Goal: Task Accomplishment & Management: Use online tool/utility

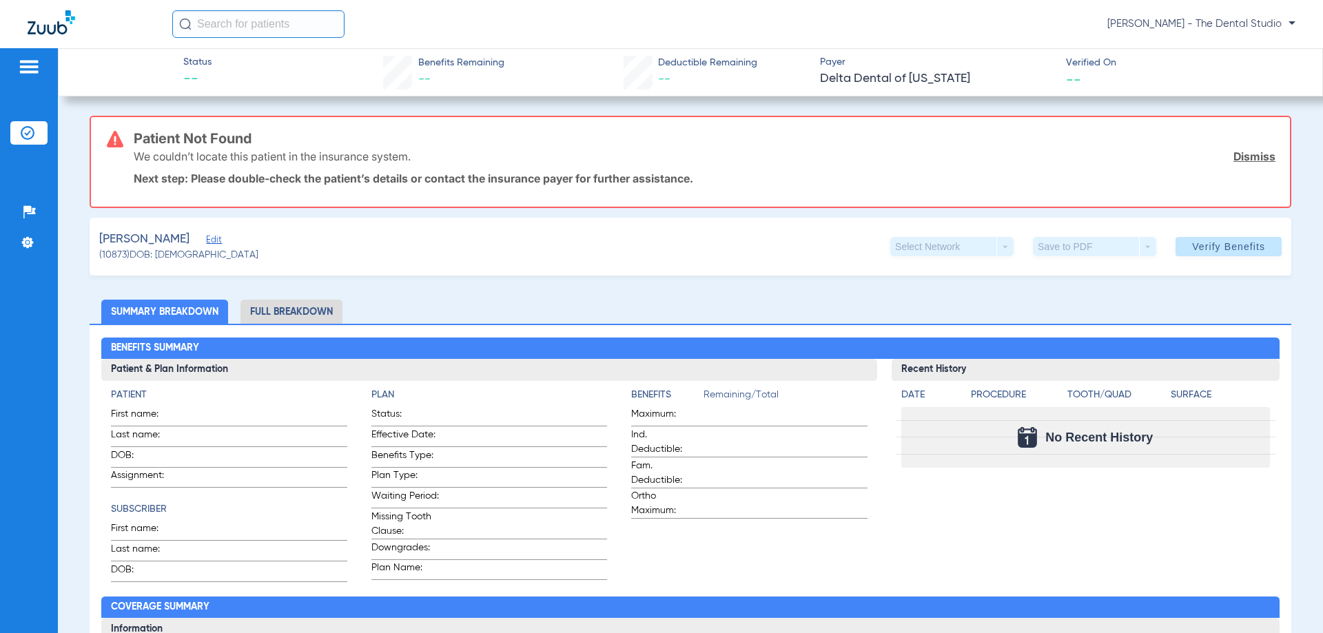
click at [206, 240] on span "Edit" at bounding box center [212, 241] width 12 height 13
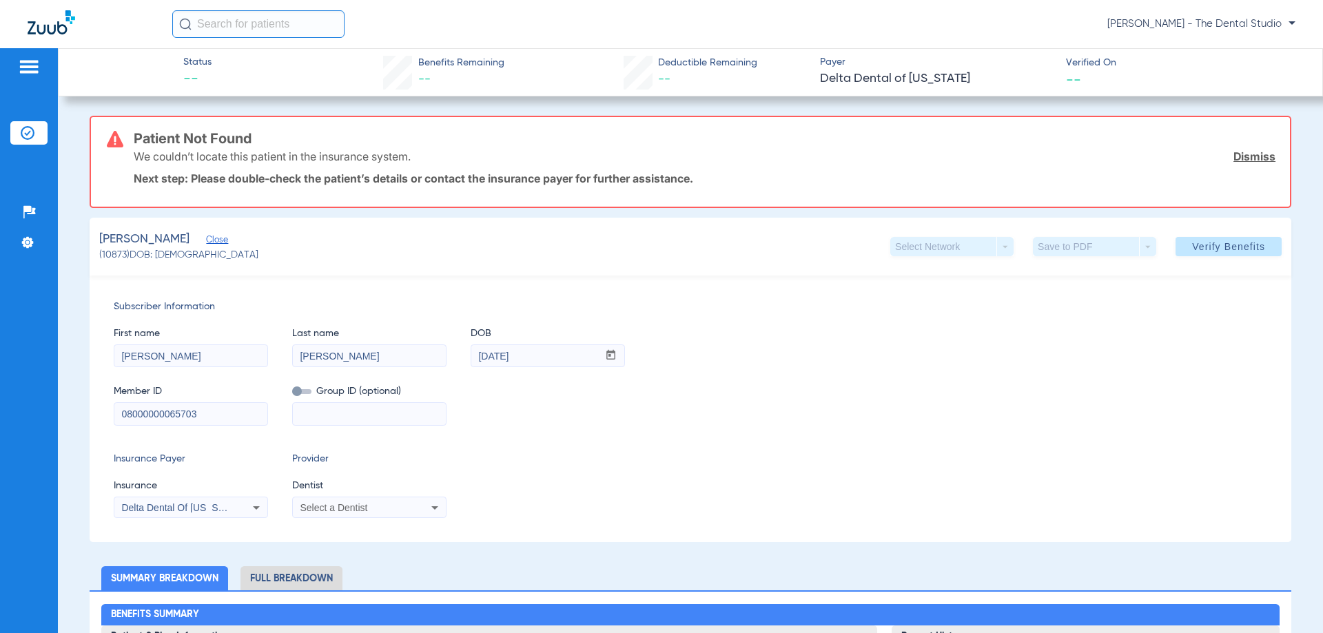
click at [345, 502] on span "Select a Dentist" at bounding box center [334, 507] width 68 height 11
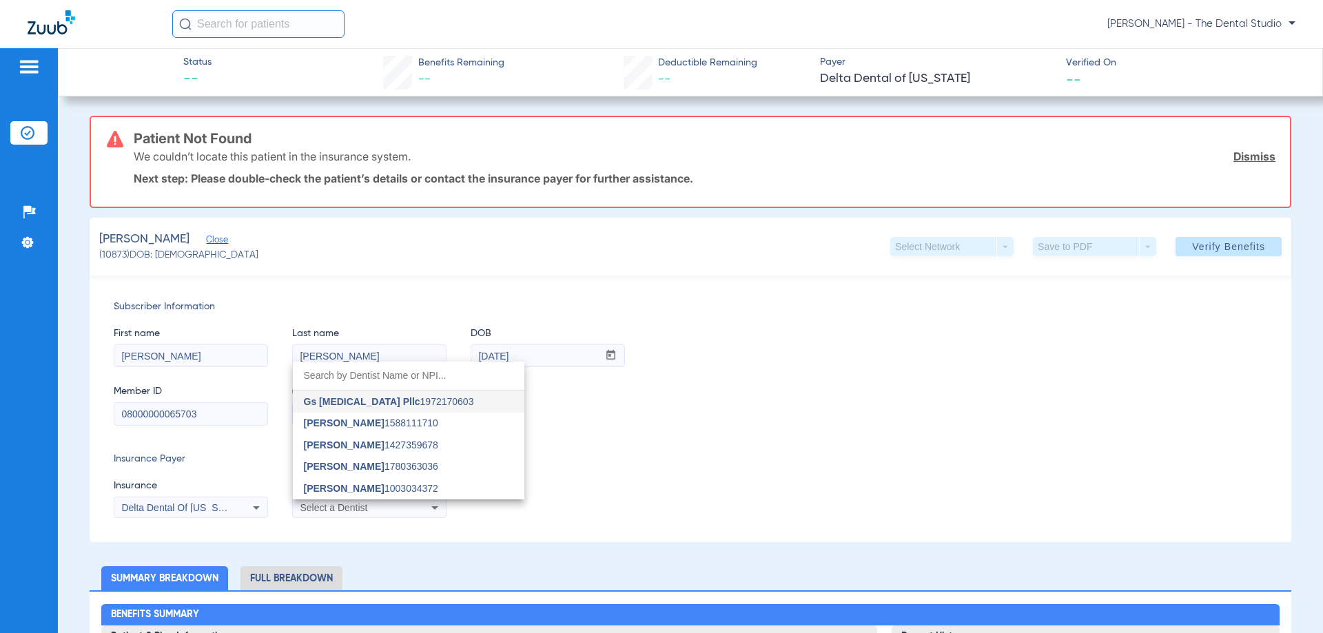
click at [348, 469] on span "Yahiled Garza" at bounding box center [344, 466] width 81 height 11
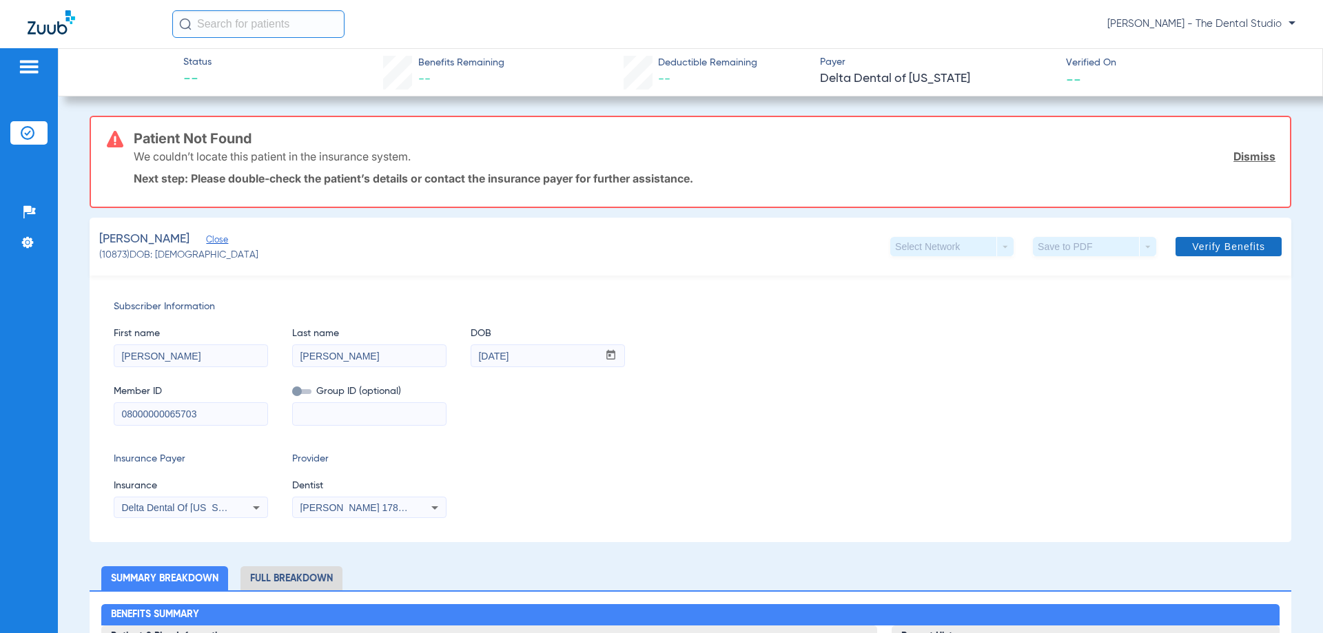
click at [1230, 245] on span "Verify Benefits" at bounding box center [1228, 246] width 73 height 11
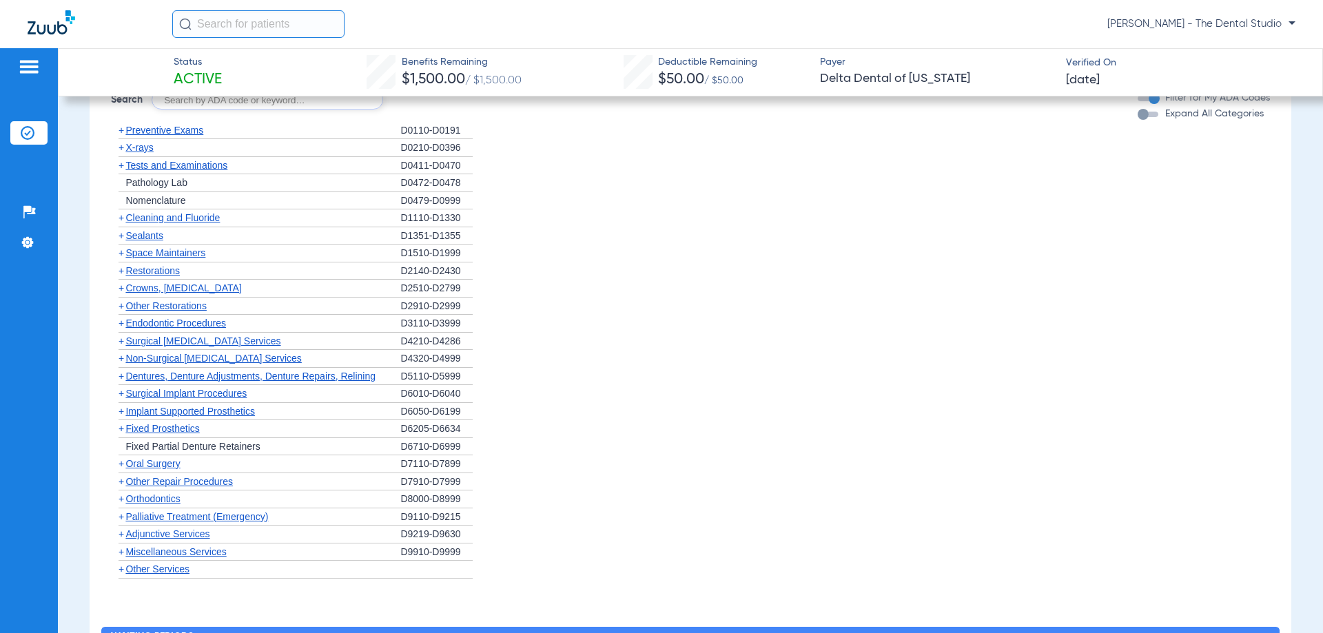
scroll to position [1074, 0]
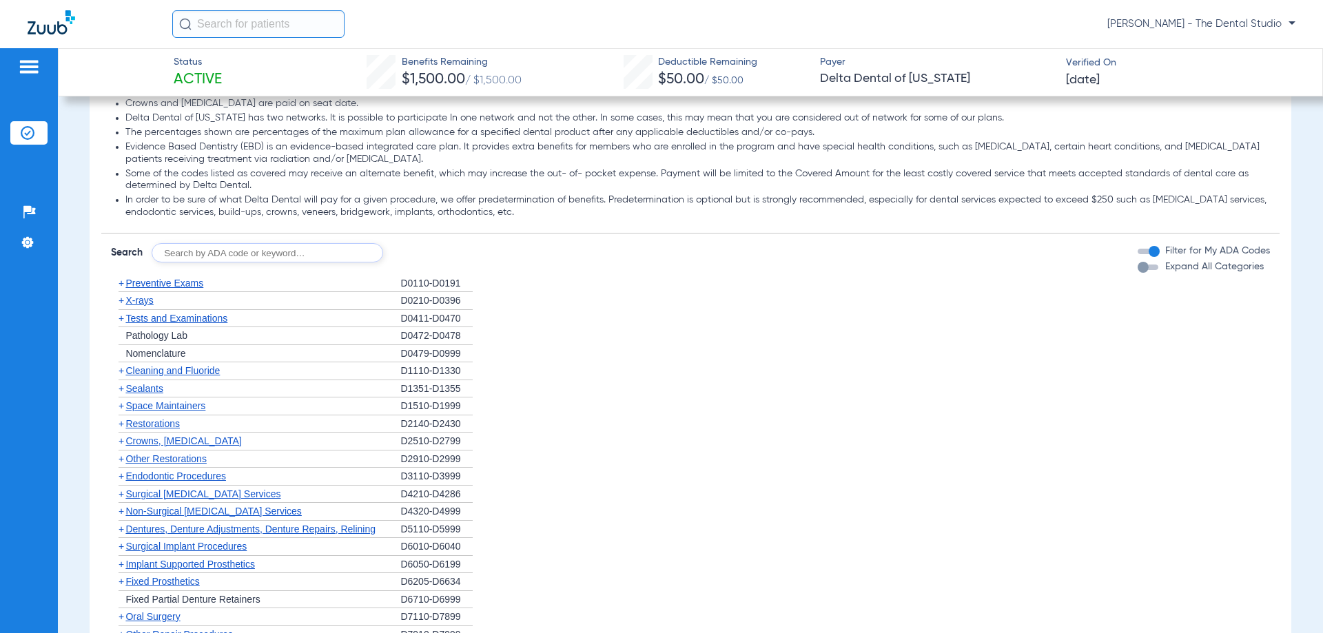
click at [282, 253] on input "text" at bounding box center [268, 252] width 232 height 19
type input "0140"
click button "Search" at bounding box center [434, 252] width 54 height 19
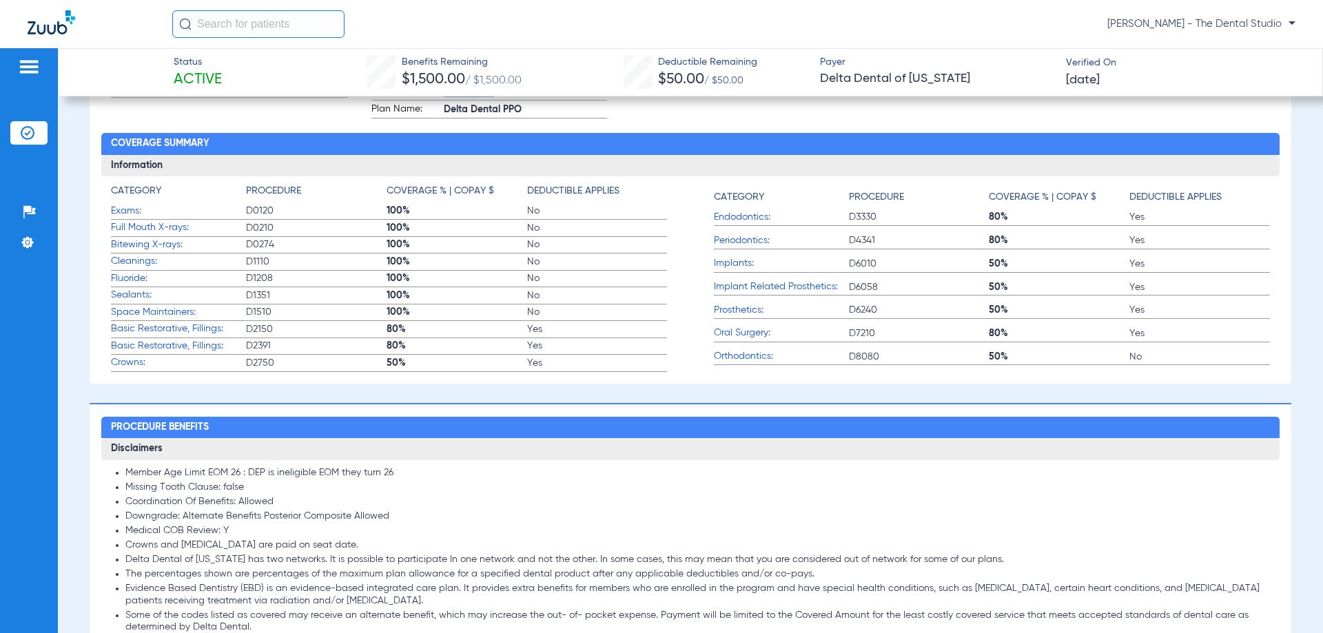
scroll to position [661, 0]
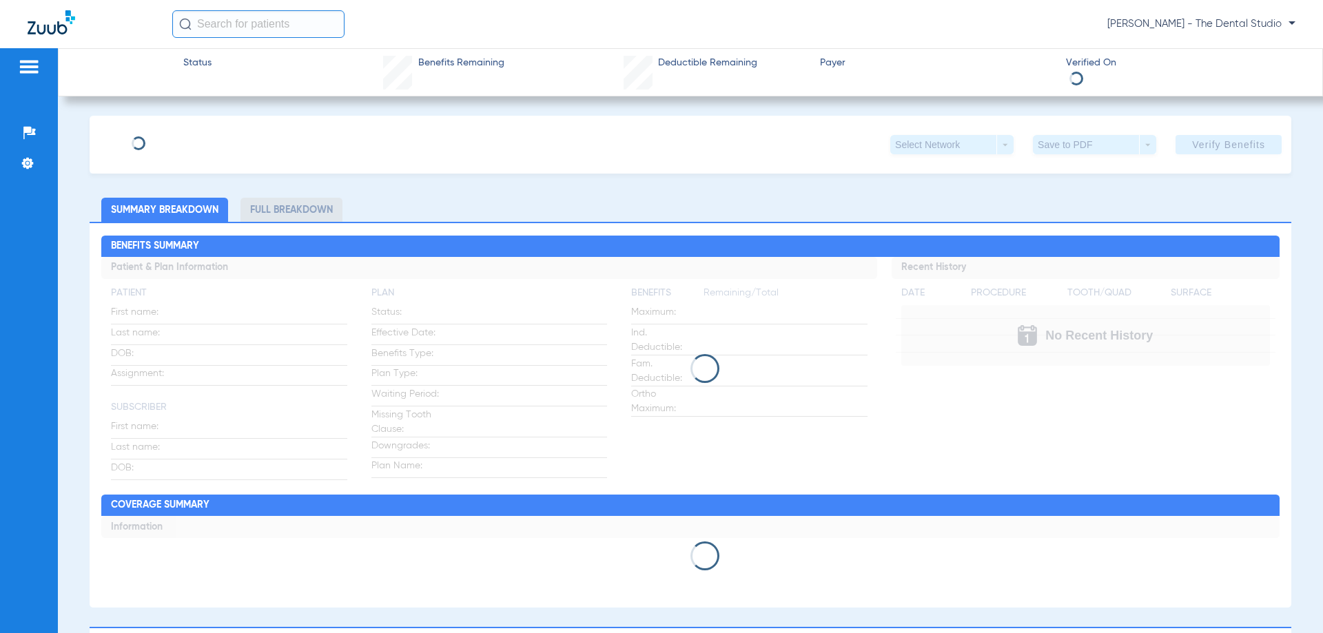
type input "Marti"
type input "Uceda"
type input "10/20/2002"
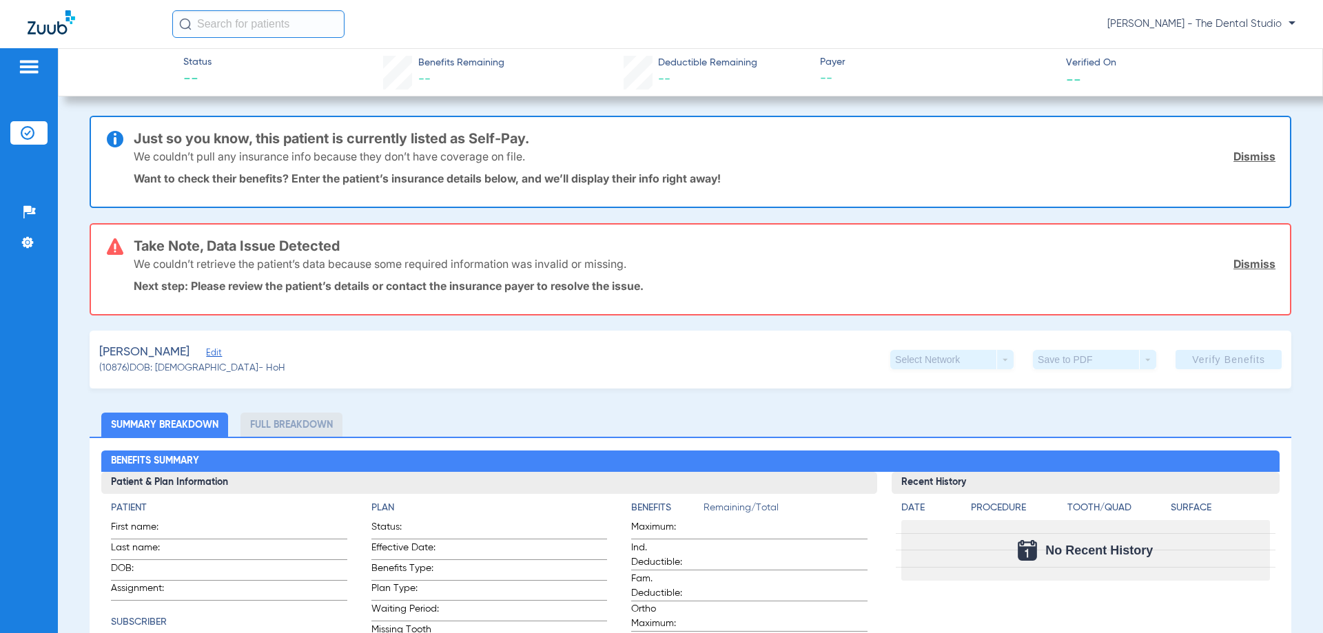
click at [206, 356] on span "Edit" at bounding box center [212, 354] width 12 height 13
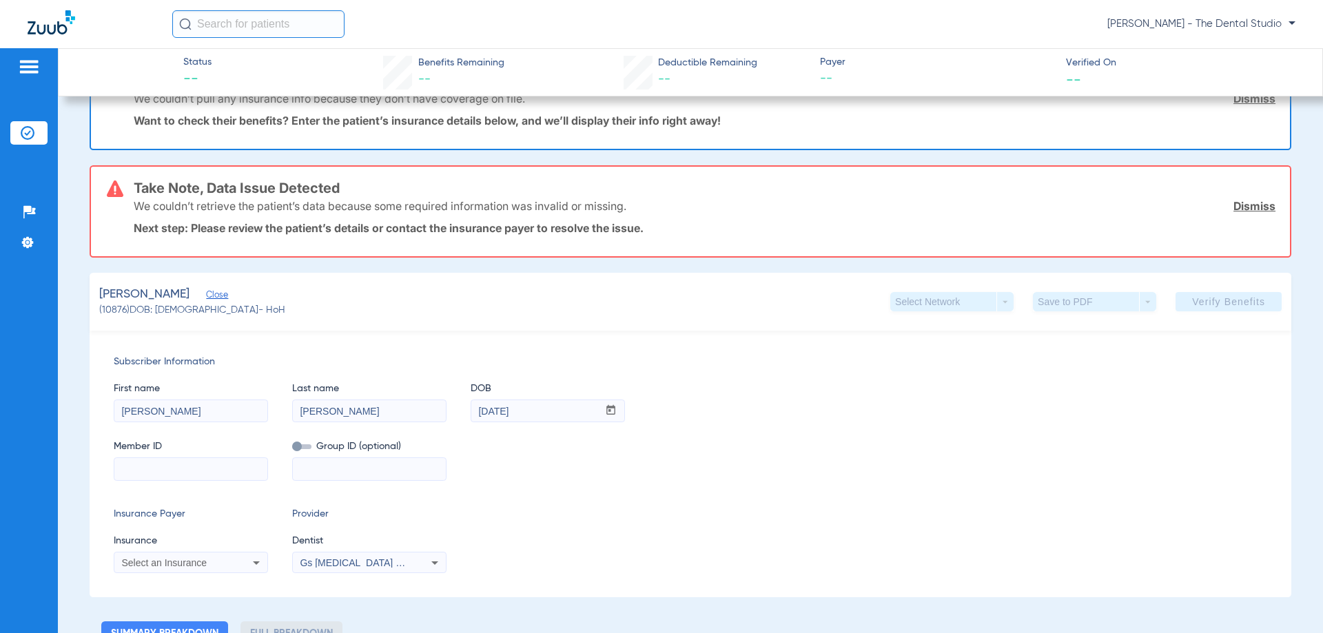
scroll to position [138, 0]
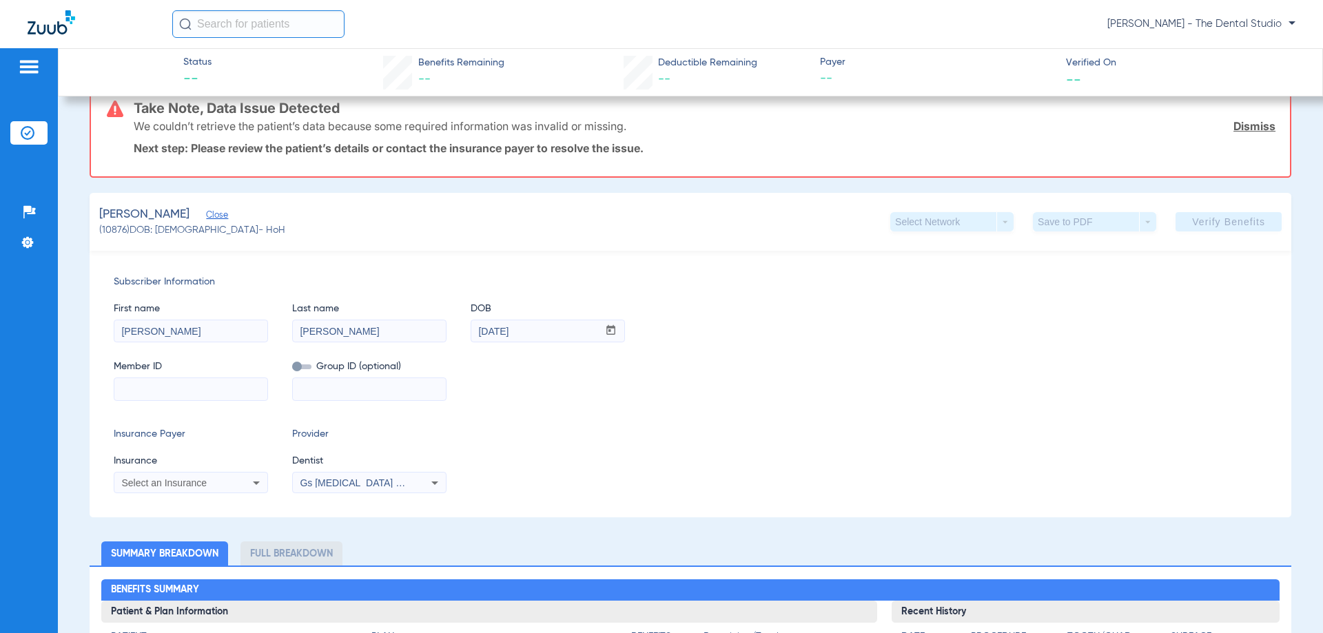
click at [143, 481] on span "Select an Insurance" at bounding box center [163, 482] width 85 height 11
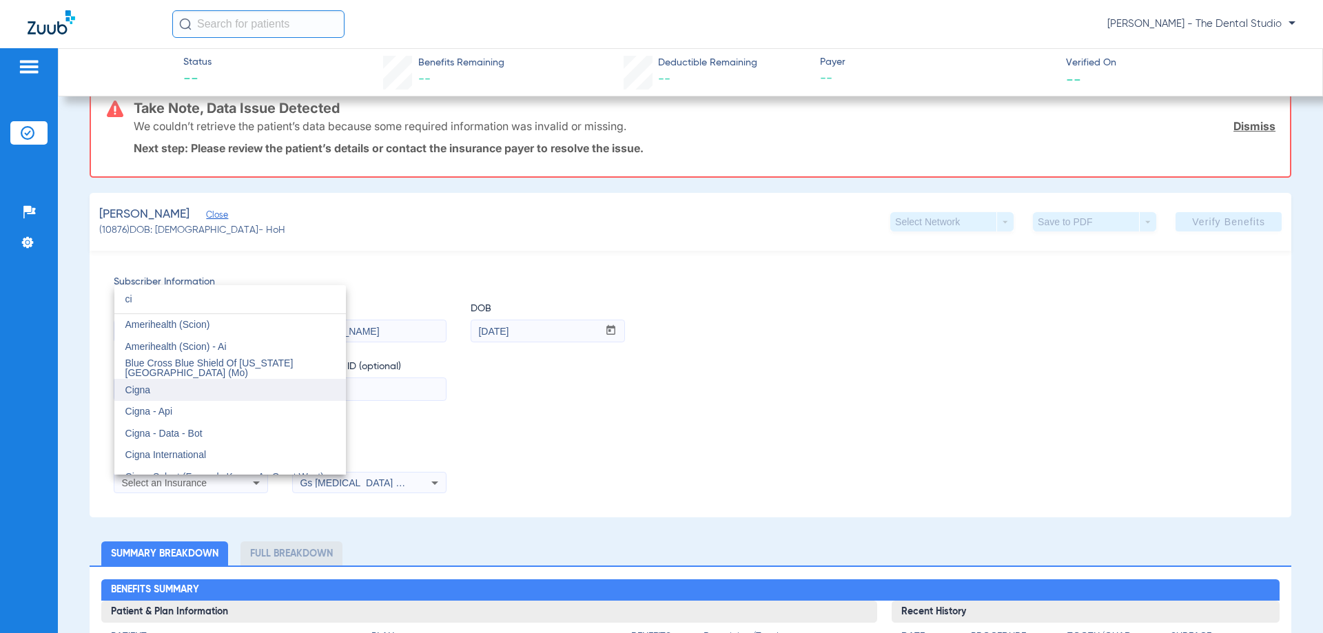
type input "ci"
click at [181, 396] on mat-option "Cigna" at bounding box center [230, 390] width 232 height 22
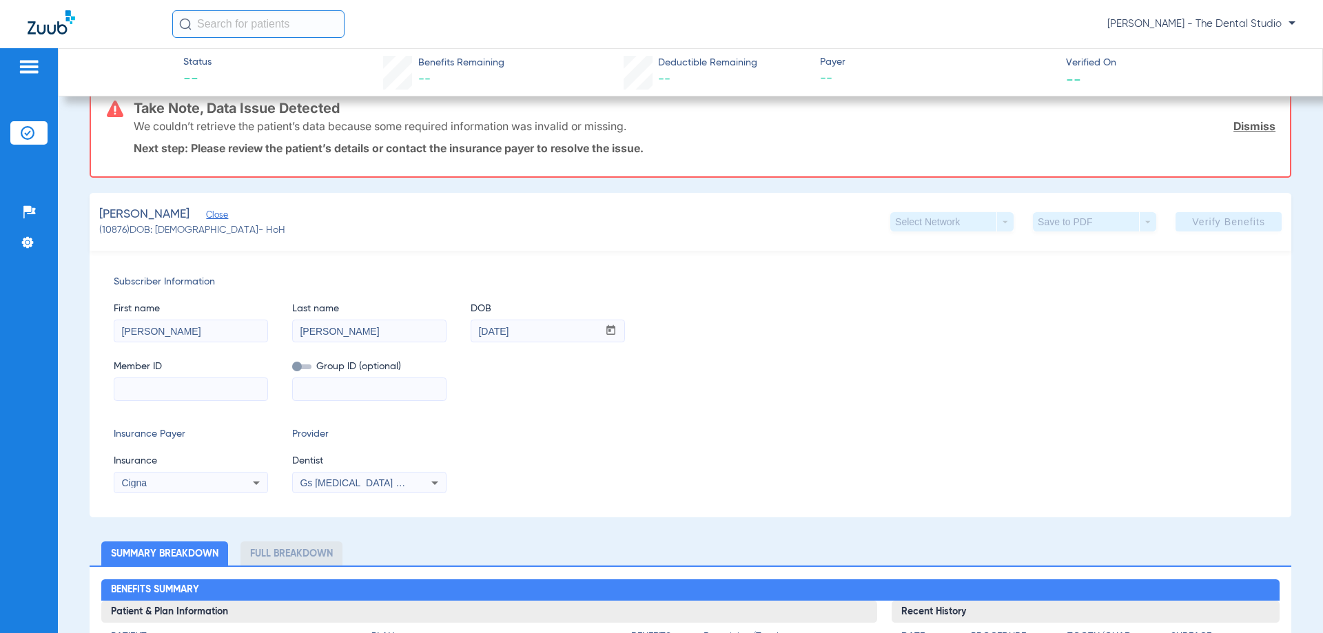
click at [218, 390] on input at bounding box center [190, 389] width 153 height 22
paste input "U9697372401"
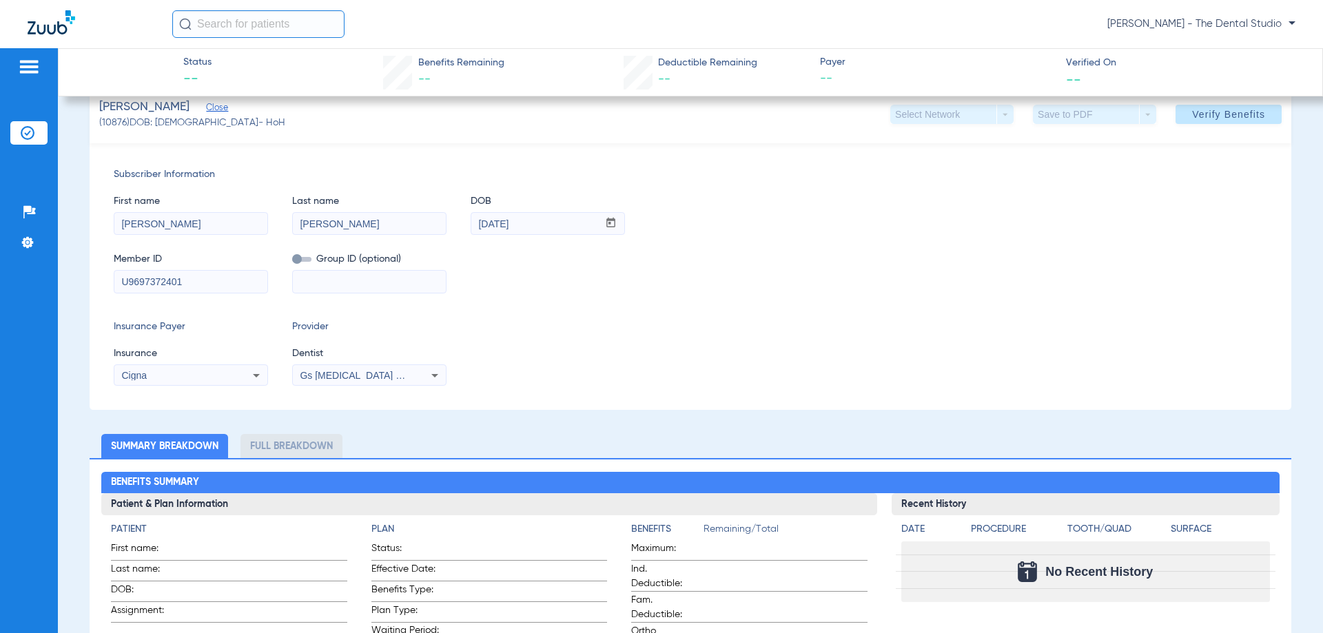
type input "U9697372401"
click at [376, 371] on span "Gs [MEDICAL_DATA] Pllc 1972170603" at bounding box center [383, 375] width 167 height 11
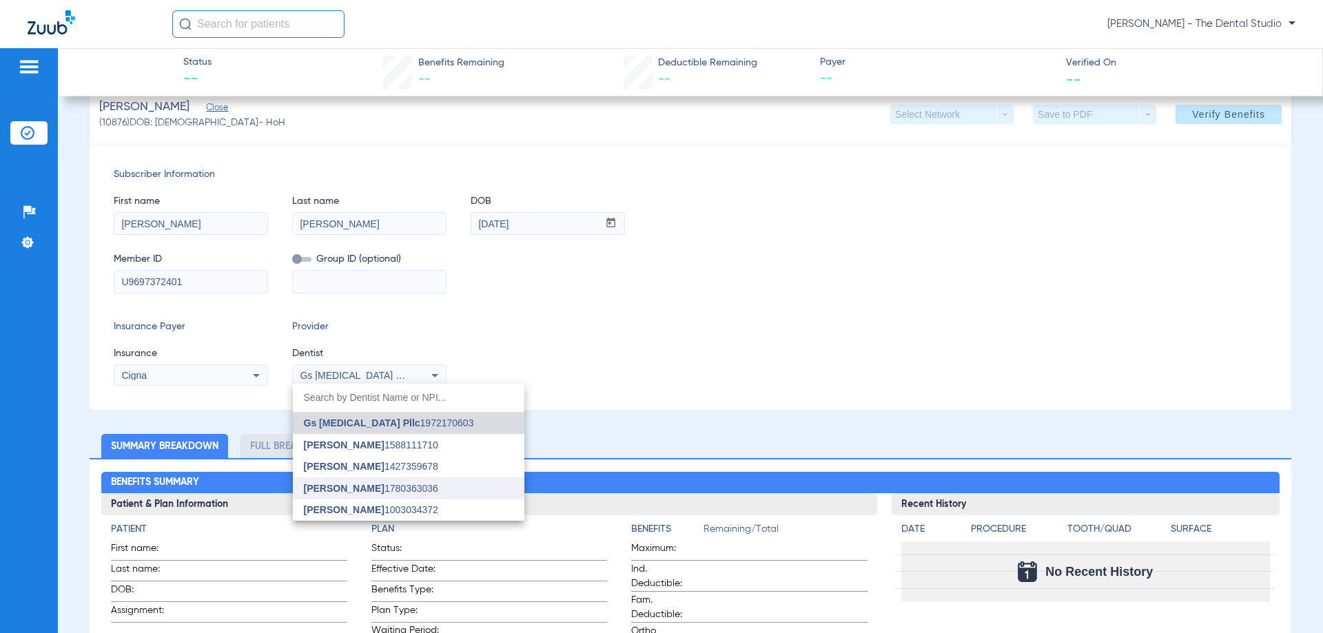
drag, startPoint x: 369, startPoint y: 502, endPoint x: 366, endPoint y: 487, distance: 15.5
click at [367, 489] on div "Gs Prosthodontics Pllc 1972170603 Jose Osorio-vieira 1588111710 Melissa Marches…" at bounding box center [409, 453] width 232 height 138
click at [365, 487] on span "Yahiled Garza" at bounding box center [344, 488] width 81 height 11
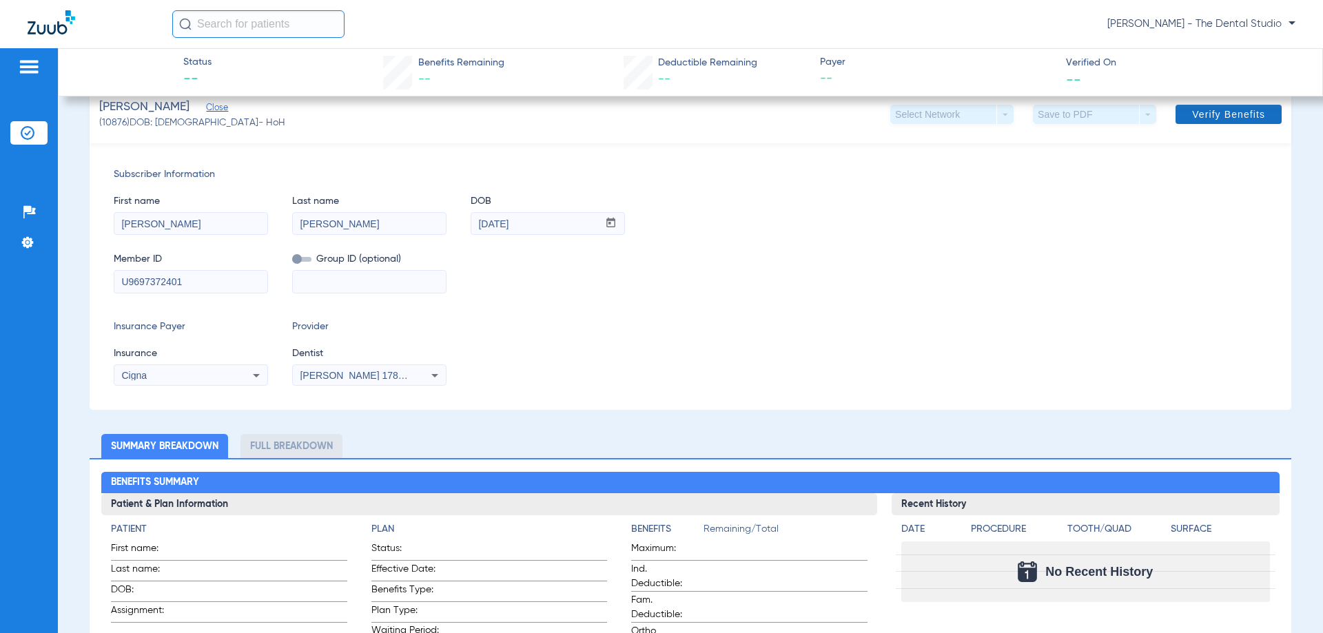
click at [1228, 109] on span "Verify Benefits" at bounding box center [1228, 114] width 73 height 11
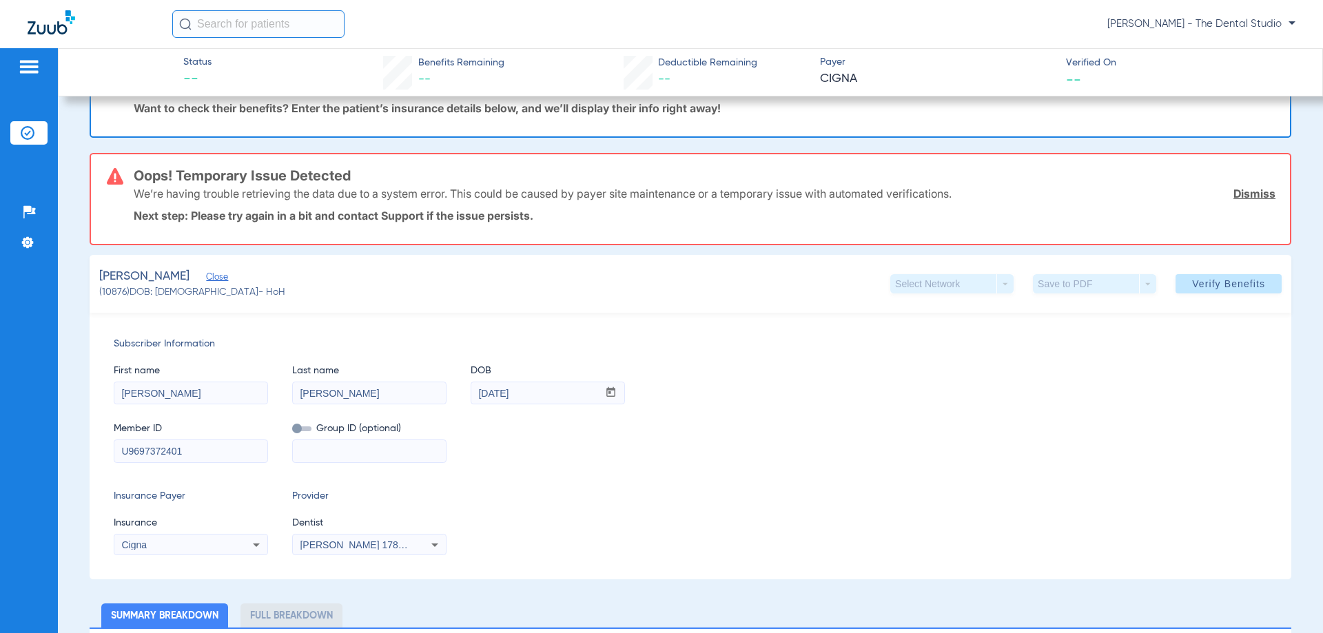
scroll to position [102, 0]
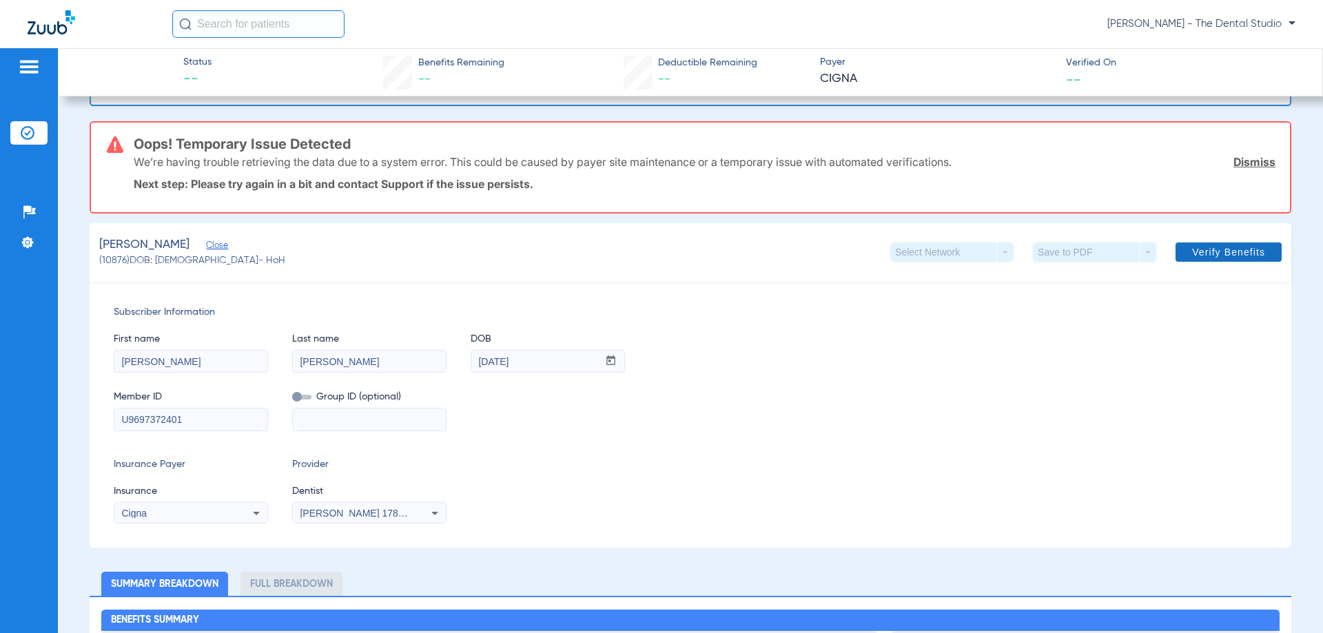
click at [1199, 256] on span "Verify Benefits" at bounding box center [1228, 252] width 73 height 11
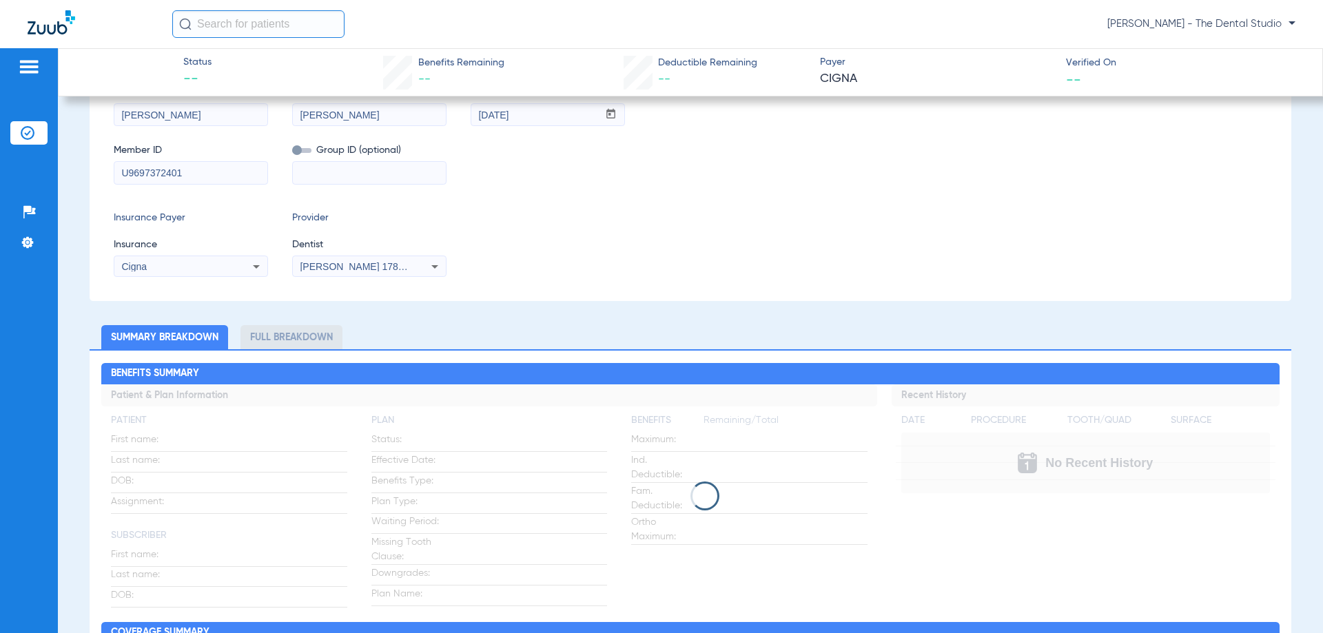
scroll to position [345, 0]
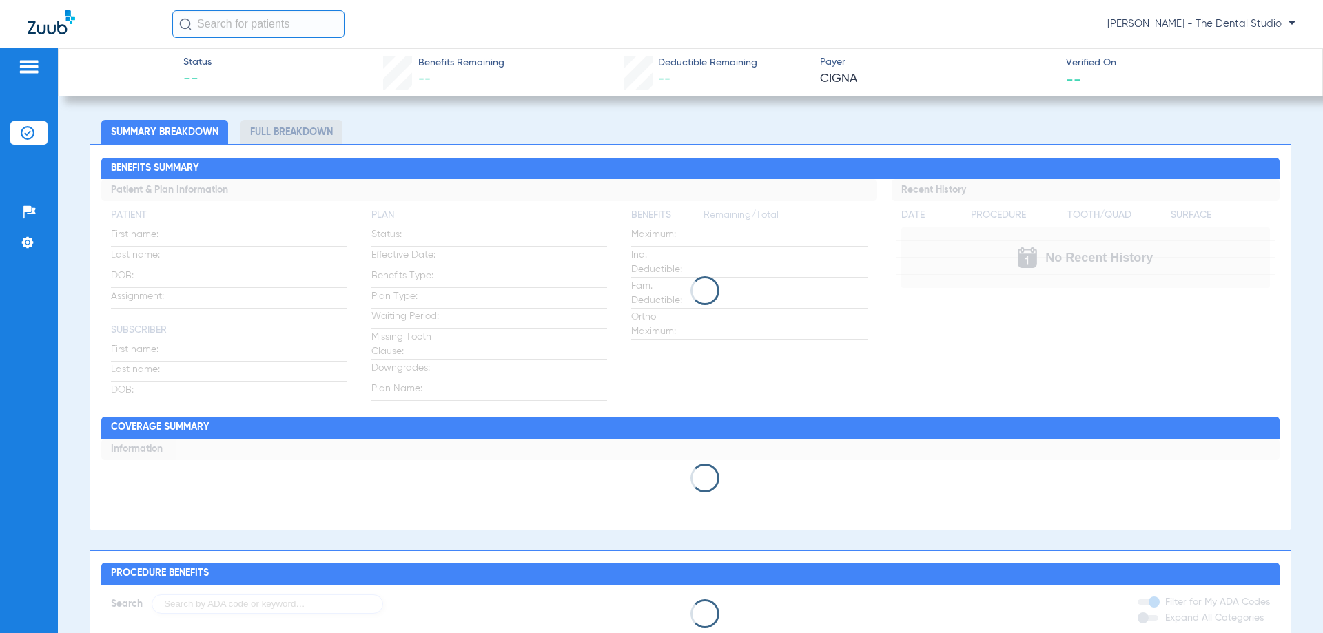
click at [712, 343] on app-loading-indicator at bounding box center [690, 290] width 1178 height 223
click at [710, 341] on app-loading-indicator at bounding box center [690, 290] width 1178 height 223
drag, startPoint x: 710, startPoint y: 341, endPoint x: 708, endPoint y: 351, distance: 9.7
click at [709, 341] on app-loading-indicator at bounding box center [690, 290] width 1178 height 223
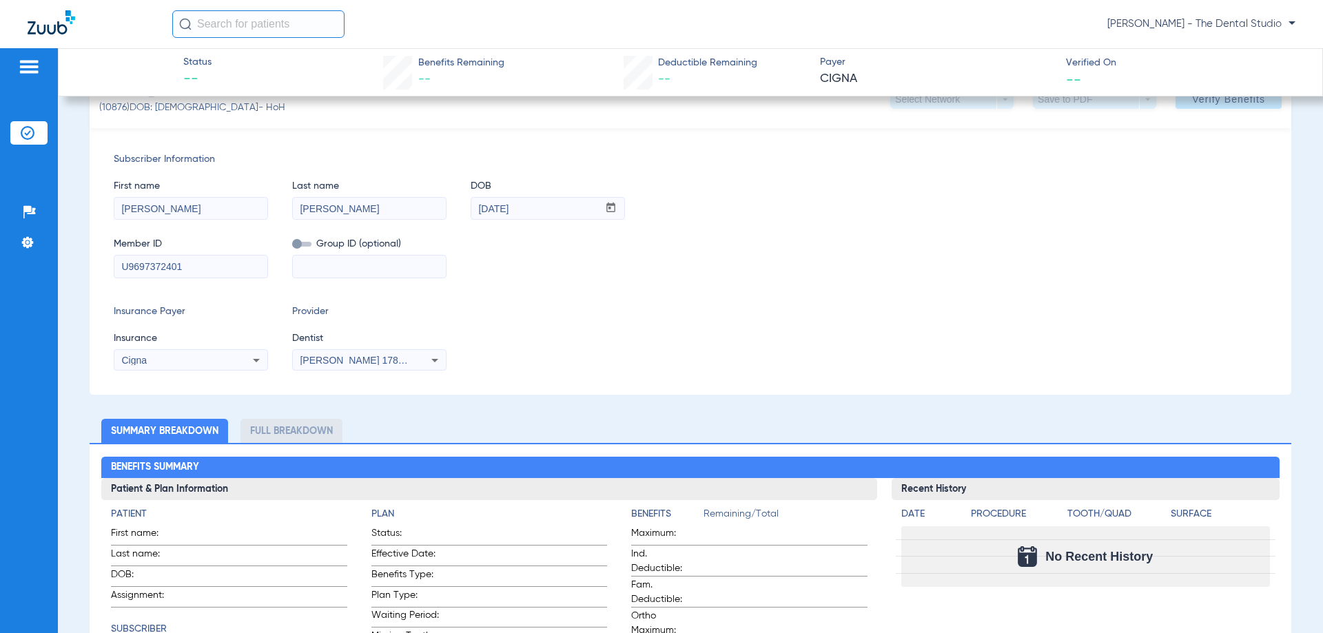
scroll to position [114, 0]
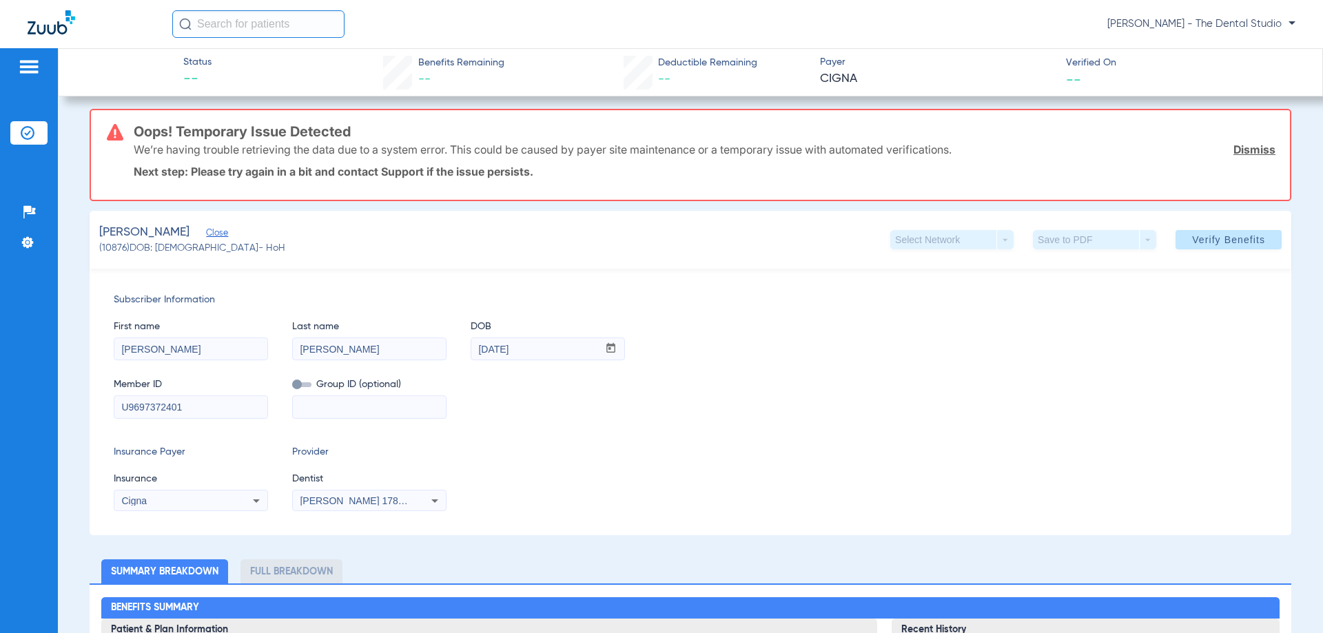
click at [202, 243] on span "(10876) DOB: 10/20/2002 - HoH" at bounding box center [192, 248] width 186 height 14
click at [206, 237] on span "Close" at bounding box center [212, 234] width 12 height 13
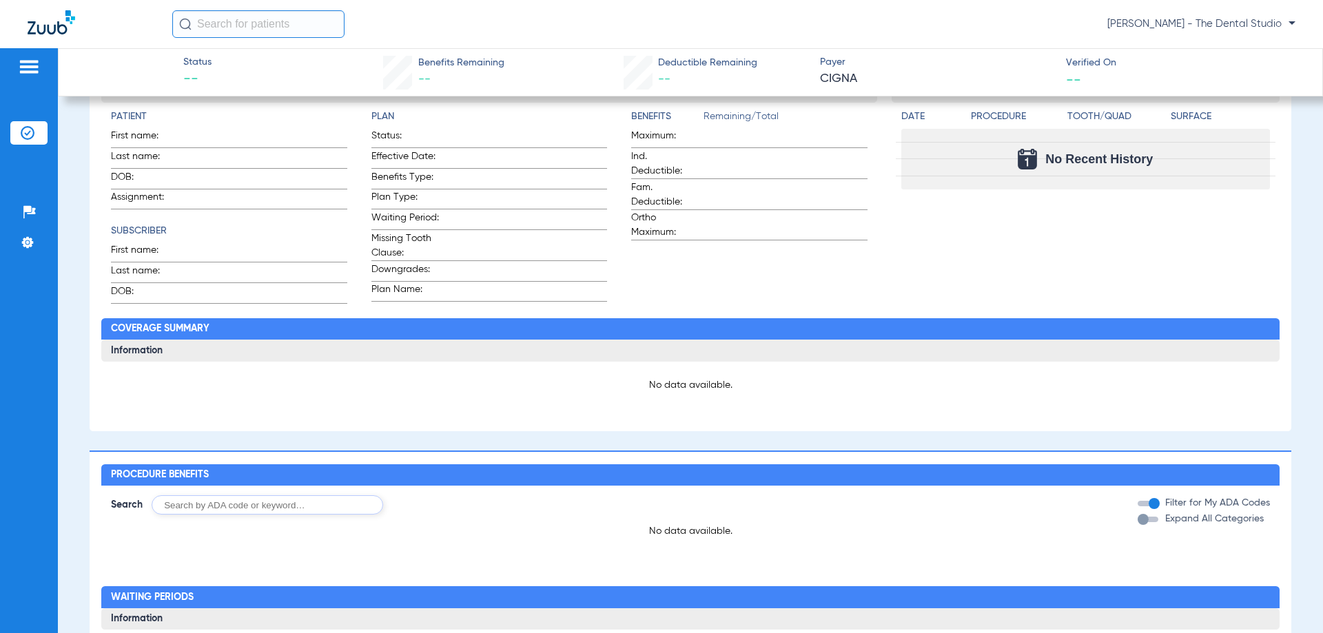
scroll to position [390, 0]
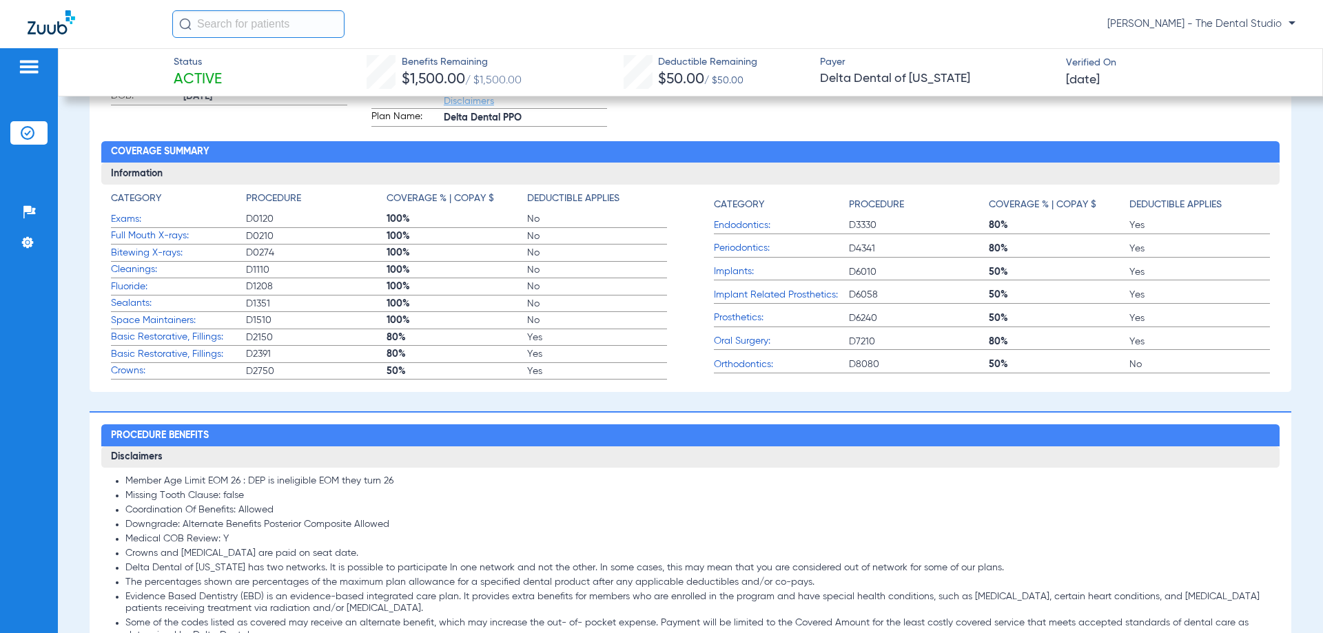
scroll to position [345, 0]
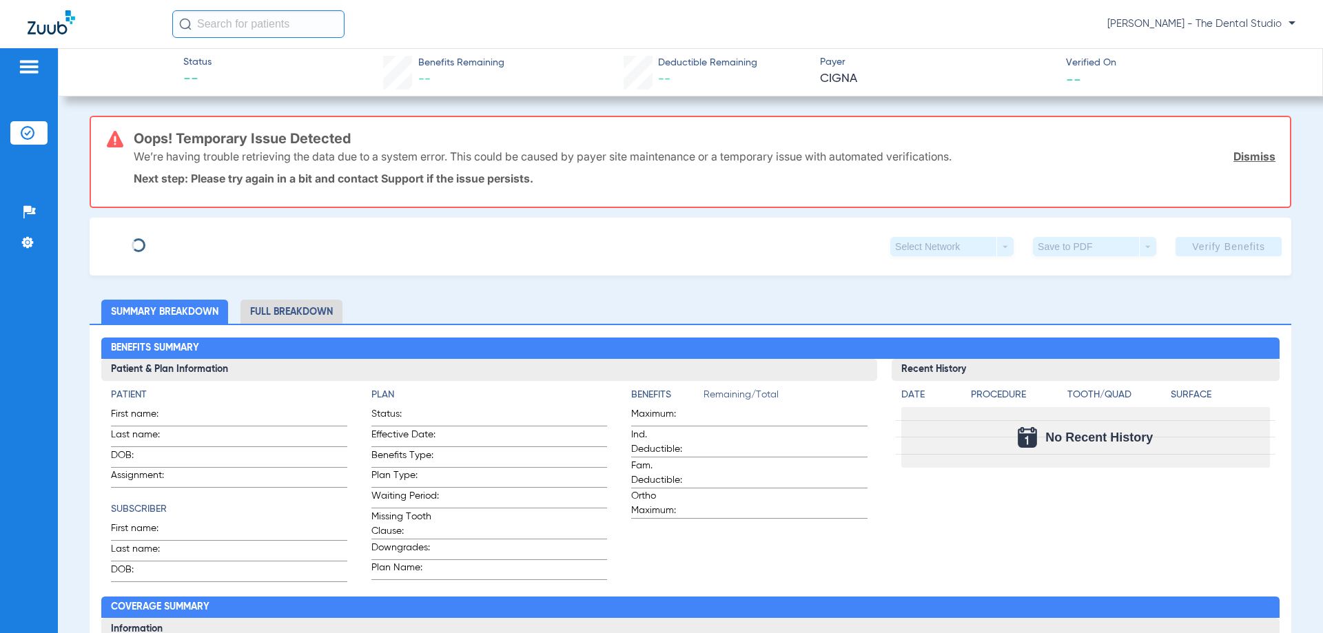
type input "[PERSON_NAME]"
type input "[DATE]"
click at [206, 243] on span "Edit" at bounding box center [212, 241] width 12 height 13
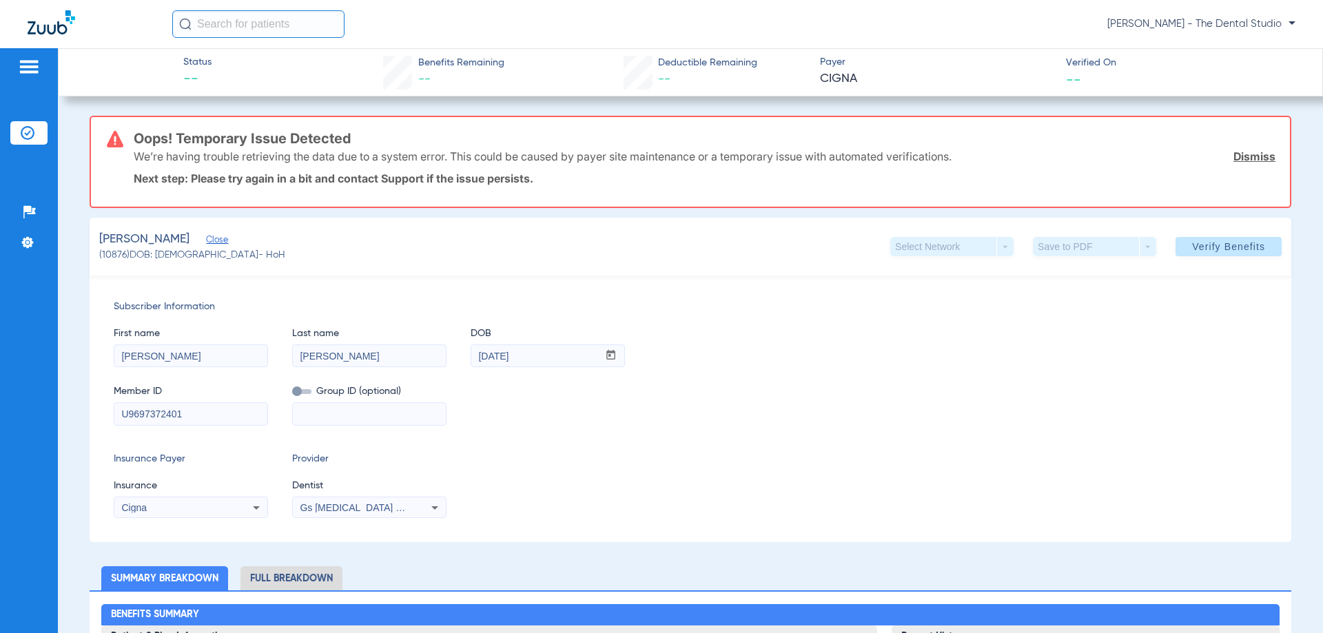
drag, startPoint x: 207, startPoint y: 404, endPoint x: 130, endPoint y: 429, distance: 81.1
click at [132, 429] on div "Subscriber Information First name Marti Last name Uceda DOB mm / dd / yyyy 10/2…" at bounding box center [691, 409] width 1202 height 267
type input "U"
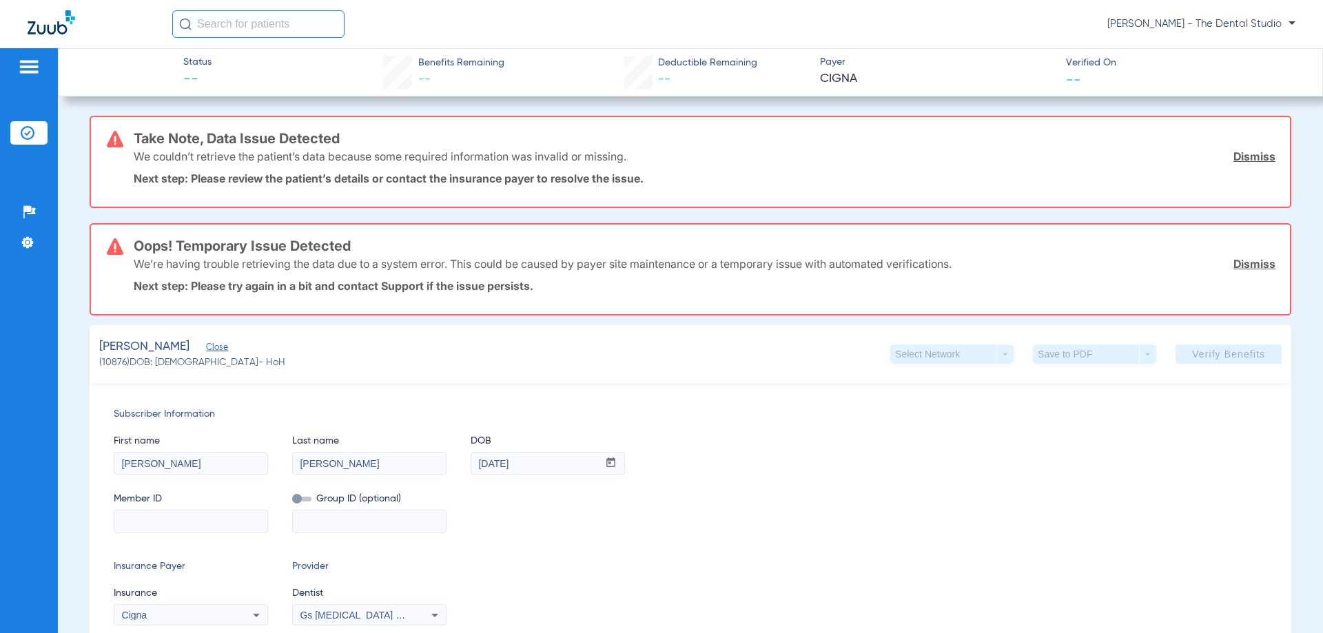
paste input "U96973724 01"
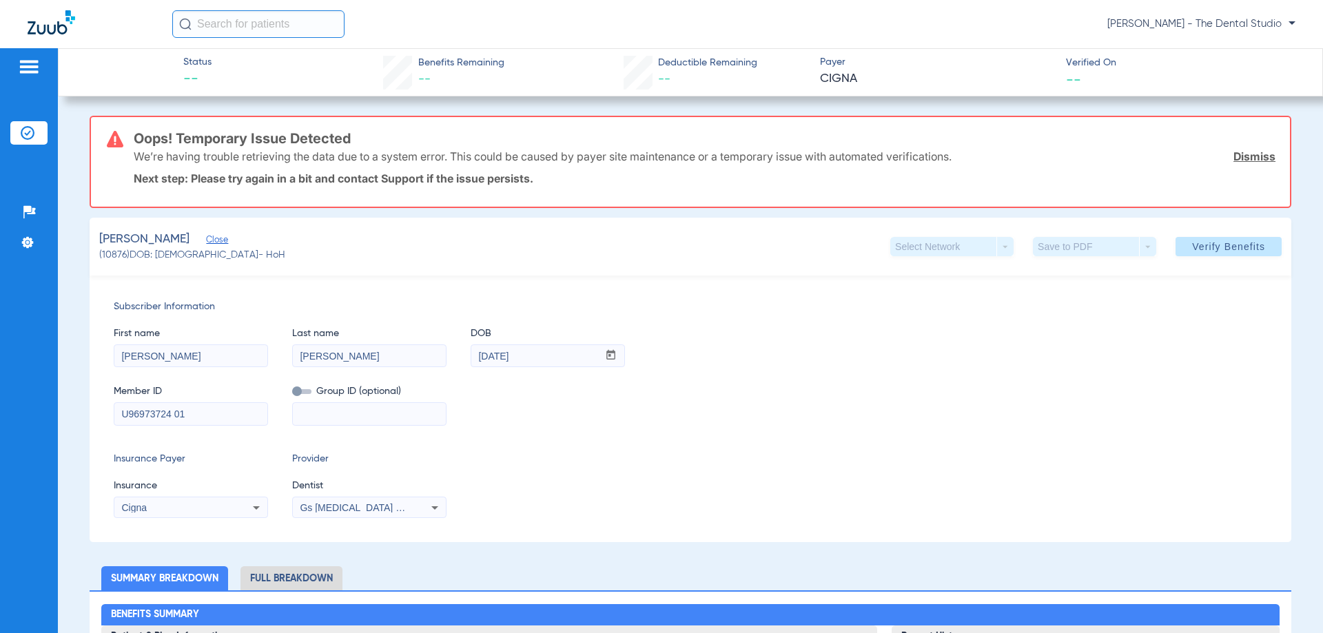
drag, startPoint x: 142, startPoint y: 413, endPoint x: 18, endPoint y: 404, distance: 124.3
click at [21, 407] on div "Patients Insurance Verification Setup Help Center Settings Status -- Benefits R…" at bounding box center [661, 364] width 1323 height 633
click at [174, 413] on input "U96973724 01" at bounding box center [190, 414] width 153 height 22
type input "U9697372401"
click at [1242, 247] on span "Verify Benefits" at bounding box center [1228, 246] width 73 height 11
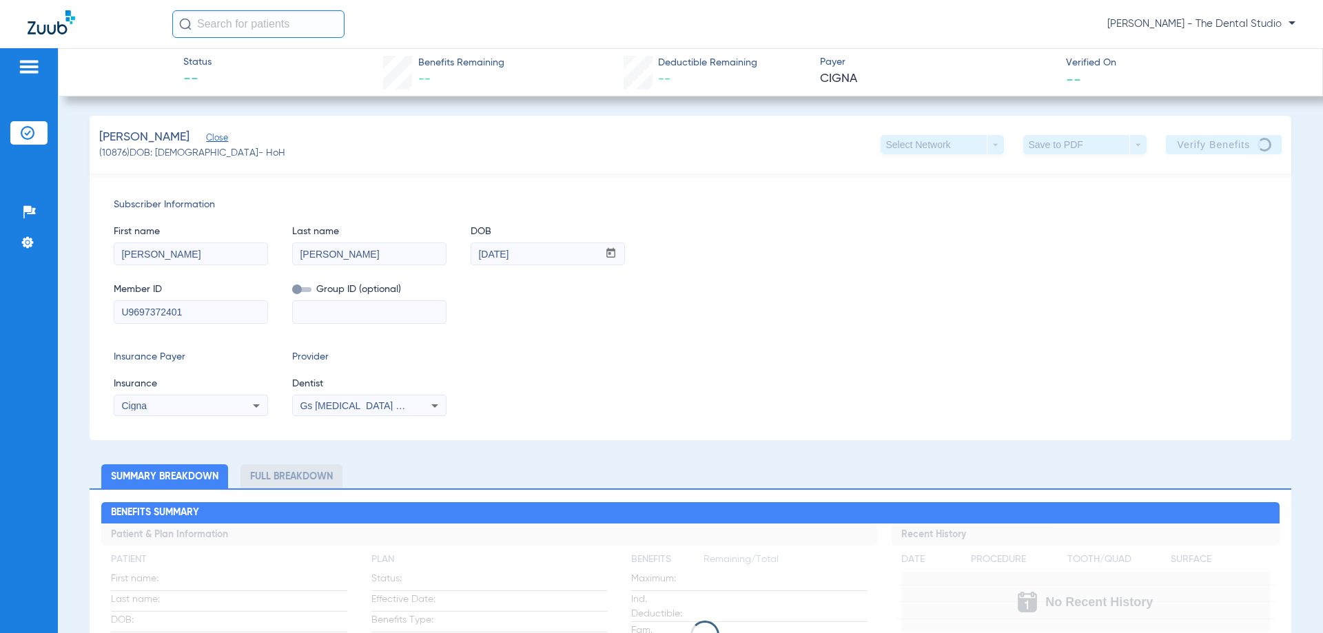
click at [308, 398] on div "Gs [MEDICAL_DATA] Pllc 1972170603" at bounding box center [369, 406] width 153 height 17
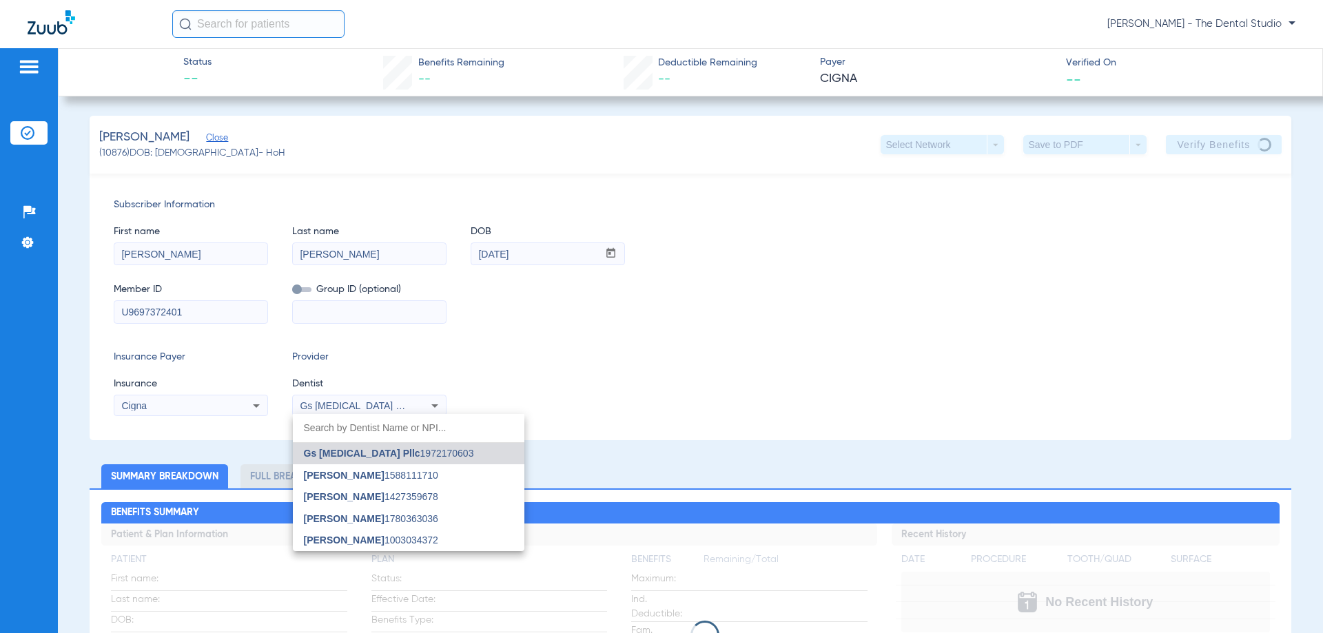
click at [683, 365] on div at bounding box center [661, 316] width 1323 height 633
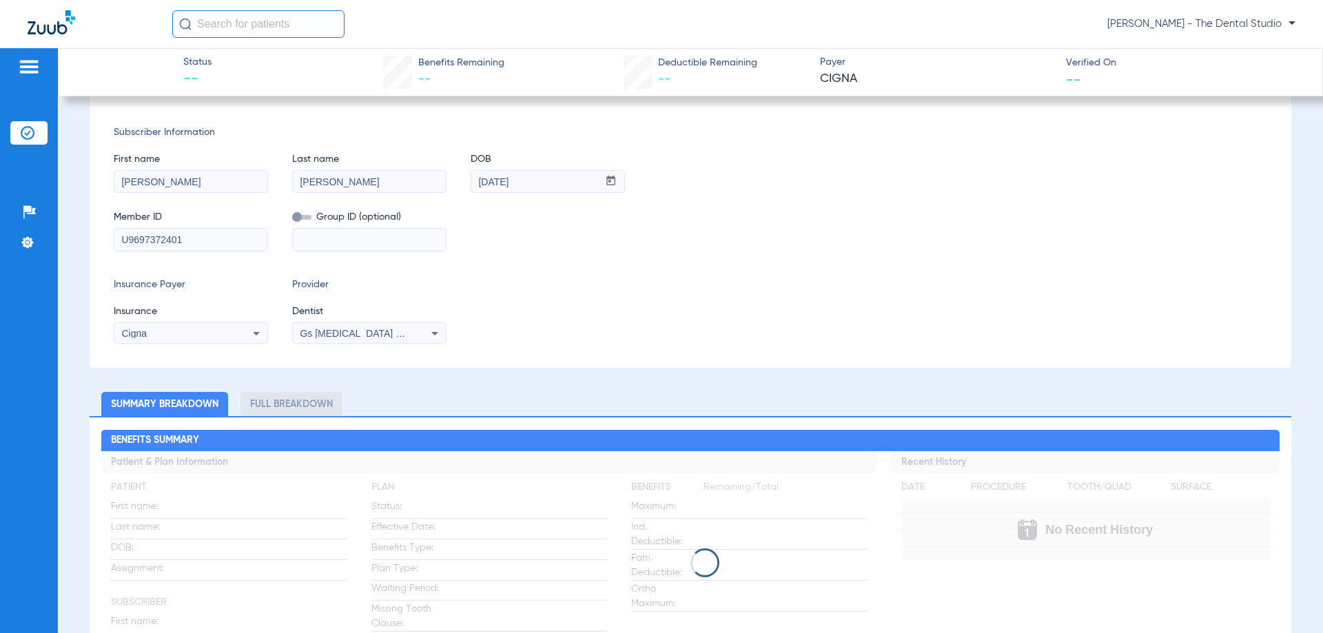
scroll to position [207, 0]
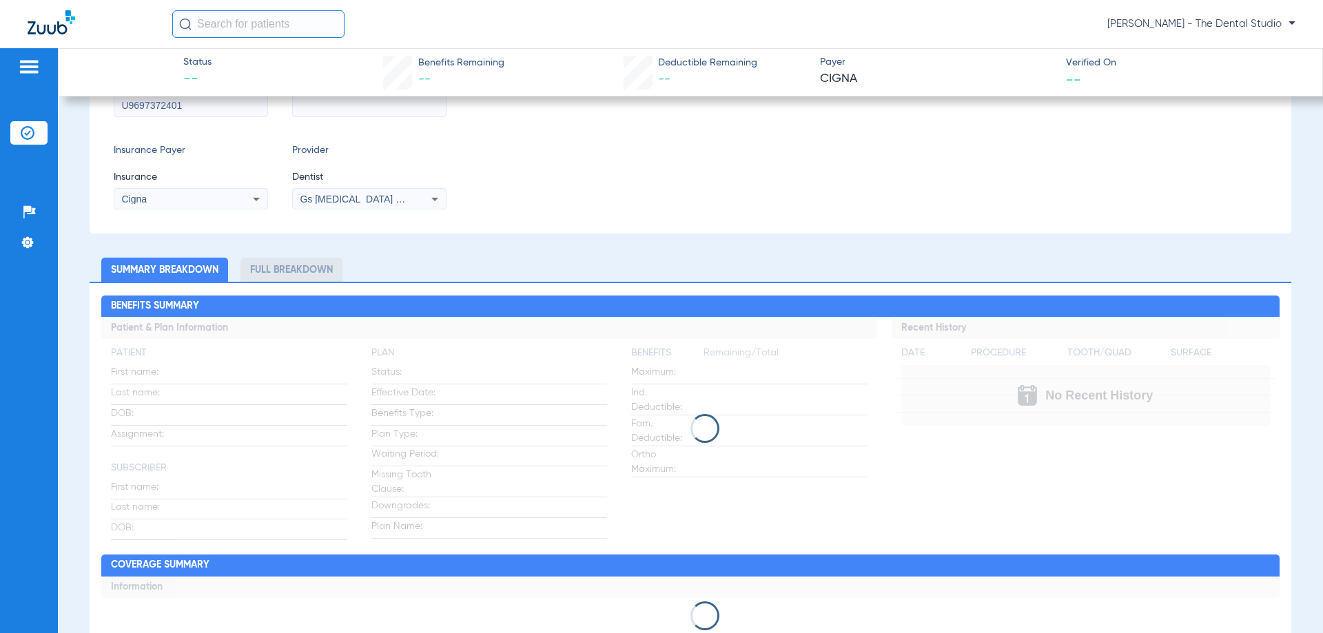
drag, startPoint x: 579, startPoint y: -61, endPoint x: 537, endPoint y: 138, distance: 203.5
click at [539, 139] on div "Subscriber Information First name Marti Last name Uceda DOB mm / dd / yyyy 10/2…" at bounding box center [691, 100] width 1202 height 267
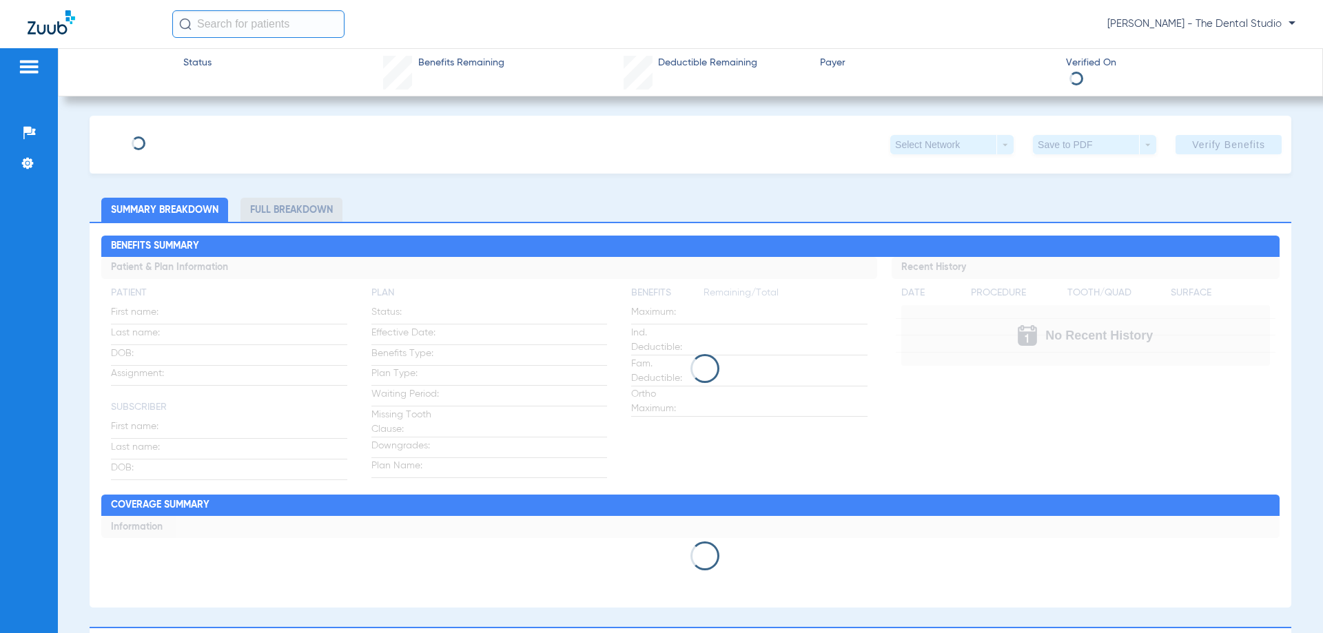
type input "[PERSON_NAME]"
type input "Blue"
type input "[DATE]"
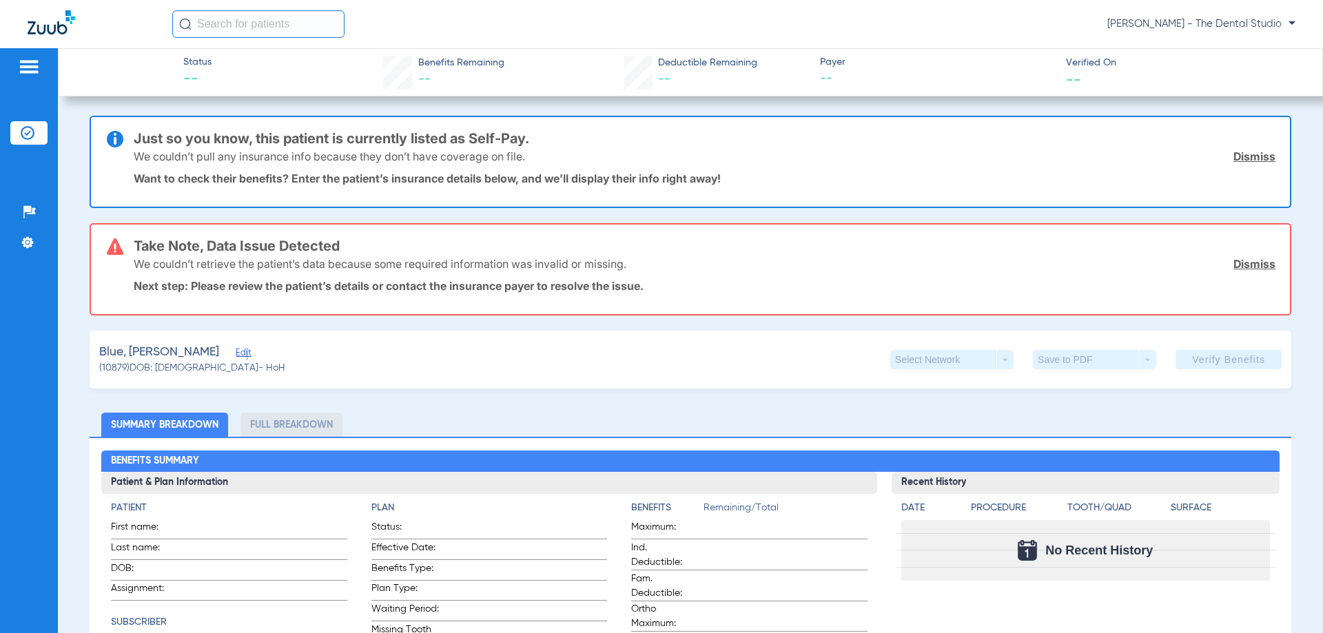
click at [190, 349] on div "Blue, Jacob Edit" at bounding box center [192, 352] width 186 height 17
click at [236, 353] on span "Edit" at bounding box center [242, 354] width 12 height 13
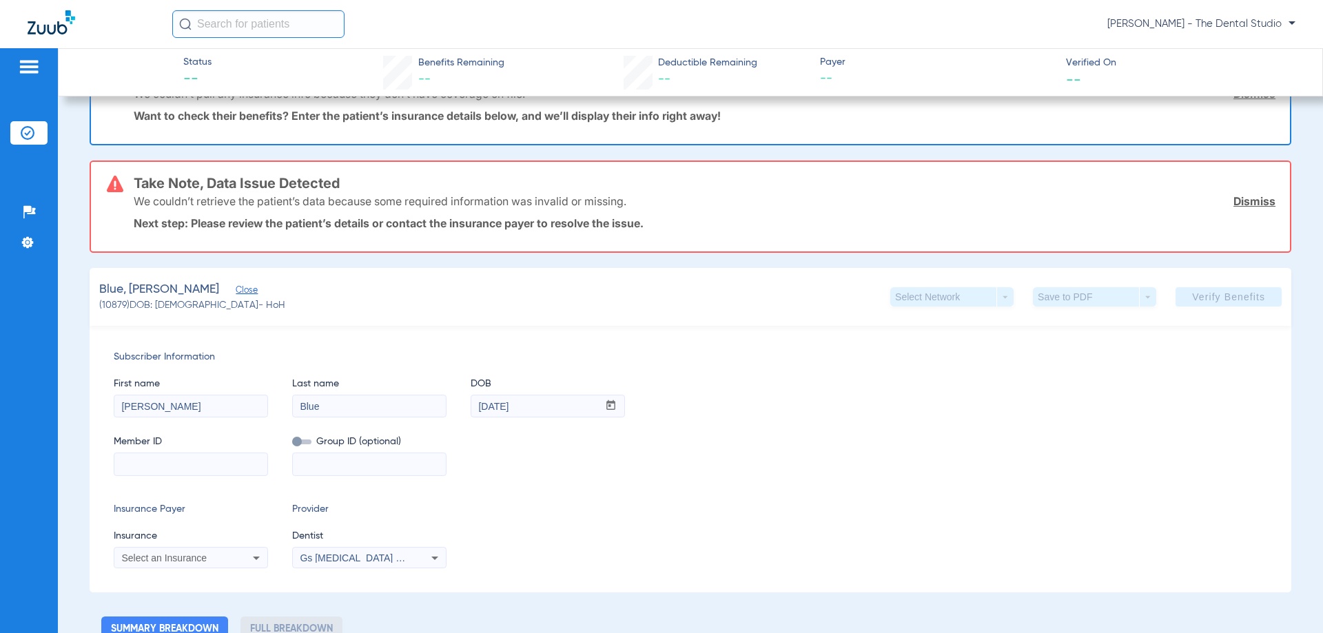
scroll to position [138, 0]
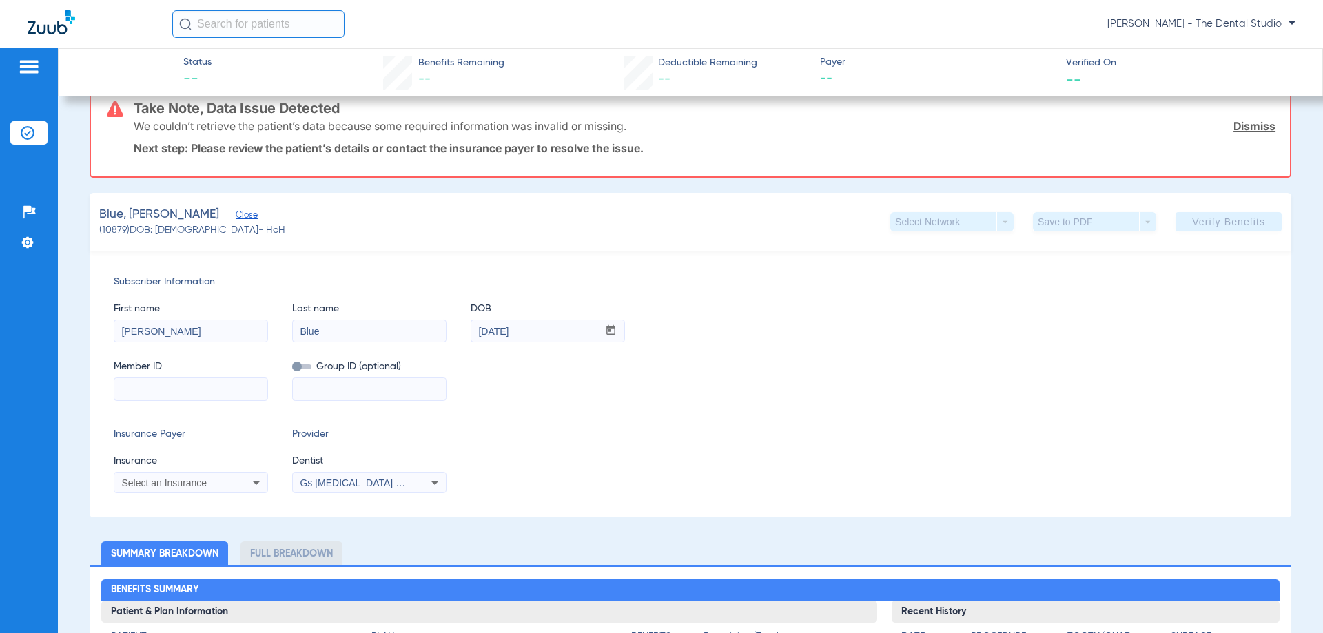
click at [189, 477] on div "Select an Insurance" at bounding box center [190, 483] width 153 height 17
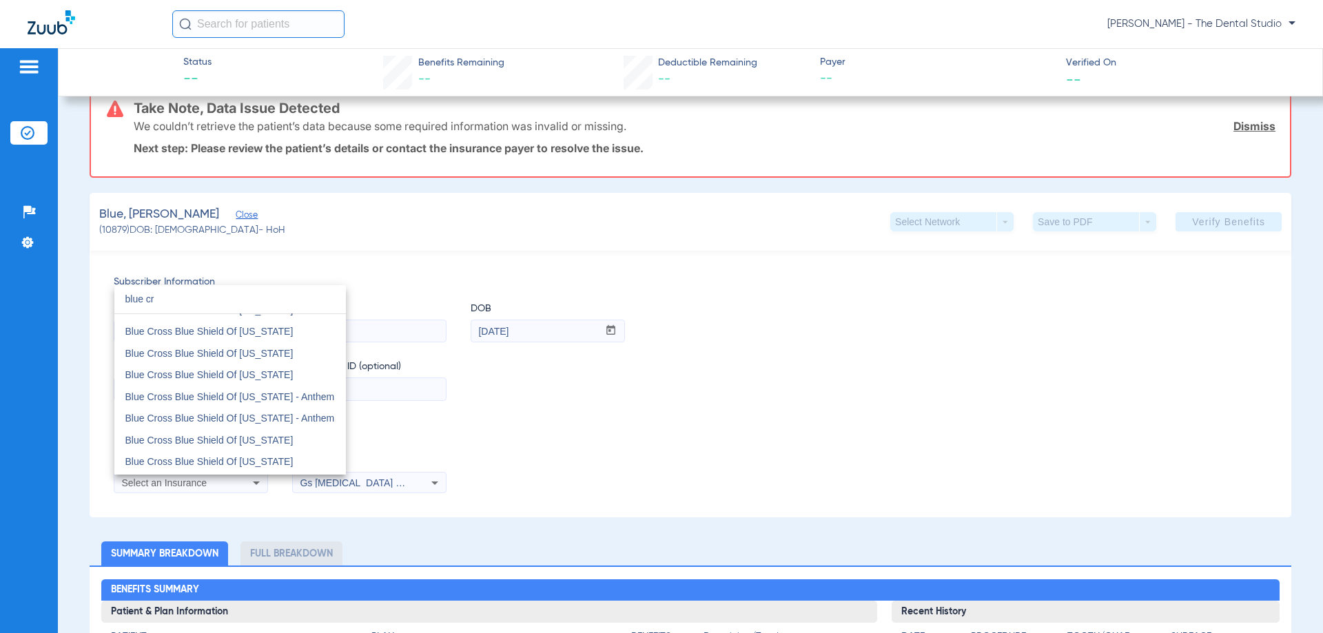
scroll to position [758, 0]
type input "blue cr"
click at [258, 393] on span "Blue Cross Blue Shield Of [US_STATE]" at bounding box center [209, 391] width 168 height 11
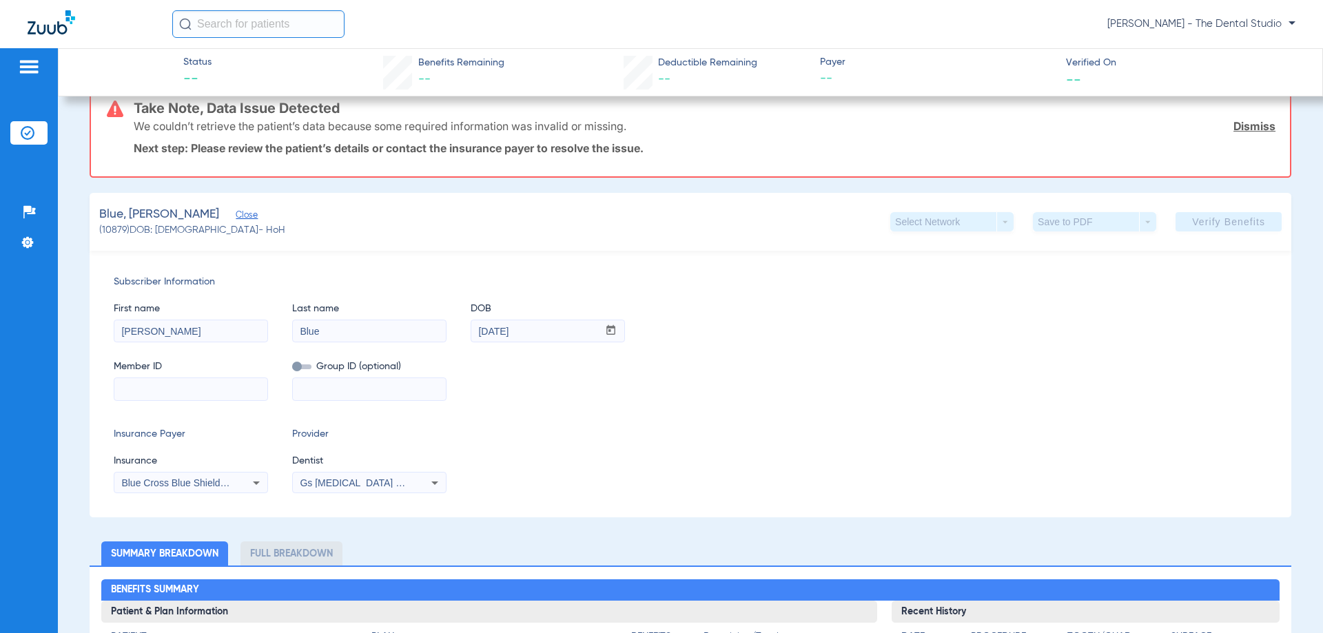
click at [210, 391] on input at bounding box center [190, 389] width 153 height 22
paste input "201126564"
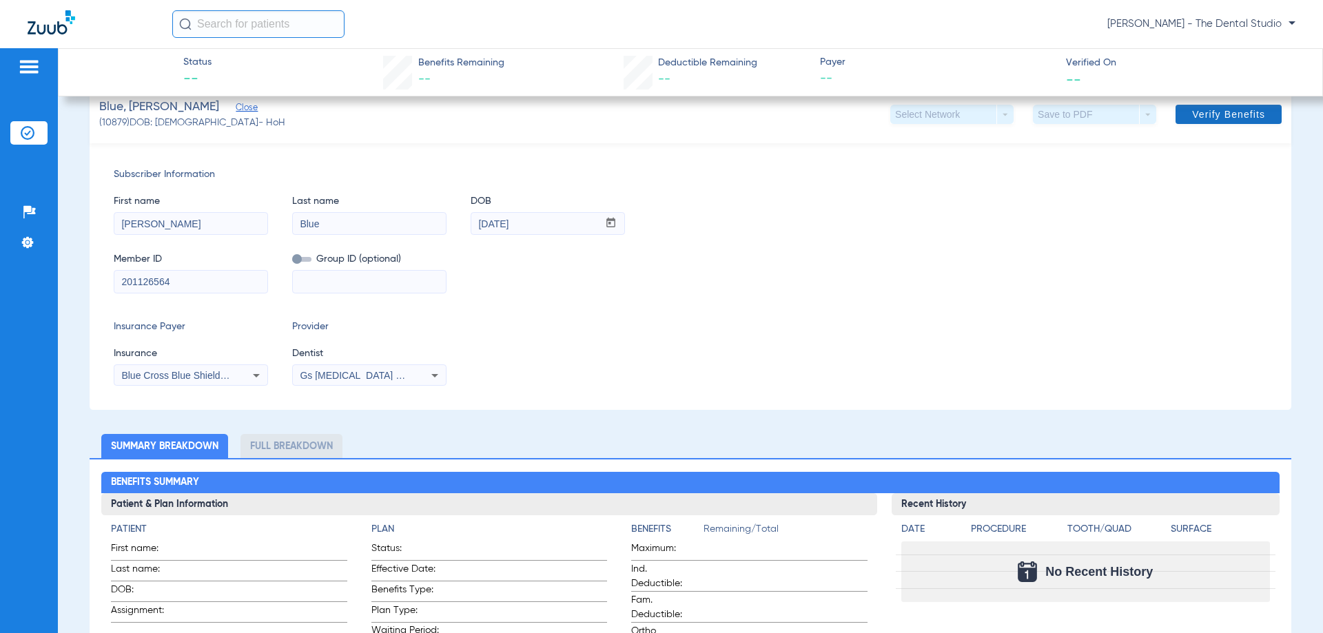
type input "201126564"
click at [1222, 116] on span "Verify Benefits" at bounding box center [1228, 114] width 73 height 11
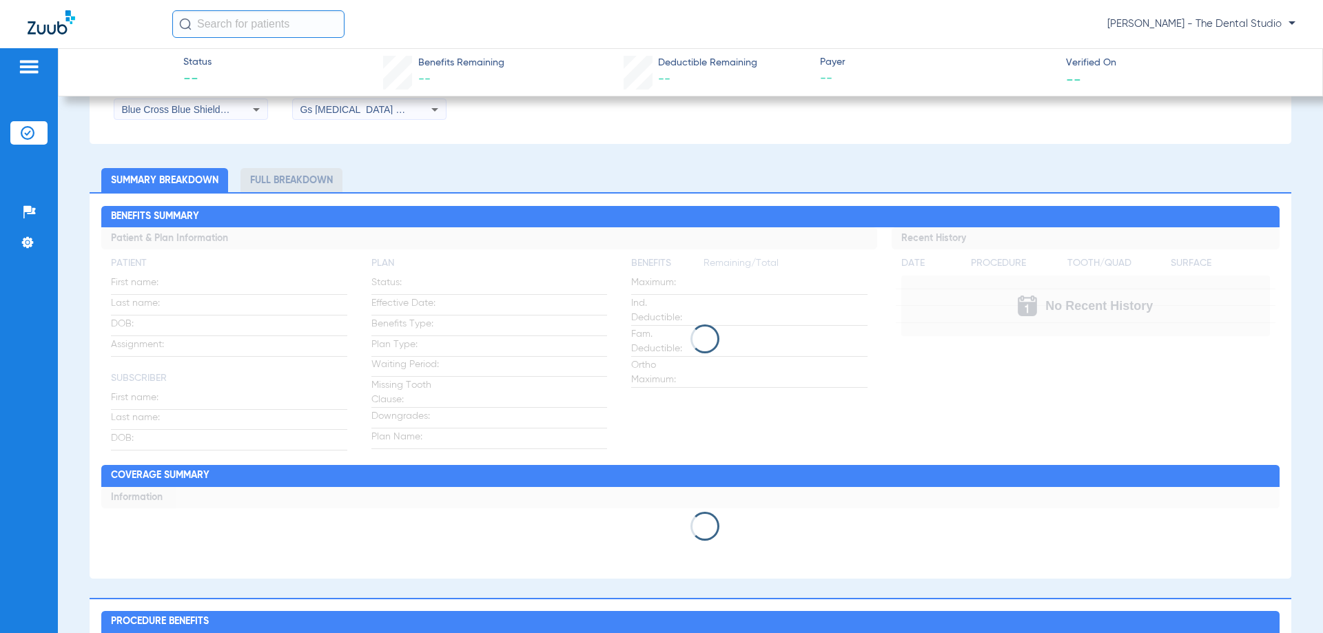
scroll to position [306, 0]
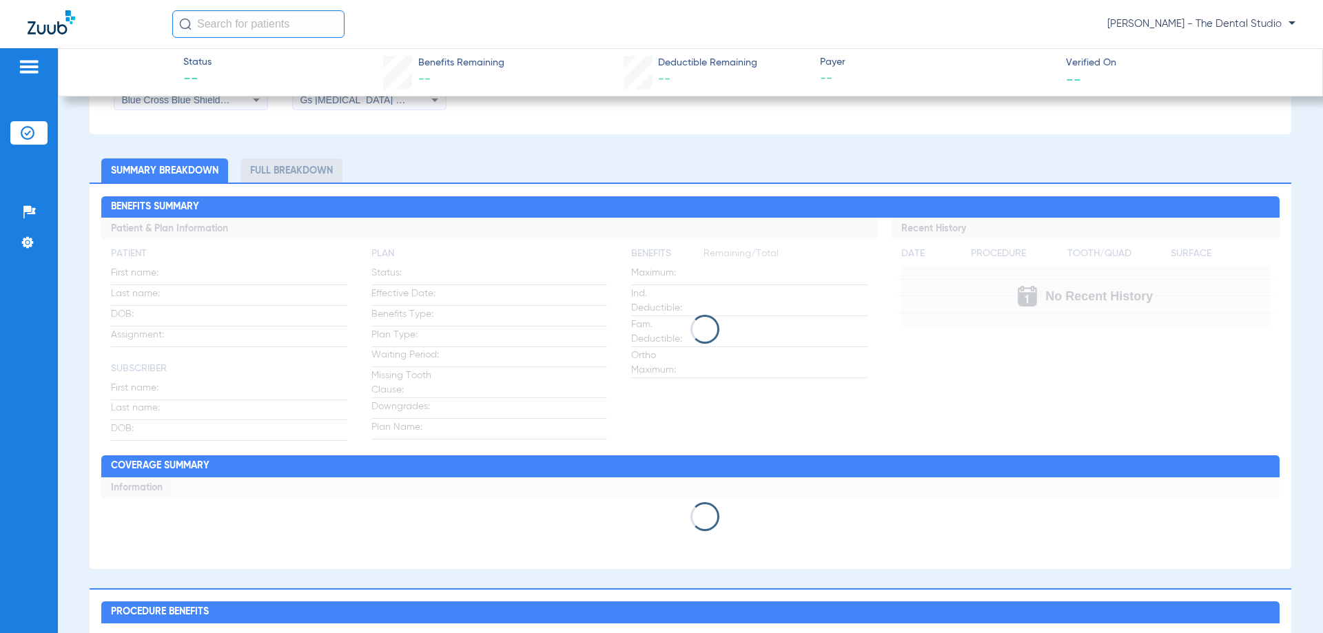
click at [728, 441] on app-loading-indicator at bounding box center [690, 329] width 1178 height 223
click at [889, 485] on div "Benefits Summary Patient & Plan Information Patient First name: Last name: DOB:…" at bounding box center [691, 376] width 1202 height 386
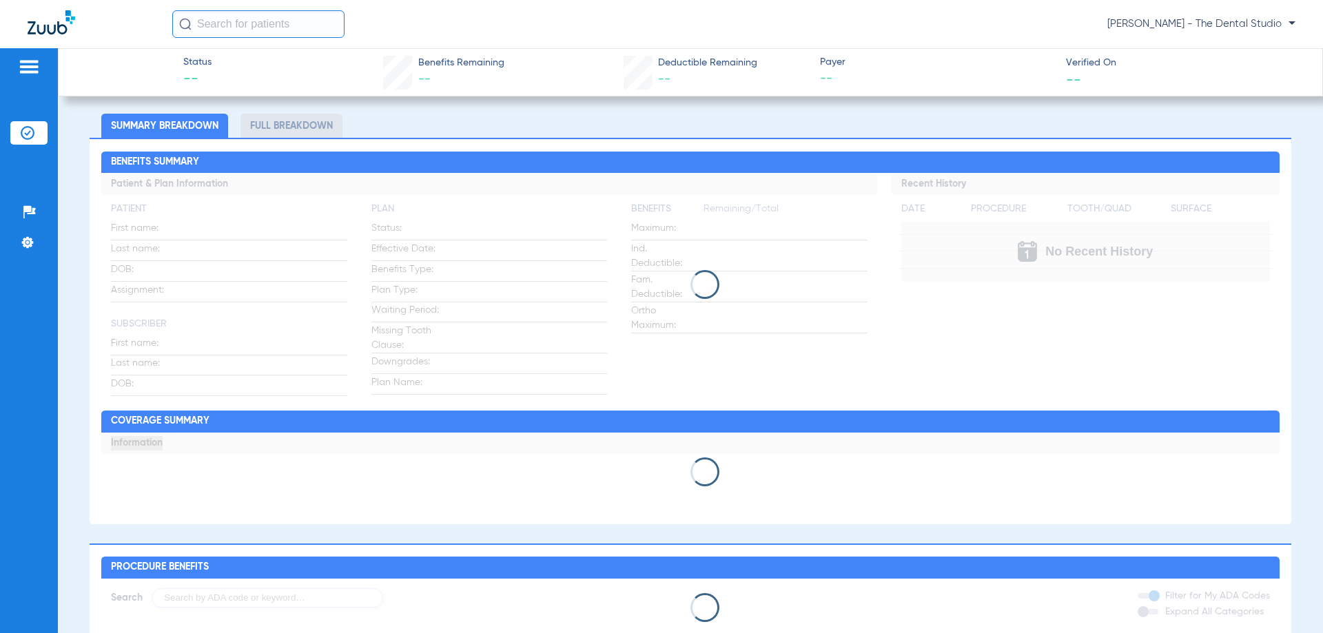
scroll to position [345, 0]
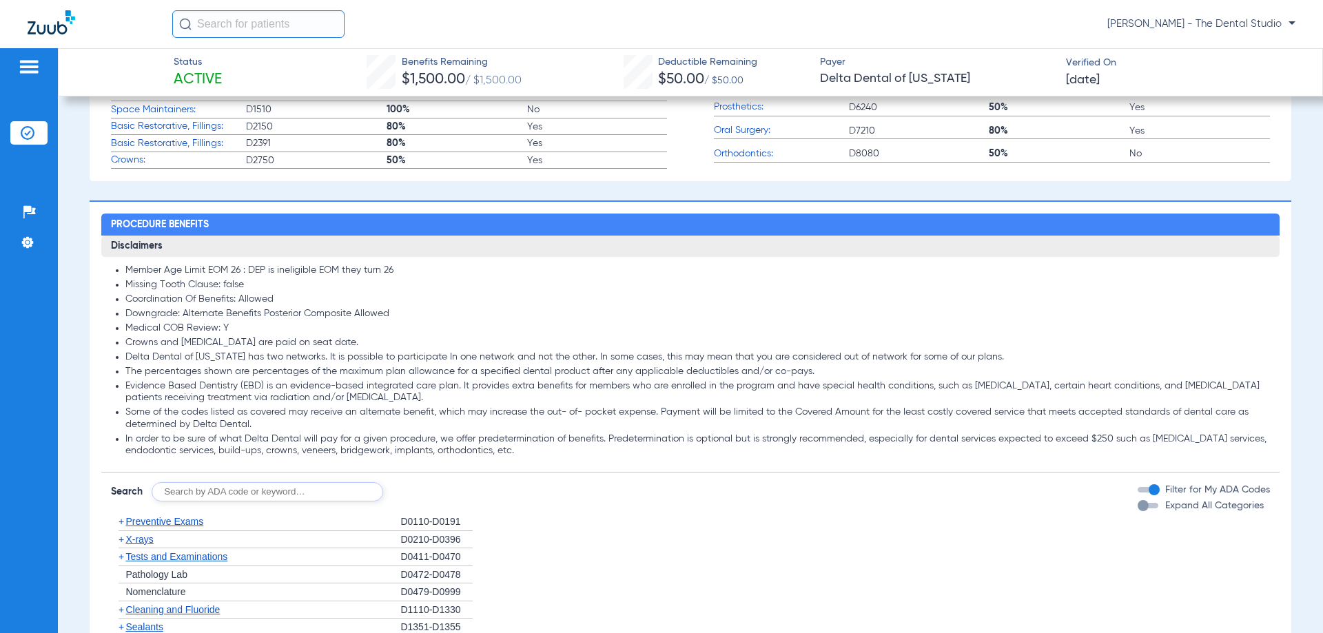
scroll to position [758, 0]
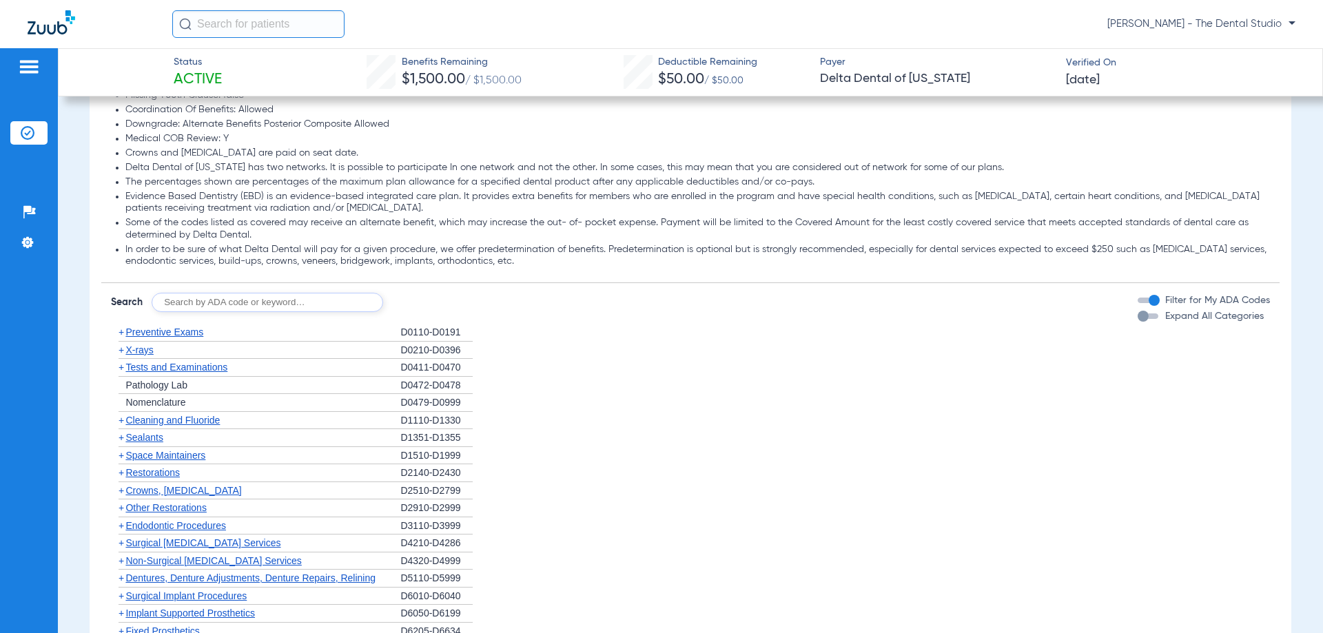
click at [309, 307] on input "text" at bounding box center [268, 302] width 232 height 19
type input "0120"
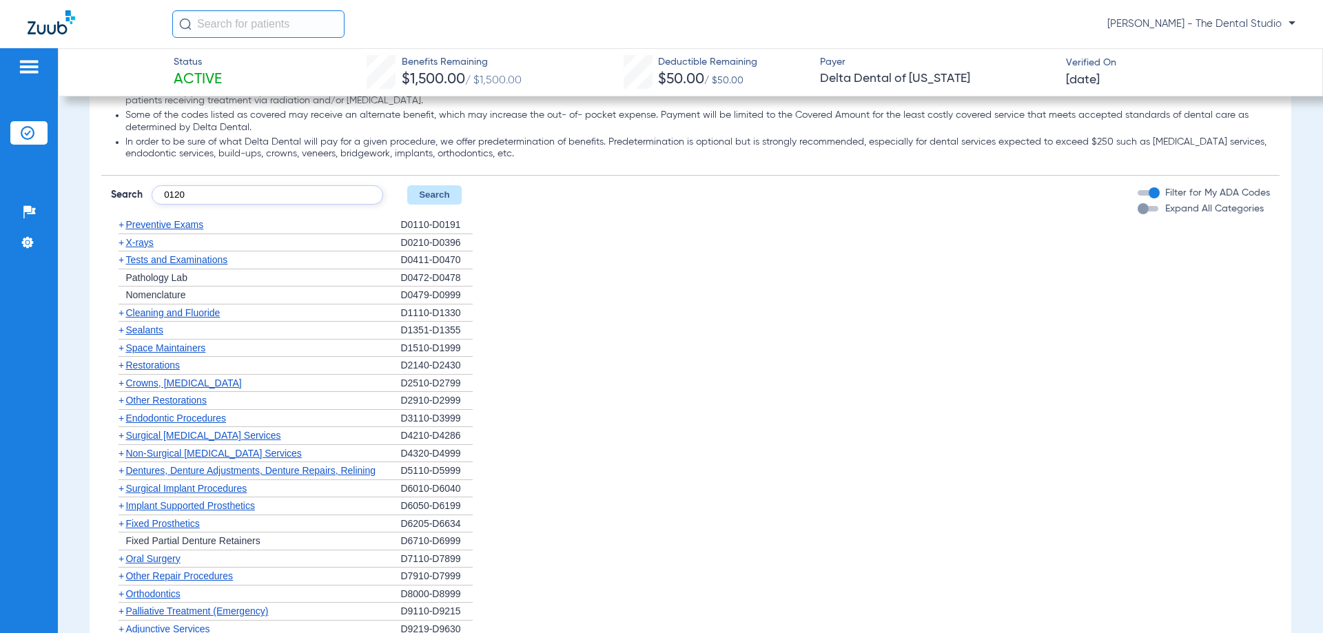
scroll to position [827, 0]
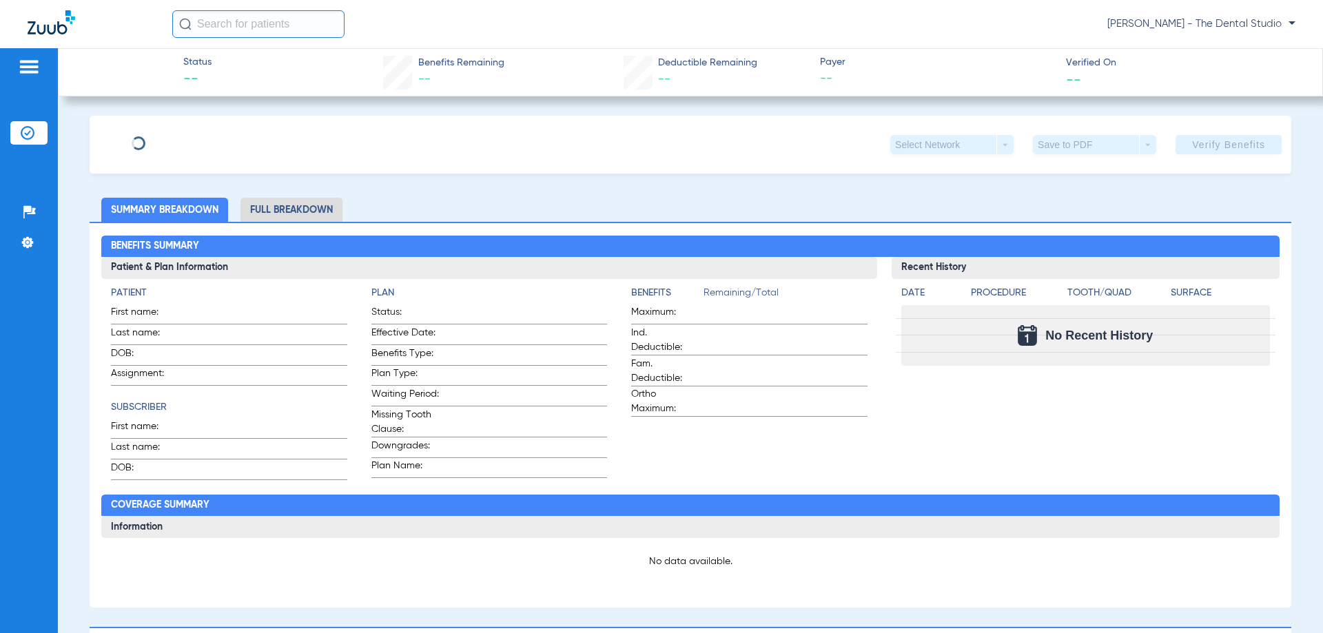
type input "Janelle"
type input "Saunders"
type input "09/16/1996"
type input "928765685"
click at [214, 136] on div "Saunders, Janelle Edit" at bounding box center [192, 137] width 187 height 17
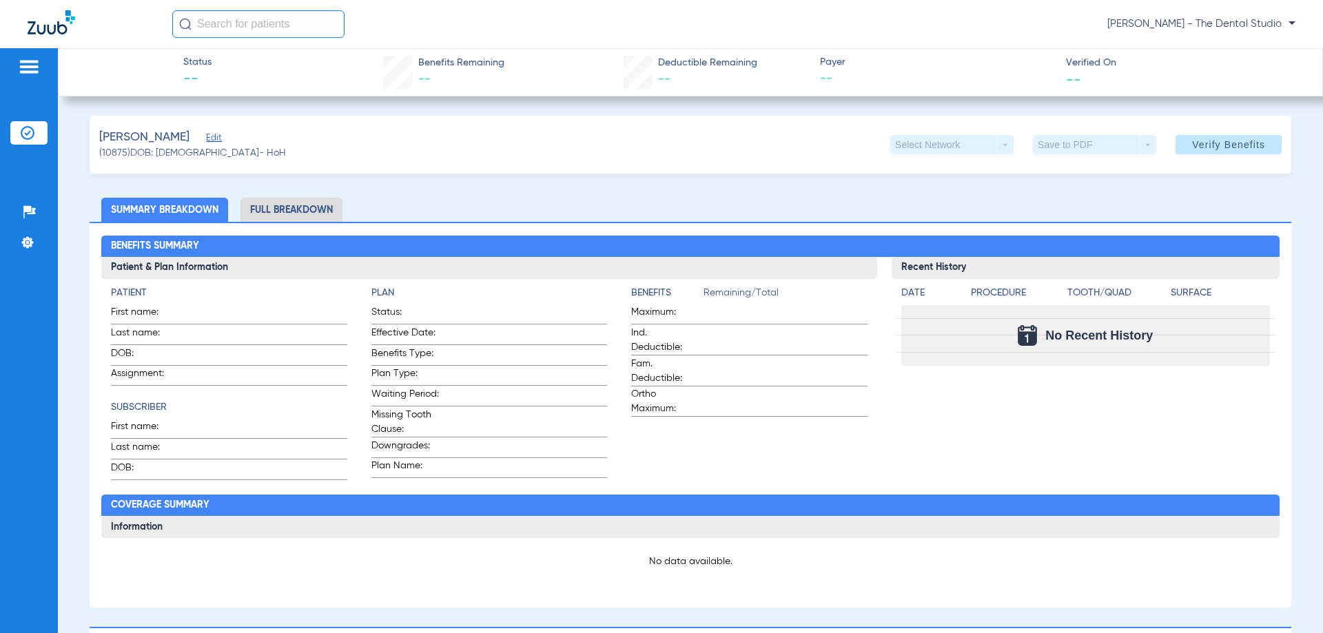
click at [218, 141] on span "Edit" at bounding box center [212, 139] width 12 height 13
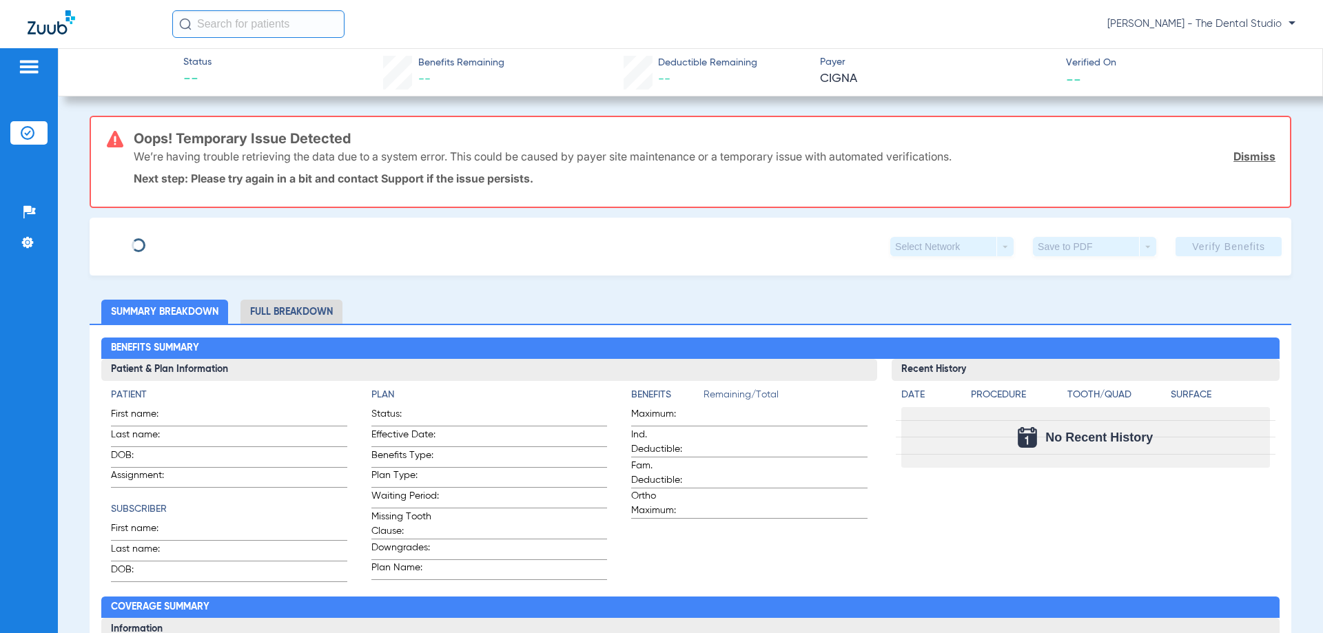
type input "[PERSON_NAME]"
type input "[DATE]"
type input "U9697372401"
click at [185, 241] on div "[PERSON_NAME] Edit" at bounding box center [192, 239] width 186 height 17
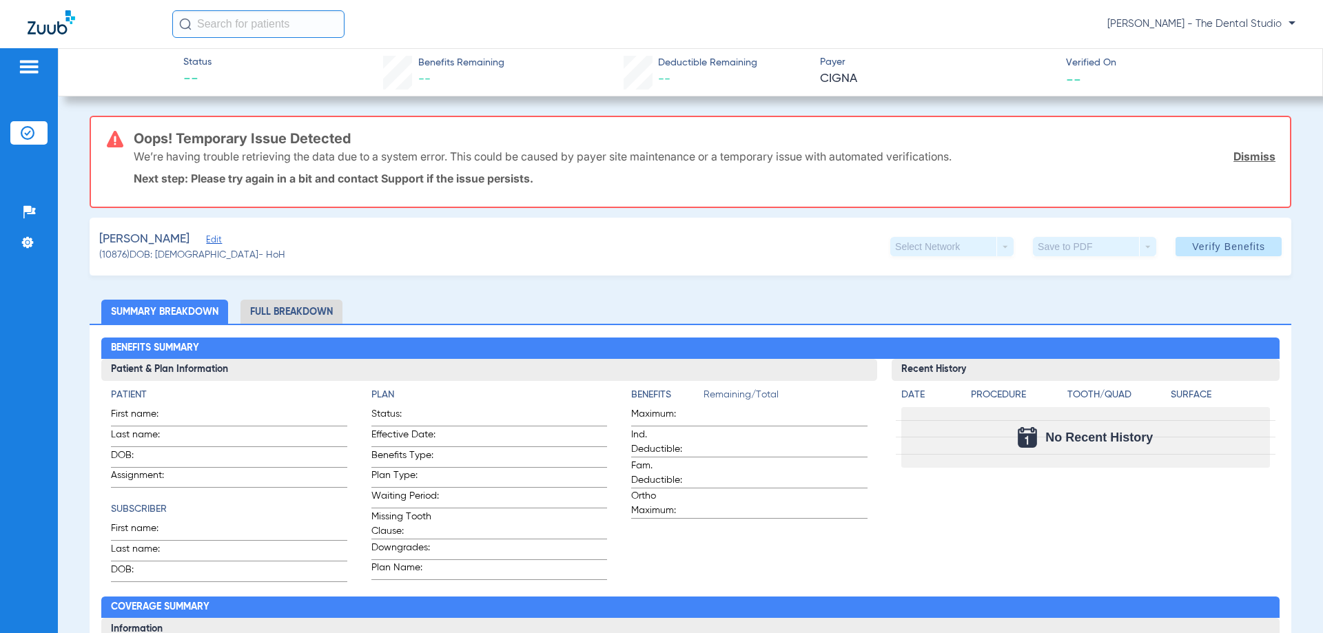
click at [206, 240] on span "Edit" at bounding box center [212, 241] width 12 height 13
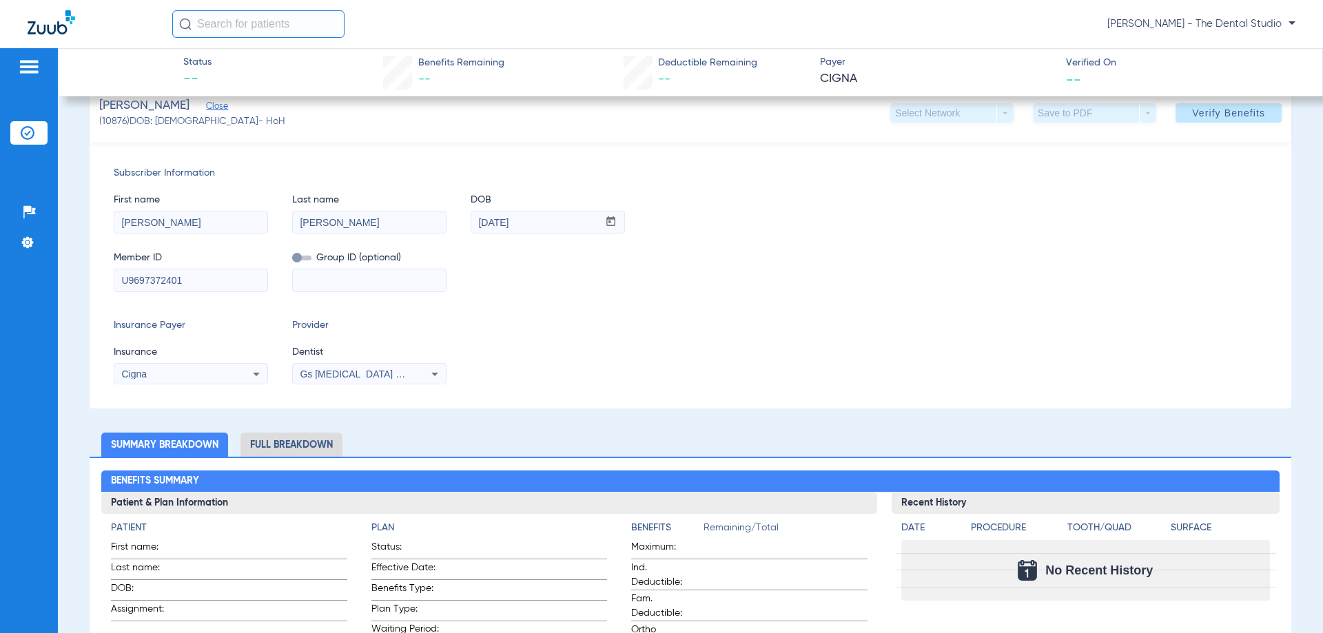
scroll to position [138, 0]
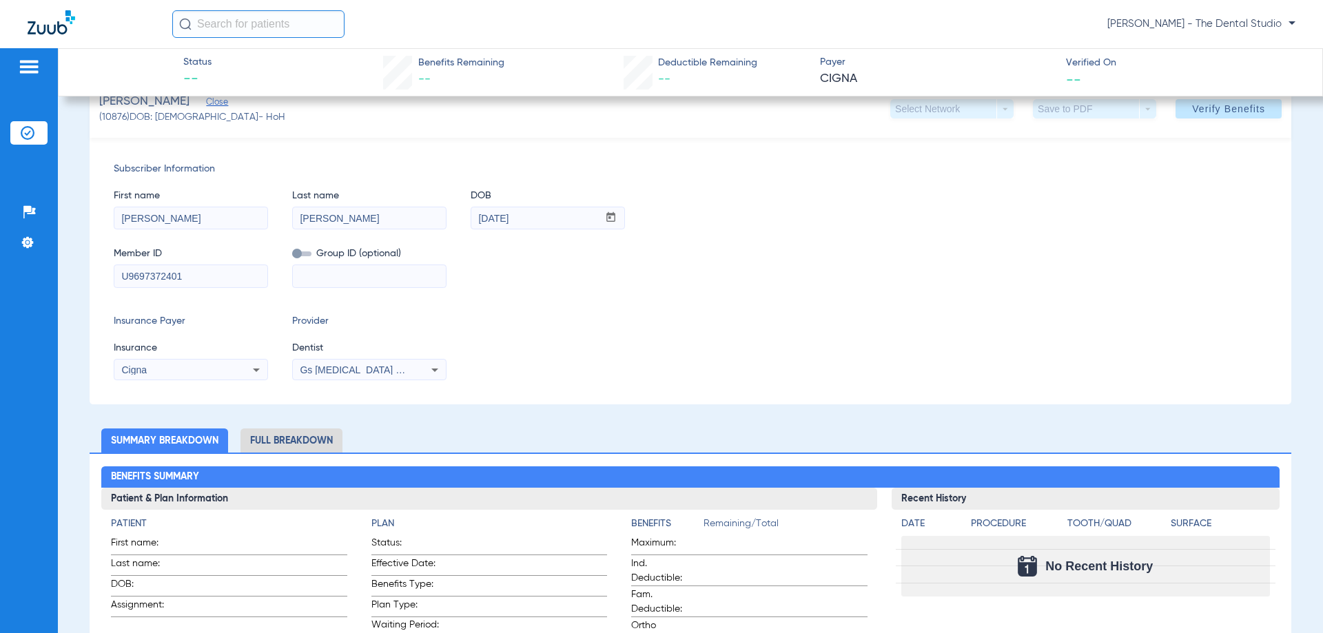
click at [378, 360] on mat-select "Gs [MEDICAL_DATA] Pllc 1972170603" at bounding box center [369, 370] width 154 height 22
click at [371, 371] on span "Gs [MEDICAL_DATA] Pllc 1972170603" at bounding box center [383, 369] width 167 height 11
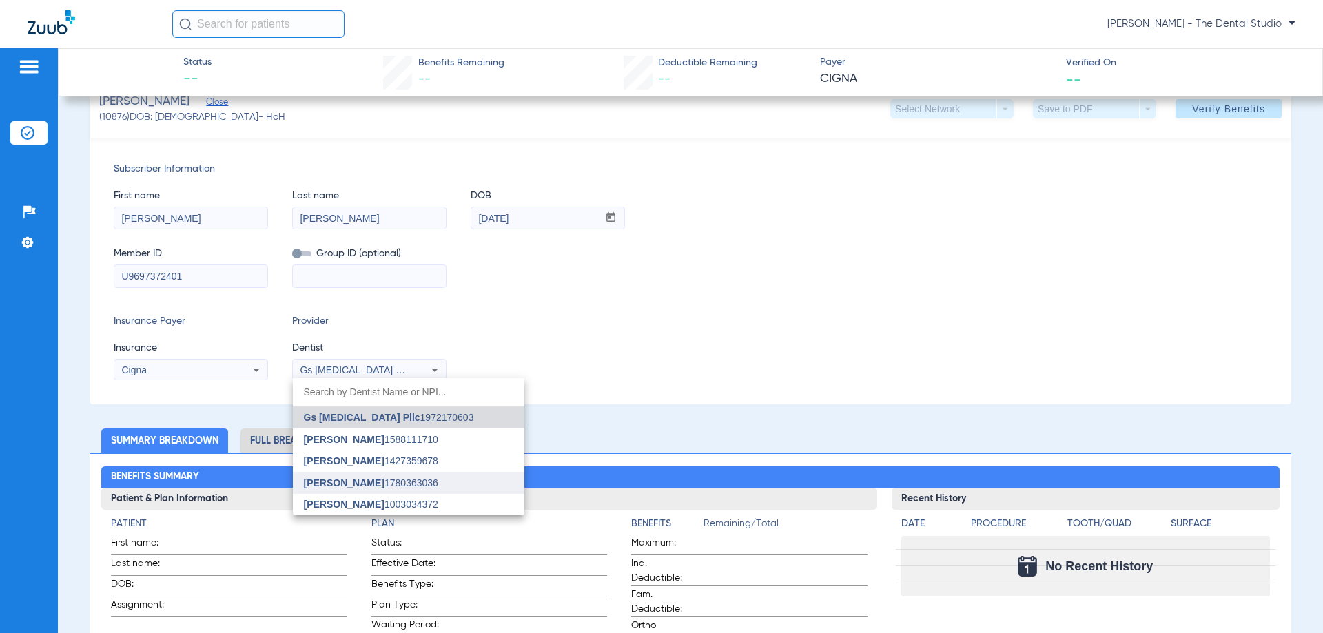
click at [329, 489] on mat-option "[PERSON_NAME] 1780363036" at bounding box center [409, 483] width 232 height 22
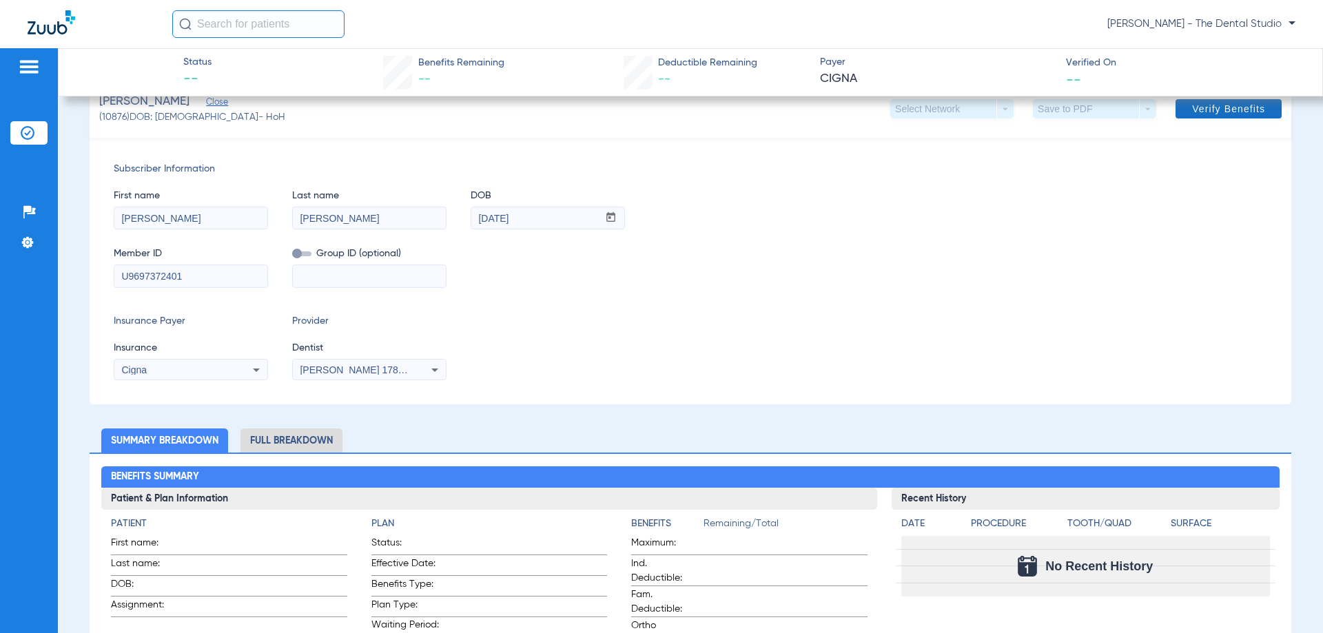
click at [1224, 105] on span "Verify Benefits" at bounding box center [1228, 108] width 73 height 11
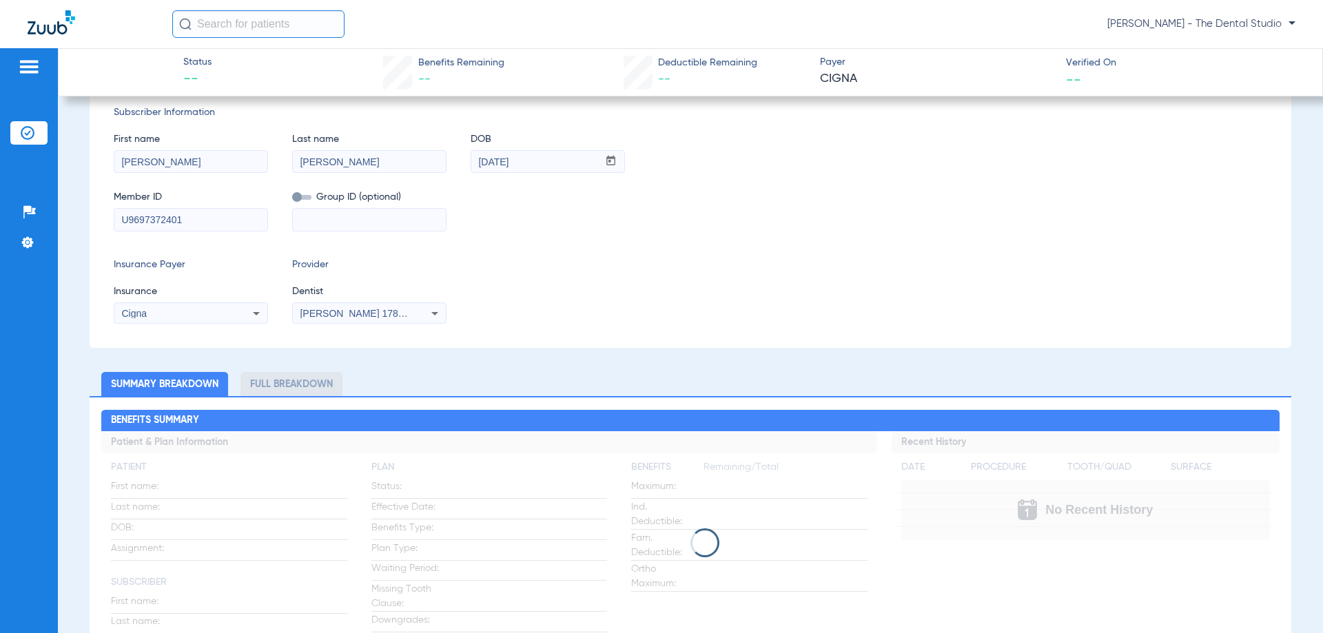
scroll to position [0, 0]
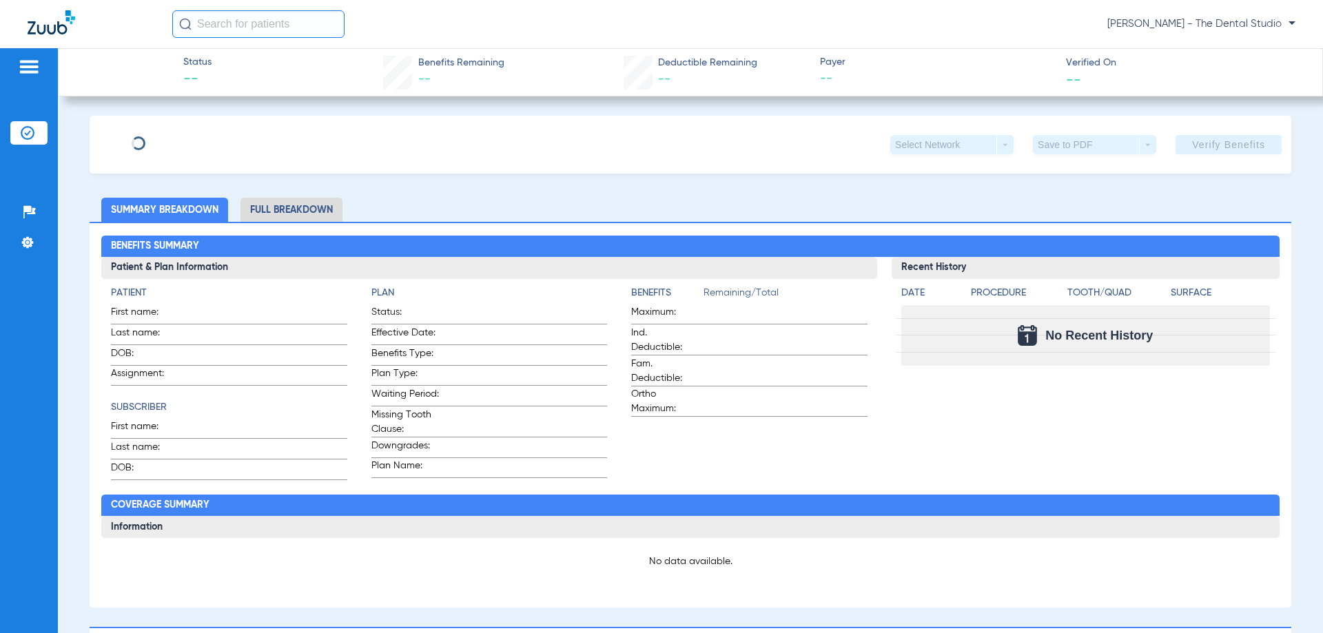
type input "[PERSON_NAME]"
type input "[DATE]"
type input "928765685"
click at [218, 138] on span "Edit" at bounding box center [212, 139] width 12 height 13
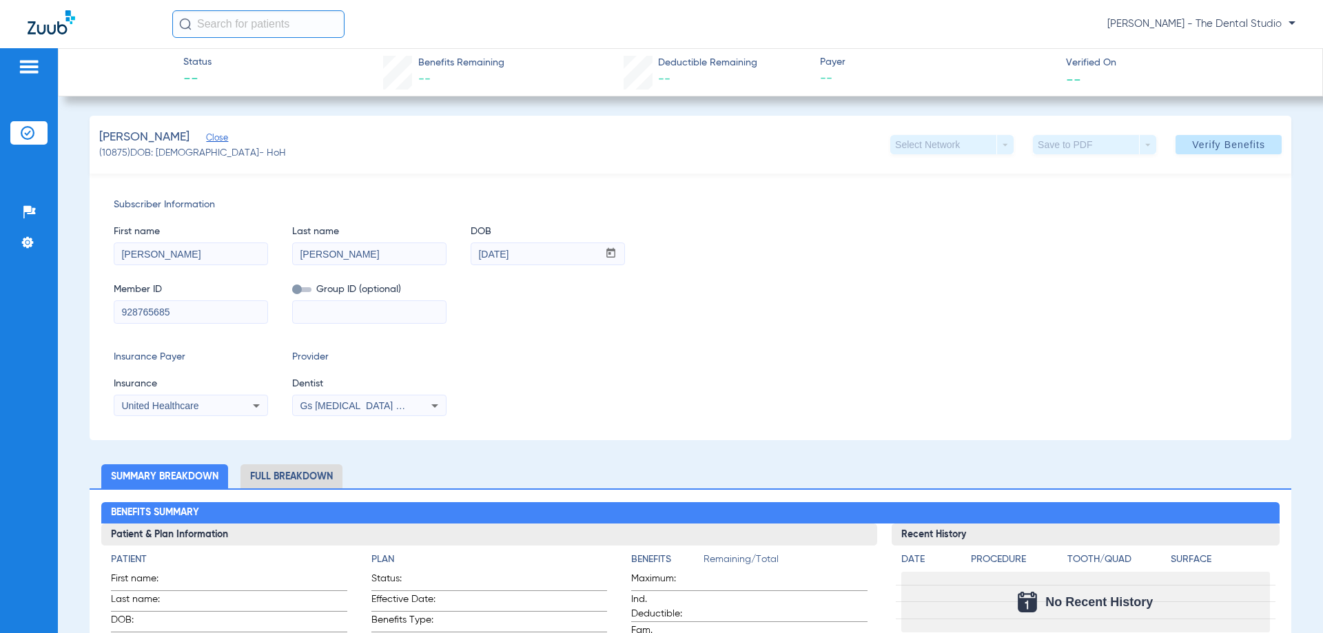
click at [335, 389] on span "Dentist" at bounding box center [369, 384] width 154 height 14
click at [328, 405] on span "Gs [MEDICAL_DATA] Pllc 1972170603" at bounding box center [383, 405] width 167 height 11
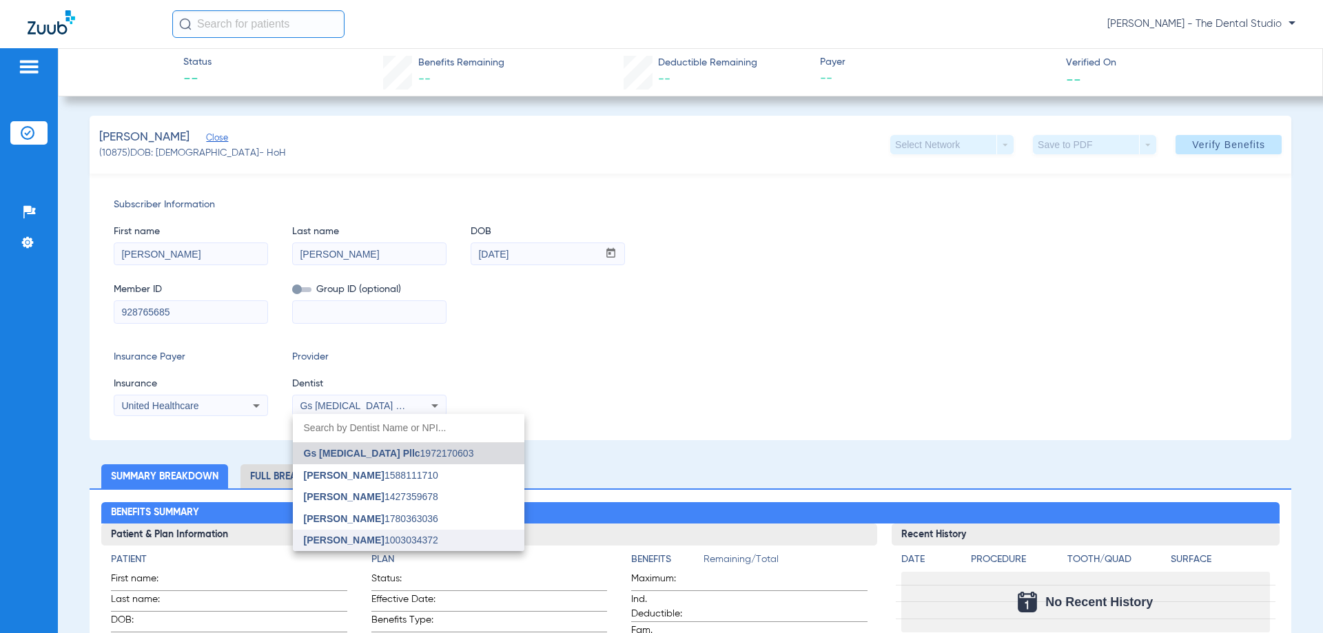
click at [325, 534] on mat-option "Jessica Baez 1003034372" at bounding box center [409, 541] width 232 height 22
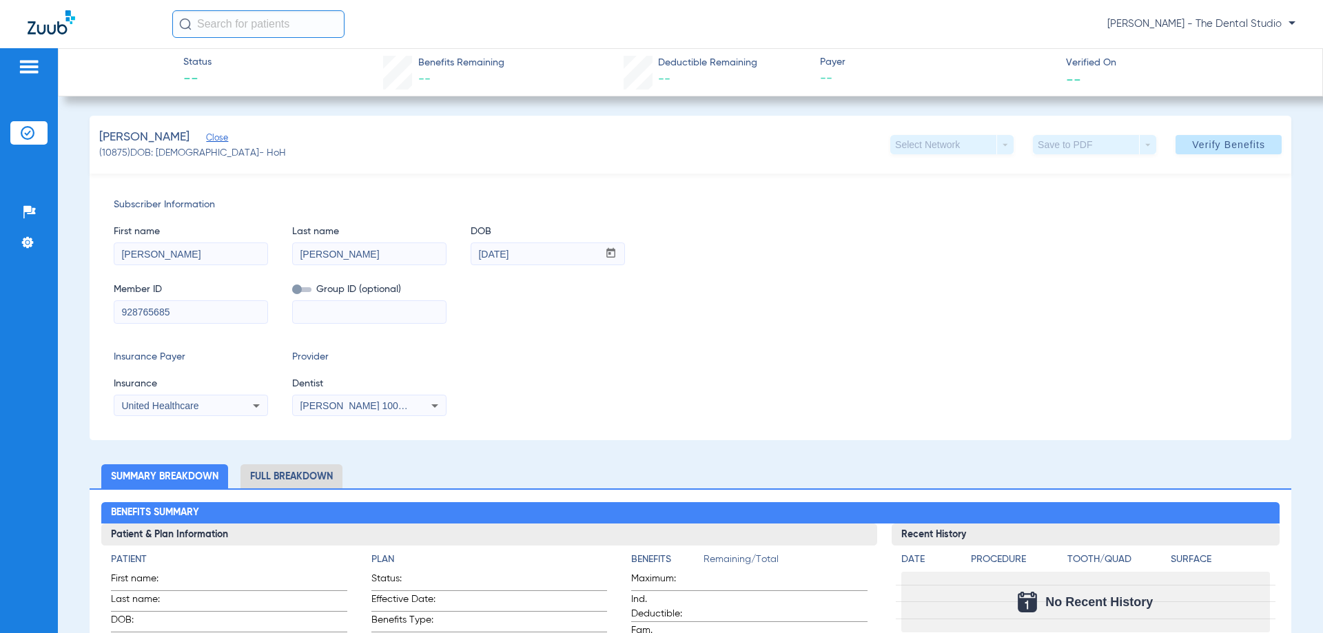
click at [337, 408] on span "Jessica Baez 1003034372" at bounding box center [368, 405] width 136 height 11
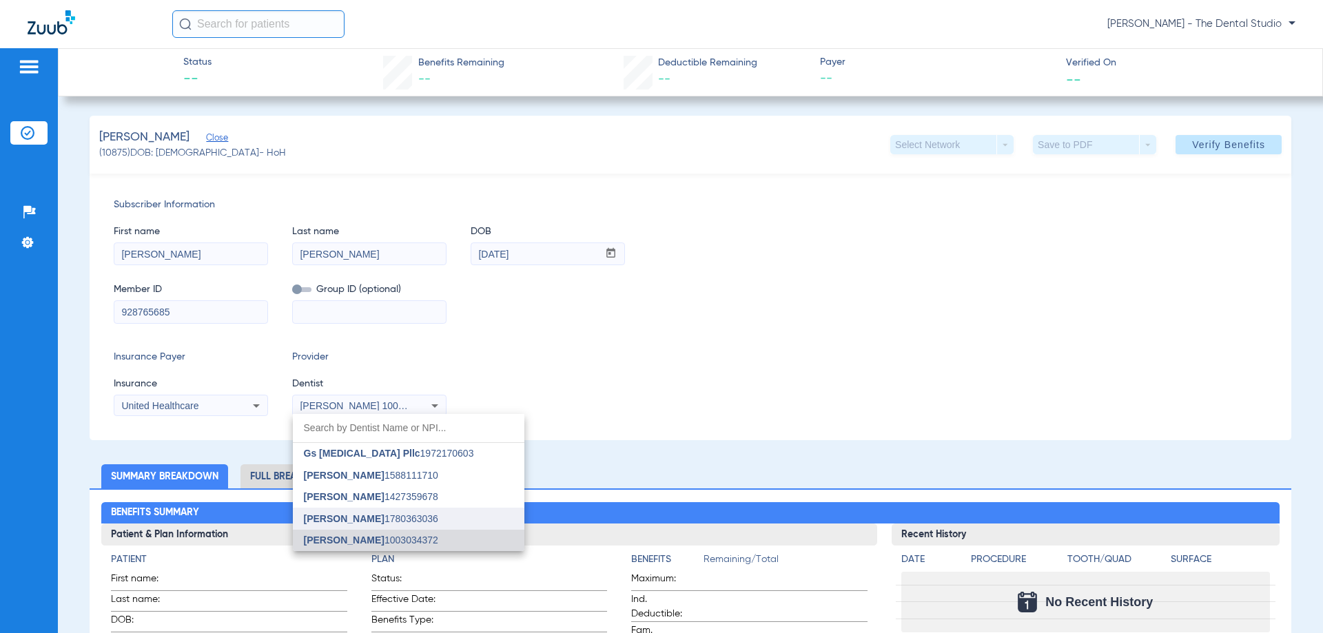
click at [338, 524] on mat-option "Yahiled Garza 1780363036" at bounding box center [409, 519] width 232 height 22
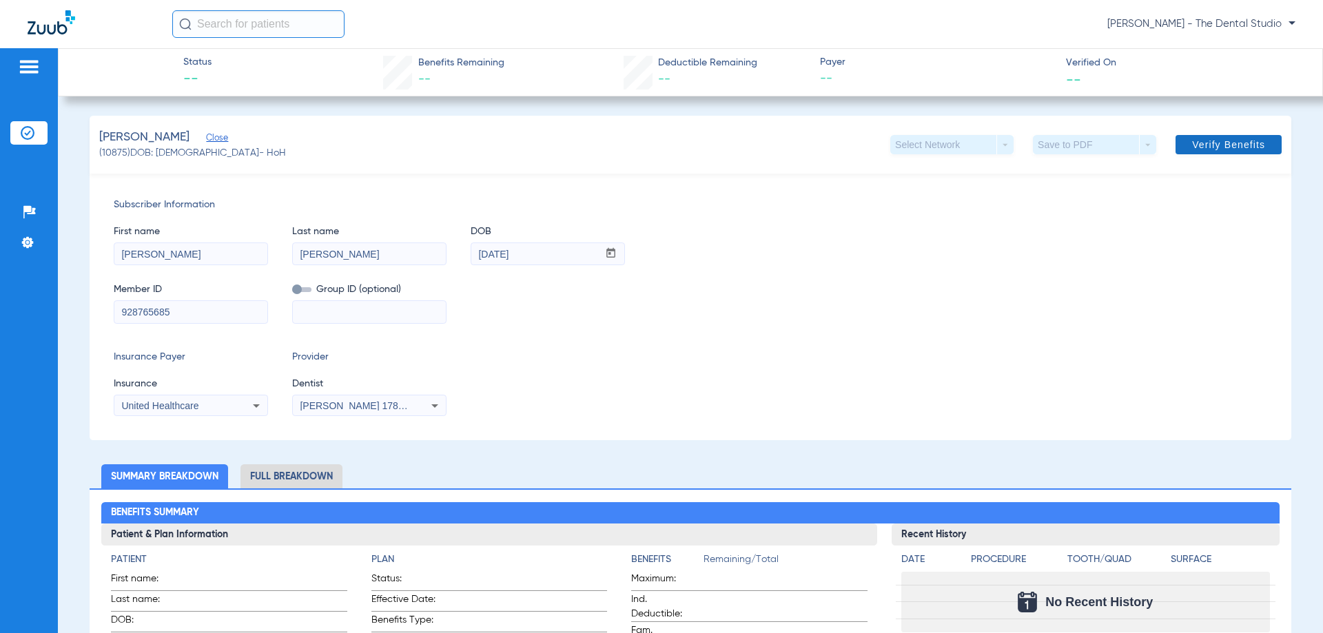
click at [1242, 135] on span at bounding box center [1228, 144] width 106 height 33
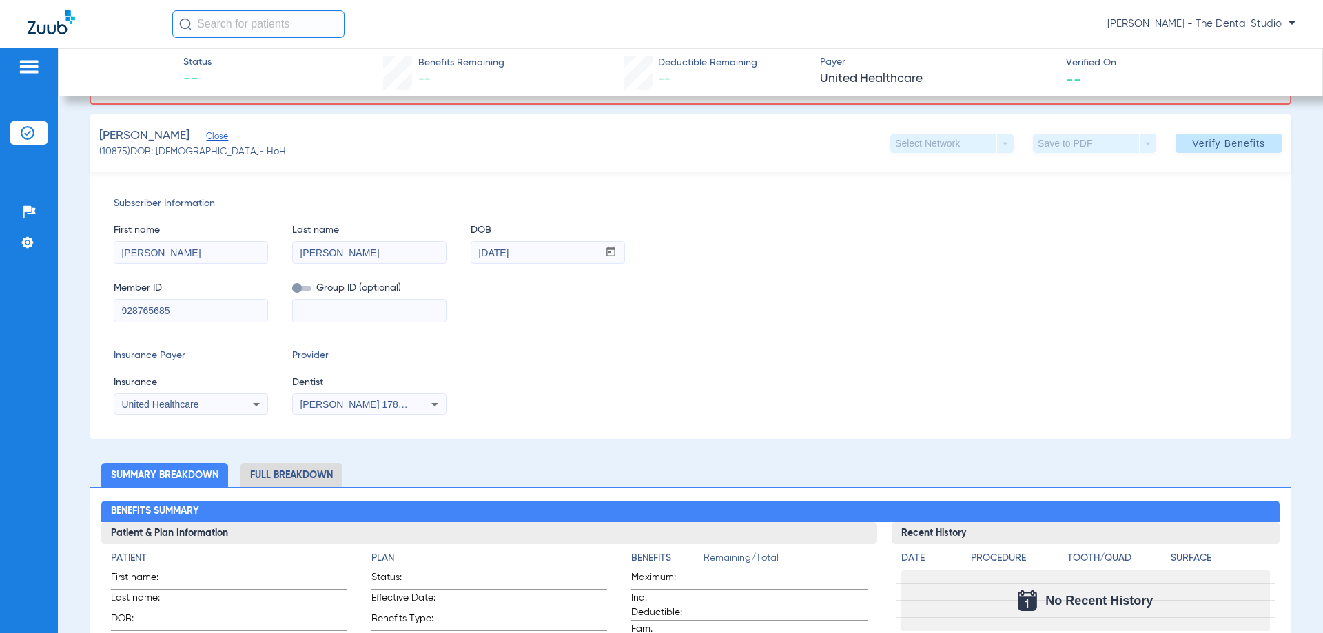
scroll to position [80, 0]
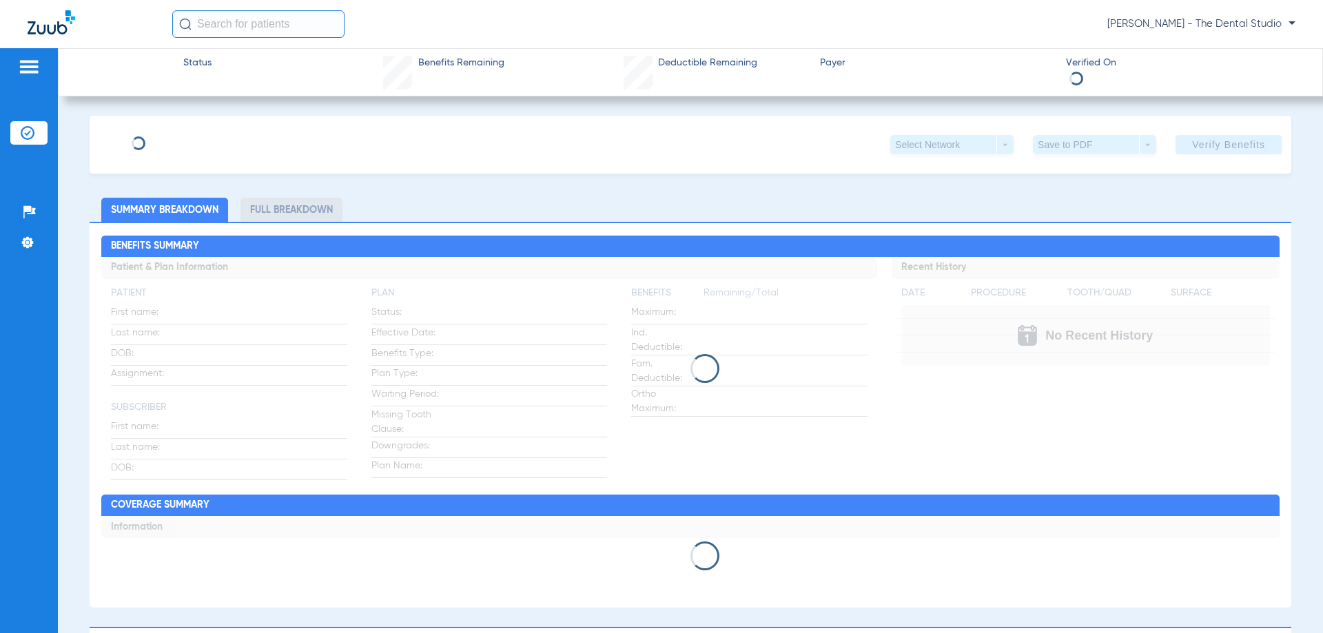
type input "[PERSON_NAME]"
type input "Blue"
type input "[DATE]"
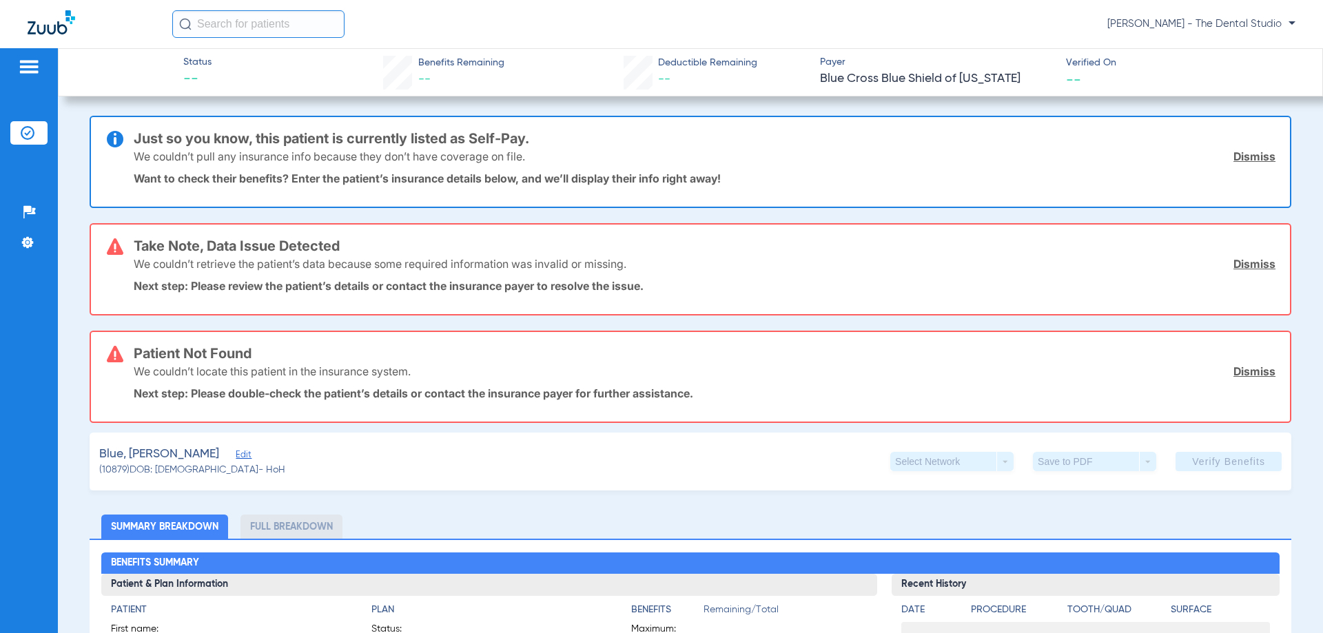
click at [236, 455] on span "Edit" at bounding box center [242, 456] width 12 height 13
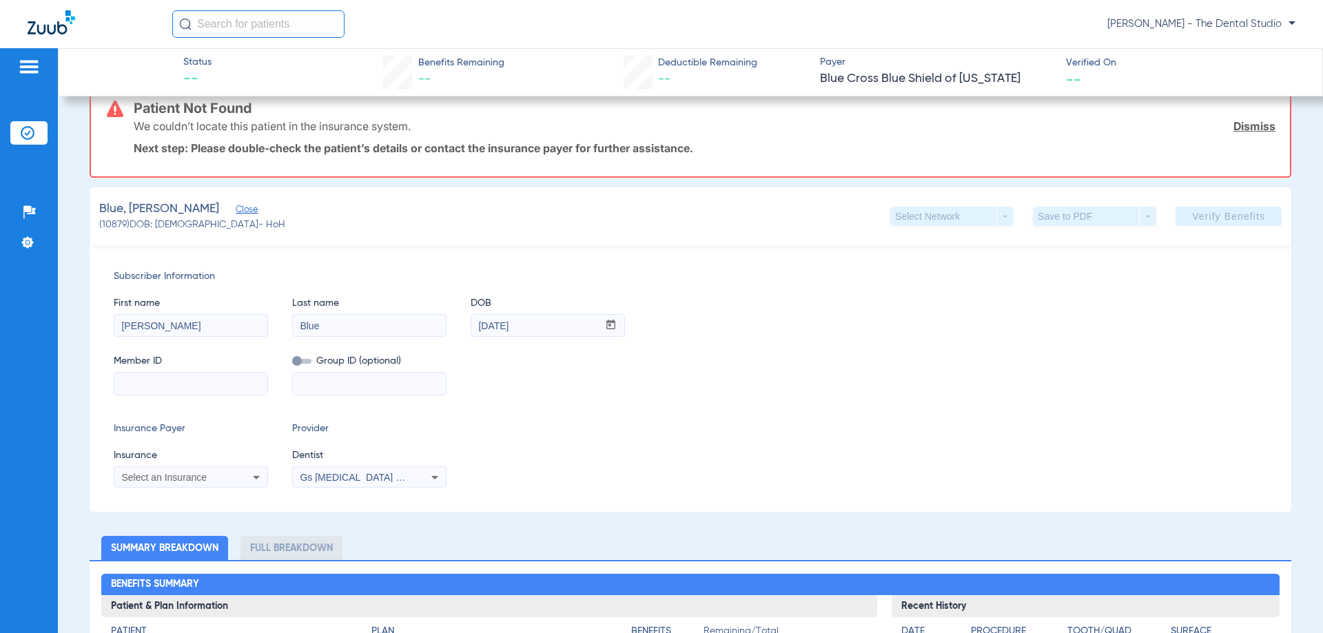
scroll to position [276, 0]
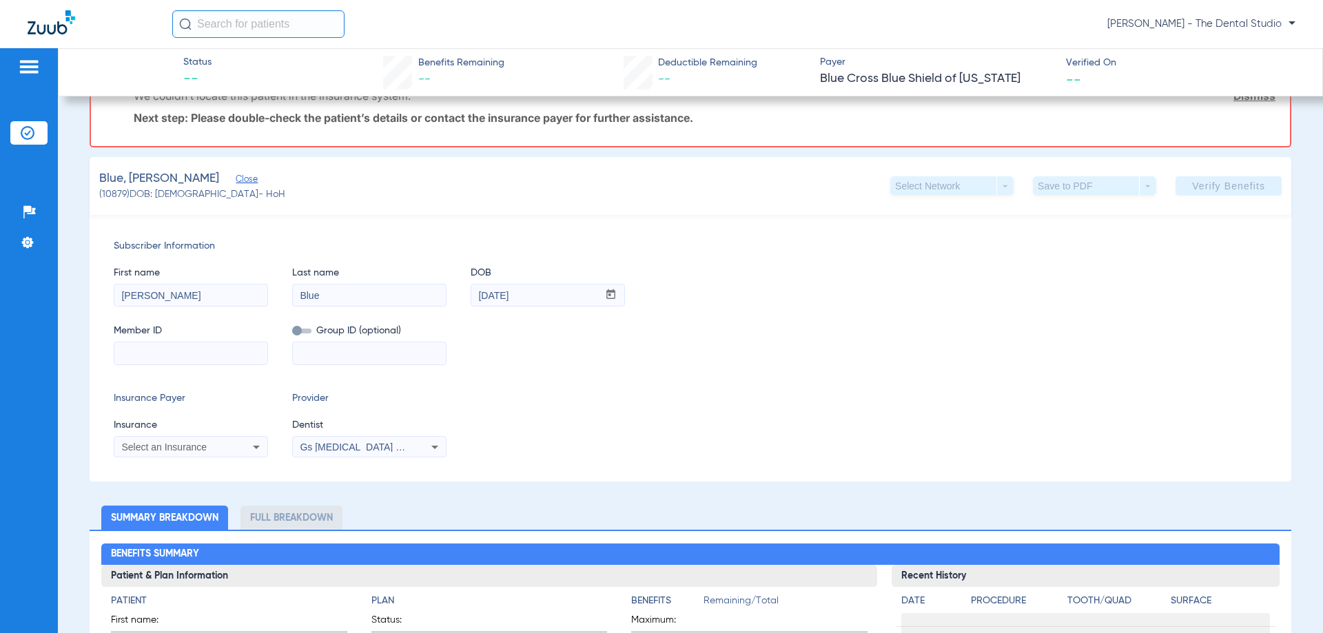
click at [181, 442] on span "Select an Insurance" at bounding box center [163, 447] width 85 height 11
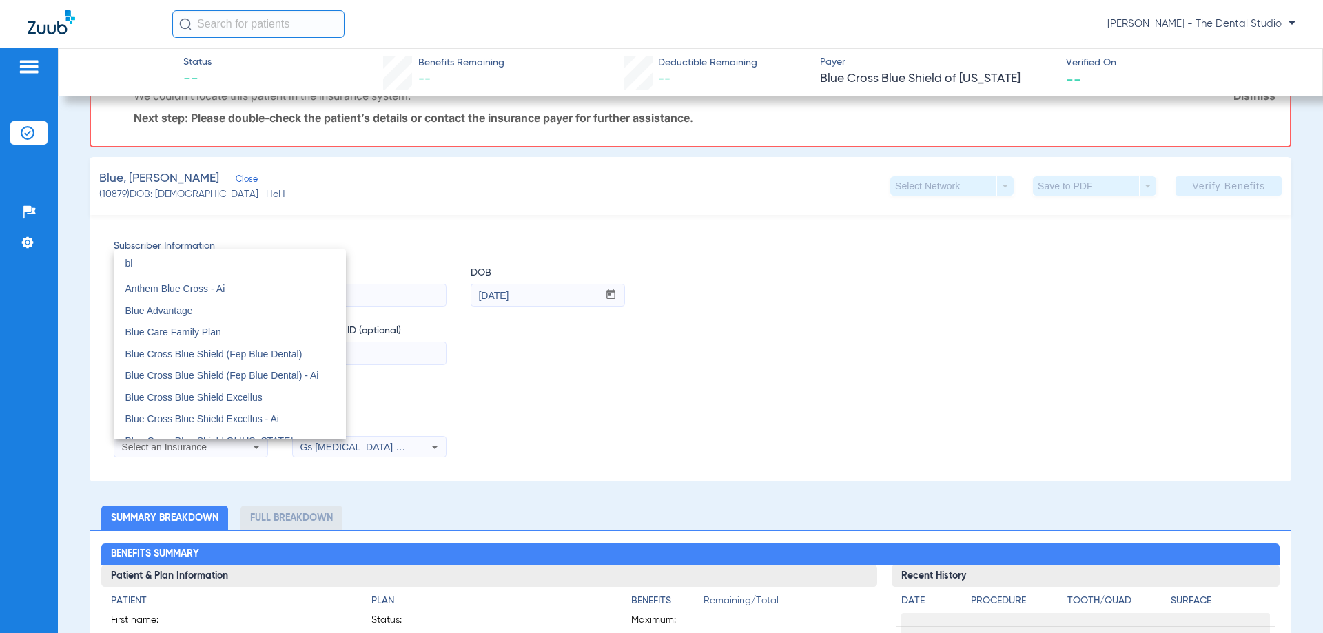
type input "b"
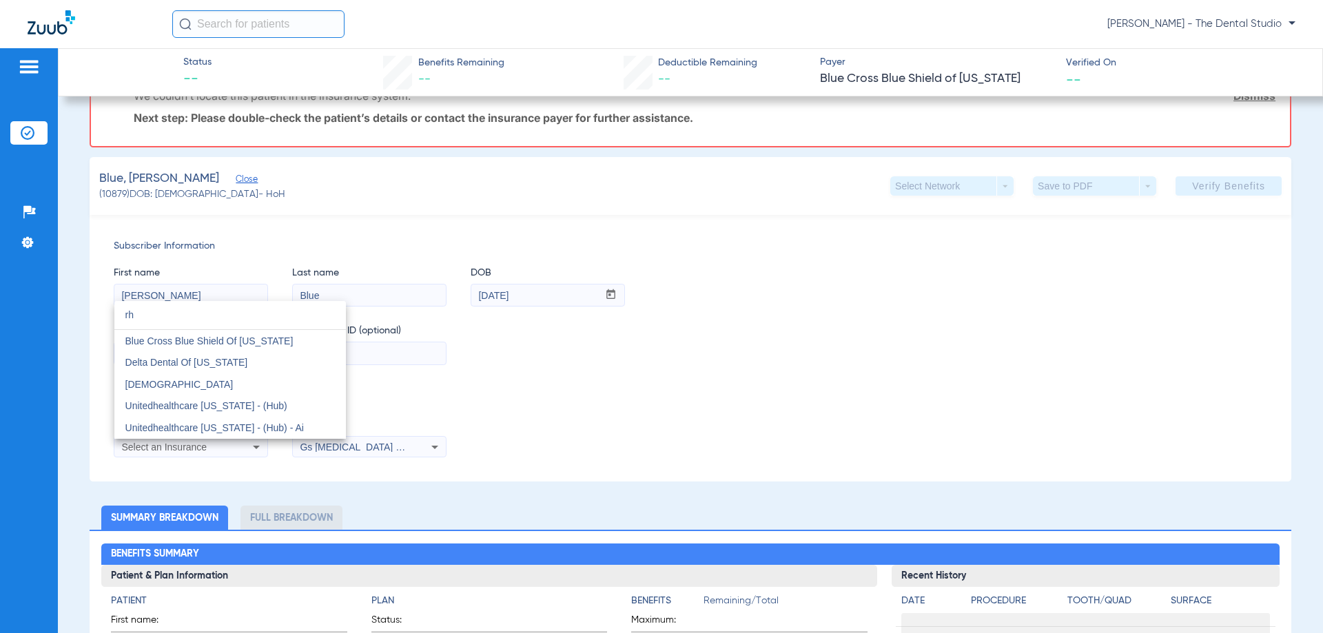
type input "rh"
click at [285, 341] on span "Blue Cross Blue Shield Of [US_STATE]" at bounding box center [209, 341] width 168 height 11
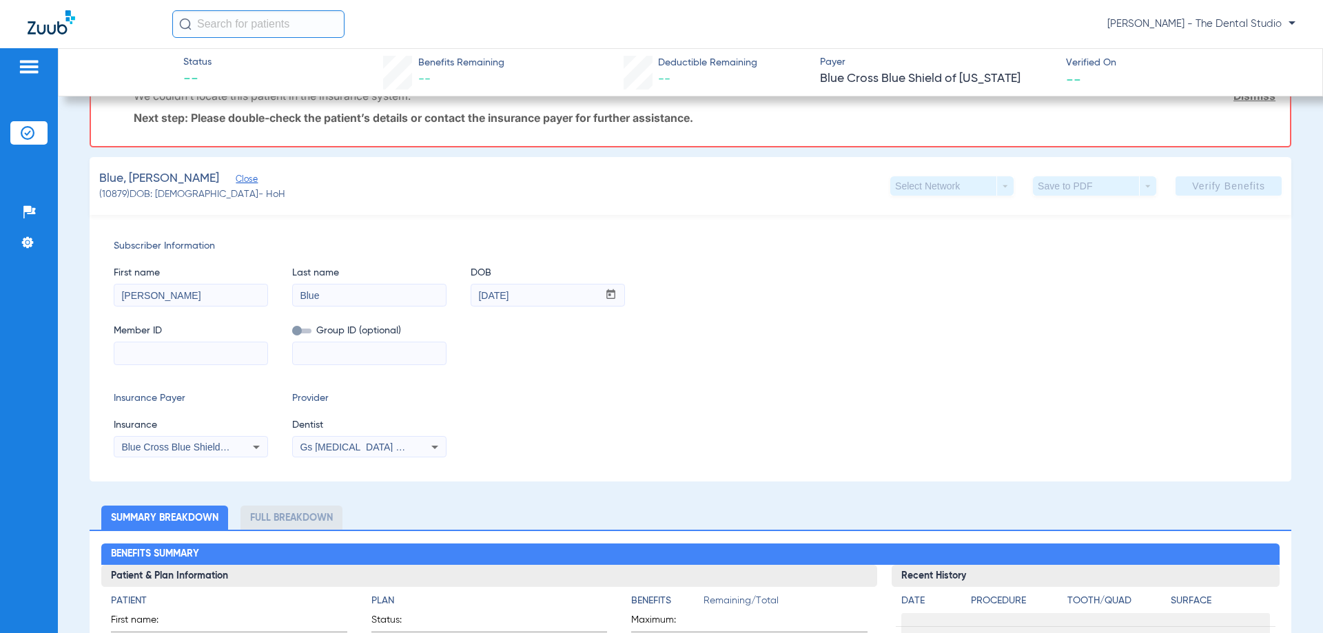
click at [348, 448] on span "Gs [MEDICAL_DATA] Pllc 1972170603" at bounding box center [383, 447] width 167 height 11
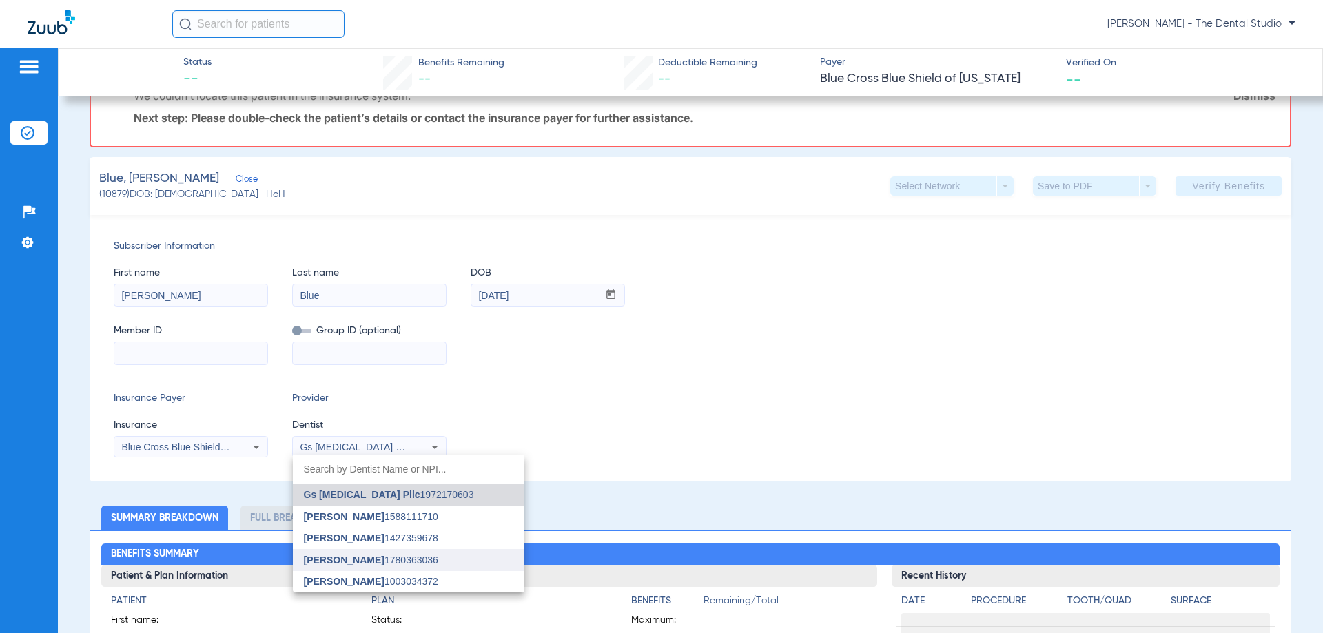
click at [342, 562] on span "[PERSON_NAME]" at bounding box center [344, 560] width 81 height 11
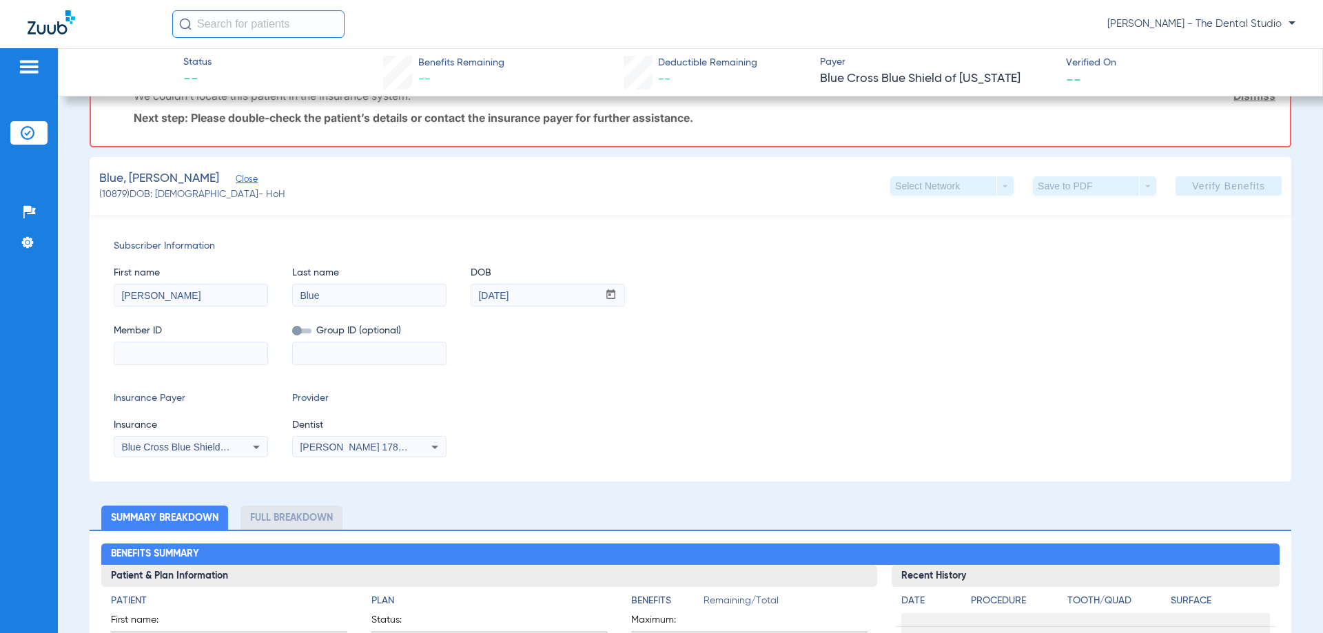
scroll to position [138, 0]
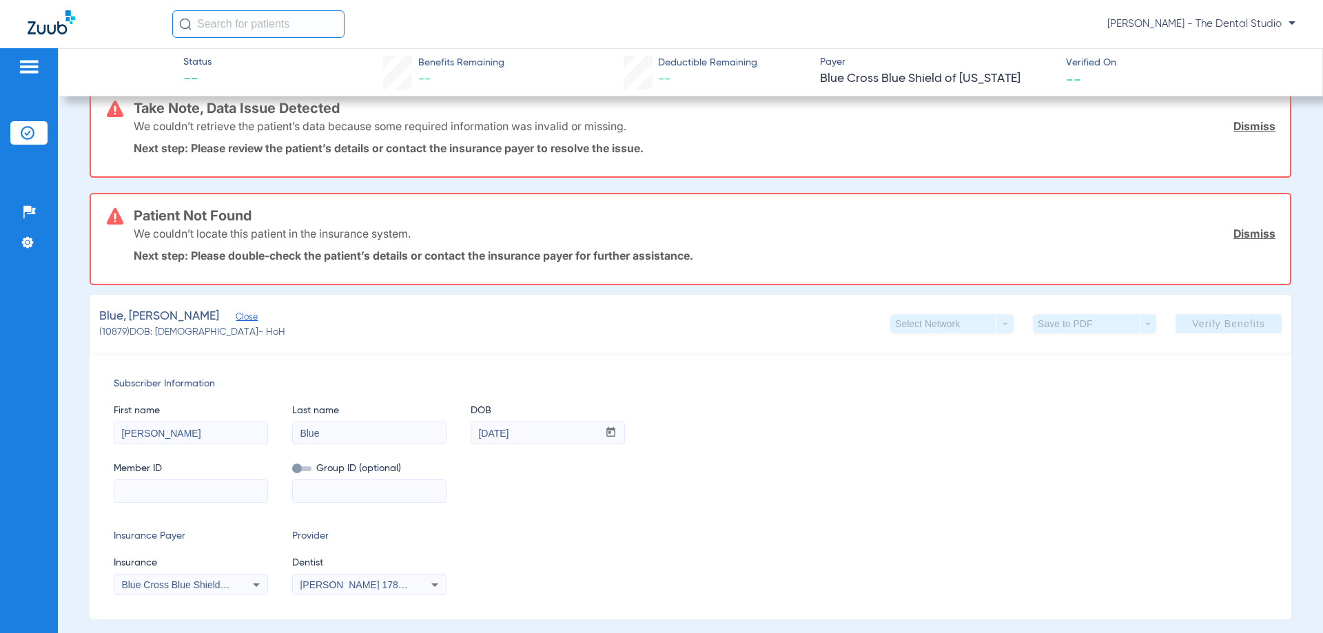
drag, startPoint x: 1173, startPoint y: 238, endPoint x: 1229, endPoint y: 240, distance: 56.6
click at [1229, 240] on div "We couldn’t locate this patient in the insurance system. Dismiss" at bounding box center [705, 234] width 1142 height 36
click at [1233, 230] on link "Dismiss" at bounding box center [1254, 234] width 42 height 14
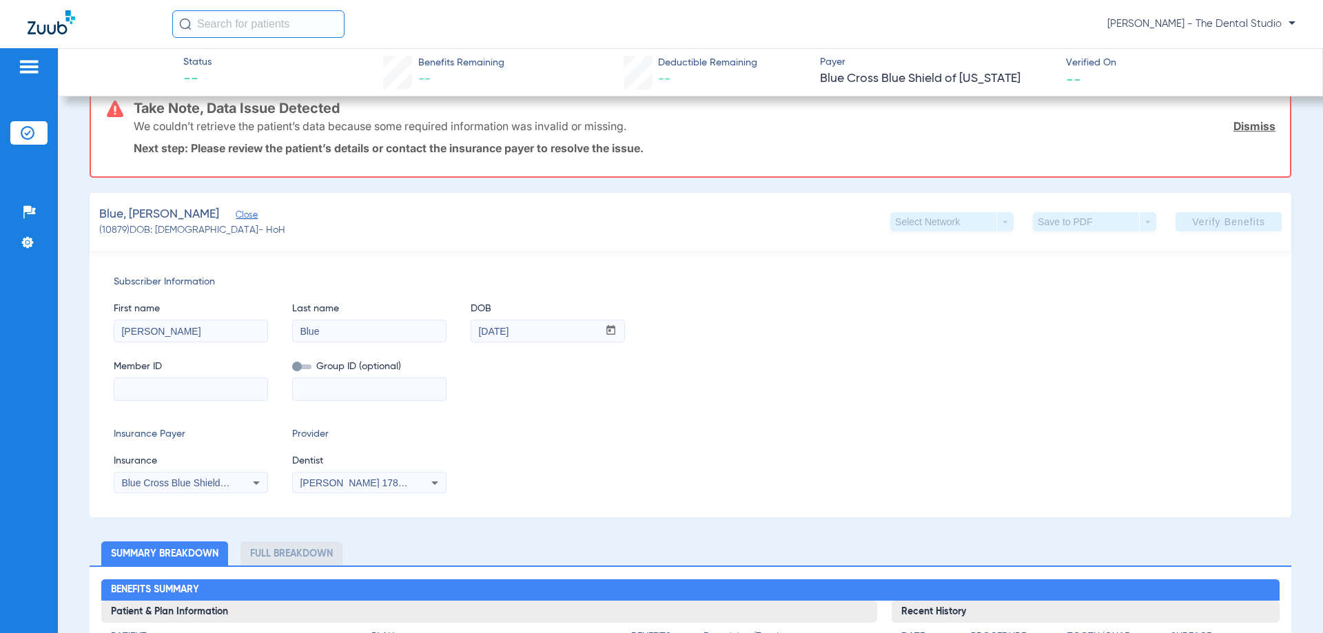
click at [132, 381] on mat-form-field at bounding box center [191, 387] width 154 height 27
click at [134, 382] on input at bounding box center [190, 389] width 153 height 22
paste input "201126564"
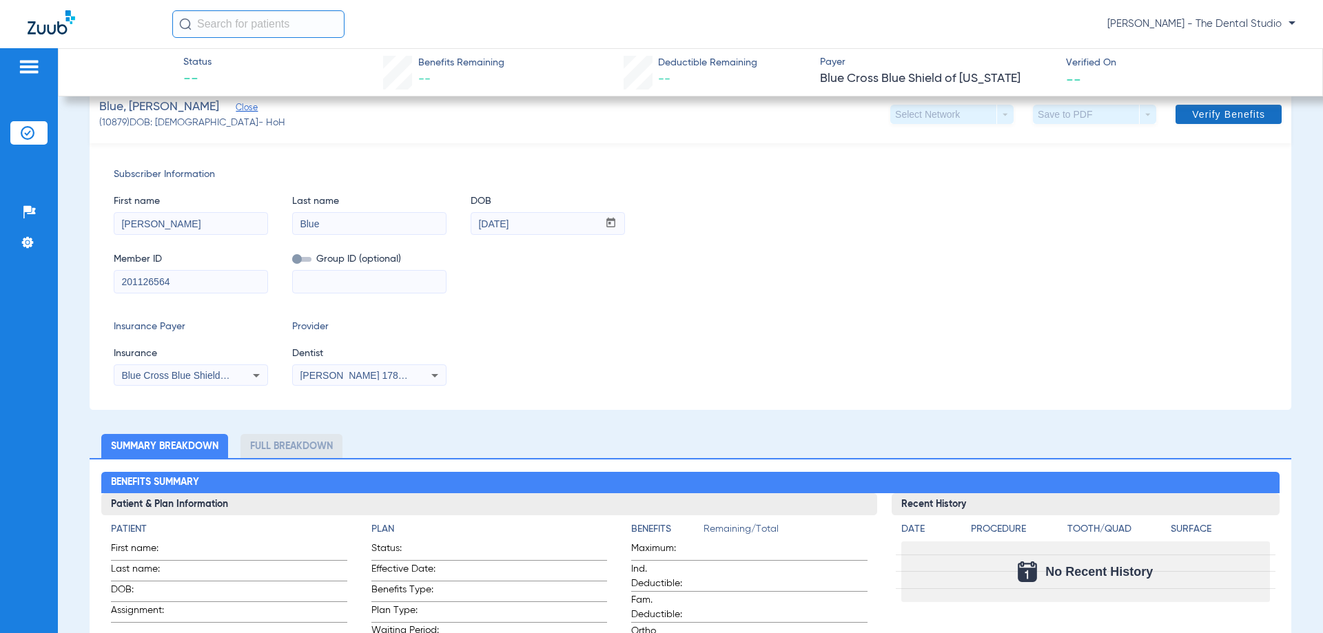
type input "201126564"
click at [1192, 110] on span "Verify Benefits" at bounding box center [1228, 114] width 73 height 11
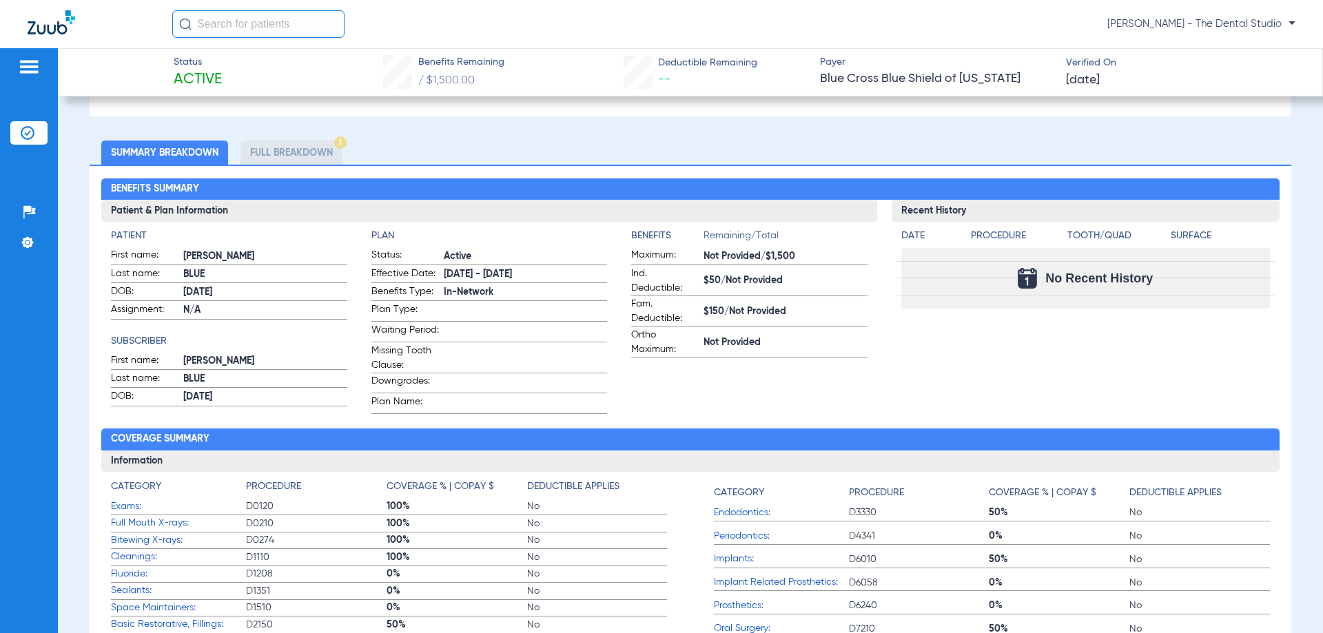
scroll to position [896, 0]
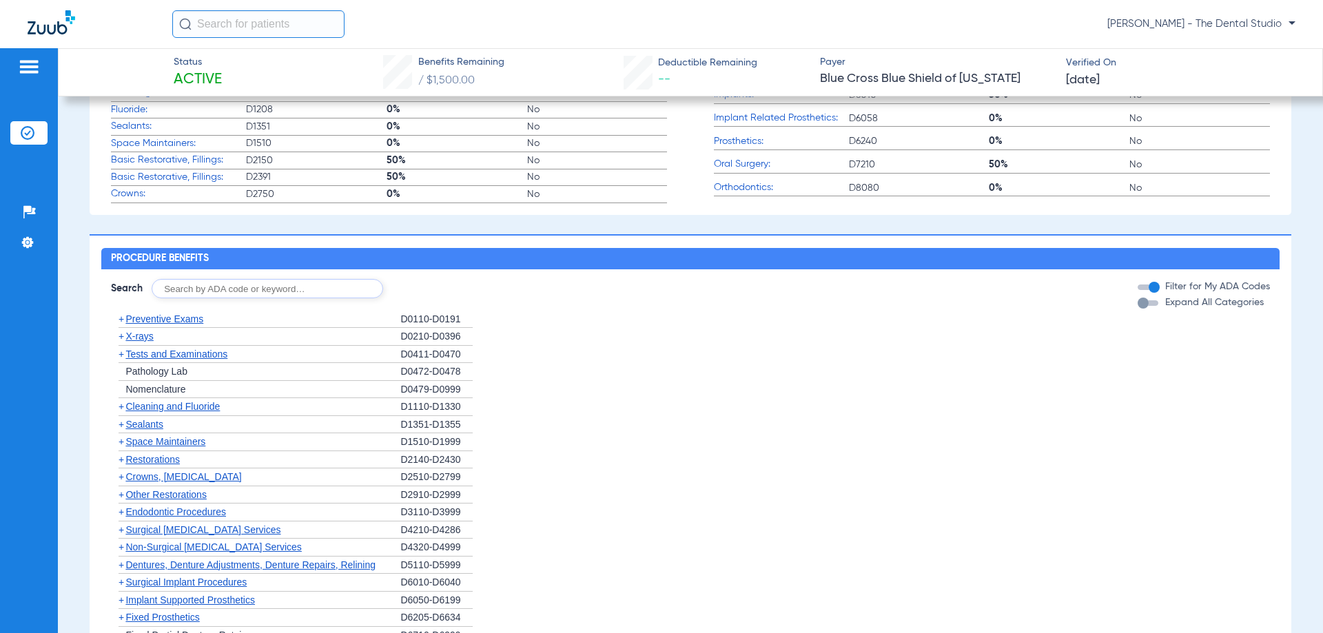
click at [247, 294] on input "text" at bounding box center [268, 288] width 232 height 19
type input "0120"
click button "Search" at bounding box center [434, 288] width 54 height 19
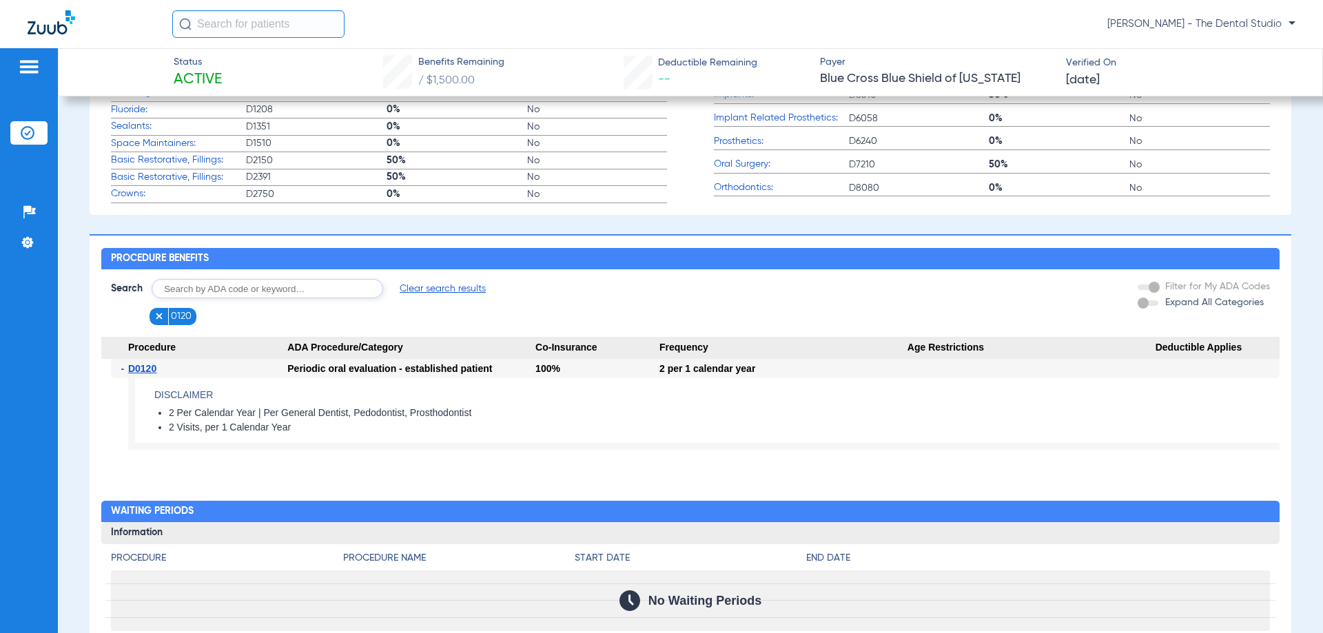
click at [359, 298] on input "text" at bounding box center [268, 288] width 232 height 19
type input "0210"
click button "Search" at bounding box center [434, 288] width 54 height 19
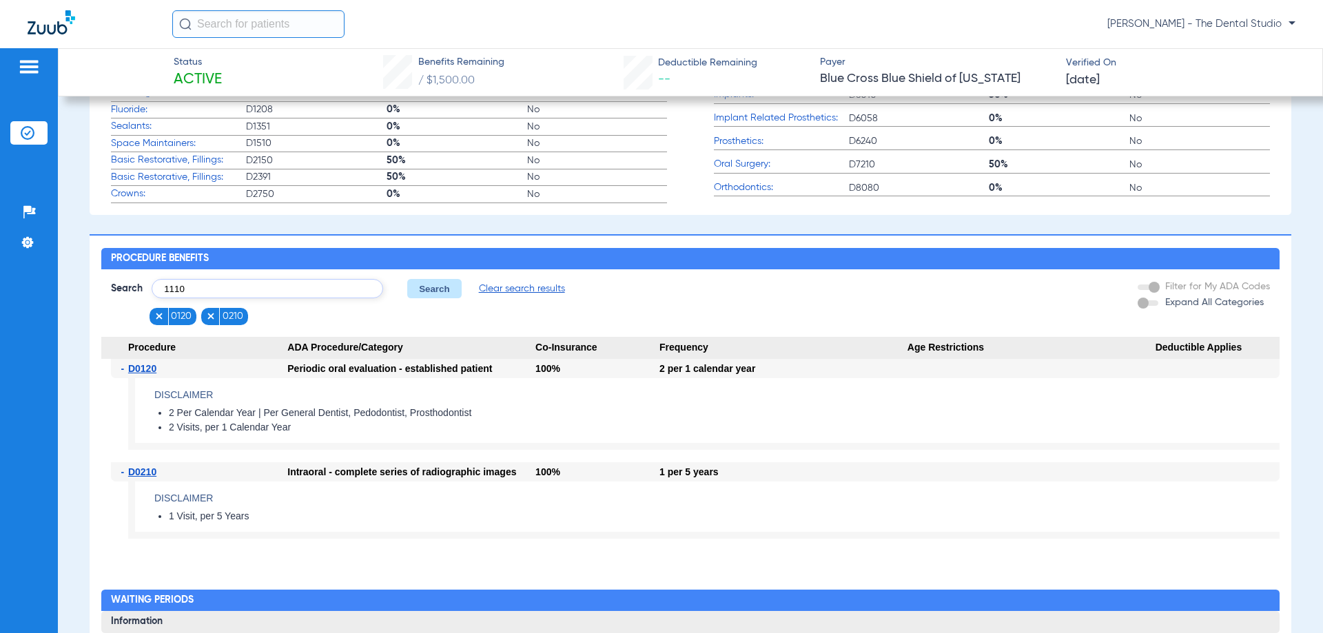
type input "1110"
click button "Search" at bounding box center [434, 288] width 54 height 19
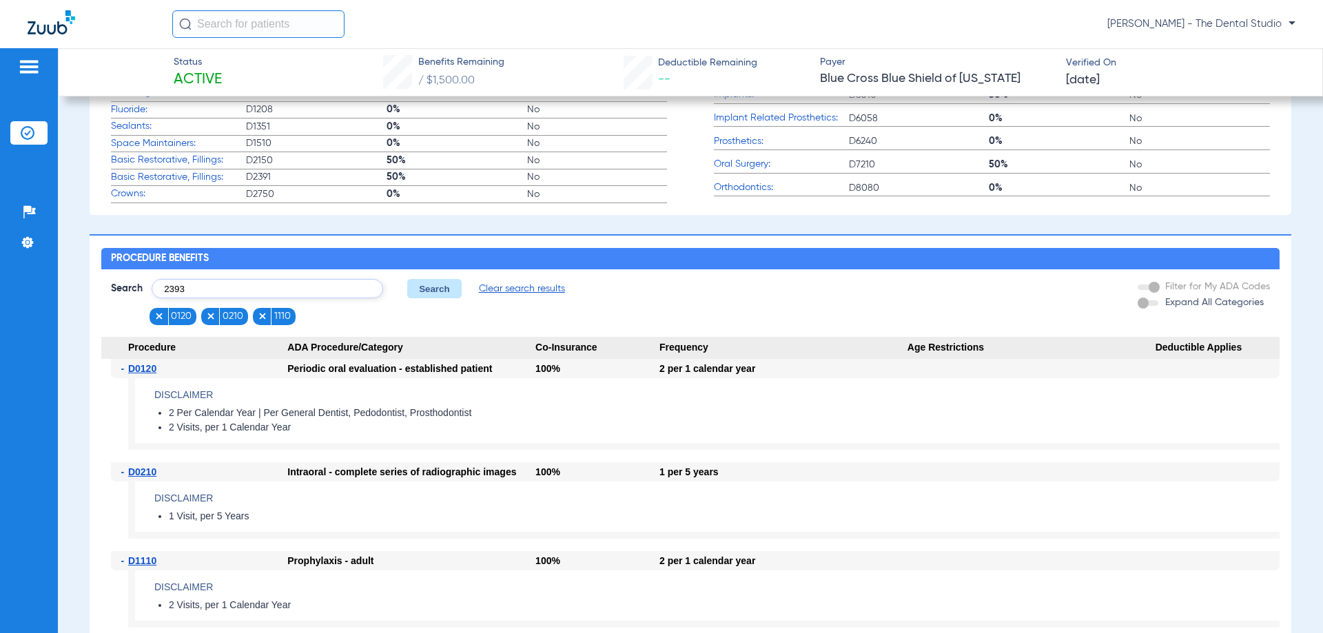
type input "2393"
click button "Search" at bounding box center [434, 288] width 54 height 19
click at [189, 297] on input "text" at bounding box center [268, 288] width 232 height 19
type input "3310"
click button "Search" at bounding box center [434, 288] width 54 height 19
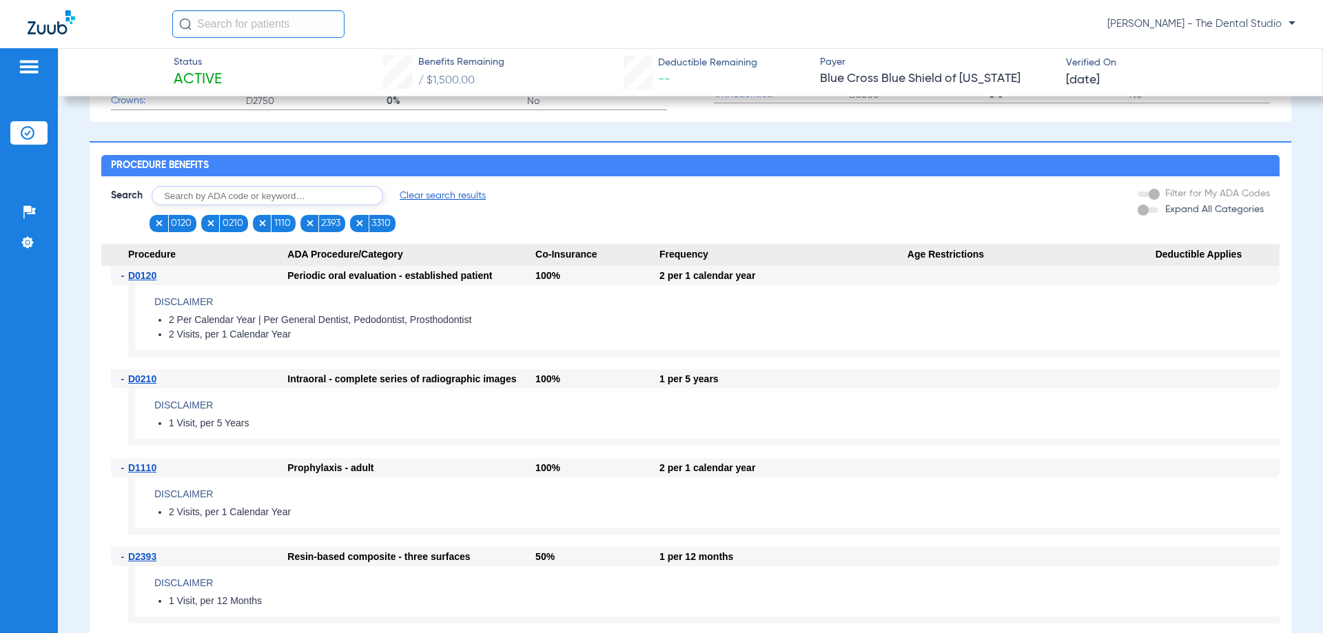
scroll to position [965, 0]
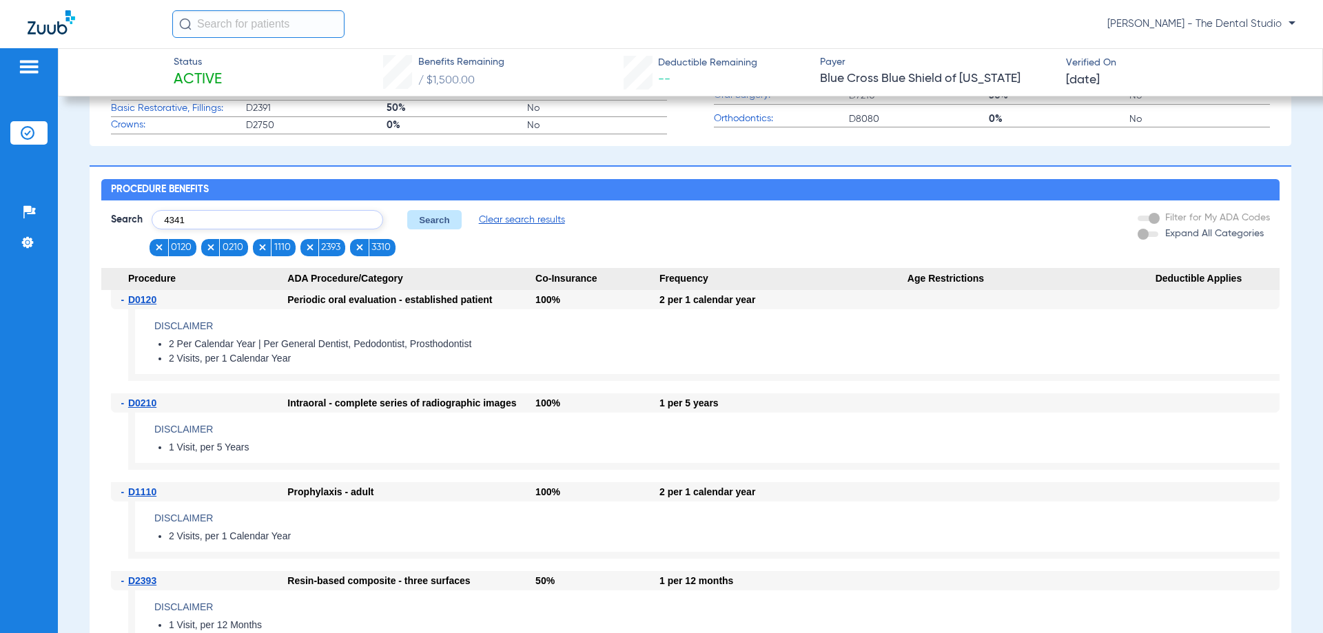
type input "4341"
click button "Search" at bounding box center [434, 219] width 54 height 19
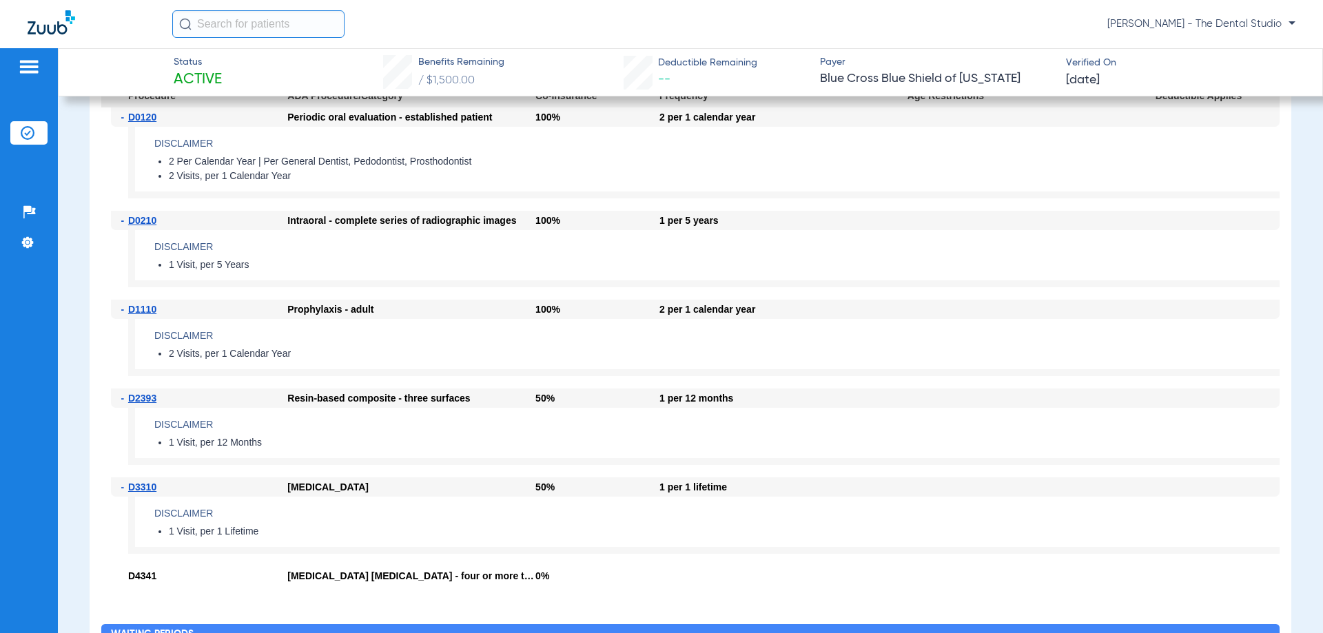
scroll to position [1040, 0]
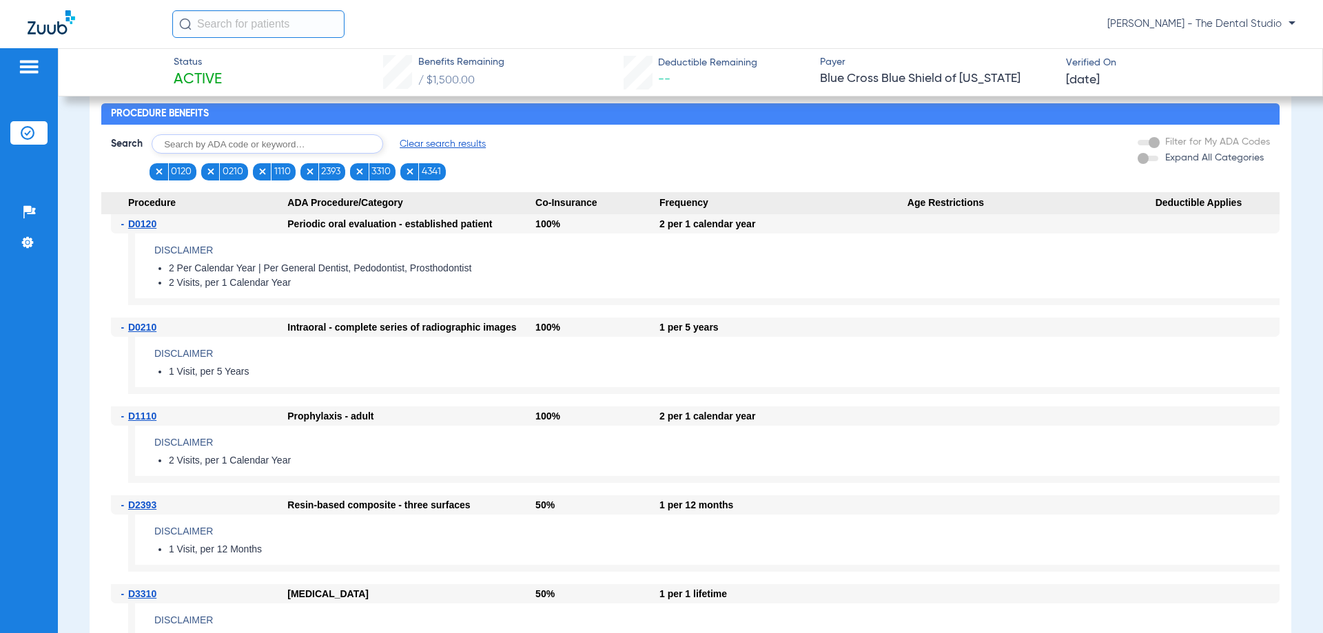
click at [316, 149] on input "text" at bounding box center [268, 143] width 232 height 19
type input "7210"
click button "Search" at bounding box center [434, 143] width 54 height 19
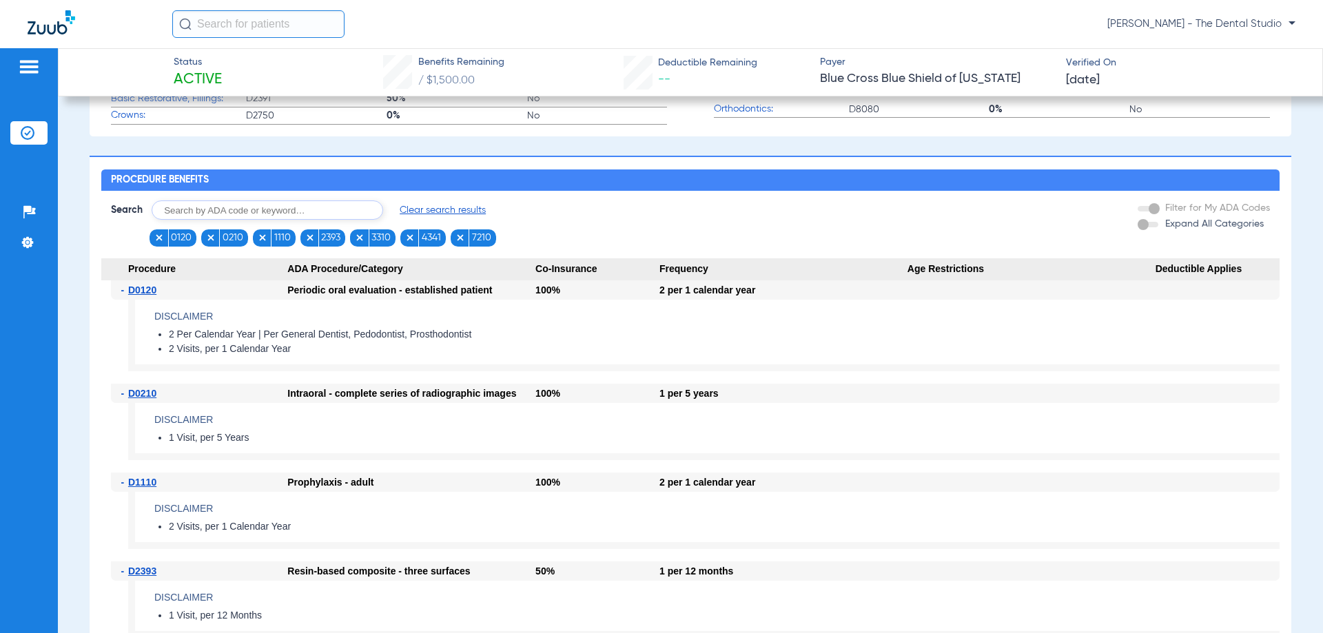
scroll to position [972, 0]
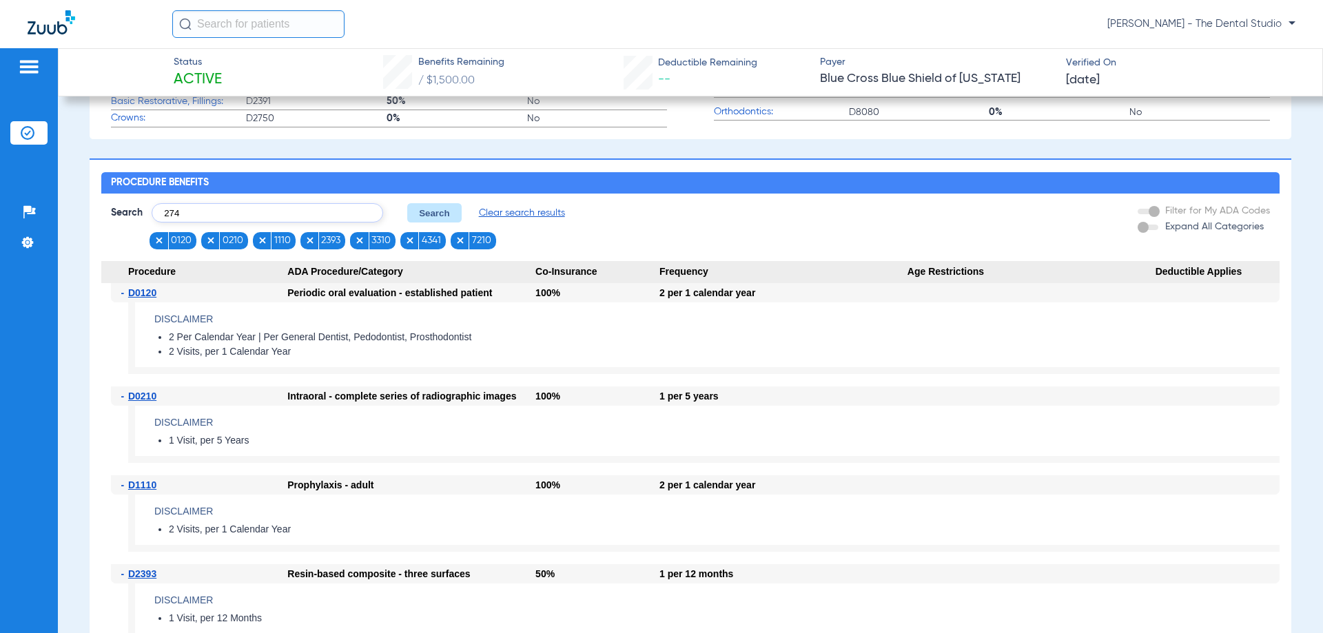
click at [333, 211] on form "Search 274 Search Clear search results 0120 0210 1110 2393 3310 4341 7210 Filte…" at bounding box center [690, 222] width 1178 height 56
type input "2740"
click button "Search" at bounding box center [434, 212] width 54 height 19
click at [229, 221] on input "text" at bounding box center [268, 212] width 232 height 19
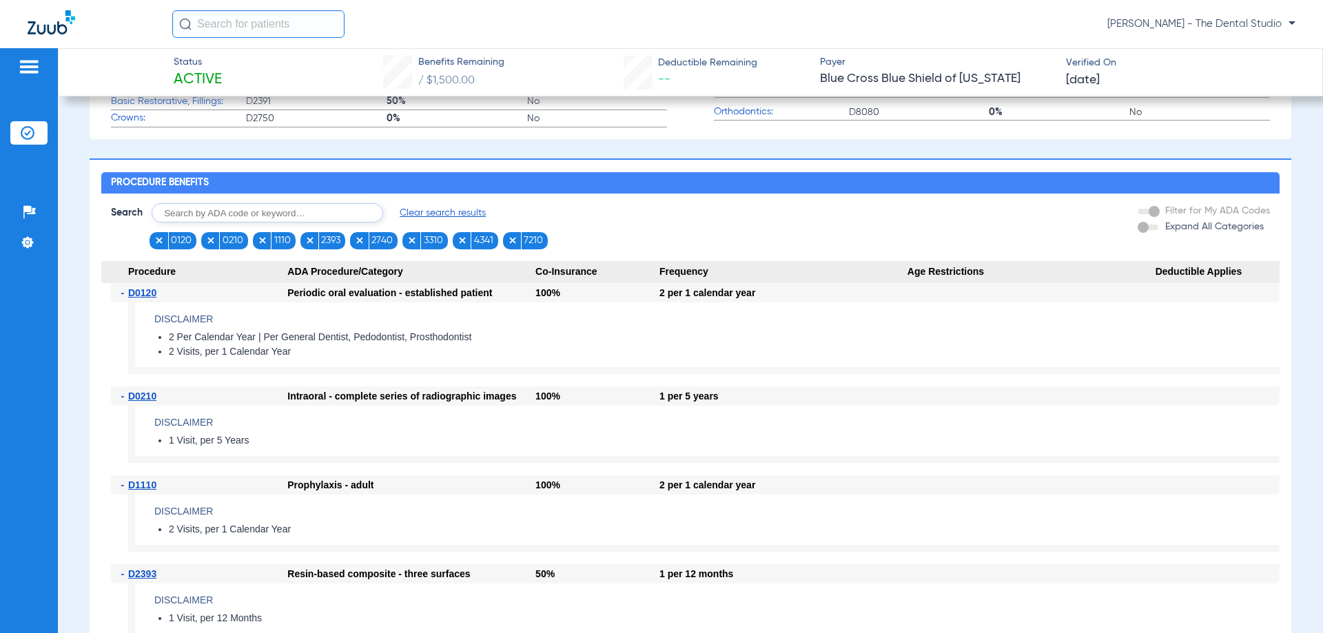
drag, startPoint x: 212, startPoint y: 220, endPoint x: 280, endPoint y: 219, distance: 68.9
click at [261, 218] on input "text" at bounding box center [268, 212] width 232 height 19
click at [280, 219] on input "text" at bounding box center [268, 212] width 232 height 19
click at [278, 220] on input "text" at bounding box center [268, 212] width 232 height 19
type input "2740"
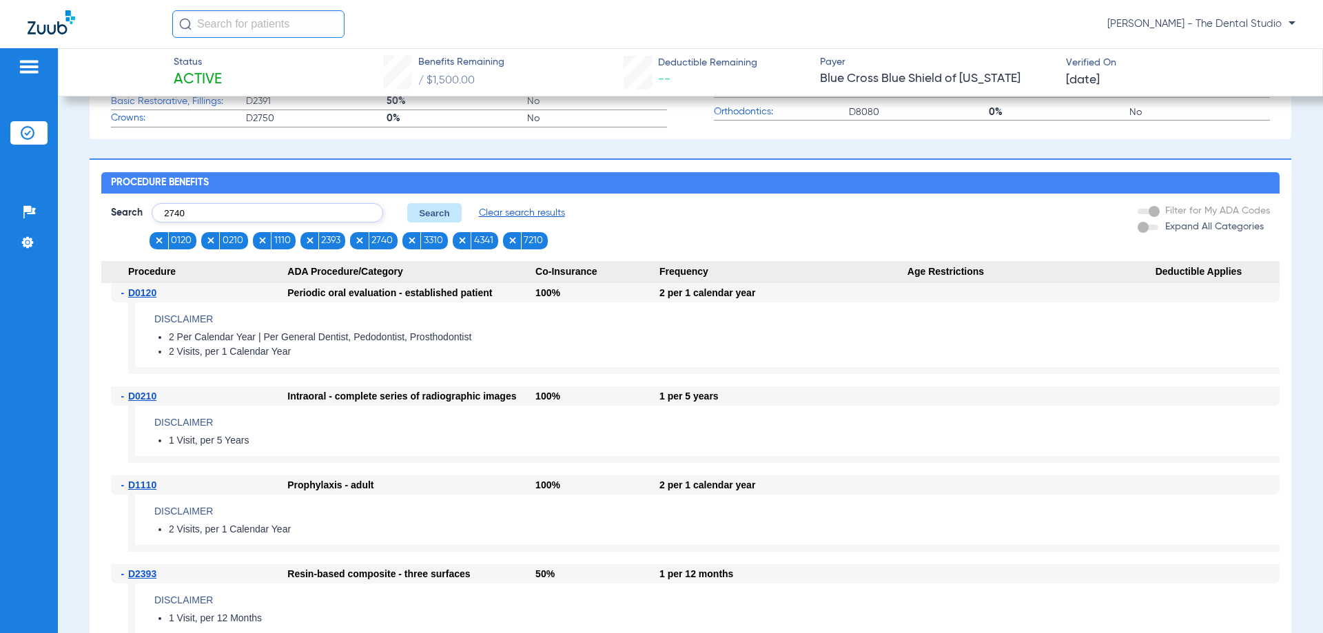
click button "Search" at bounding box center [434, 212] width 54 height 19
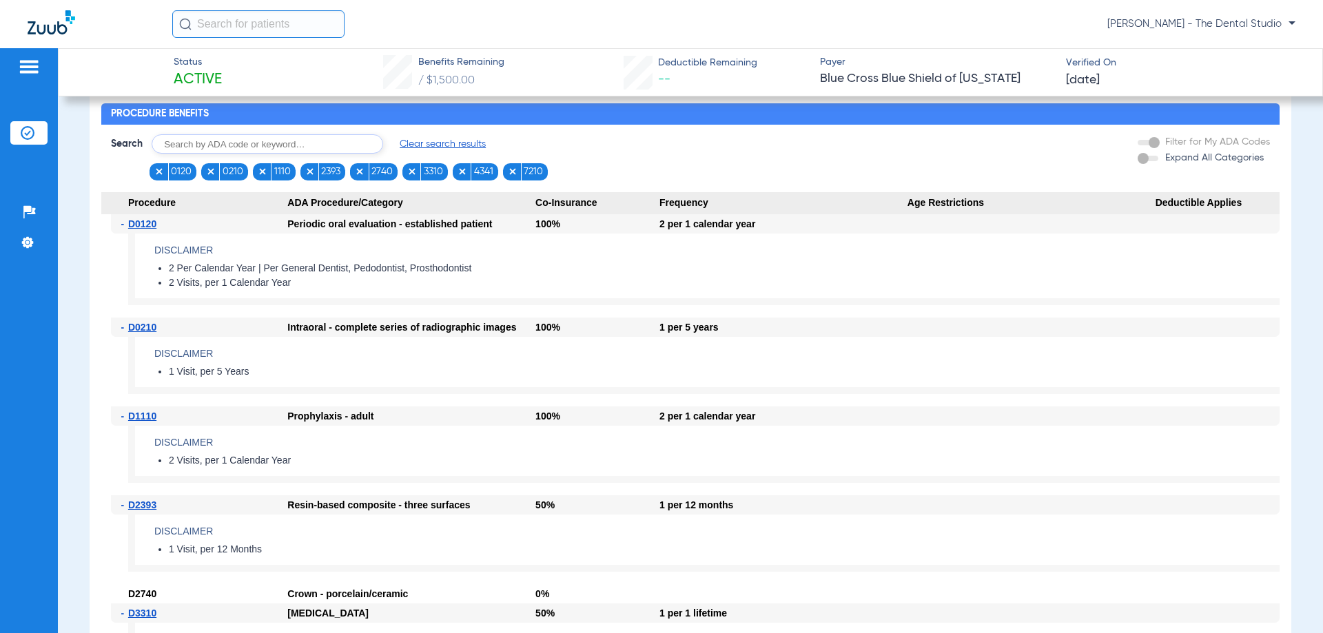
scroll to position [903, 0]
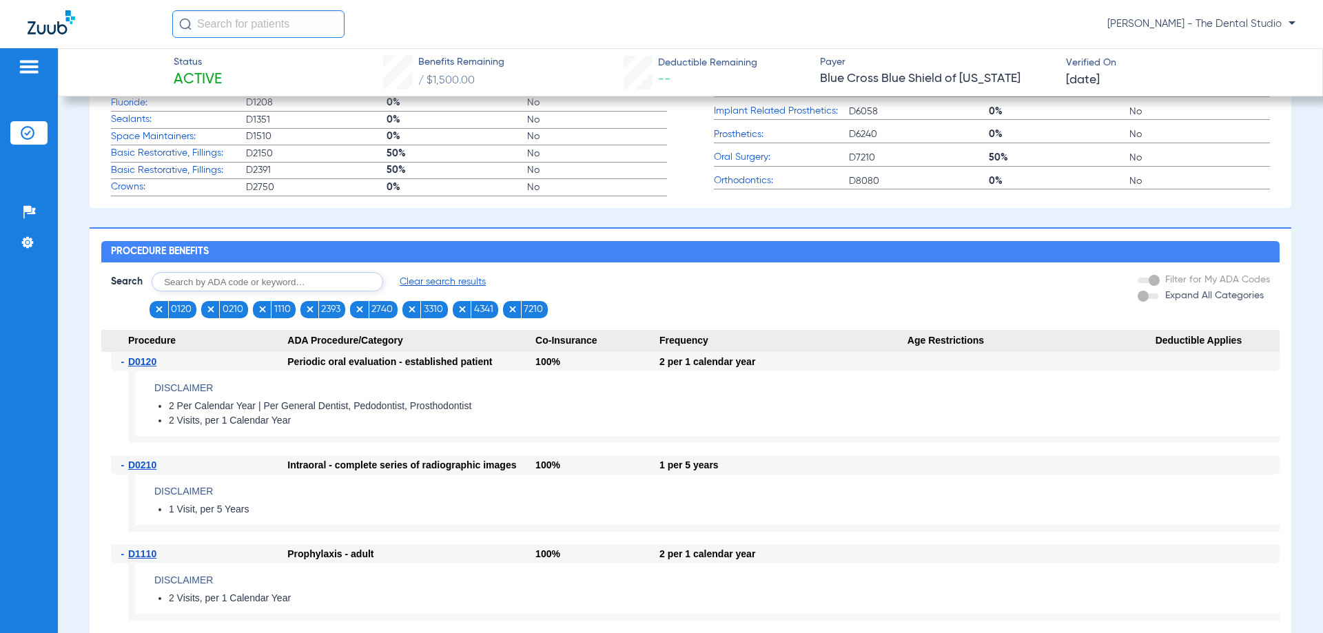
drag, startPoint x: 285, startPoint y: 291, endPoint x: 285, endPoint y: 275, distance: 16.6
click at [284, 291] on input "text" at bounding box center [268, 281] width 232 height 19
type input "5110"
click button "Search" at bounding box center [434, 281] width 54 height 19
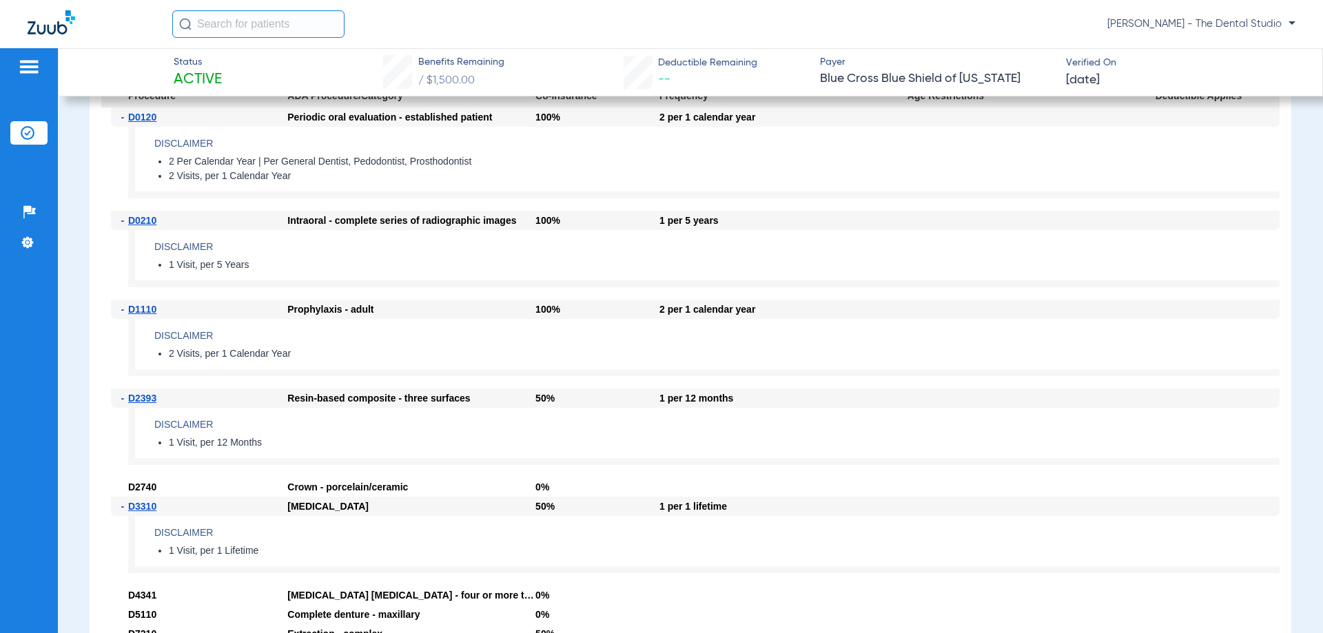
scroll to position [1040, 0]
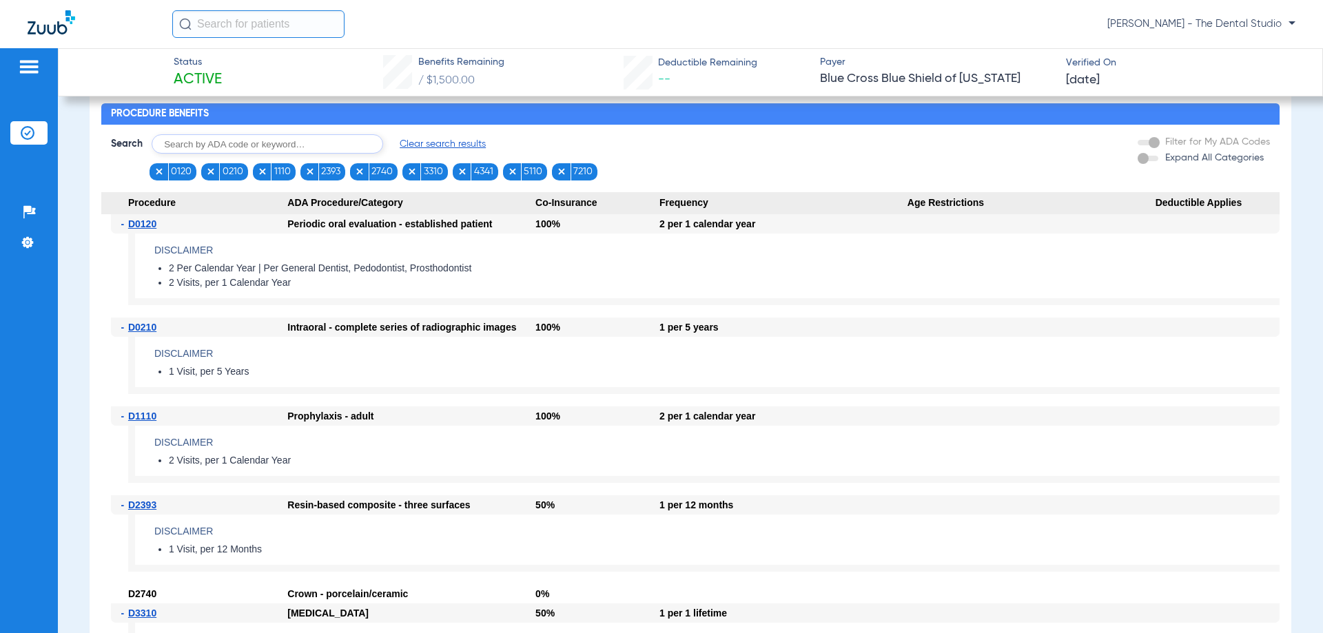
click at [358, 152] on input "text" at bounding box center [268, 143] width 232 height 19
type input "0274"
click button "Search" at bounding box center [434, 143] width 54 height 19
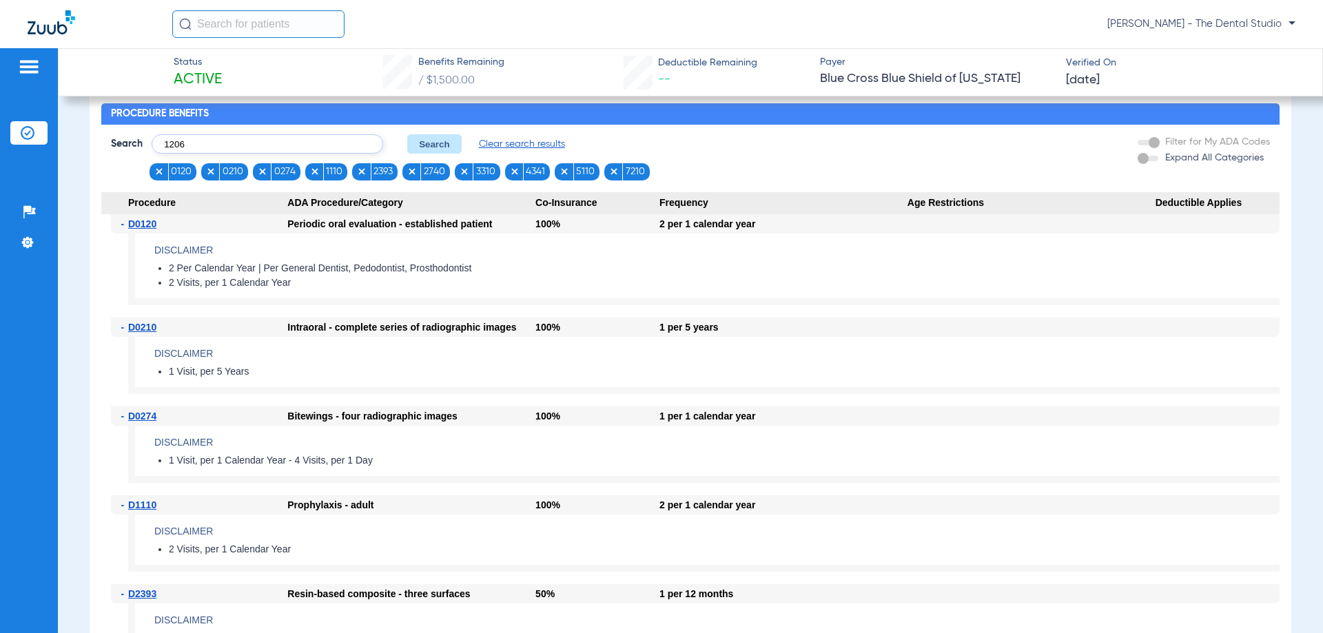
type input "1206"
click button "Search" at bounding box center [434, 143] width 54 height 19
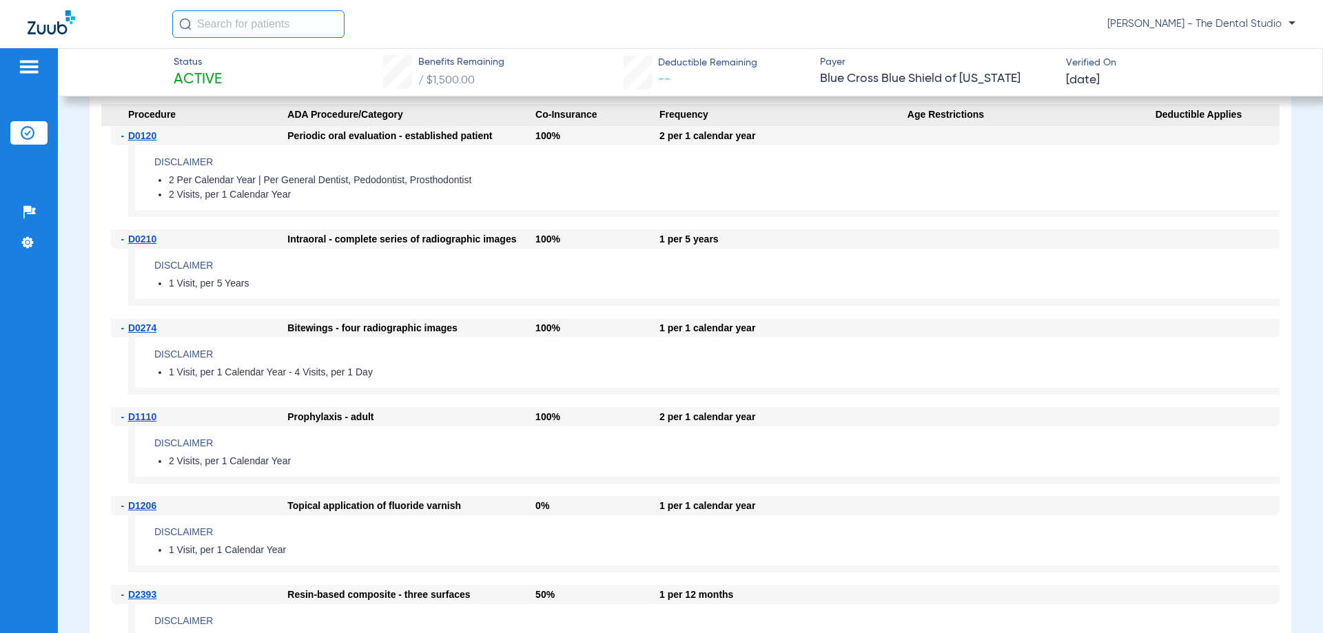
scroll to position [1247, 0]
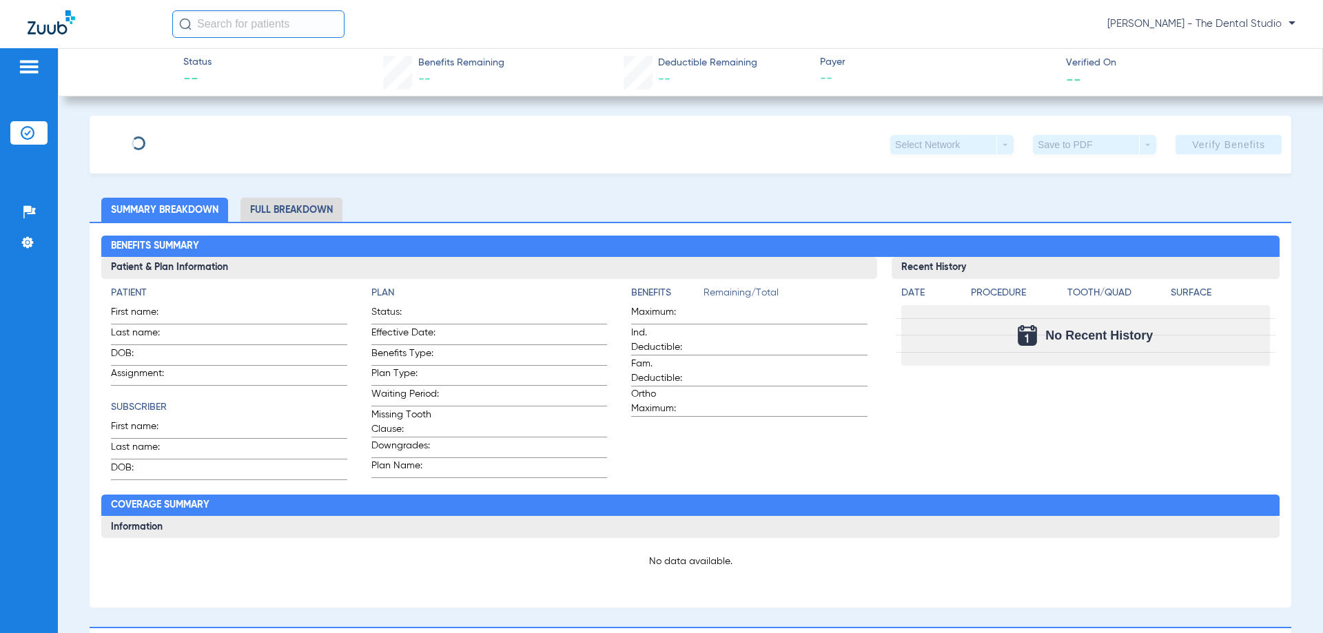
type input "[PERSON_NAME]"
type input "[DATE]"
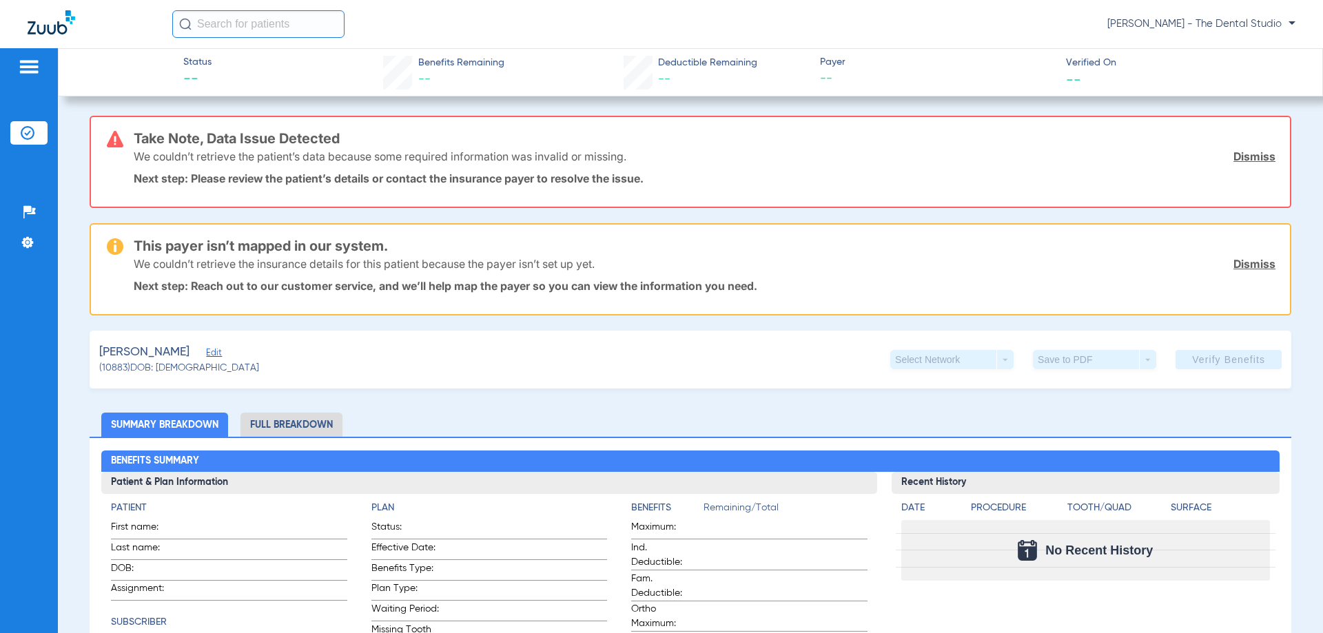
click at [206, 358] on span "Edit" at bounding box center [212, 354] width 12 height 13
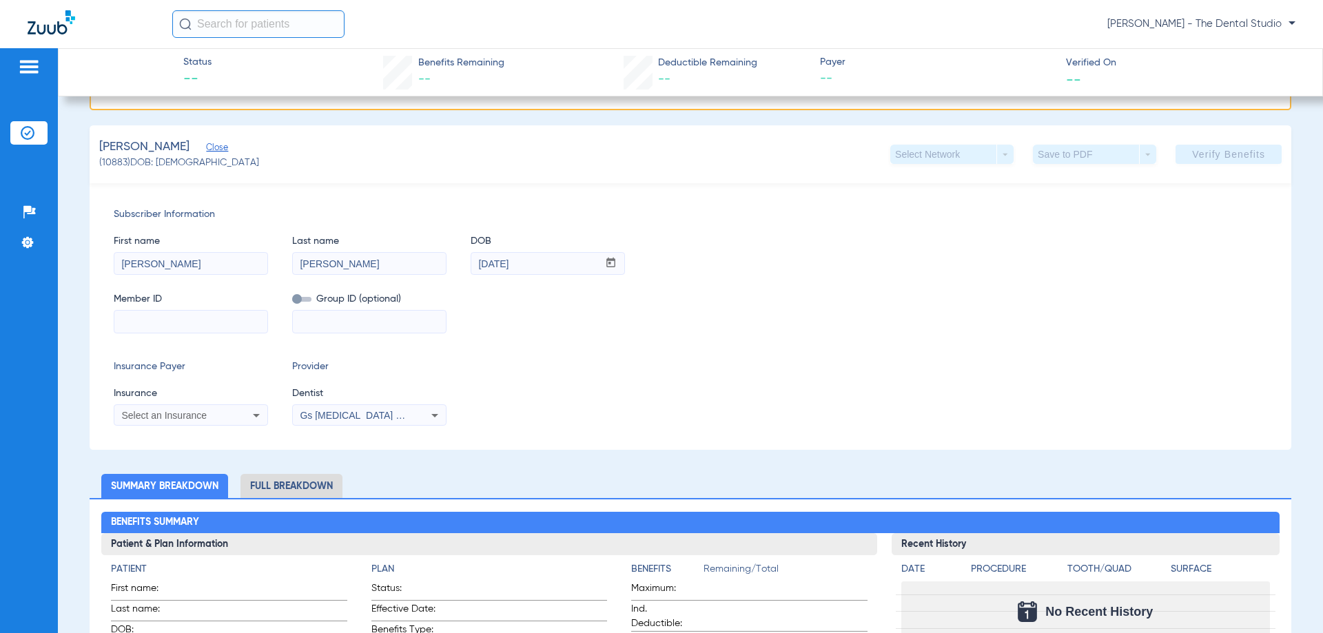
scroll to position [207, 0]
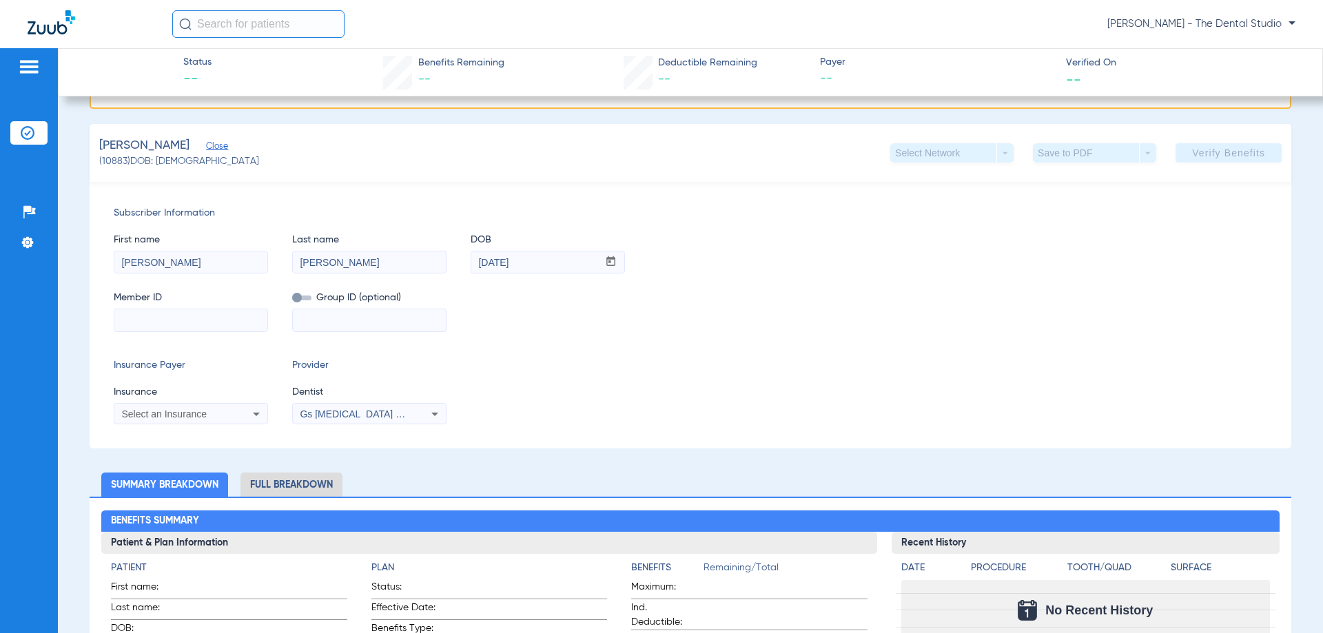
click at [190, 403] on mat-select "Select an Insurance" at bounding box center [191, 414] width 154 height 22
click at [189, 408] on div "Select an Insurance" at bounding box center [190, 414] width 153 height 17
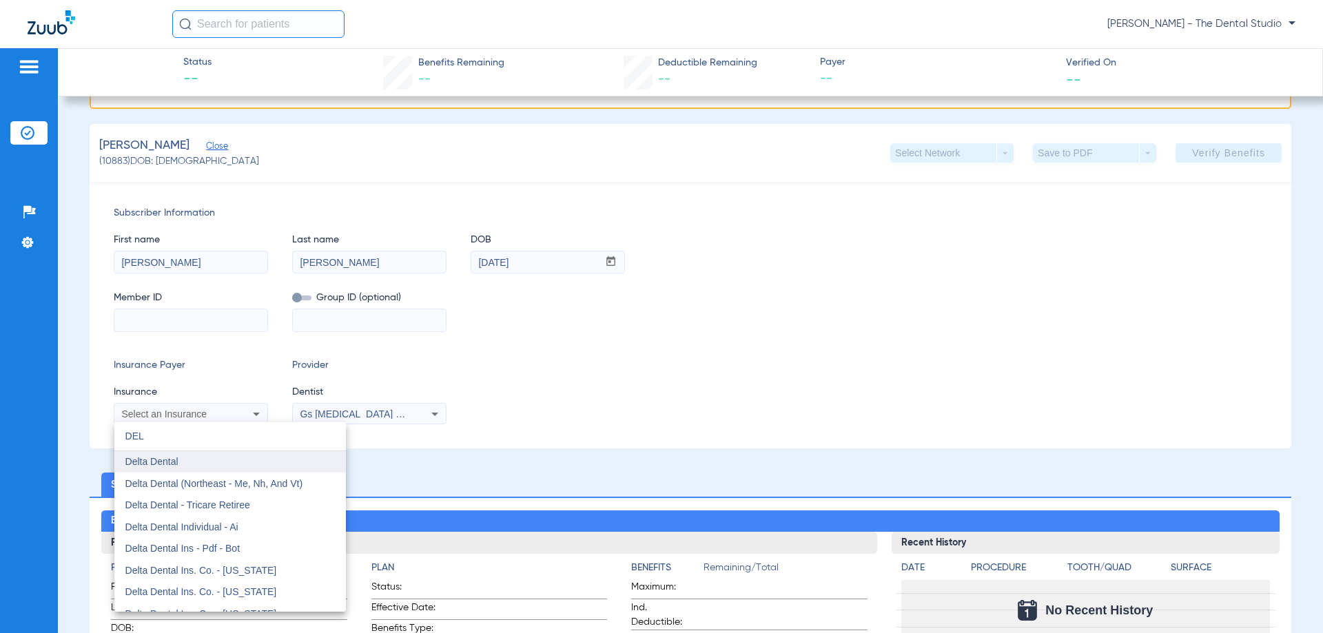
type input "DEL"
click at [167, 461] on span "Delta Dental" at bounding box center [151, 461] width 53 height 11
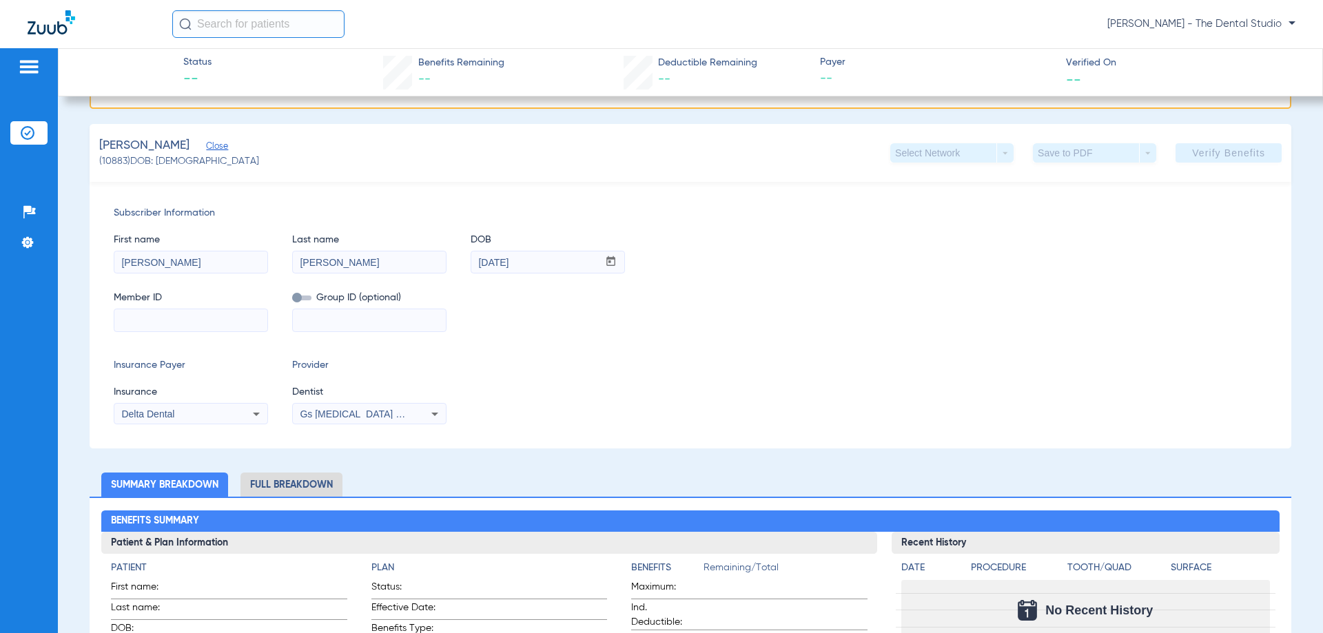
click at [198, 308] on mat-form-field at bounding box center [191, 318] width 154 height 27
click at [198, 319] on input at bounding box center [190, 320] width 153 height 22
paste input "08089894688"
type input "08089894688"
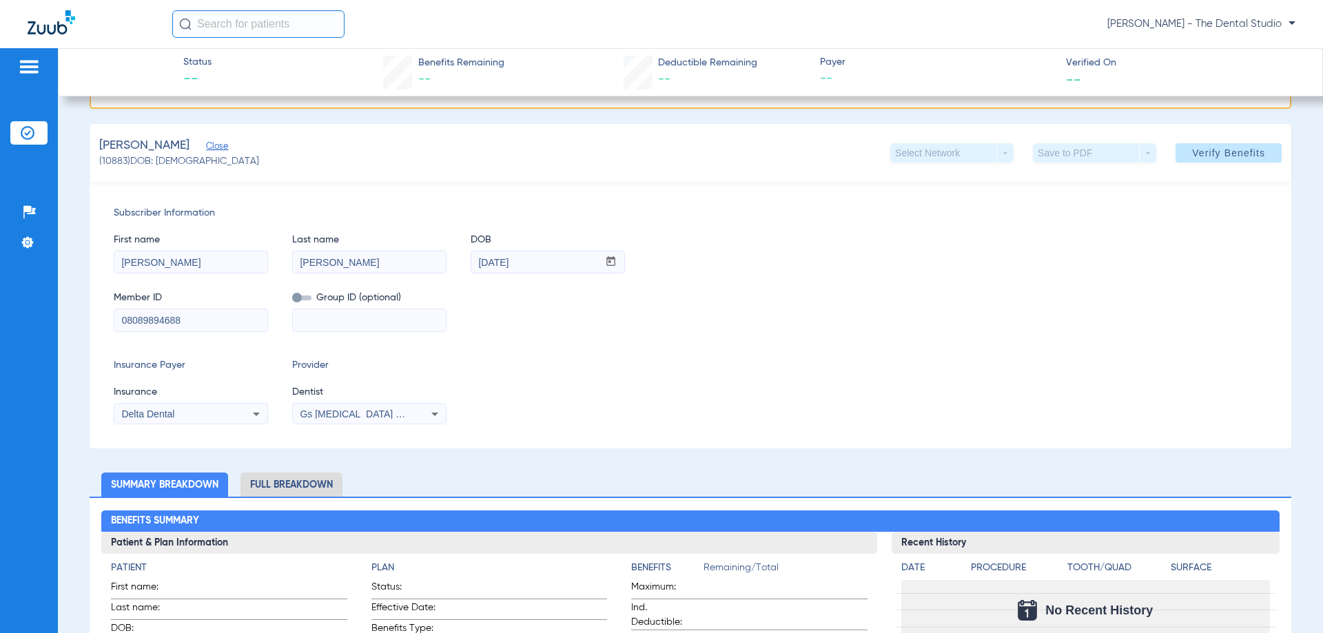
click at [351, 421] on div "Gs Prosthodontics Pllc 1972170603" at bounding box center [369, 414] width 153 height 17
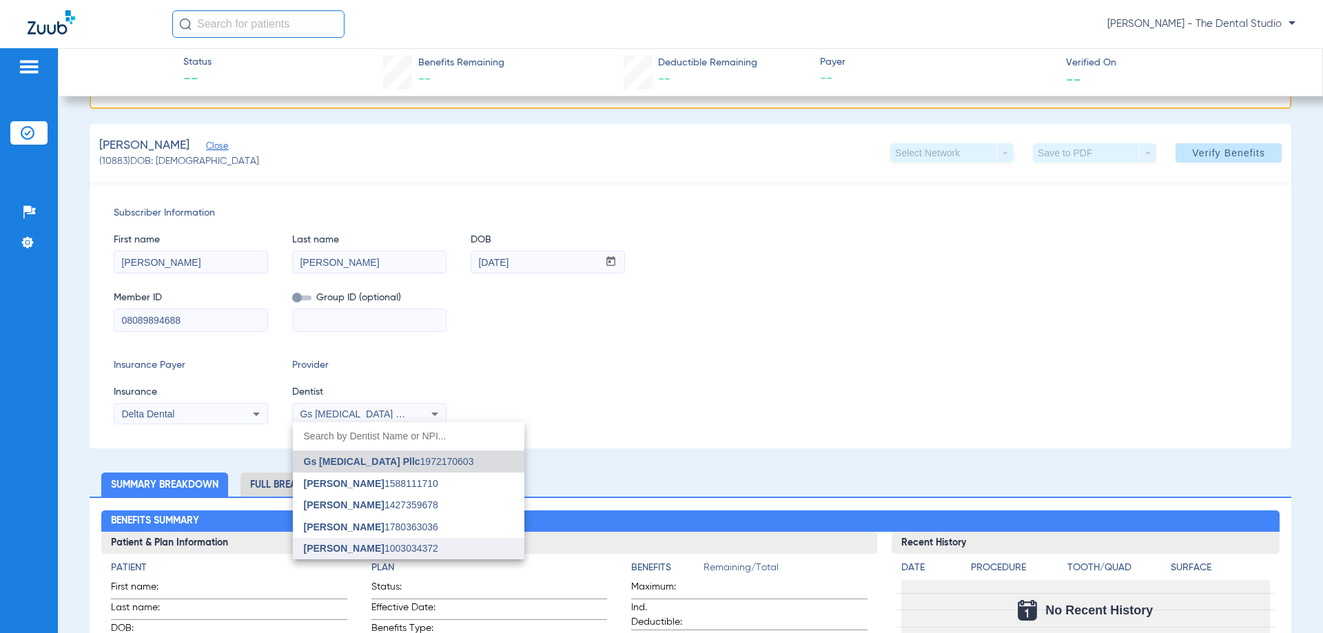
click at [358, 546] on span "Jessica Baez" at bounding box center [344, 548] width 81 height 11
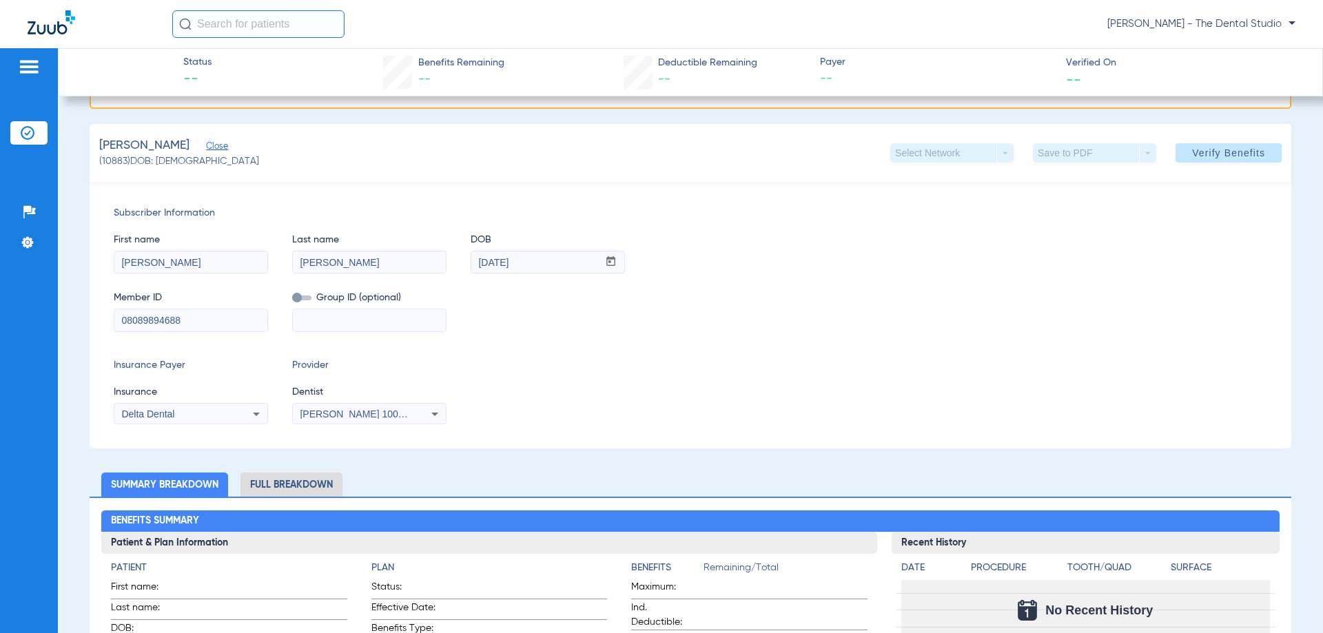
click at [1251, 152] on span "Verify Benefits" at bounding box center [1228, 152] width 73 height 11
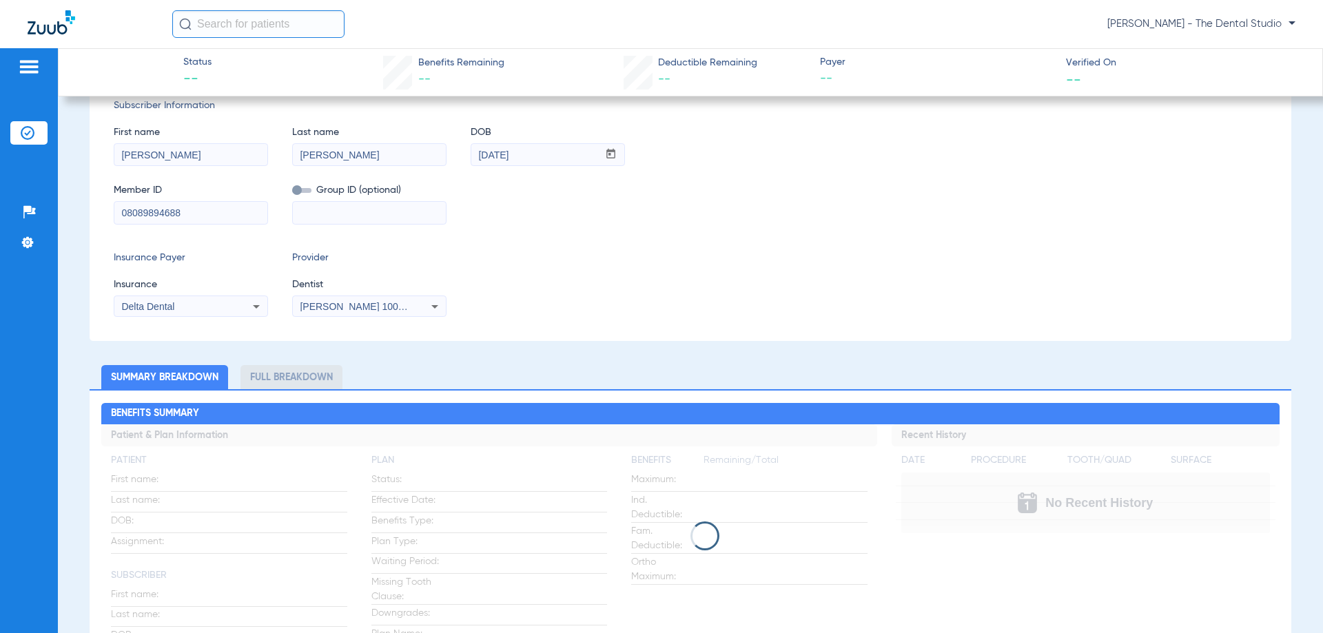
scroll to position [0, 0]
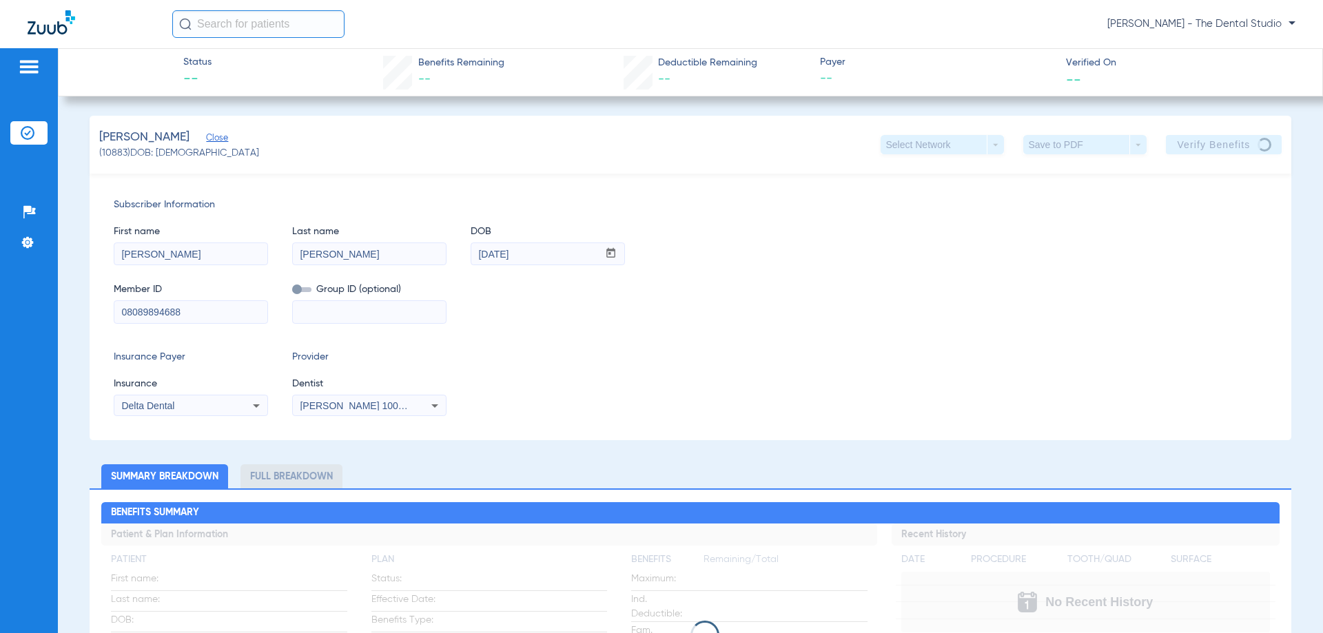
click at [355, 405] on span "Jessica Baez 1003034372" at bounding box center [368, 405] width 136 height 11
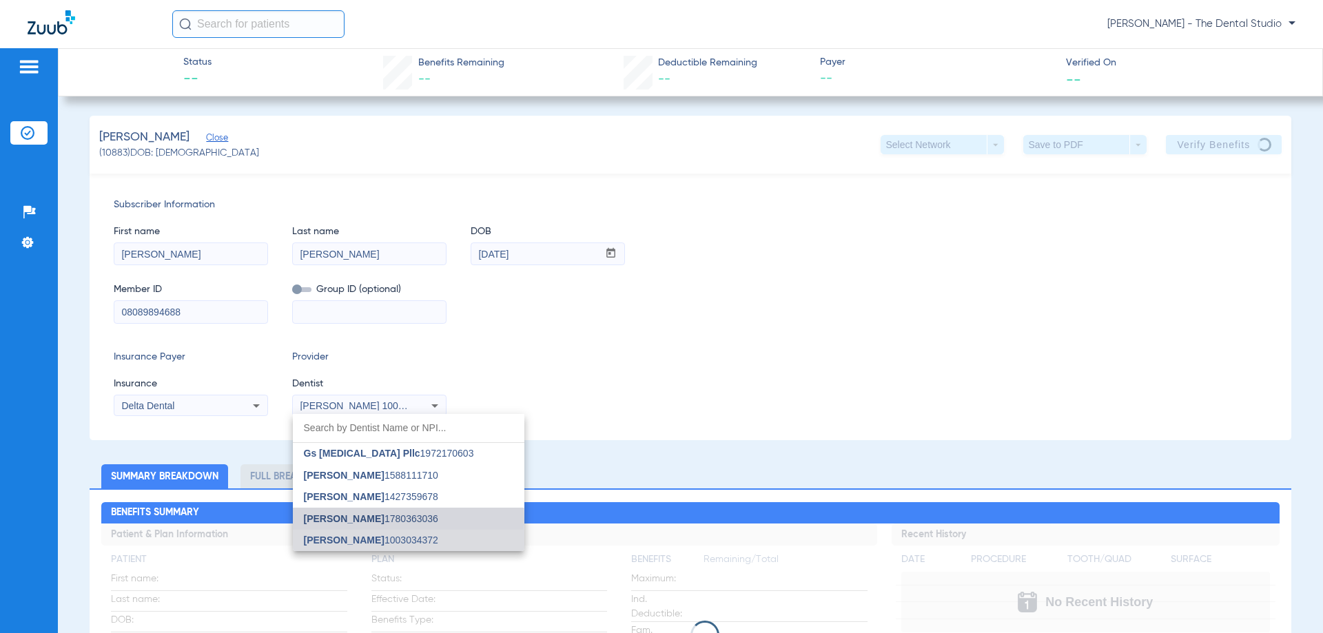
click at [334, 520] on span "Yahiled Garza" at bounding box center [344, 518] width 81 height 11
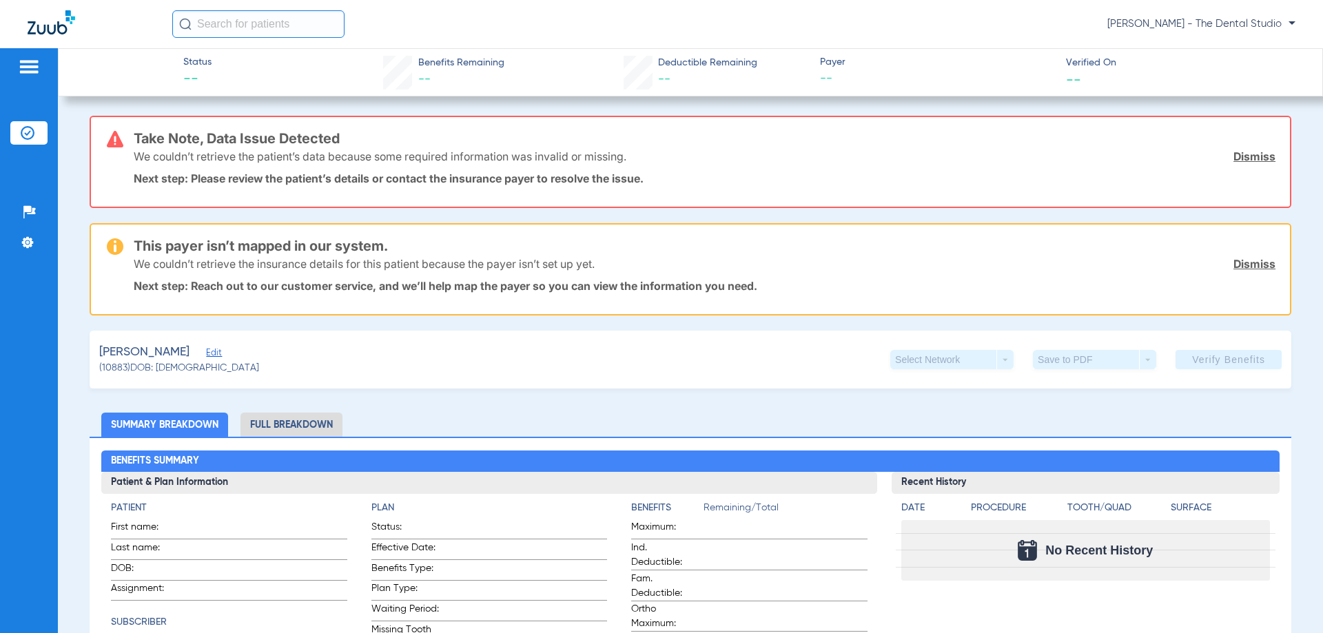
click at [206, 358] on span "Edit" at bounding box center [212, 354] width 12 height 13
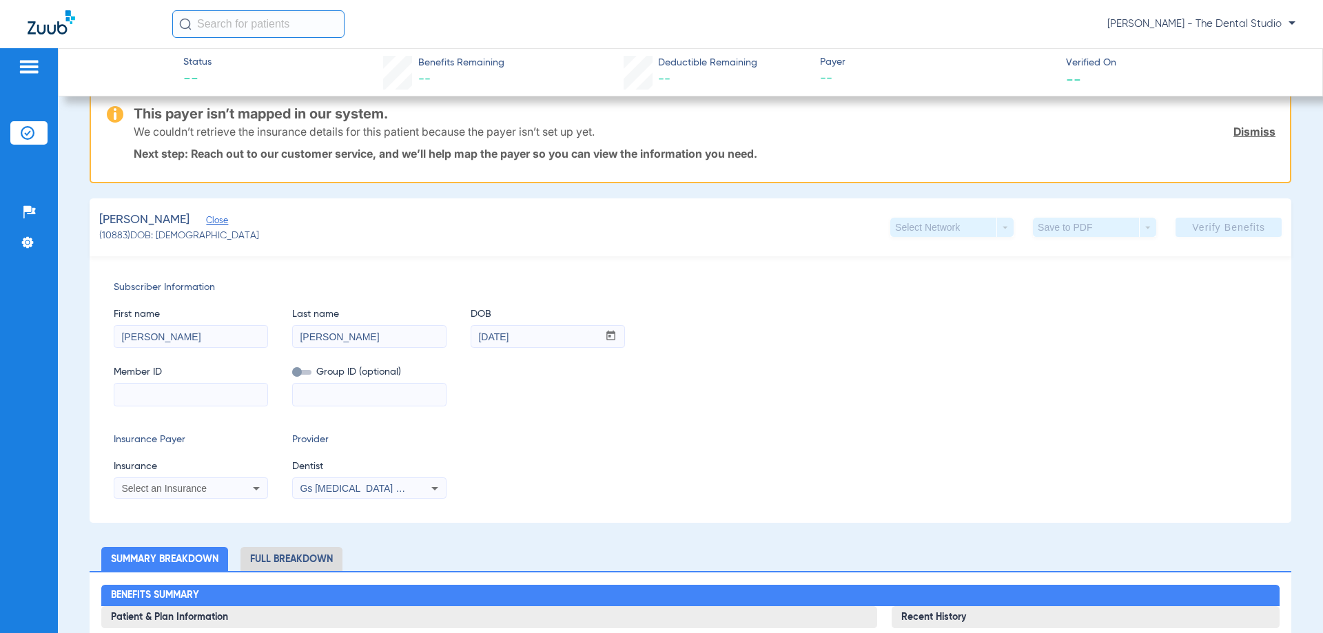
scroll to position [138, 0]
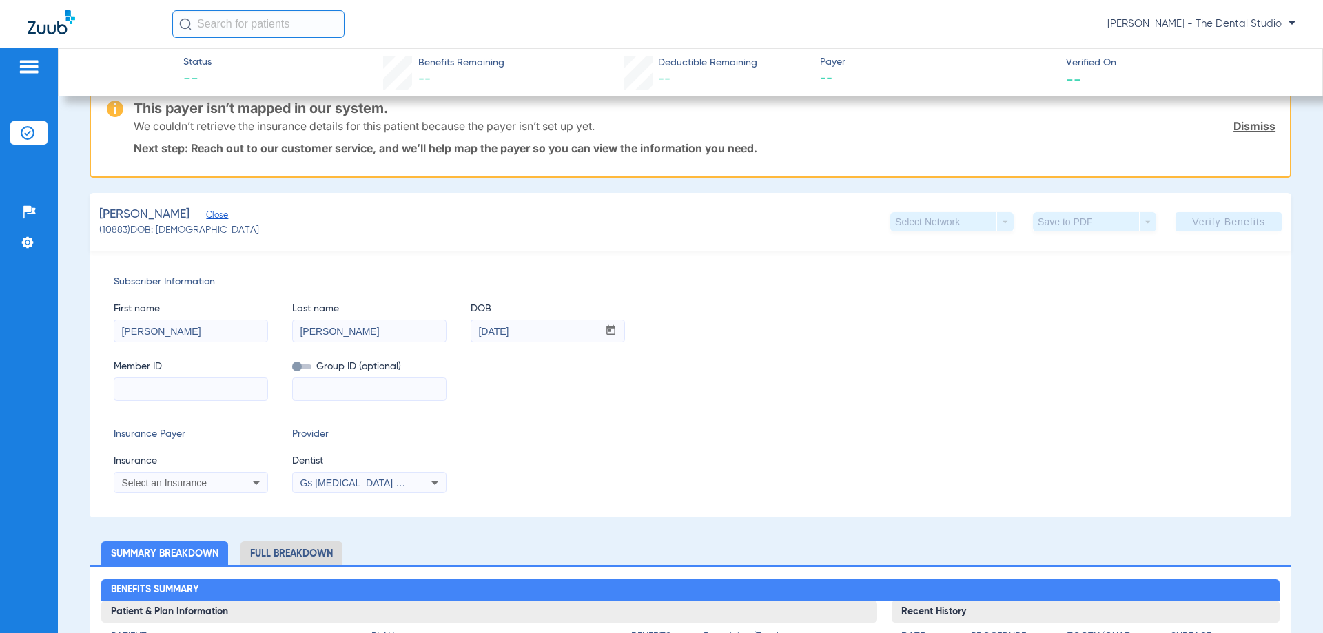
click at [223, 473] on mat-select "Select an Insurance" at bounding box center [191, 483] width 154 height 22
click at [218, 480] on div "Select an Insurance" at bounding box center [190, 483] width 153 height 17
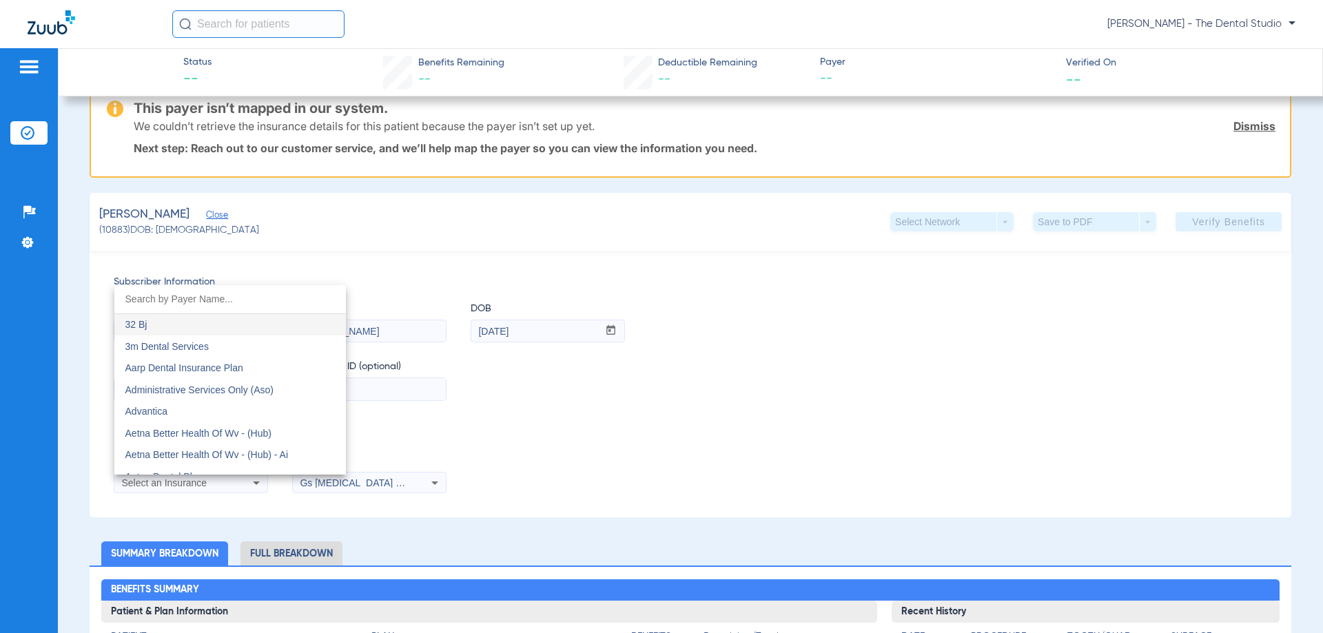
click at [218, 480] on div at bounding box center [661, 316] width 1323 height 633
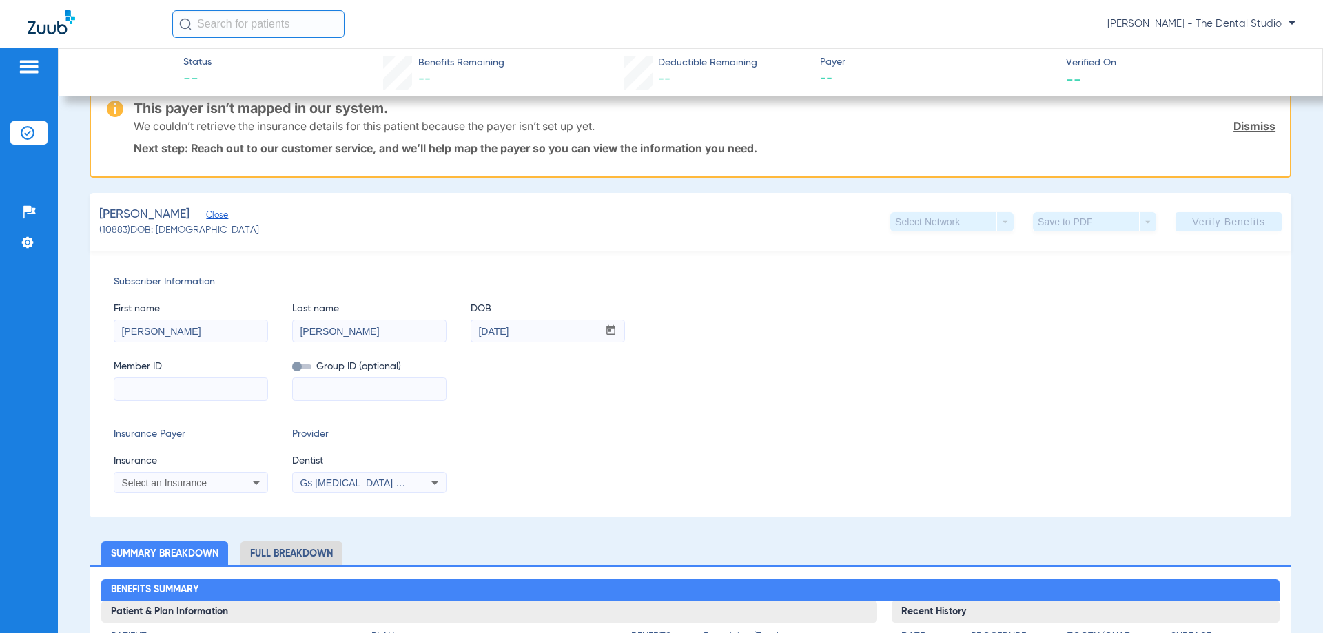
click at [218, 478] on div "Select an Insurance" at bounding box center [176, 483] width 111 height 10
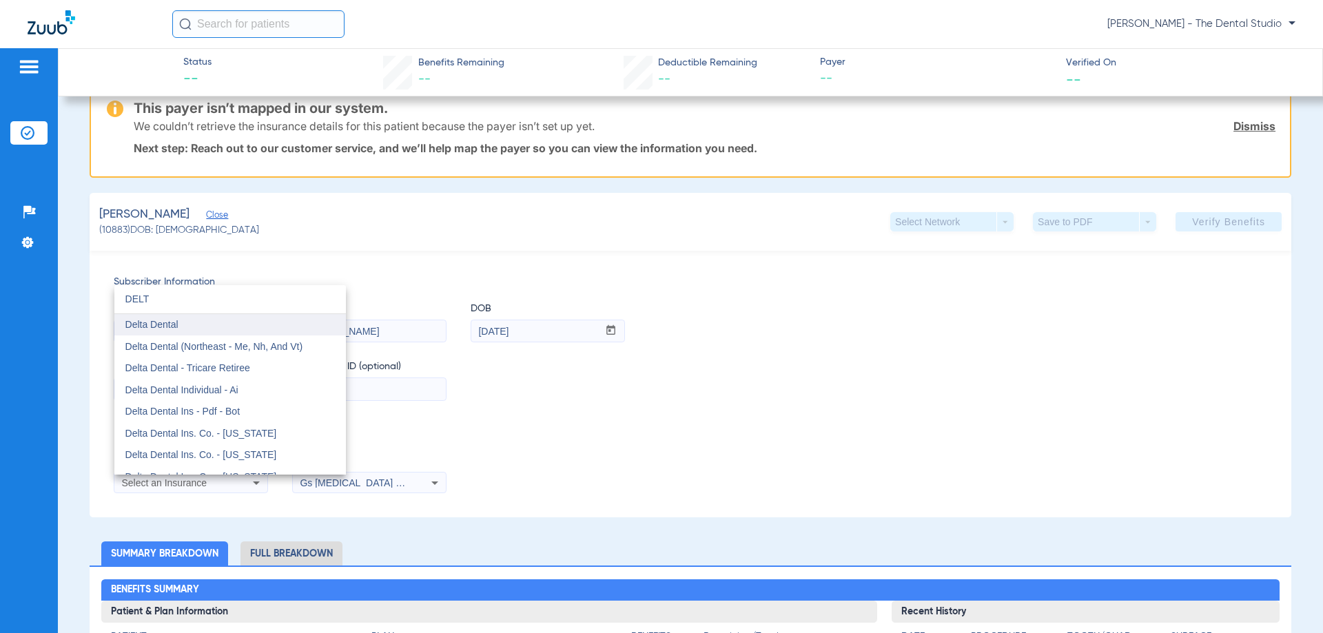
type input "DELT"
click at [212, 332] on mat-option "Delta Dental" at bounding box center [230, 325] width 232 height 22
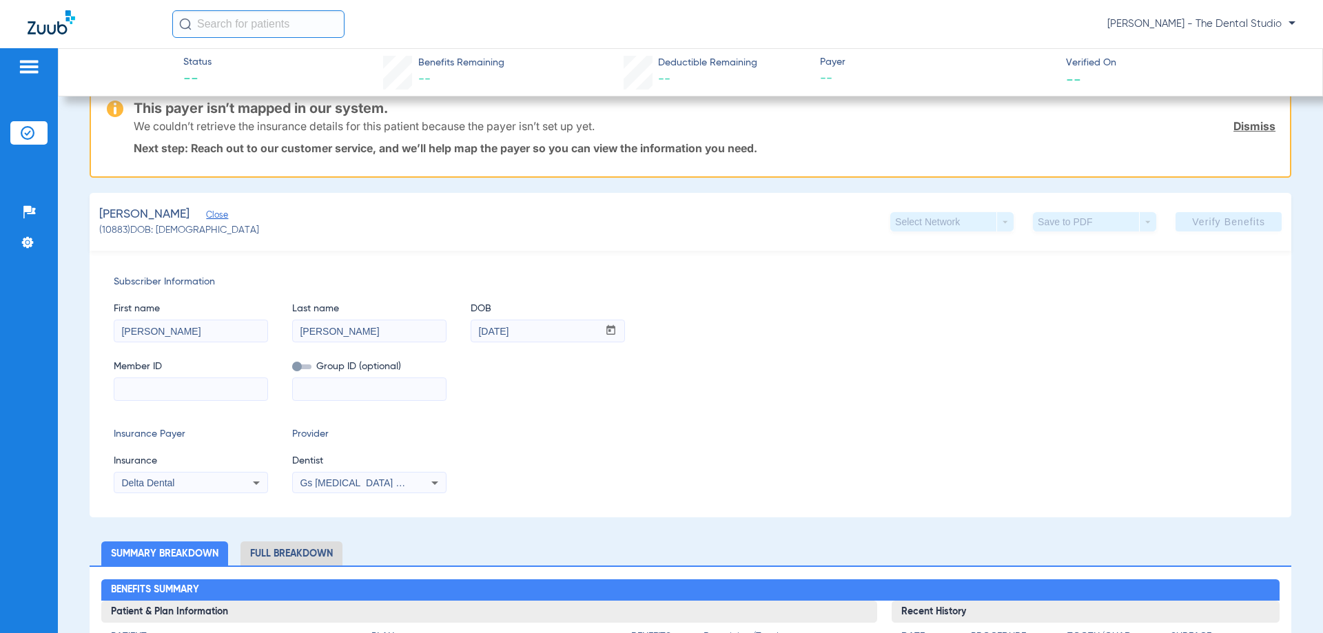
click at [190, 398] on input at bounding box center [190, 389] width 153 height 22
paste input "08089894688"
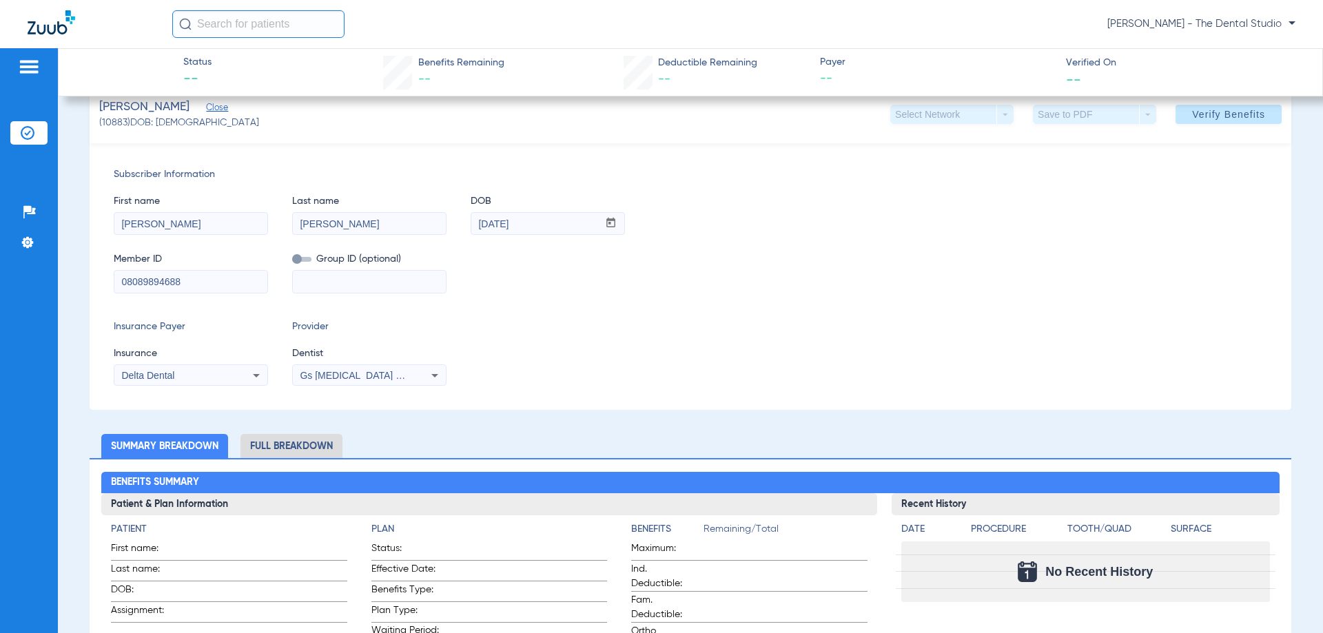
scroll to position [30, 0]
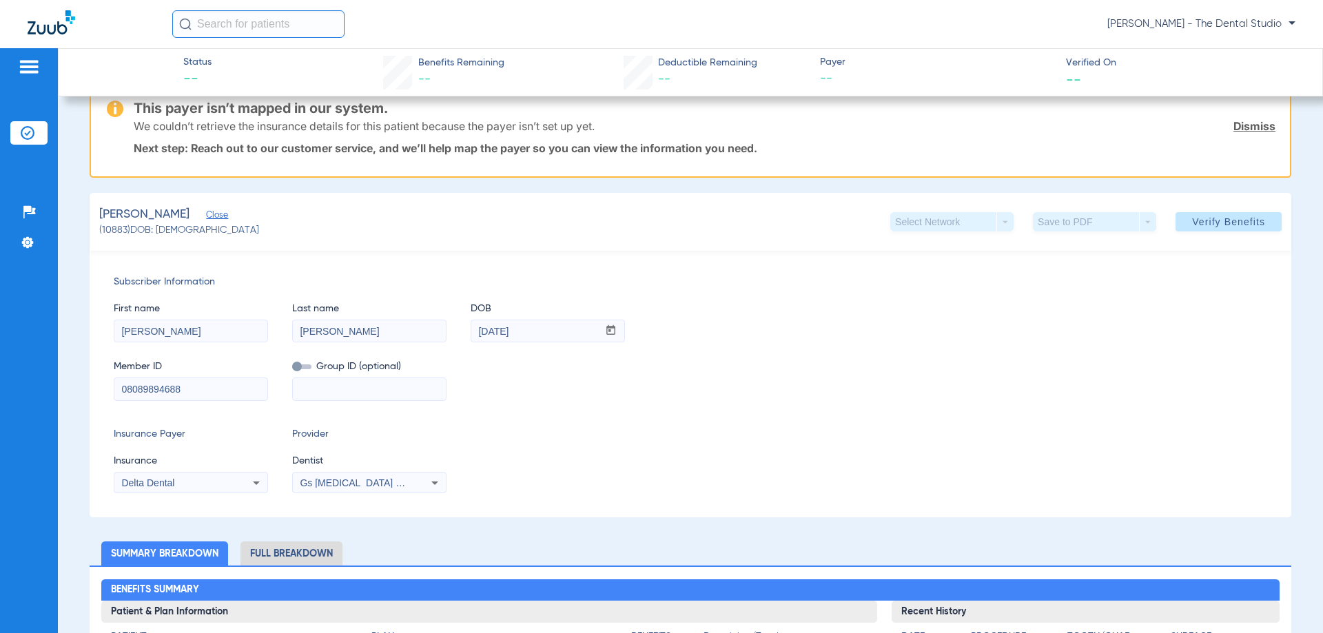
type input "08089894688"
click at [349, 477] on div "Gs [MEDICAL_DATA] Pllc 1972170603" at bounding box center [369, 483] width 153 height 17
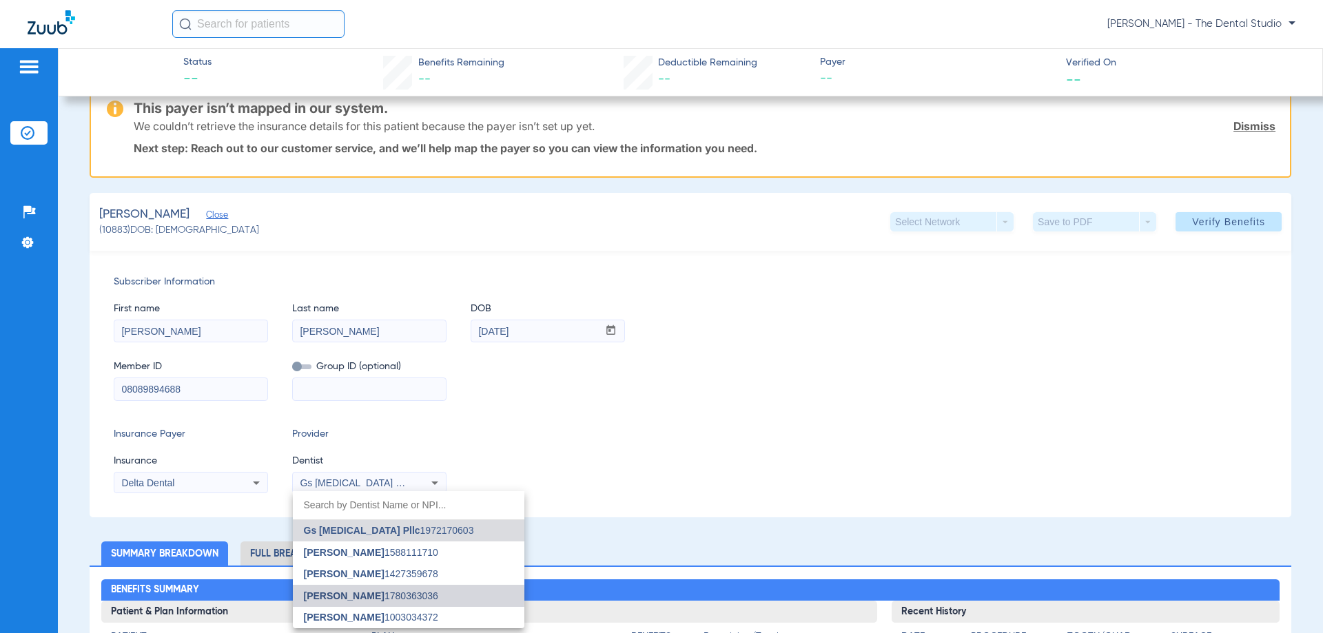
click at [333, 597] on span "[PERSON_NAME]" at bounding box center [344, 595] width 81 height 11
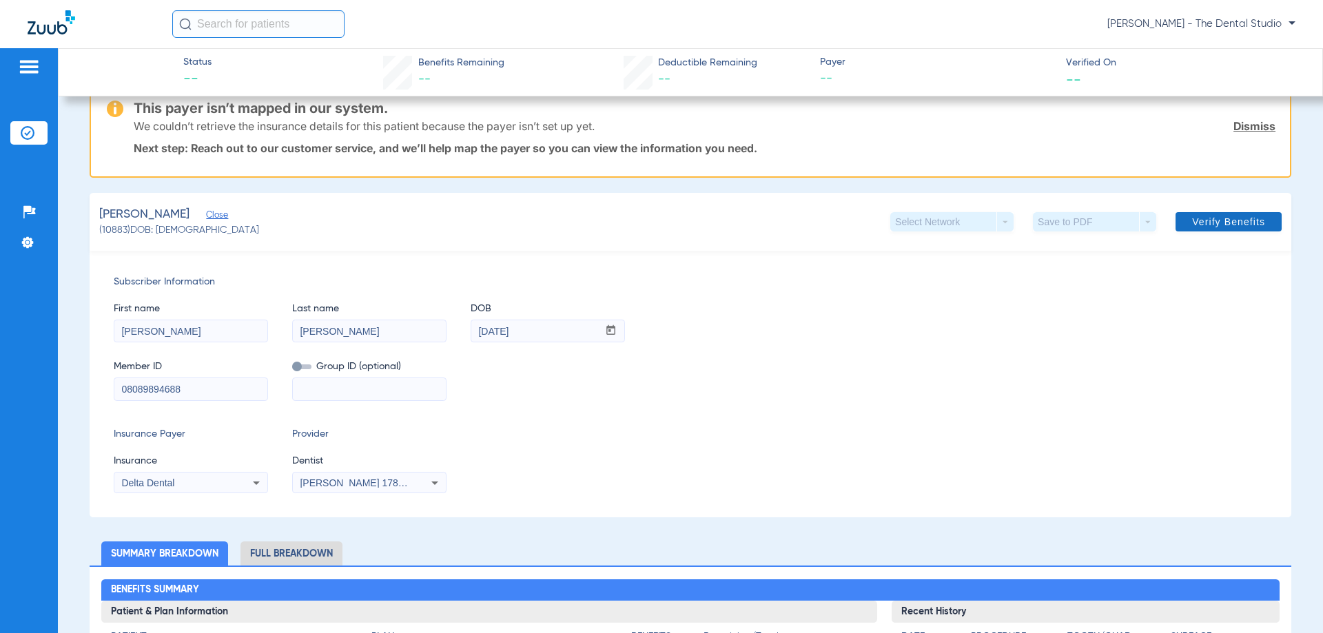
click at [1210, 216] on span "Verify Benefits" at bounding box center [1228, 221] width 73 height 11
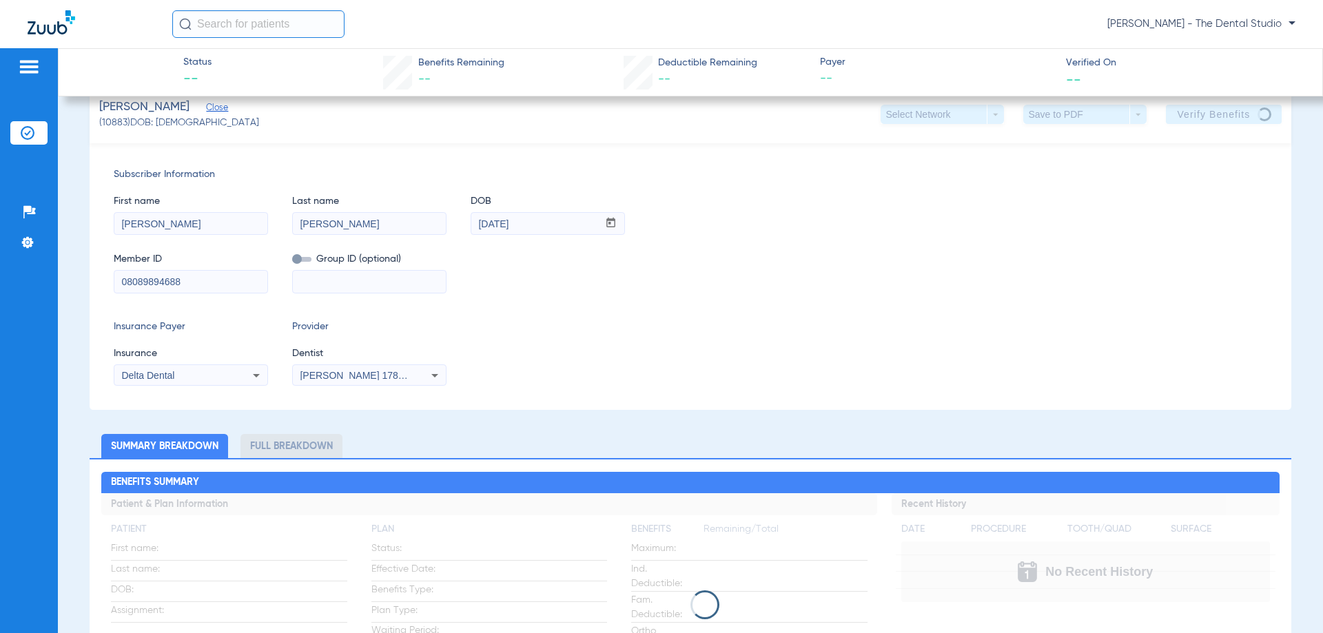
scroll to position [0, 0]
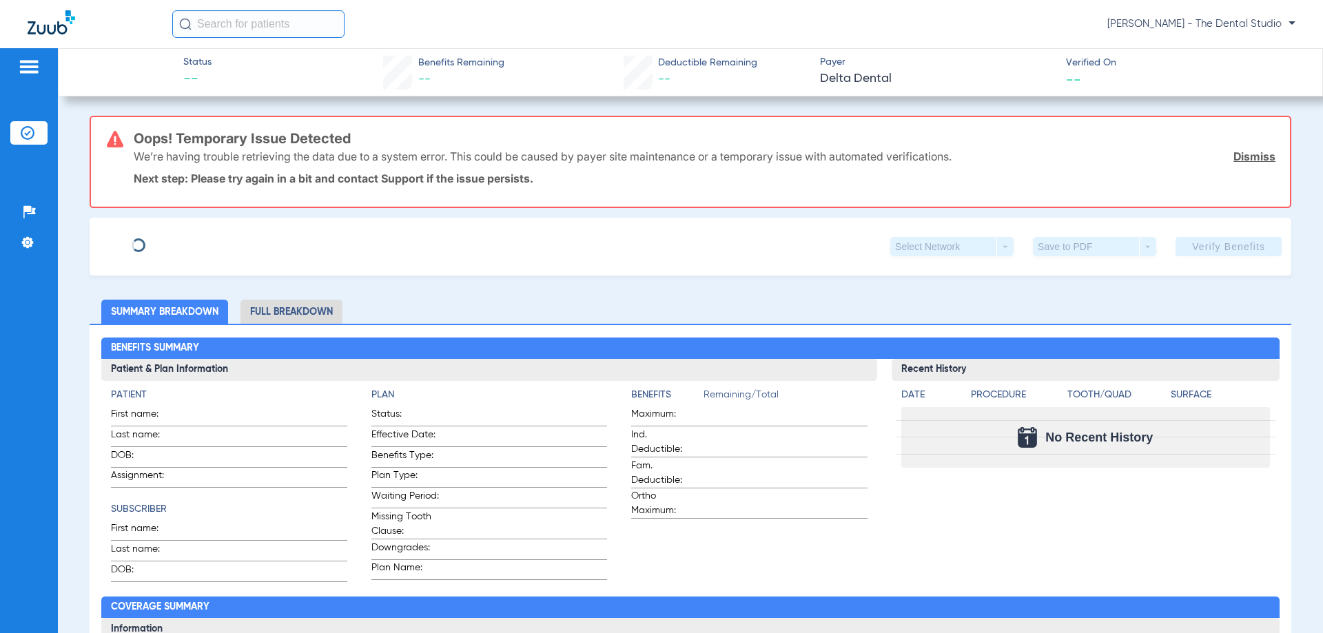
type input "[PERSON_NAME]"
type input "[DATE]"
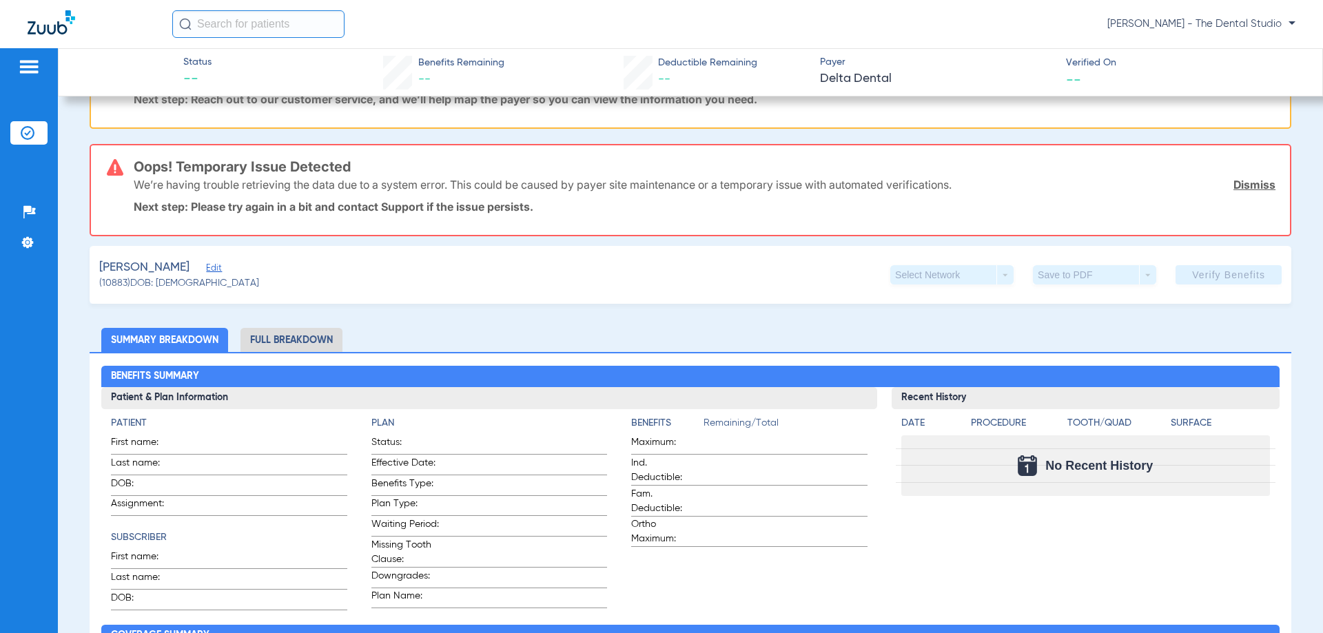
scroll to position [207, 0]
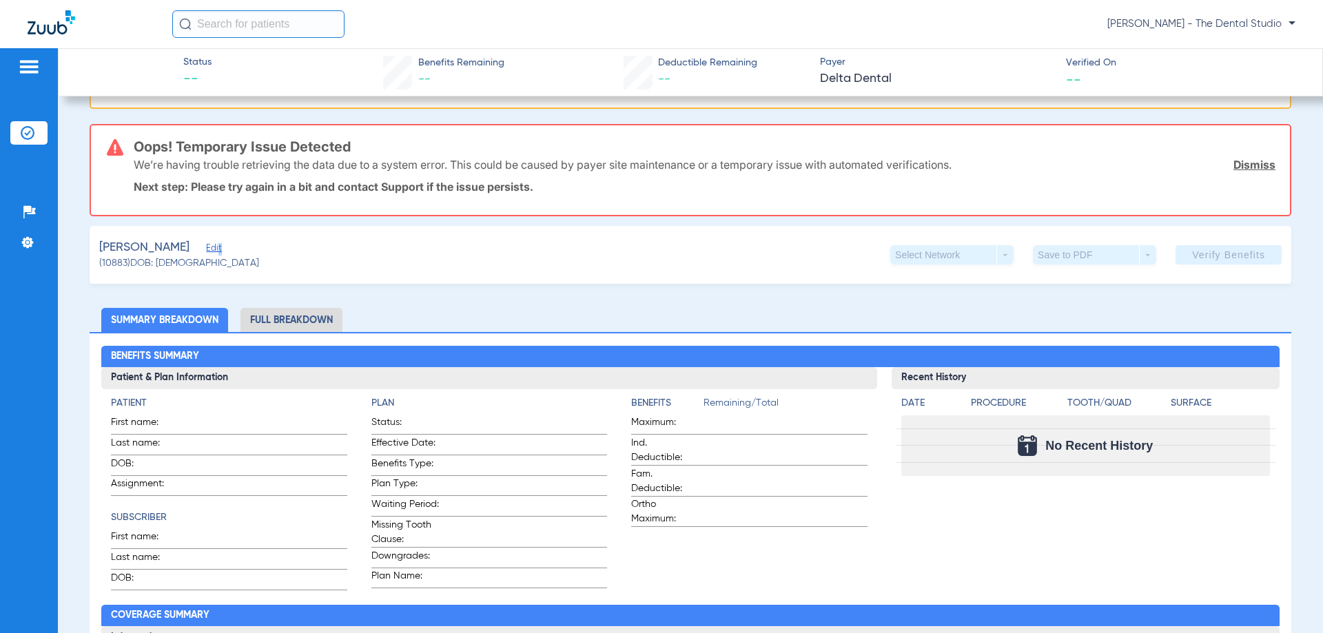
click at [195, 249] on div "Peraza, Luca Edit" at bounding box center [179, 247] width 160 height 17
click at [206, 249] on span "Edit" at bounding box center [212, 249] width 12 height 13
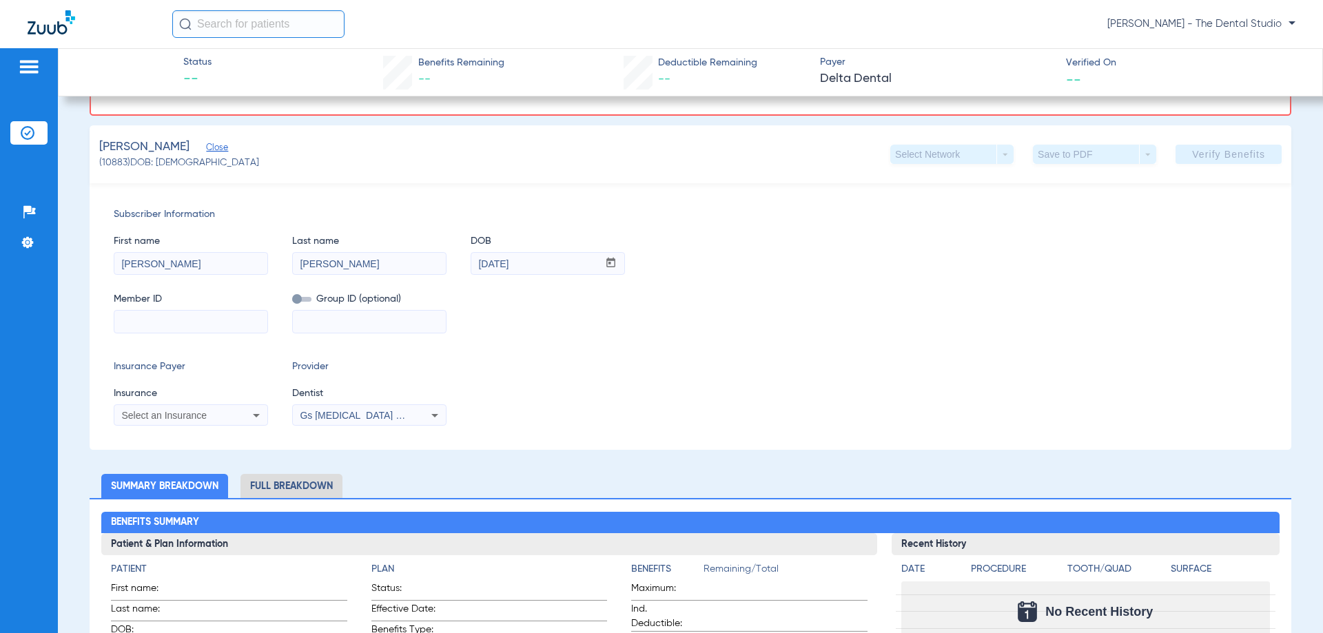
scroll to position [413, 0]
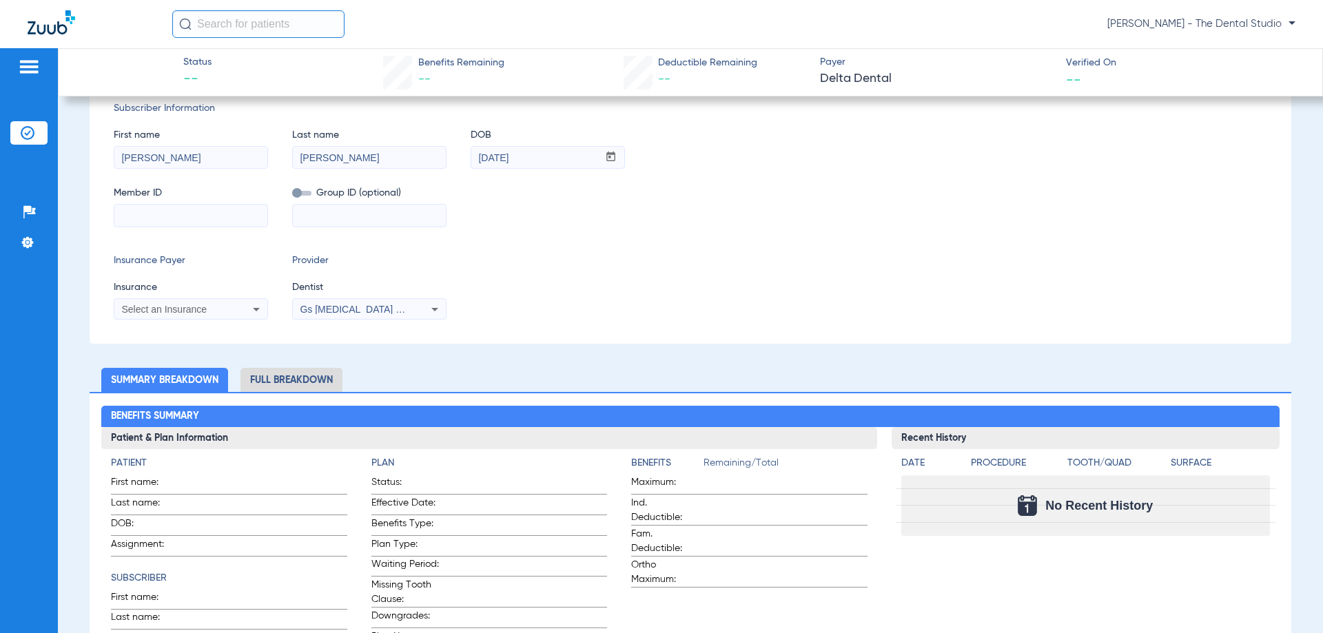
click at [222, 301] on div "Select an Insurance" at bounding box center [190, 309] width 153 height 17
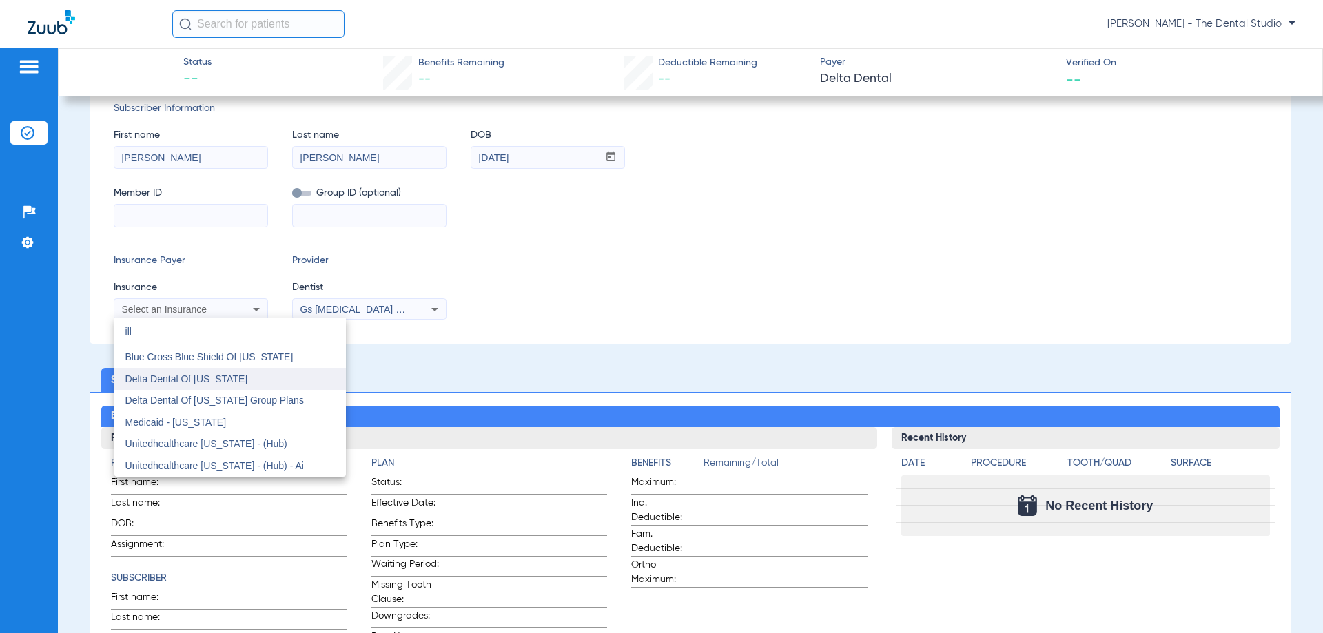
type input "ill"
click at [174, 387] on mat-option "Delta Dental Of [US_STATE]" at bounding box center [230, 379] width 232 height 22
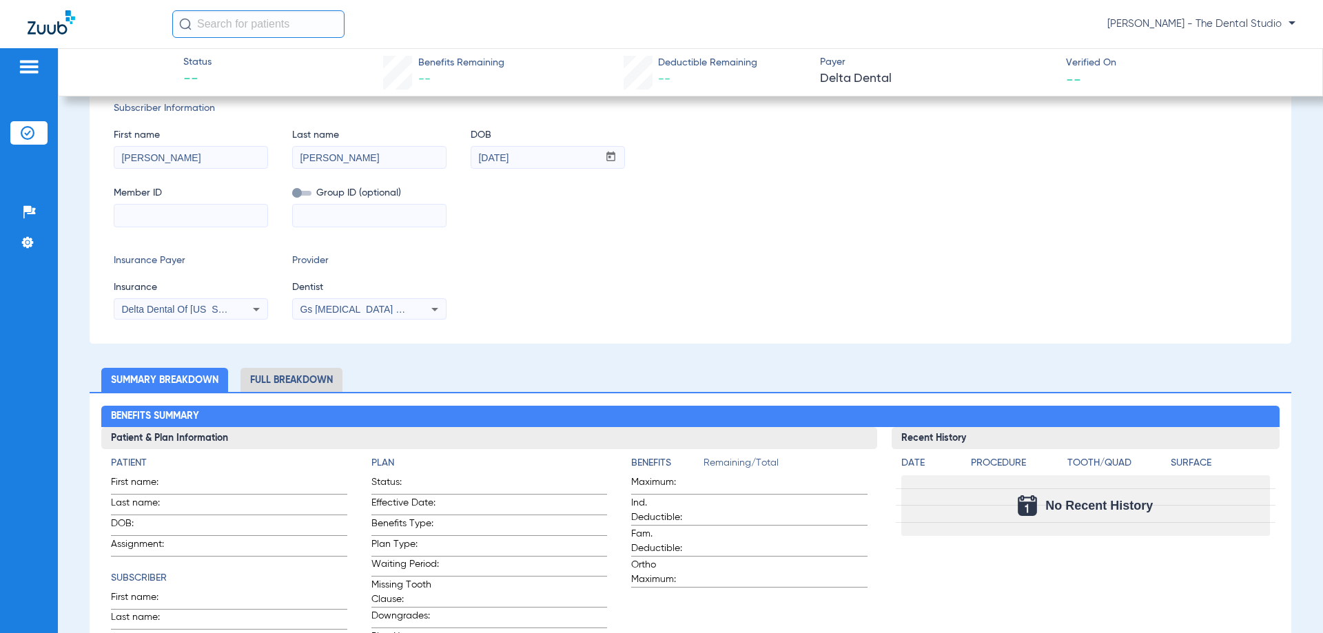
click at [198, 216] on input at bounding box center [190, 216] width 153 height 22
paste input "08089894688"
type input "08089894688"
click at [428, 310] on icon at bounding box center [435, 309] width 17 height 17
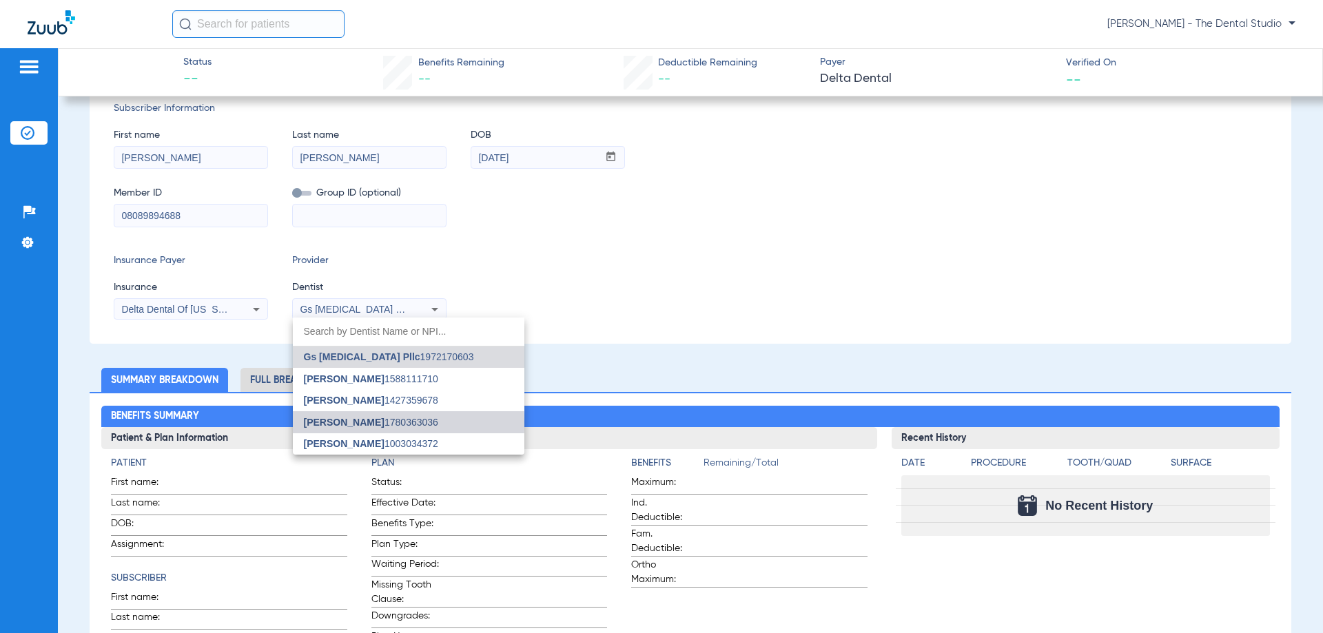
click at [342, 425] on span "Yahiled Garza" at bounding box center [344, 422] width 81 height 11
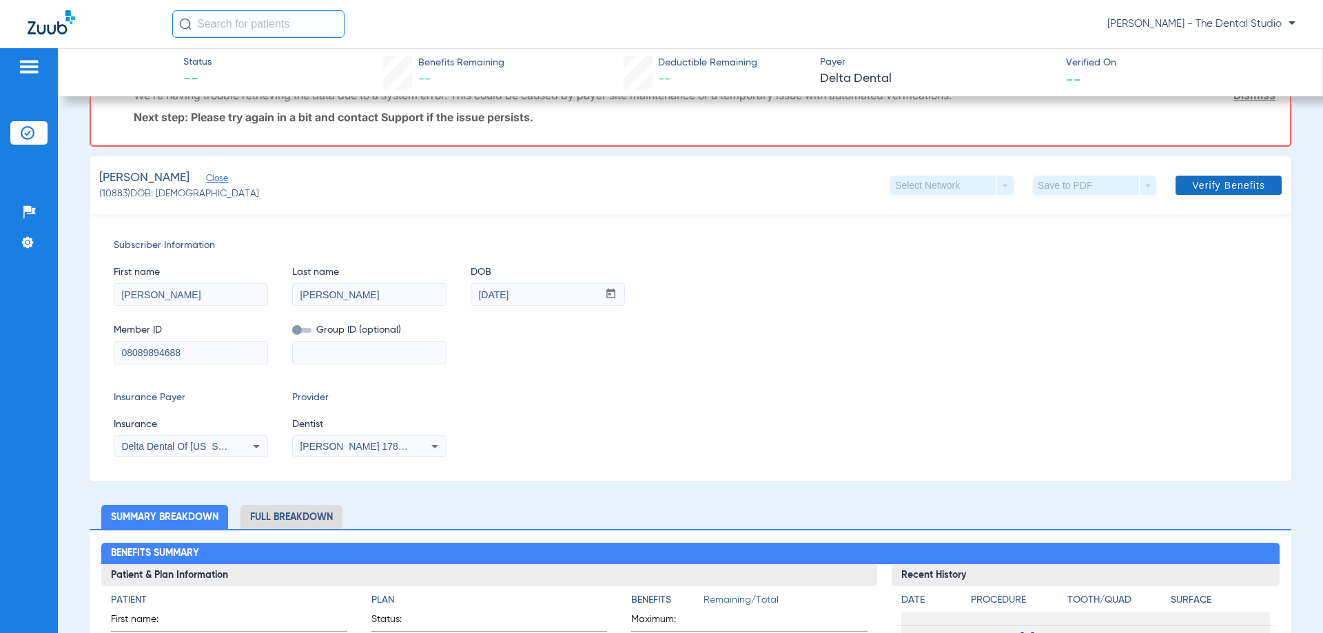
scroll to position [168, 0]
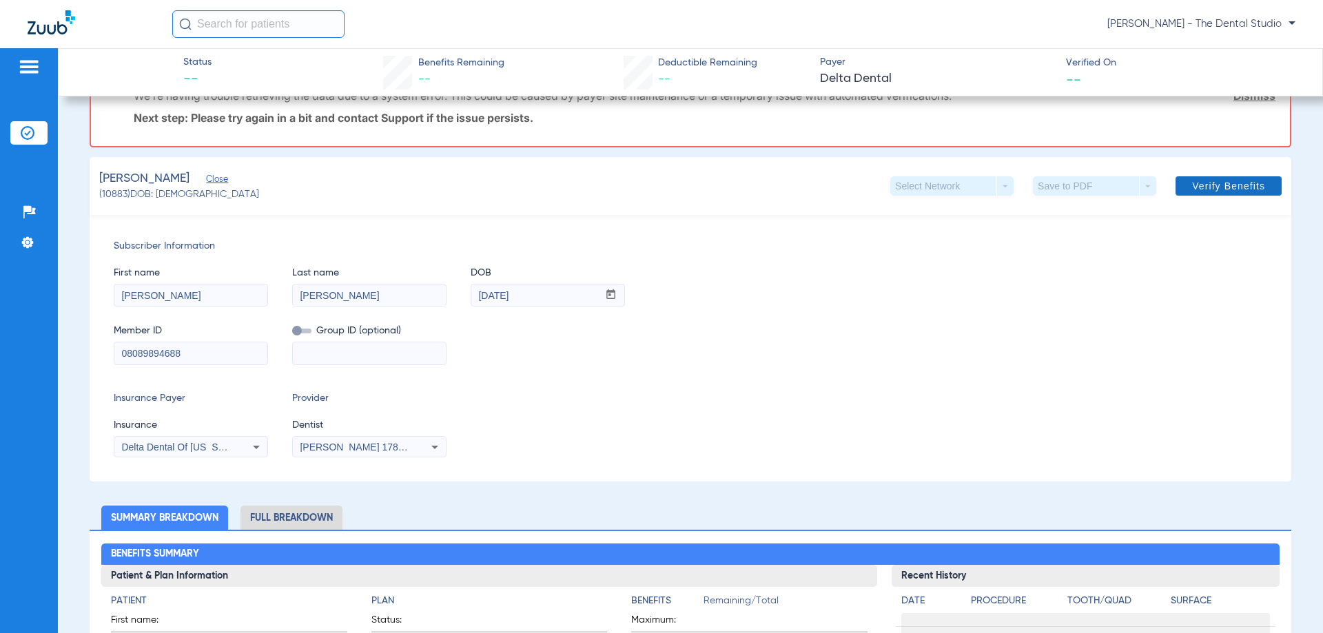
click at [1236, 173] on span at bounding box center [1228, 185] width 106 height 33
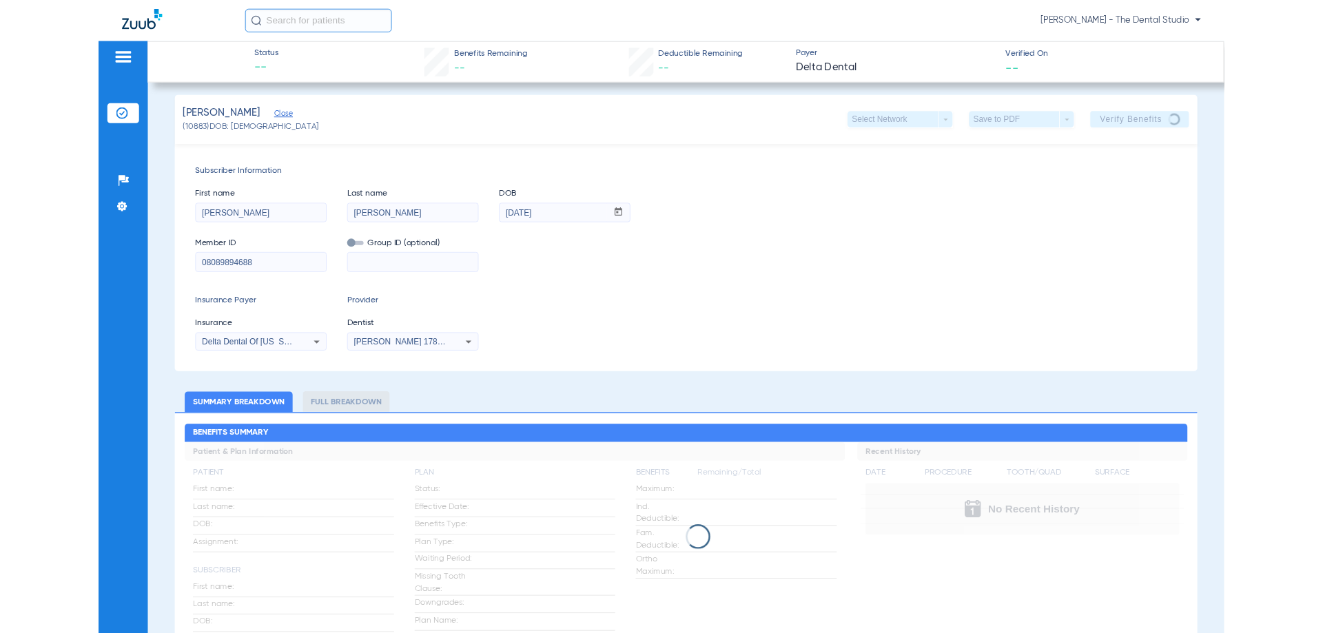
scroll to position [0, 0]
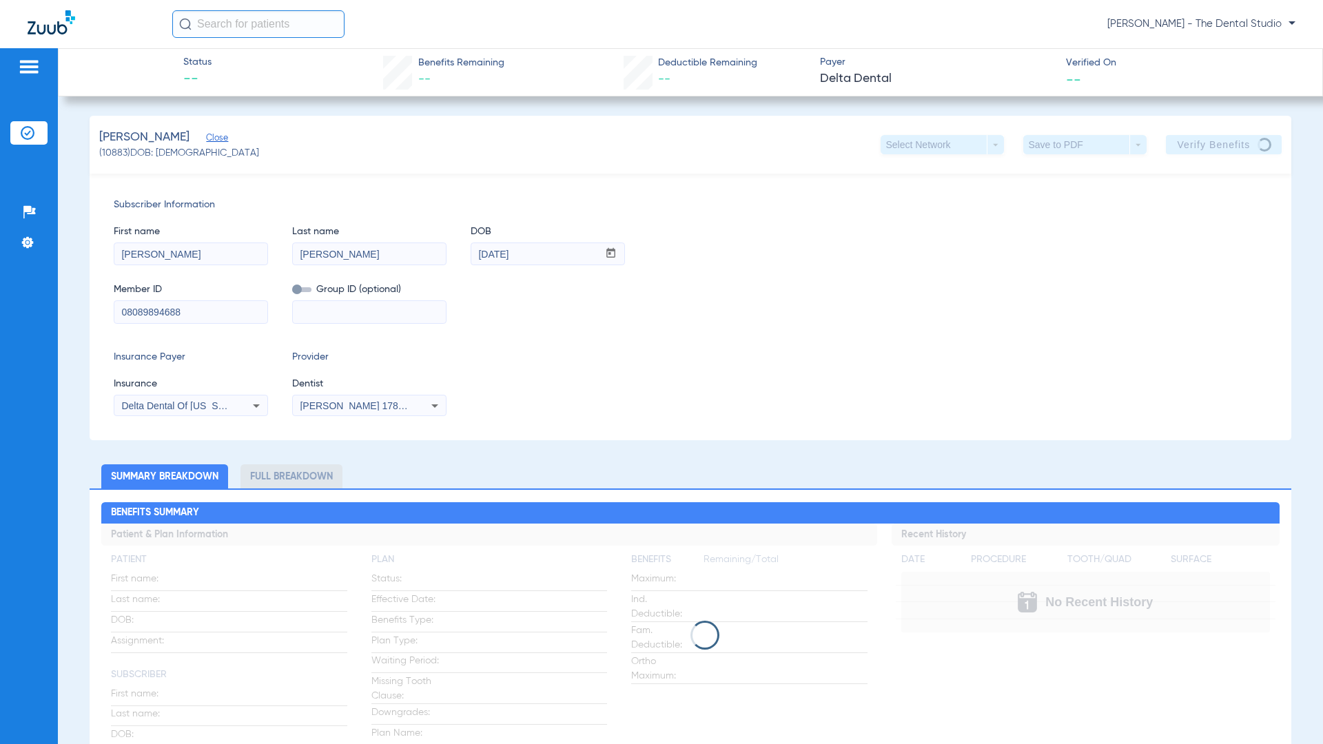
click at [689, 43] on div "[PERSON_NAME] - The Dental Studio" at bounding box center [661, 24] width 1323 height 48
click at [680, 41] on div "[PERSON_NAME] - The Dental Studio" at bounding box center [661, 24] width 1323 height 48
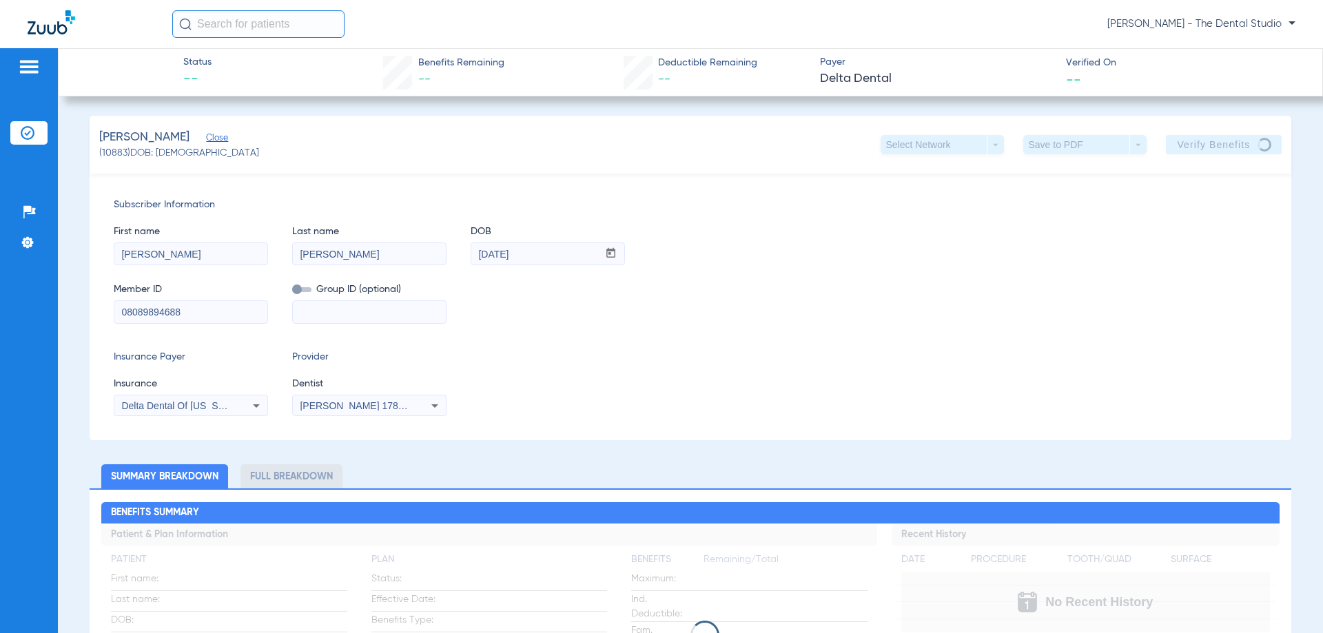
click at [898, 244] on div "First name Luca Last name Peraza DOB mm / dd / yyyy 02/06/2014" at bounding box center [690, 238] width 1153 height 53
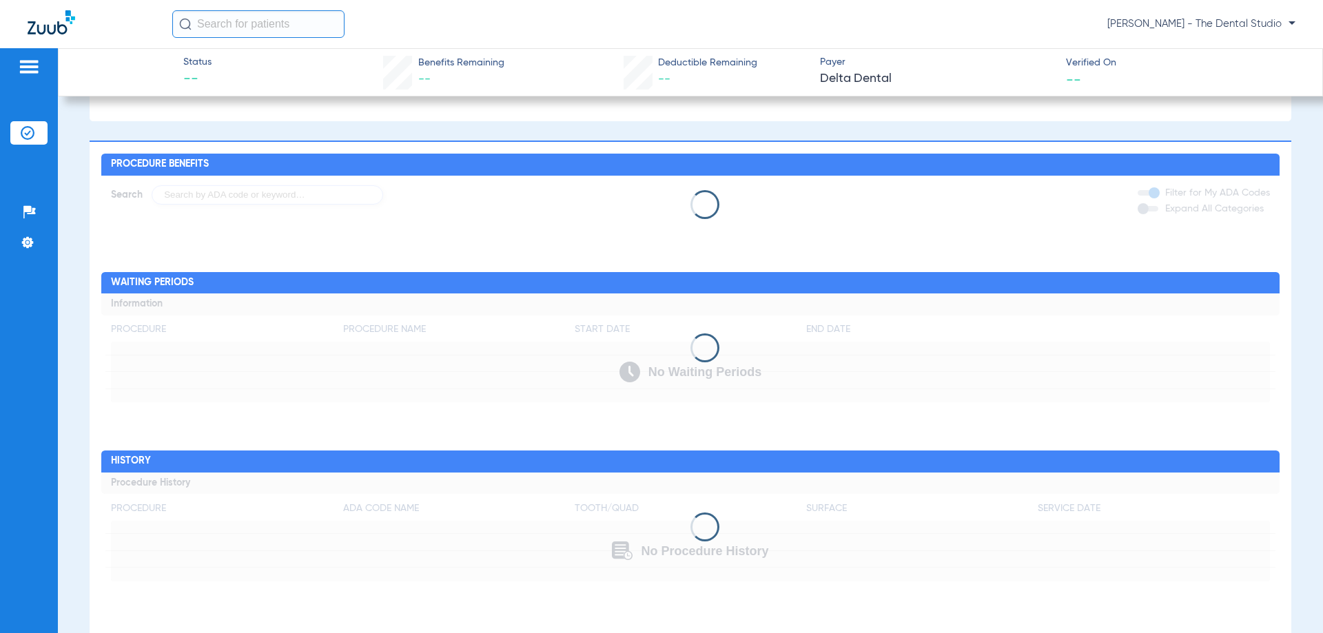
scroll to position [758, 0]
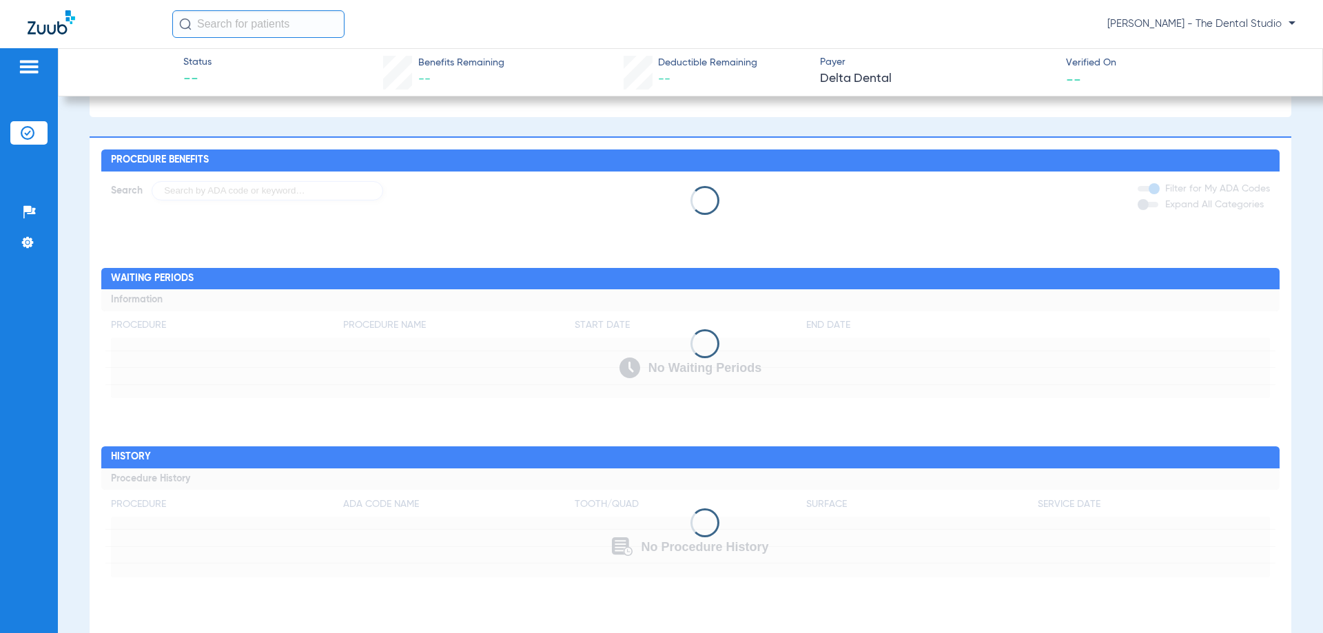
click at [696, 314] on app-loading-indicator at bounding box center [690, 343] width 1178 height 109
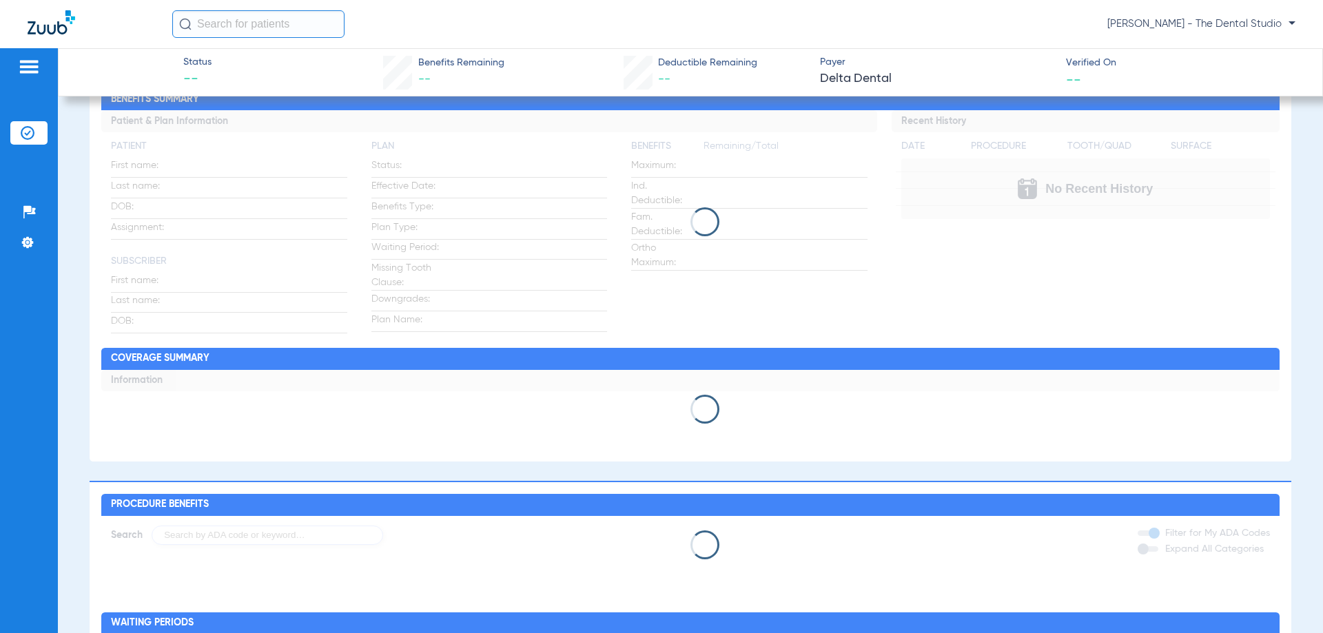
scroll to position [620, 0]
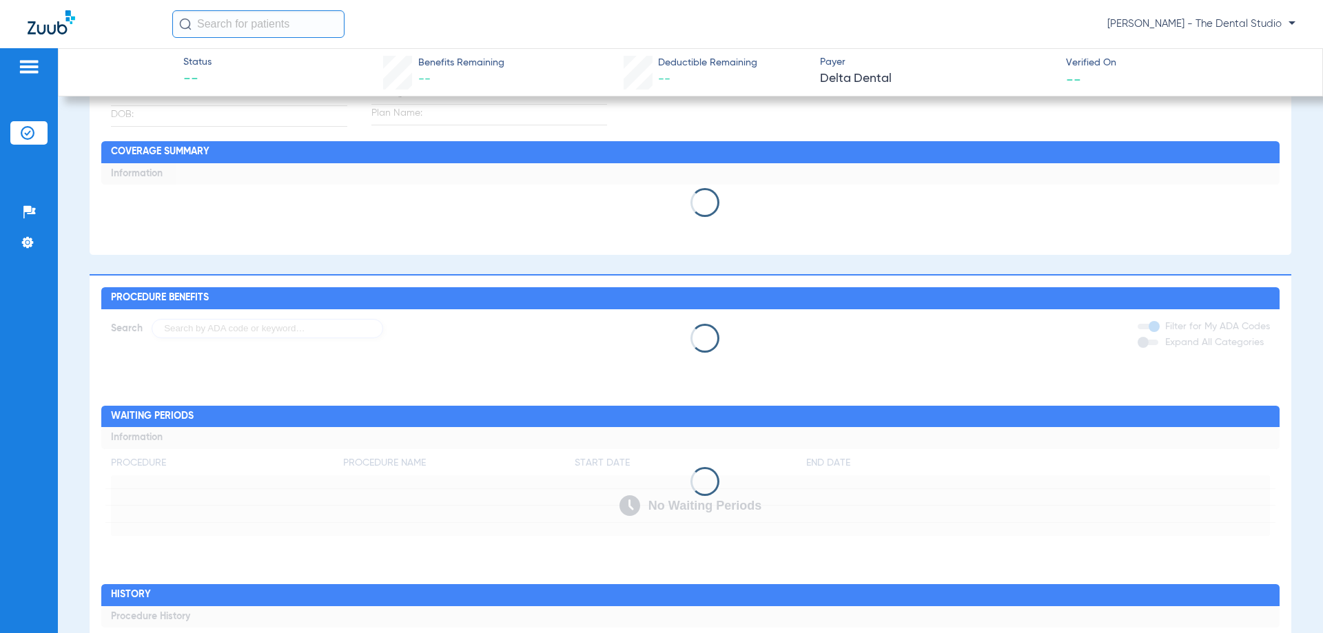
click at [557, 462] on app-loading-indicator at bounding box center [690, 481] width 1178 height 109
click at [557, 461] on app-loading-indicator at bounding box center [690, 481] width 1178 height 109
click at [557, 460] on app-loading-indicator at bounding box center [690, 481] width 1178 height 109
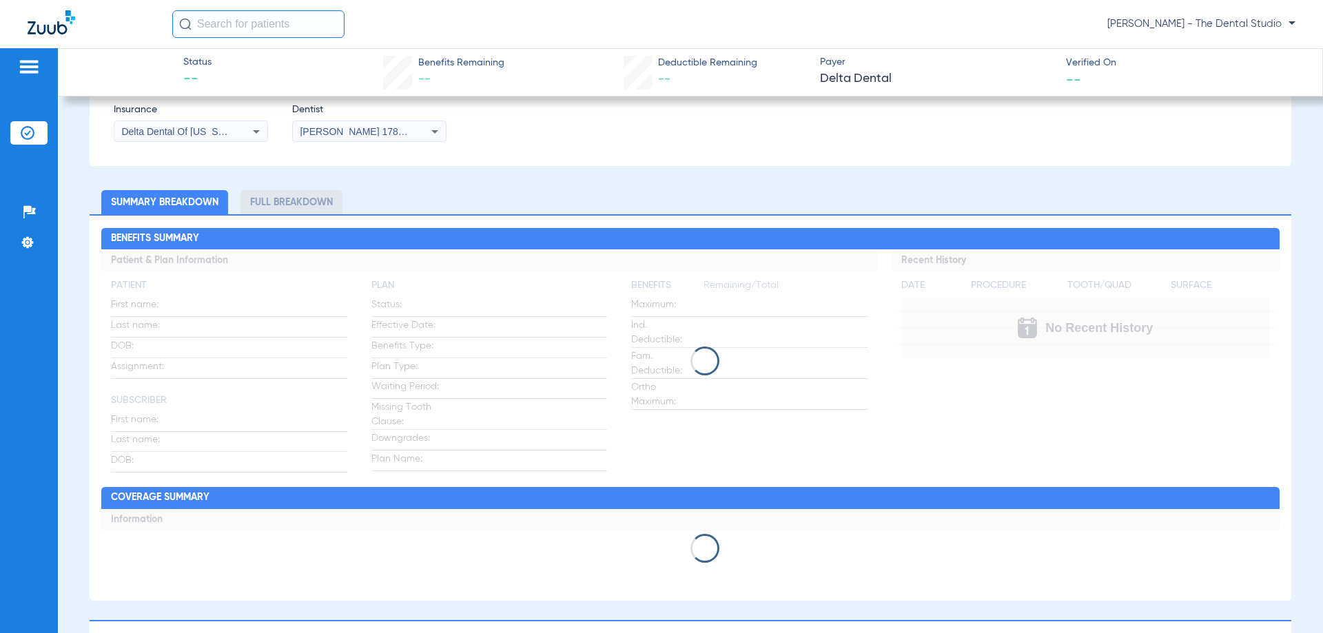
scroll to position [276, 0]
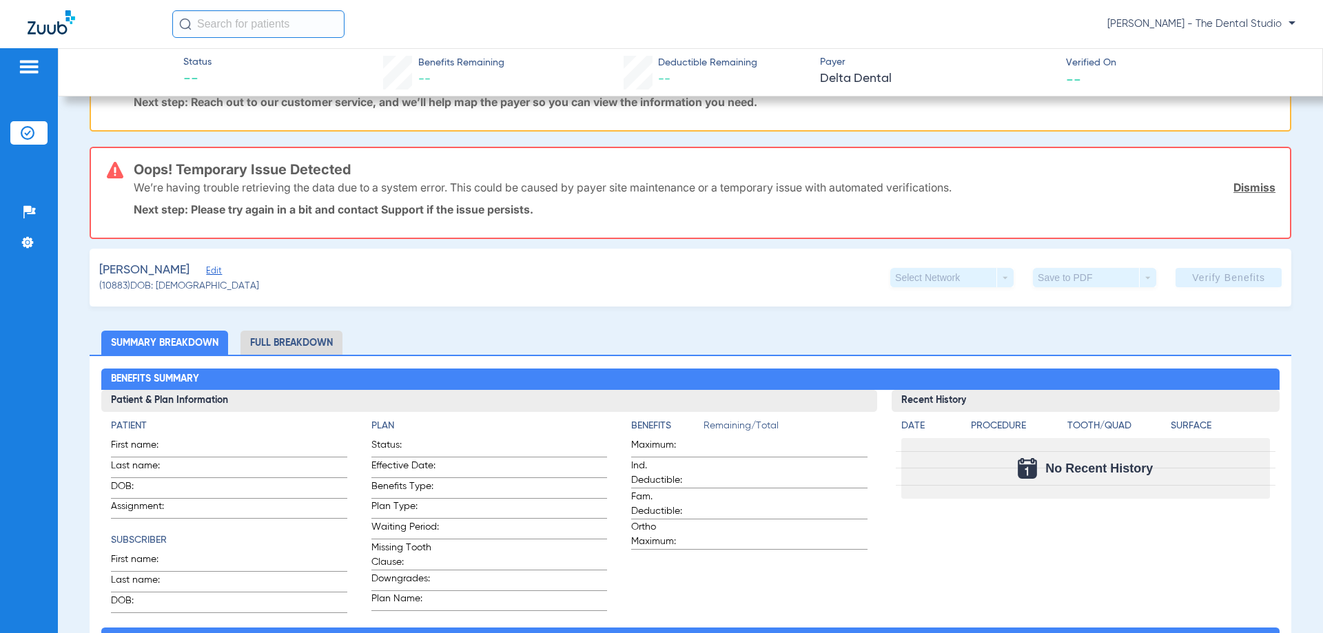
scroll to position [207, 0]
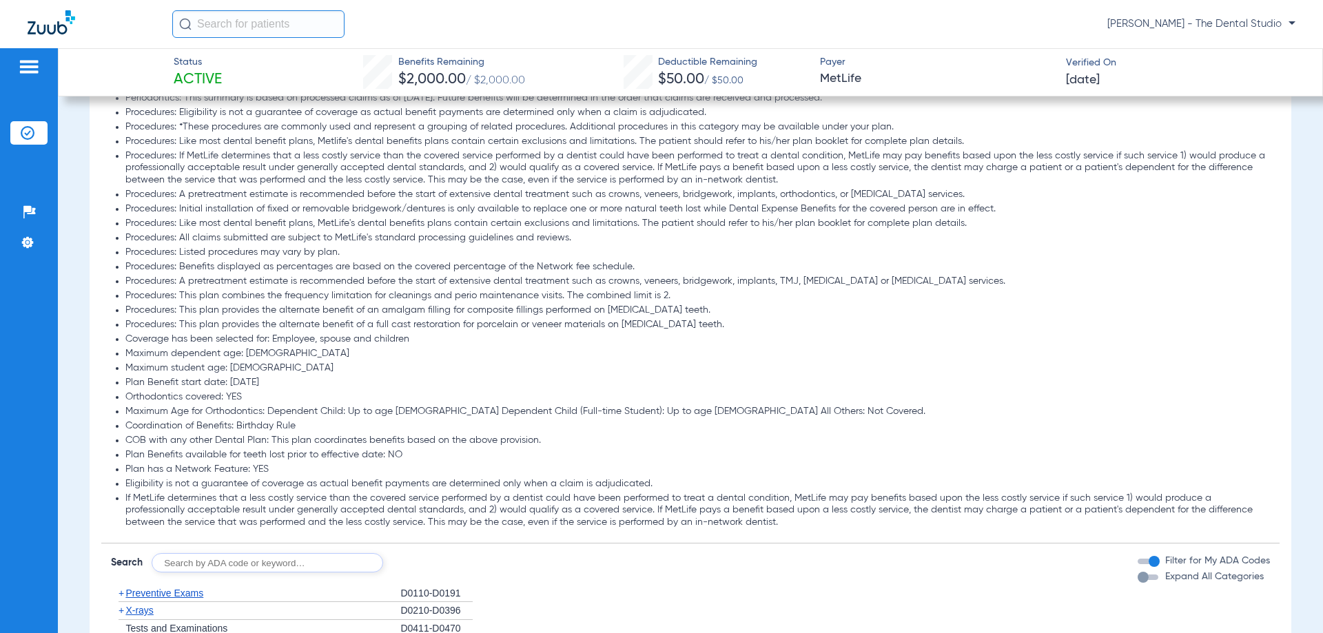
scroll to position [1309, 0]
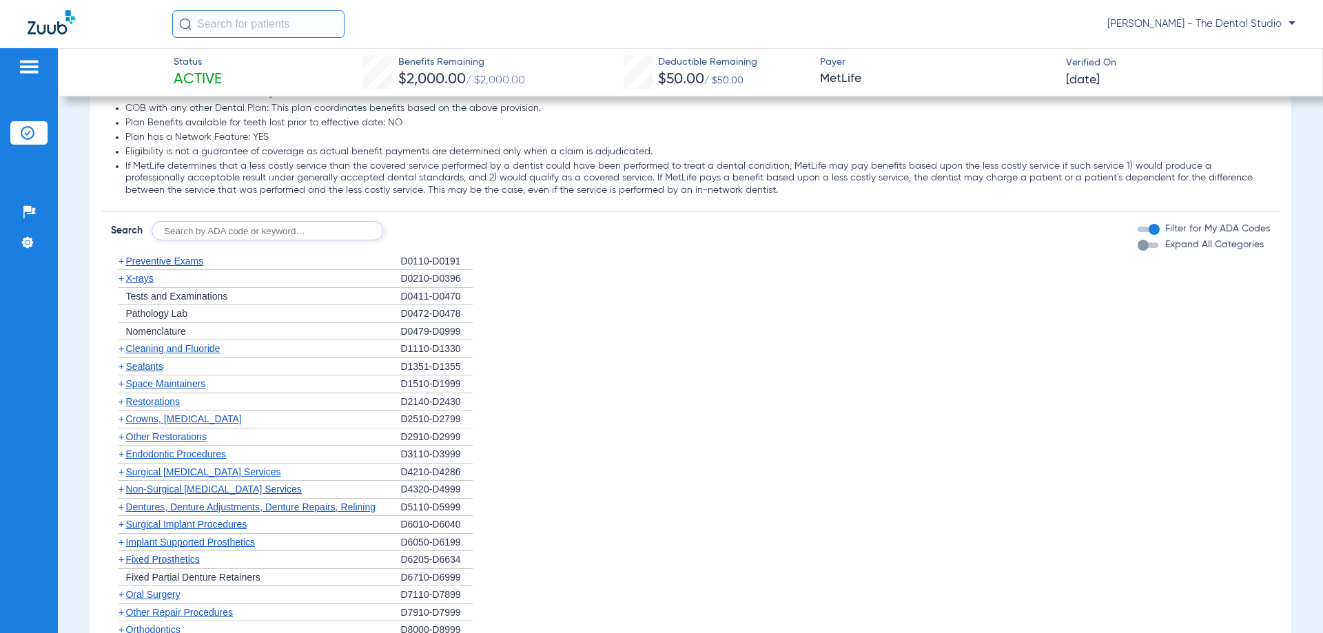
click at [299, 234] on input "text" at bounding box center [268, 230] width 232 height 19
type input "0120"
click button "Search" at bounding box center [434, 230] width 54 height 19
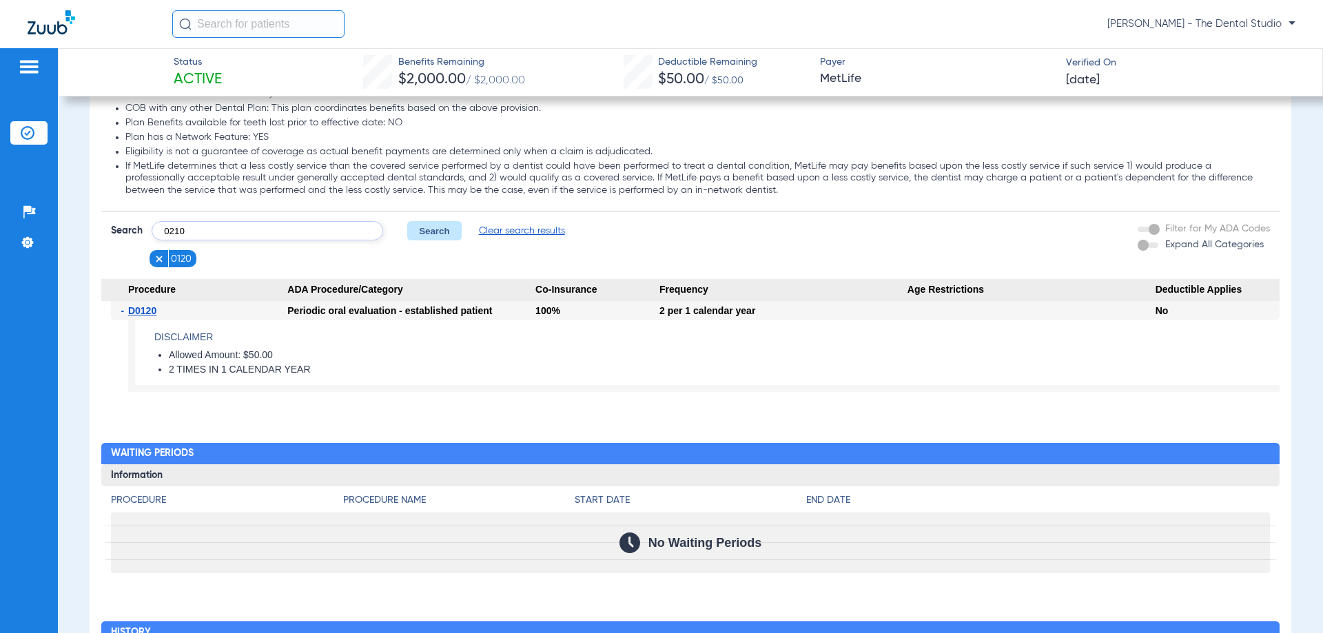
type input "0210"
click button "Search" at bounding box center [434, 230] width 54 height 19
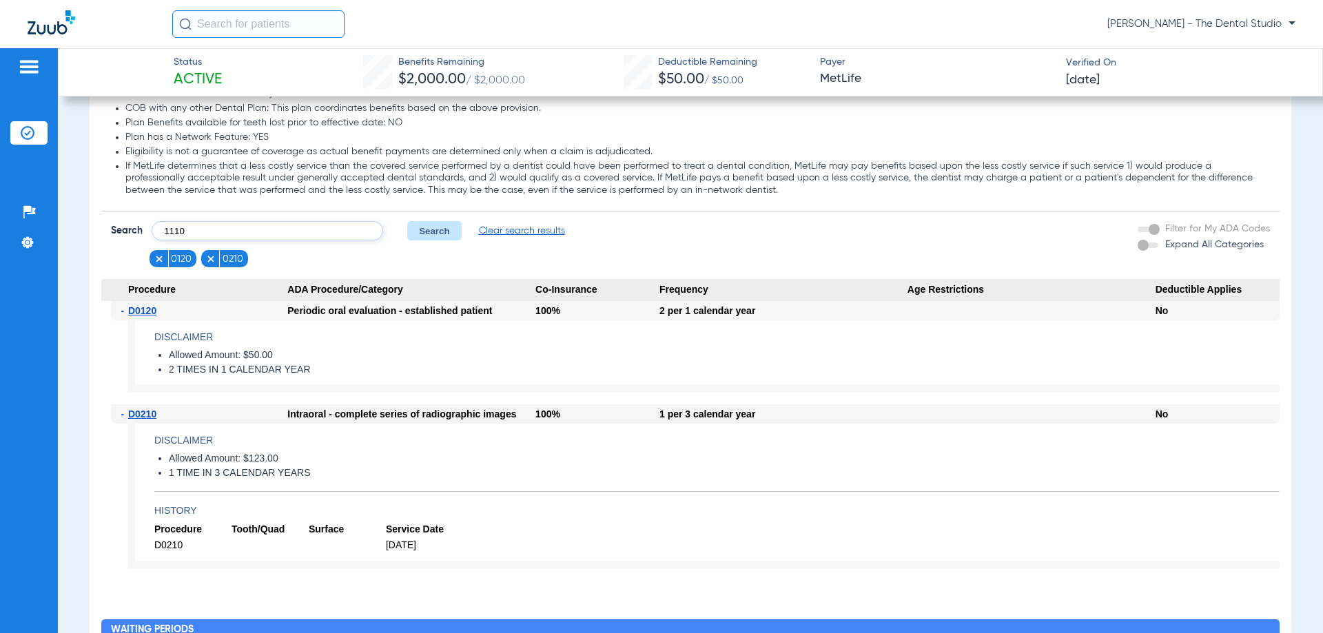
type input "1110"
click button "Search" at bounding box center [434, 230] width 54 height 19
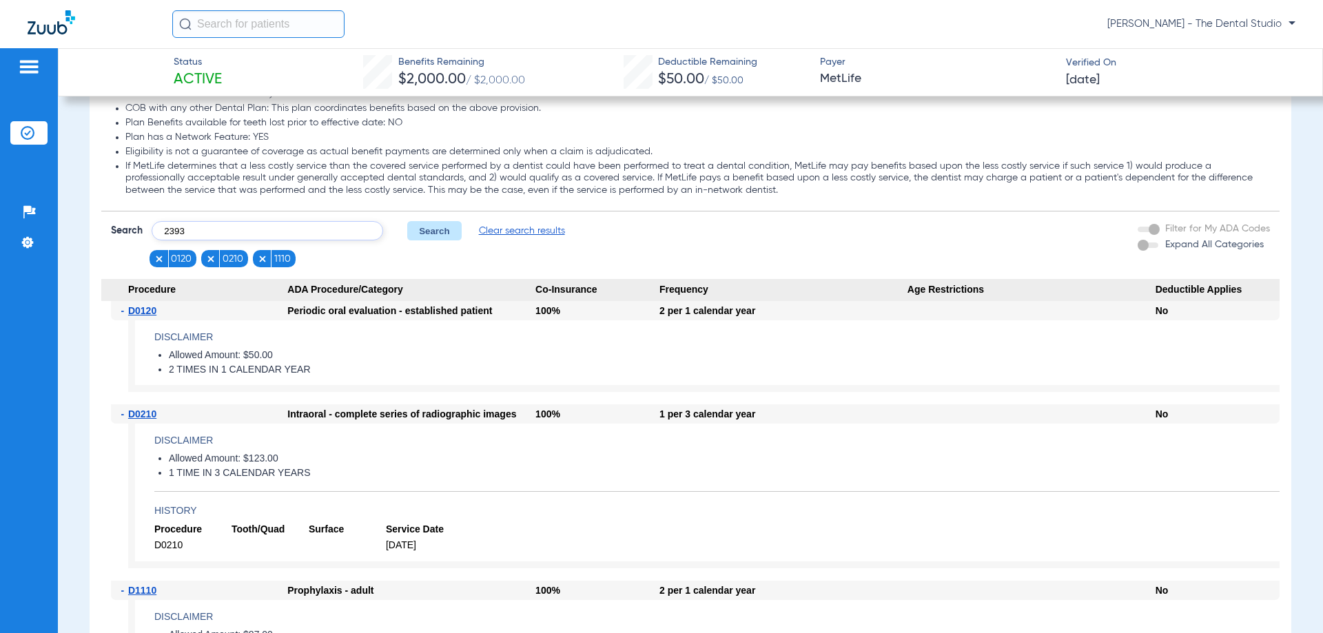
type input "2393"
click button "Search" at bounding box center [434, 230] width 54 height 19
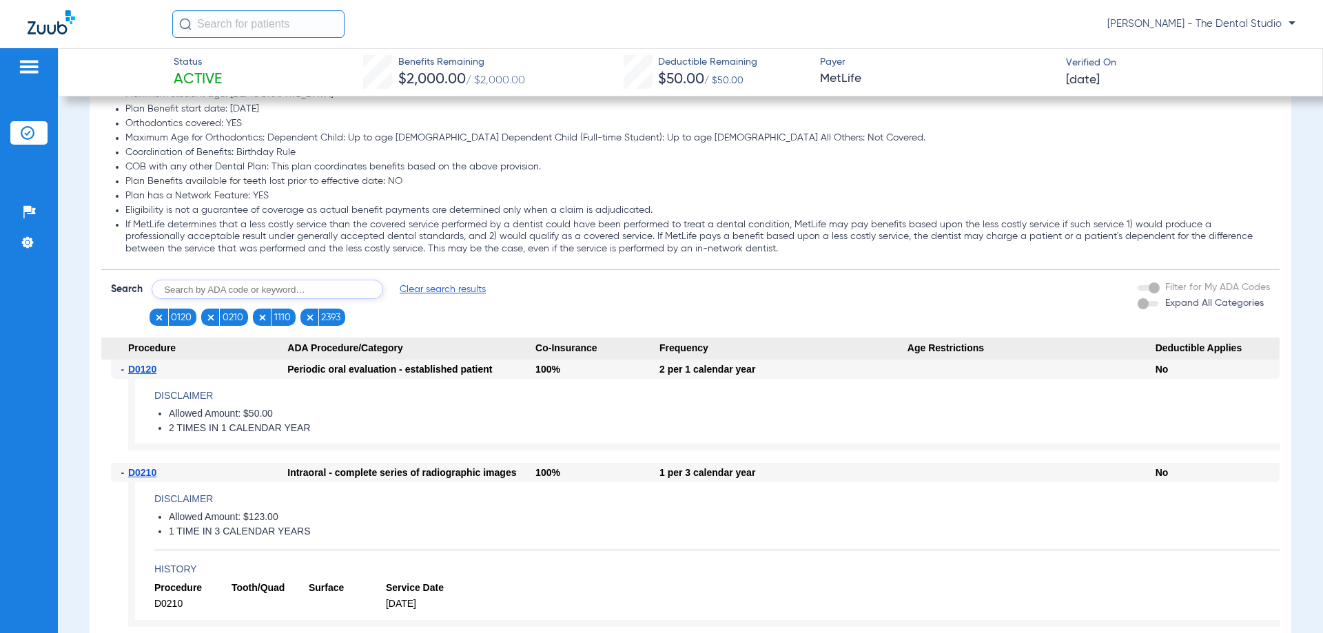
scroll to position [1102, 0]
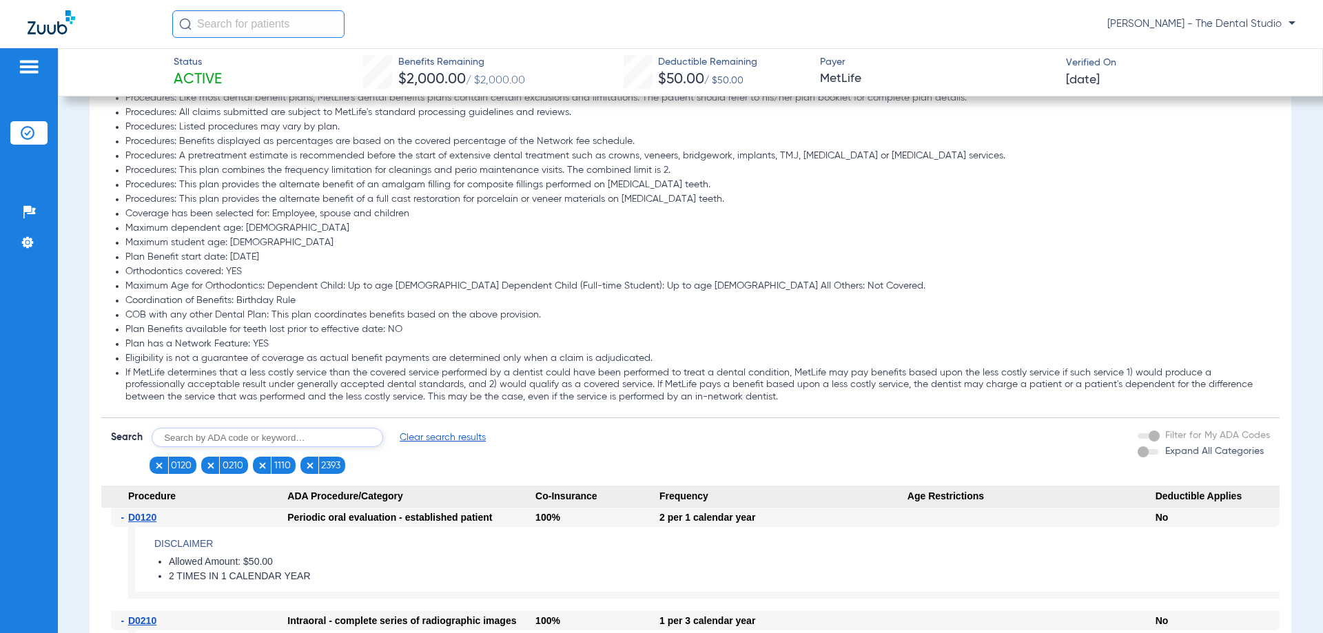
click at [243, 435] on input "text" at bounding box center [268, 437] width 232 height 19
type input "3310"
click button "Search" at bounding box center [434, 437] width 54 height 19
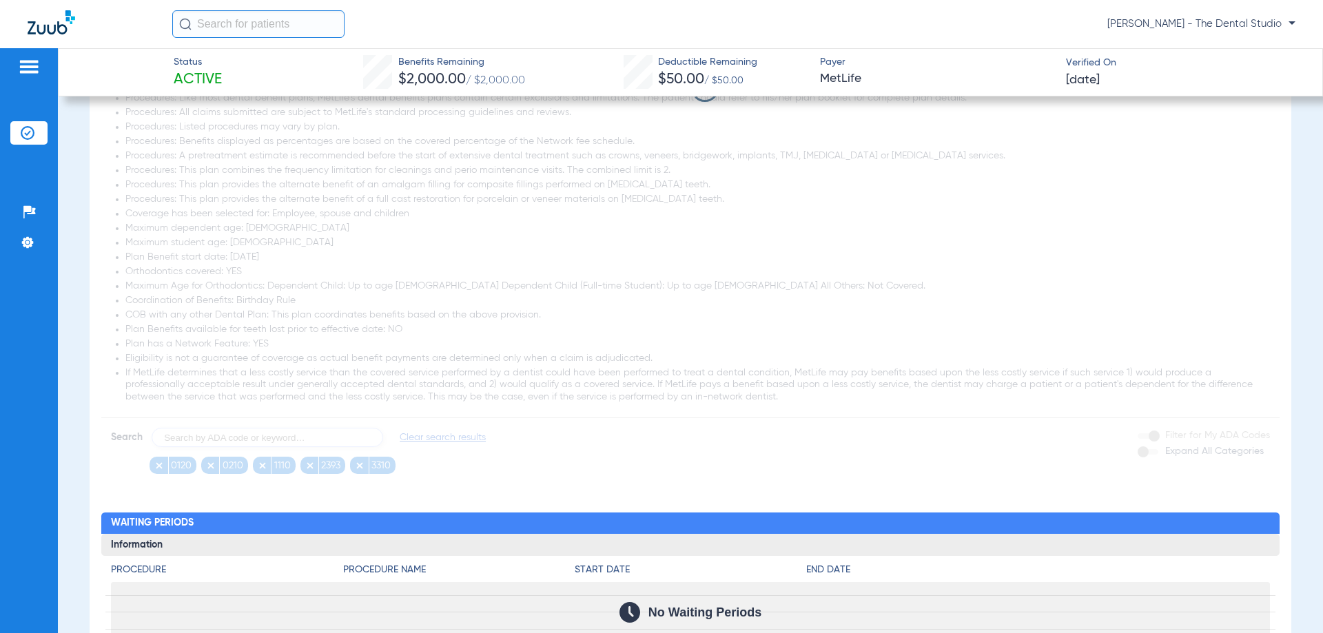
click at [472, 228] on app-loading-indicator at bounding box center [690, 88] width 1178 height 772
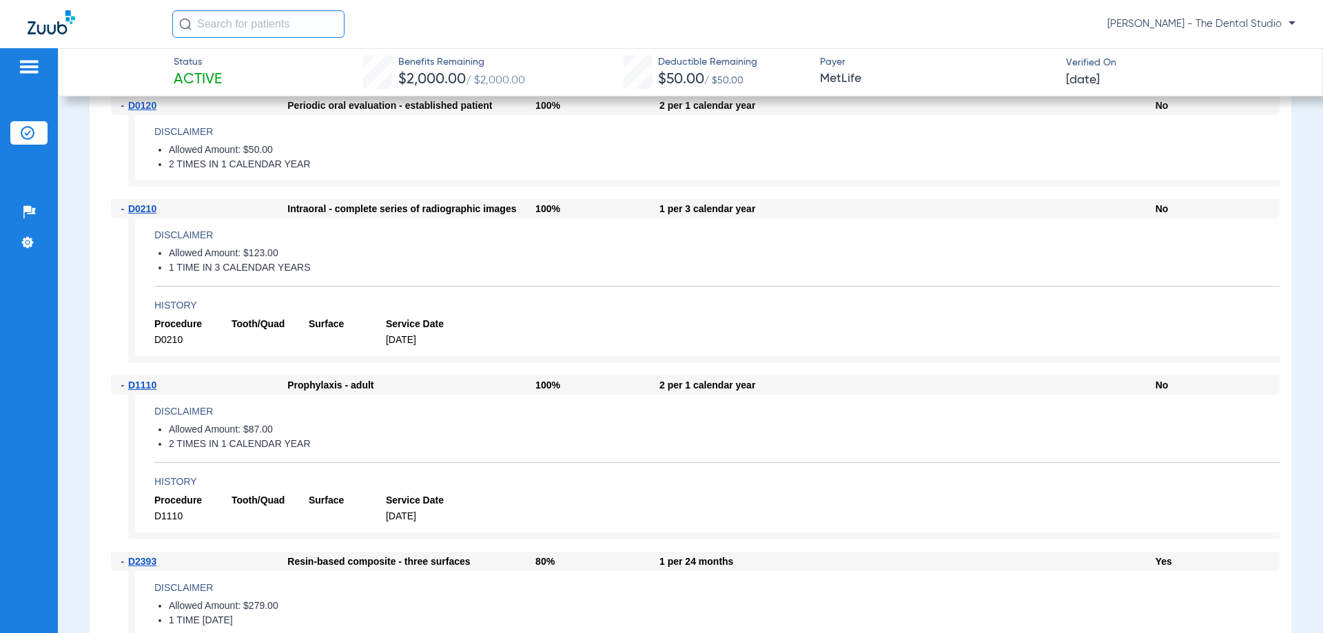
scroll to position [1101, 0]
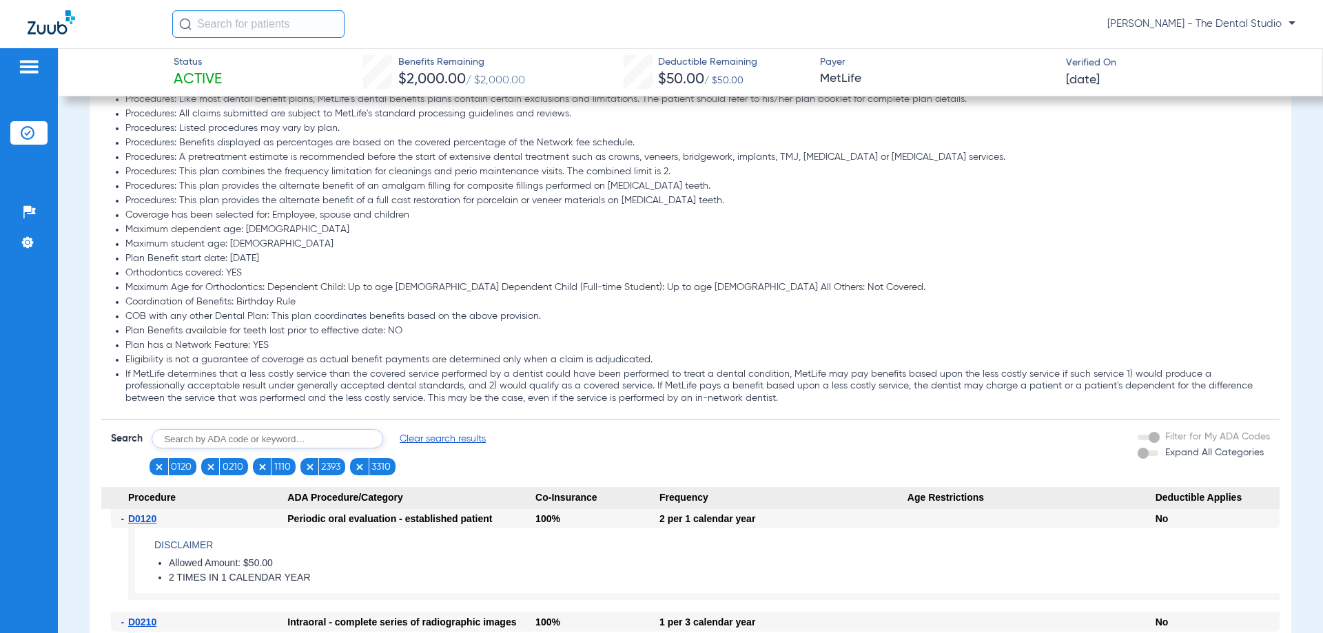
click at [198, 449] on input "text" at bounding box center [268, 438] width 232 height 19
type input "4341"
click button "Search" at bounding box center [434, 438] width 54 height 19
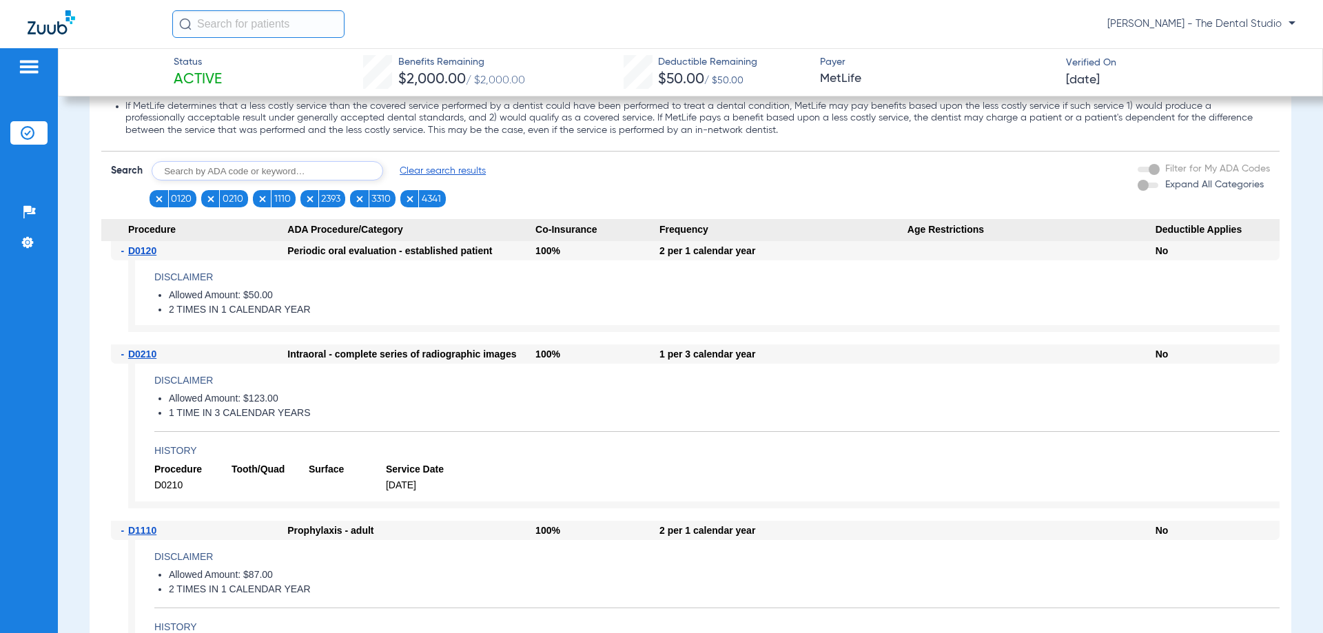
scroll to position [1308, 0]
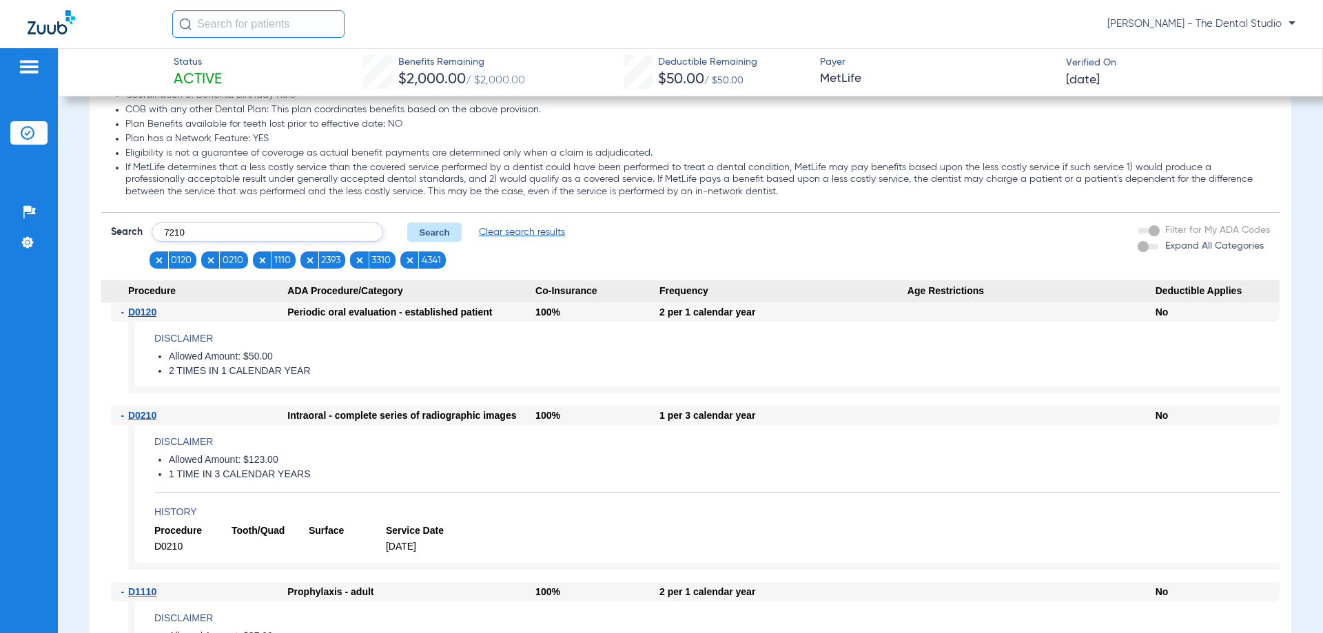
type input "7210"
click button "Search" at bounding box center [434, 232] width 54 height 19
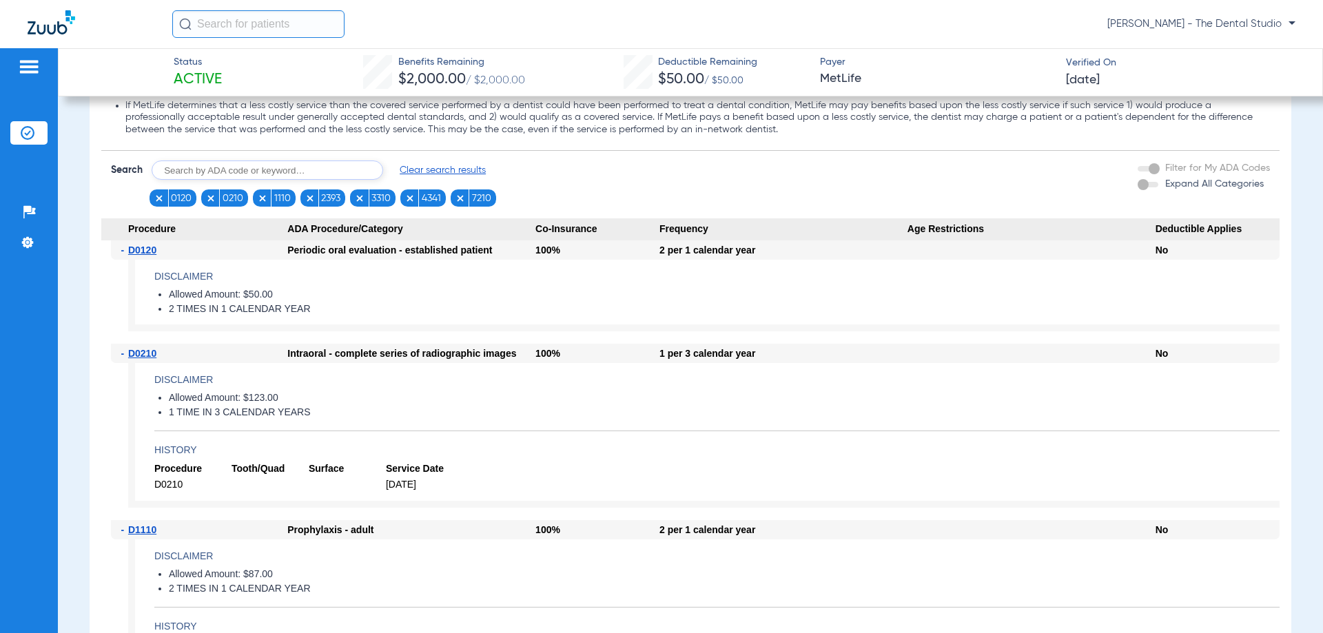
scroll to position [1239, 0]
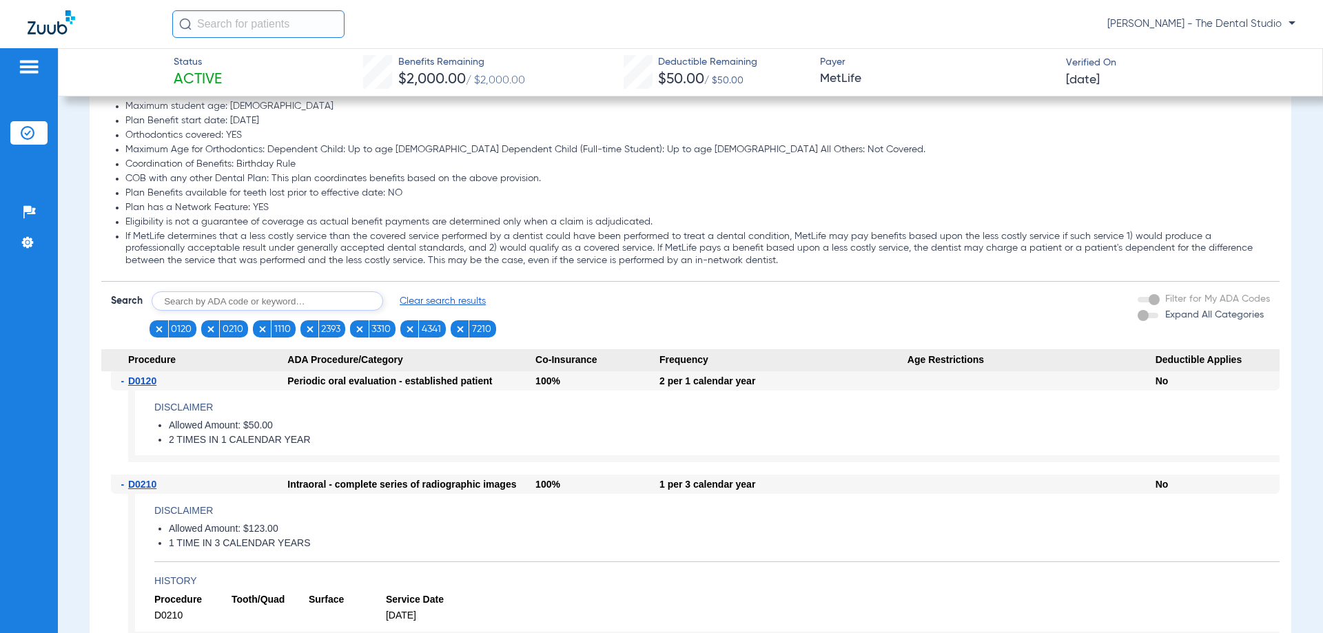
click at [278, 311] on input "text" at bounding box center [268, 300] width 232 height 19
click at [440, 506] on body "Kelly Houtmann - The Dental Studio Patients Insurance Verification Setup Help C…" at bounding box center [661, 316] width 1323 height 633
click at [307, 296] on input "27" at bounding box center [268, 300] width 232 height 19
type input "2740"
click button "Search" at bounding box center [434, 300] width 54 height 19
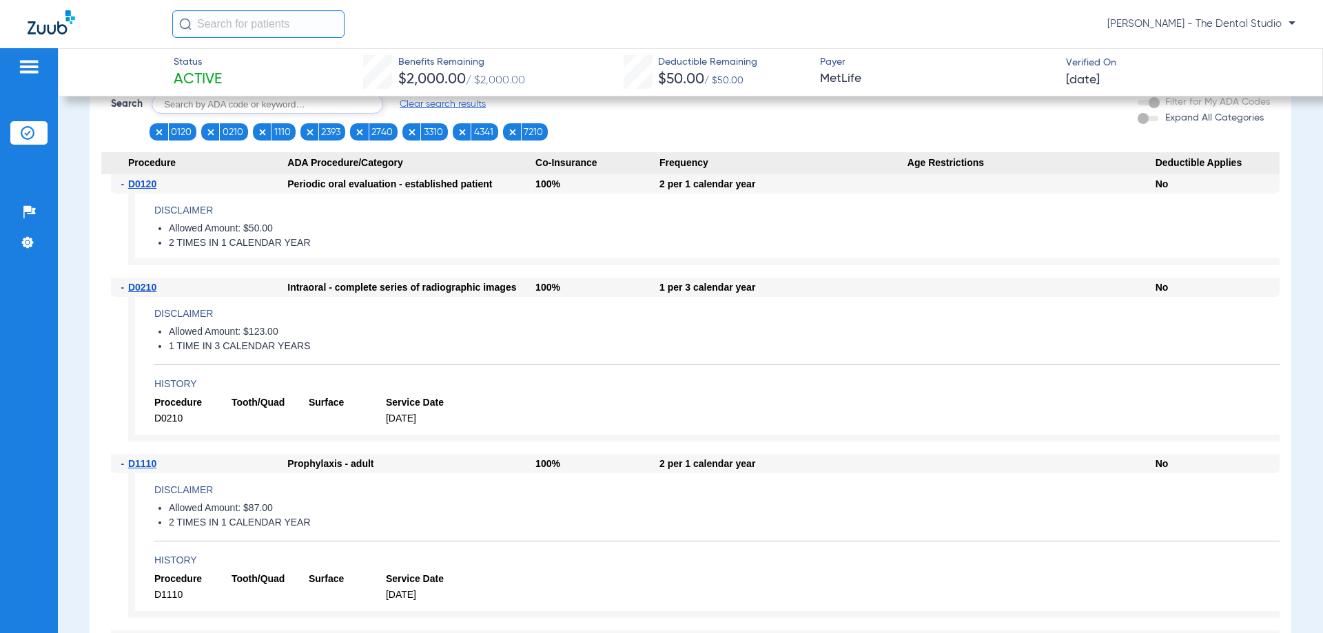
scroll to position [1308, 0]
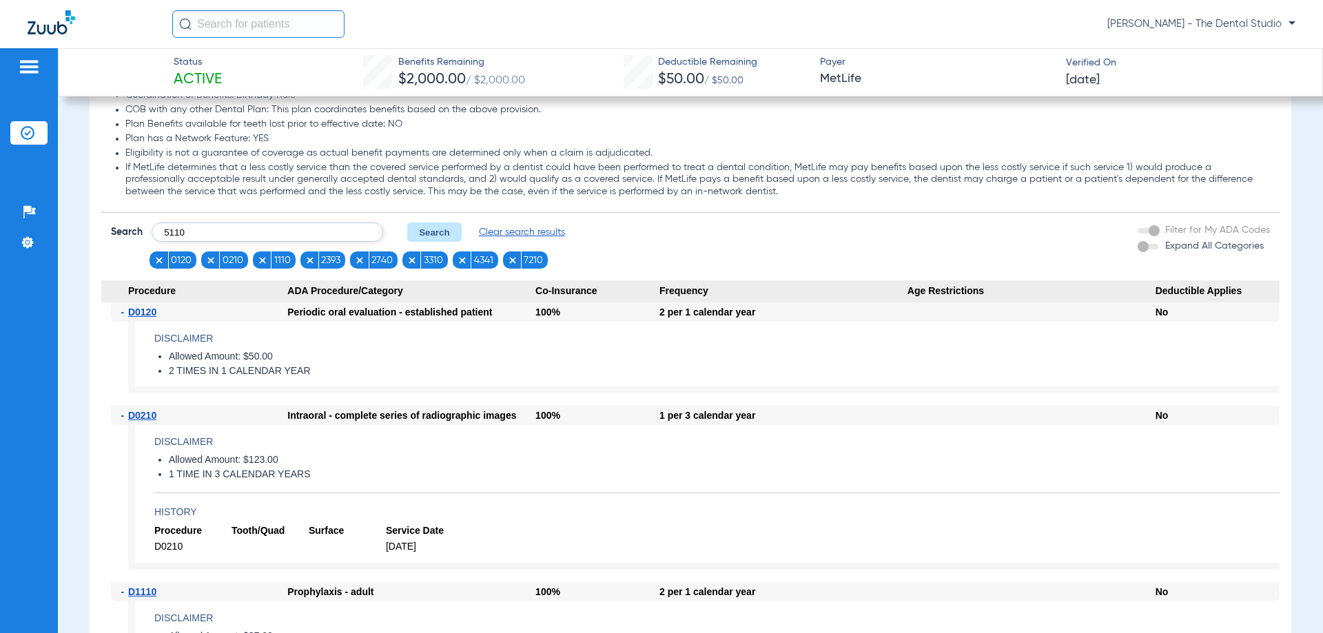
type input "5110"
click button "Search" at bounding box center [434, 232] width 54 height 19
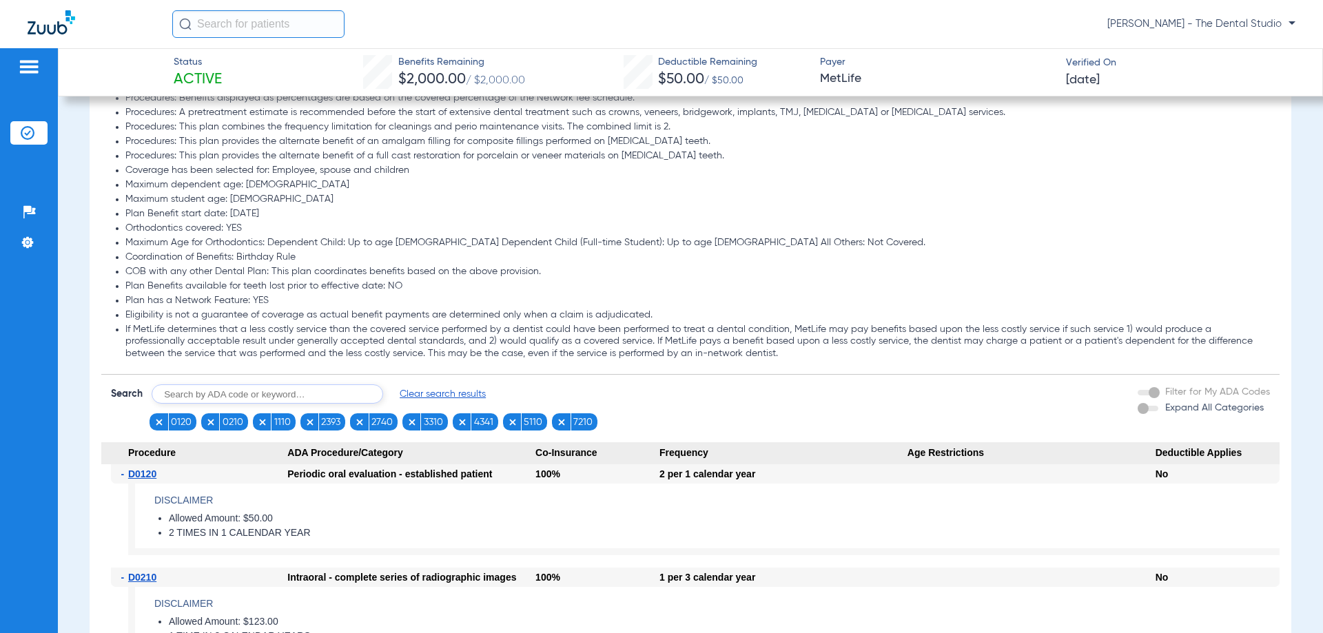
scroll to position [1170, 0]
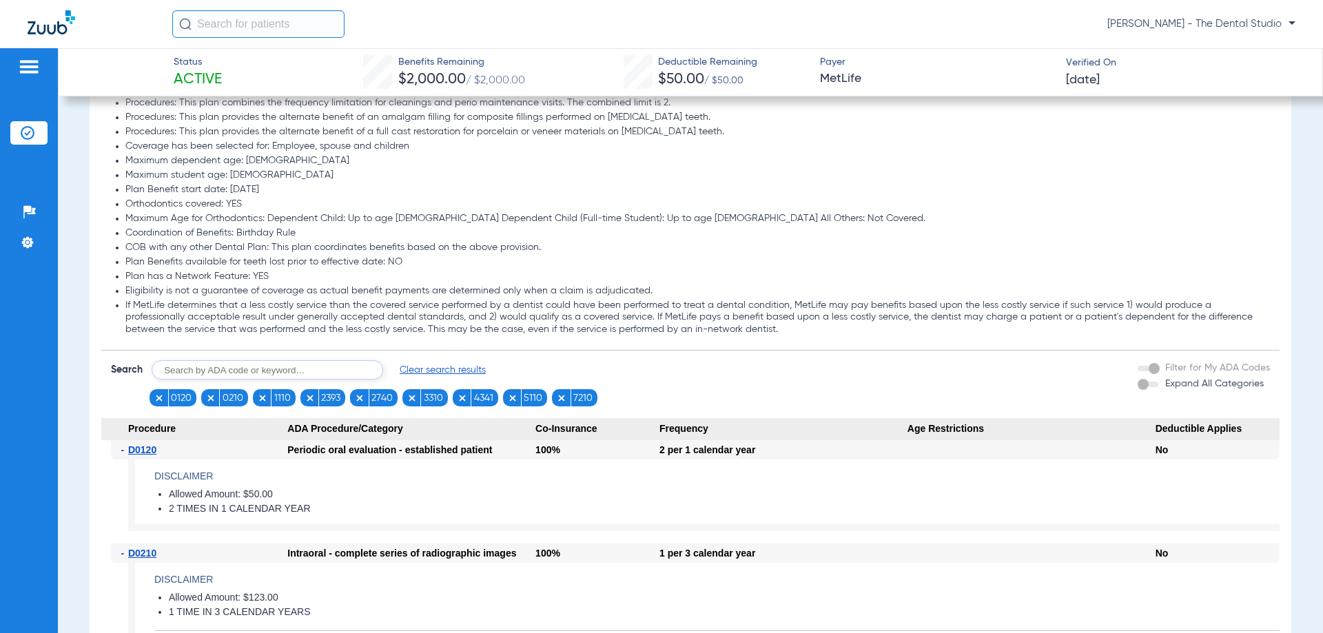
click at [279, 371] on input "text" at bounding box center [268, 369] width 232 height 19
type input "0274"
click button "Search" at bounding box center [434, 369] width 54 height 19
click at [240, 379] on input "text" at bounding box center [268, 369] width 232 height 19
type input "4355"
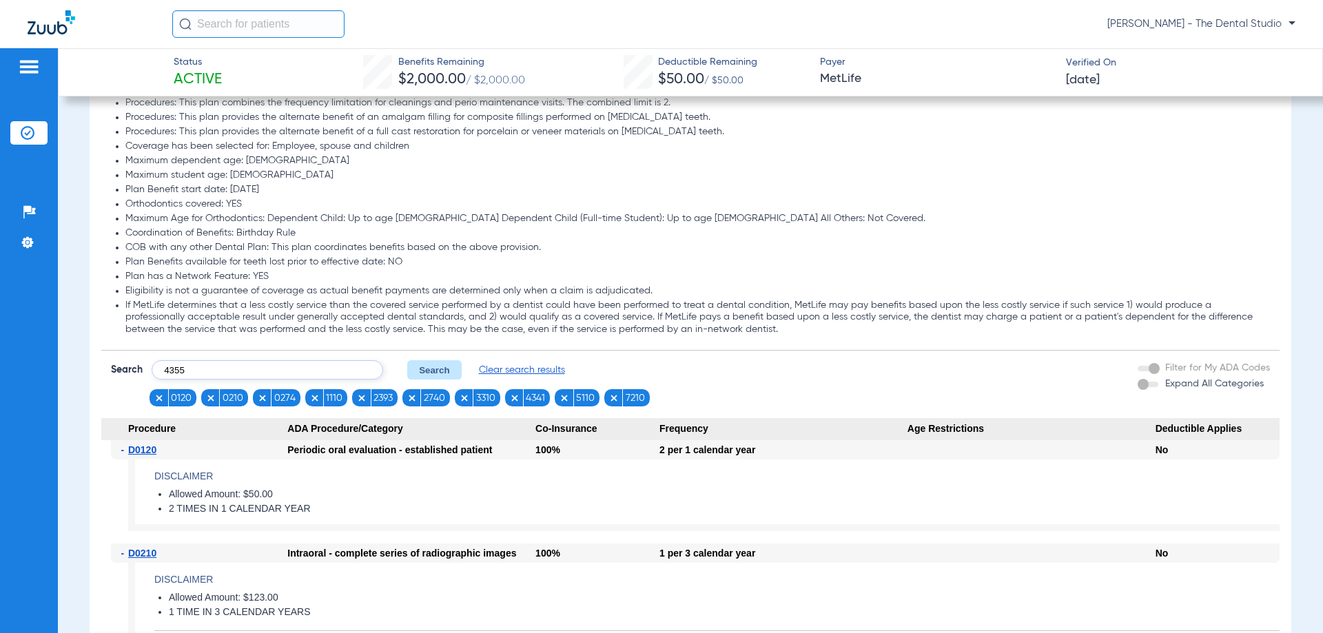
click button "Search" at bounding box center [434, 369] width 54 height 19
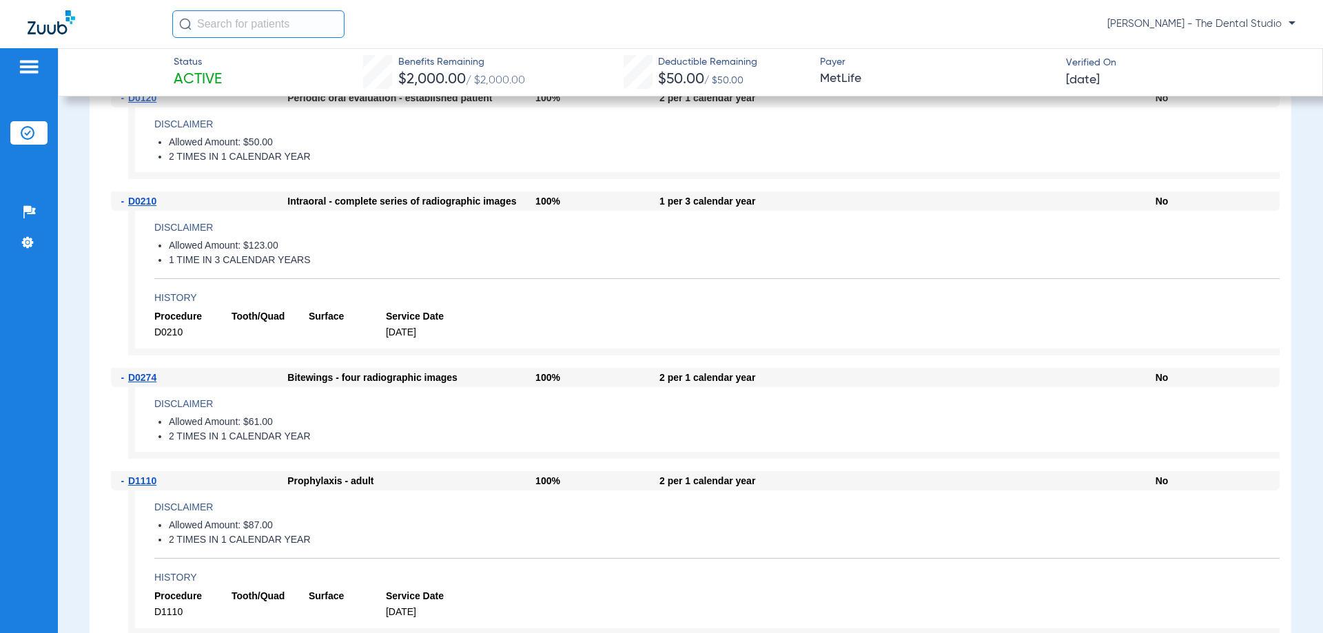
scroll to position [1377, 0]
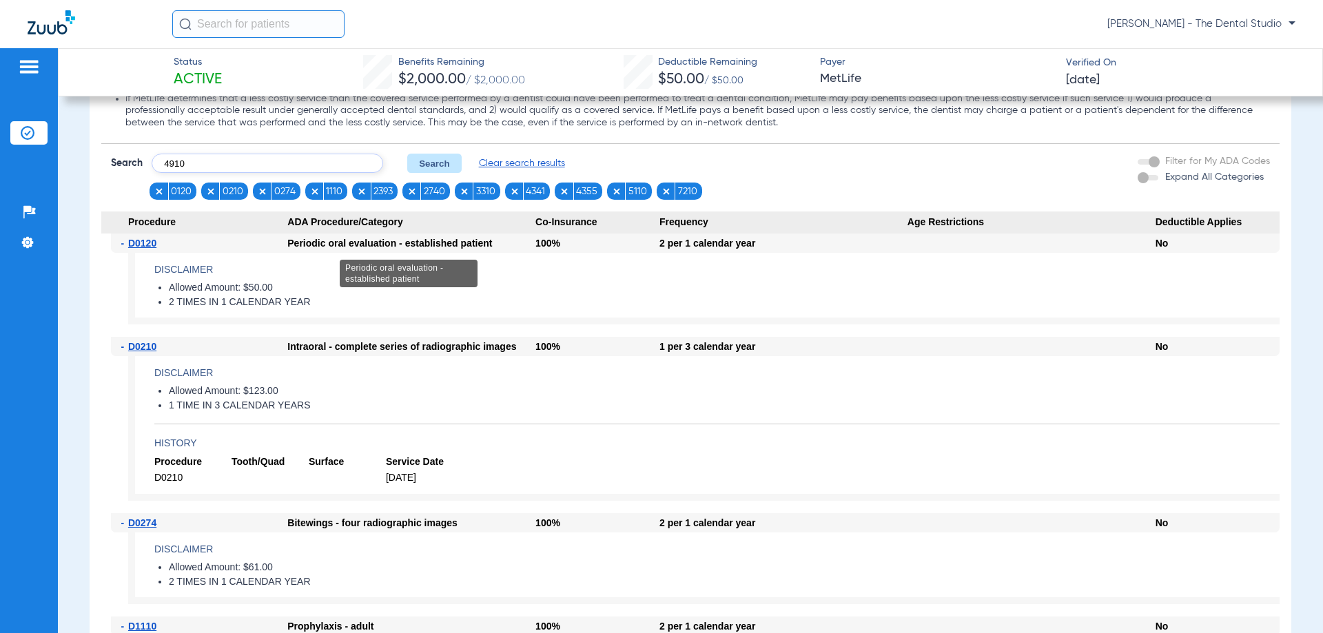
type input "4910"
click button "Search" at bounding box center [434, 163] width 54 height 19
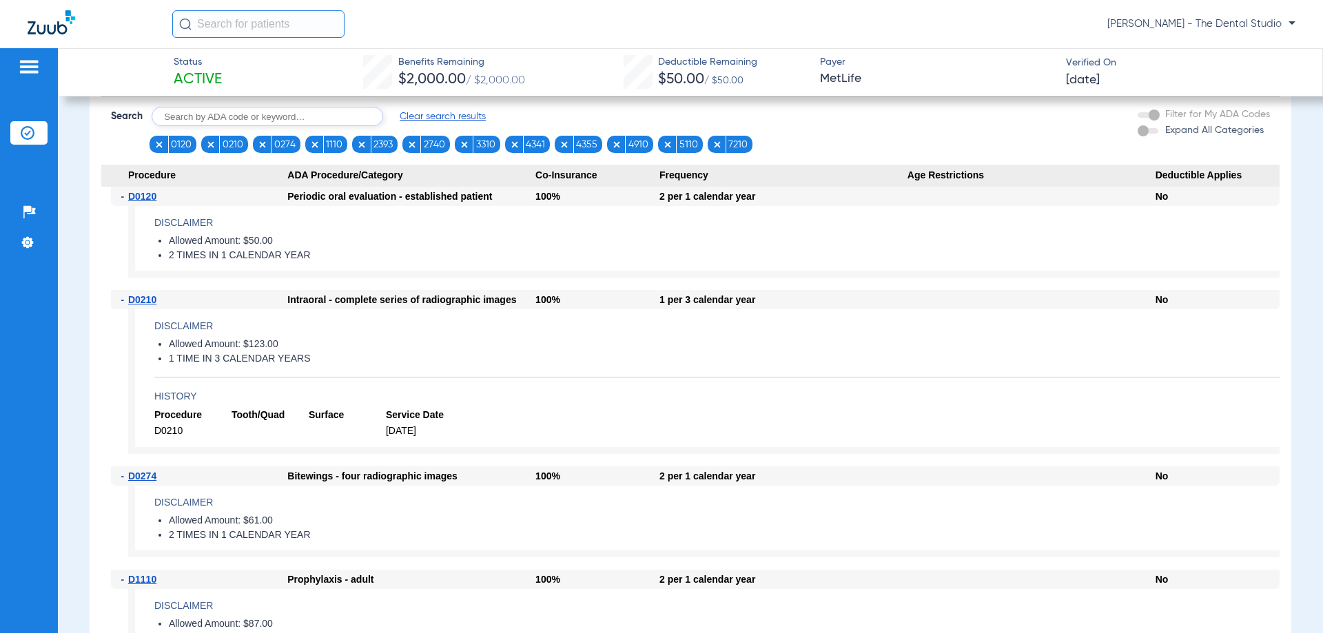
scroll to position [1370, 0]
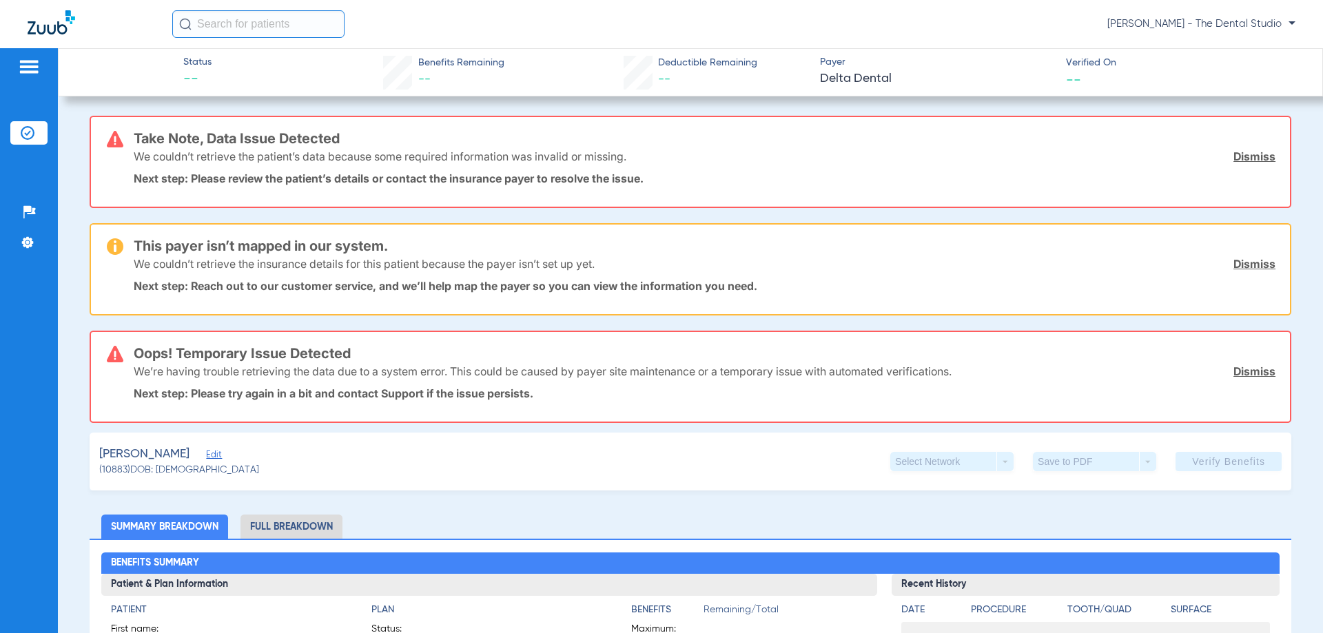
scroll to position [207, 0]
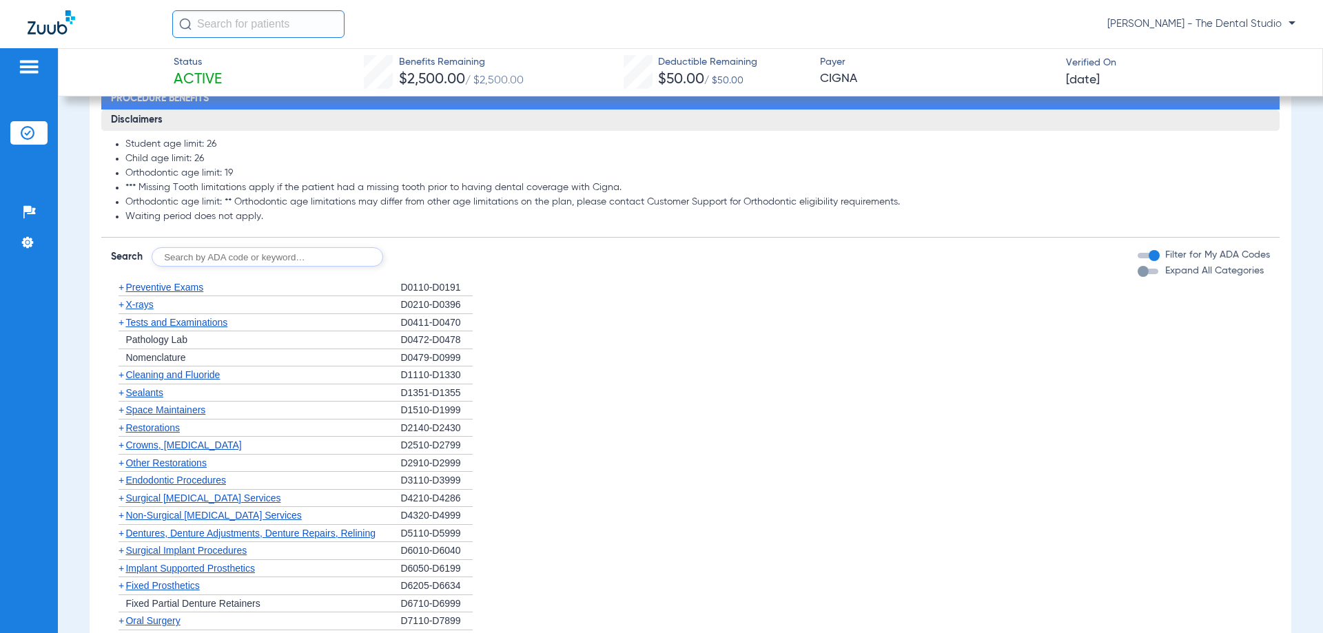
scroll to position [689, 0]
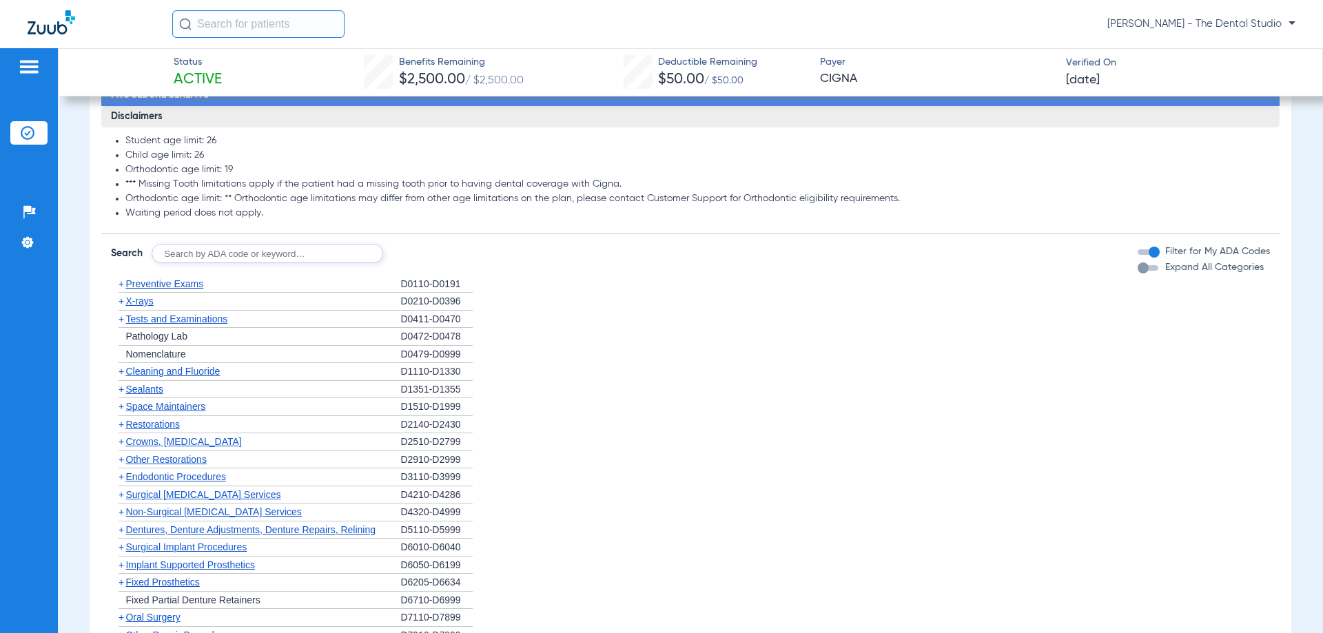
click at [255, 260] on input "text" at bounding box center [268, 253] width 232 height 19
type input "0120"
click button "Search" at bounding box center [434, 253] width 54 height 19
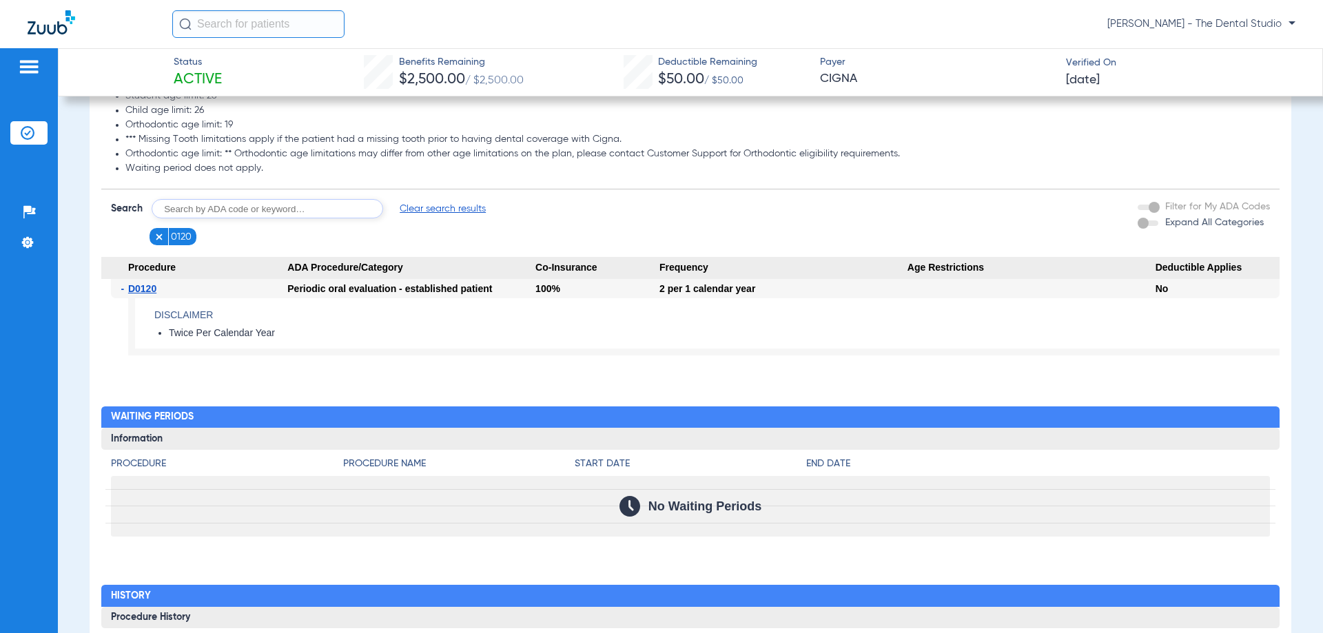
scroll to position [758, 0]
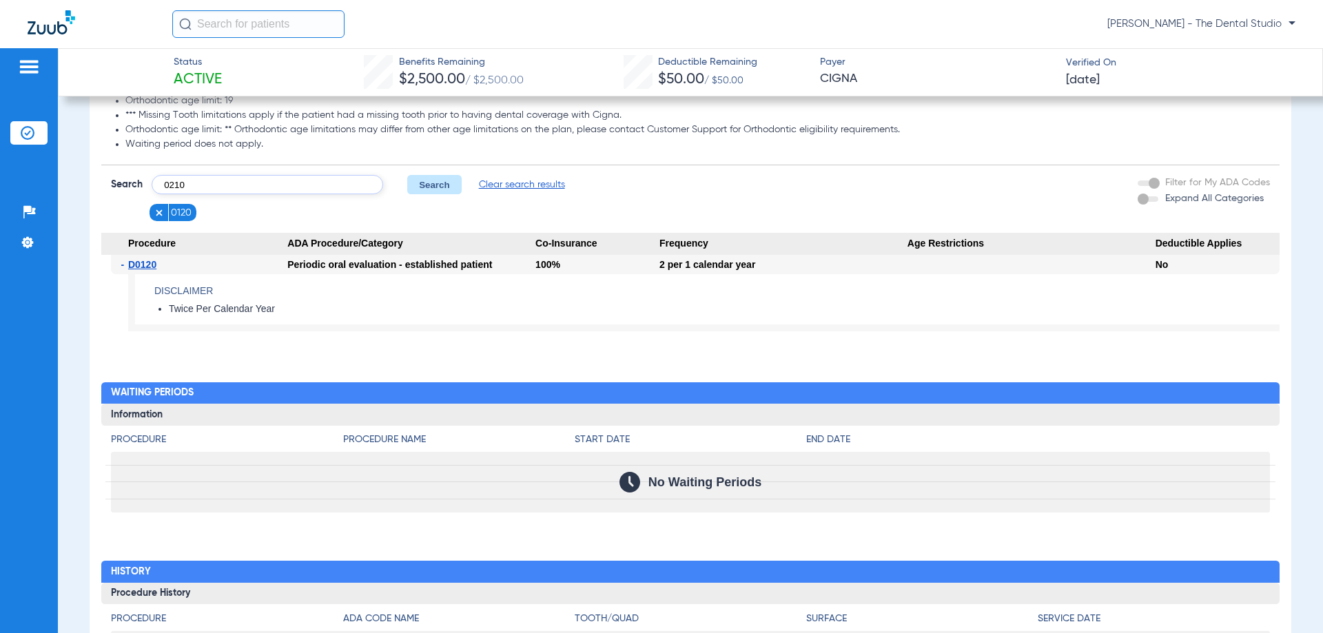
type input "0210"
click button "Search" at bounding box center [434, 184] width 54 height 19
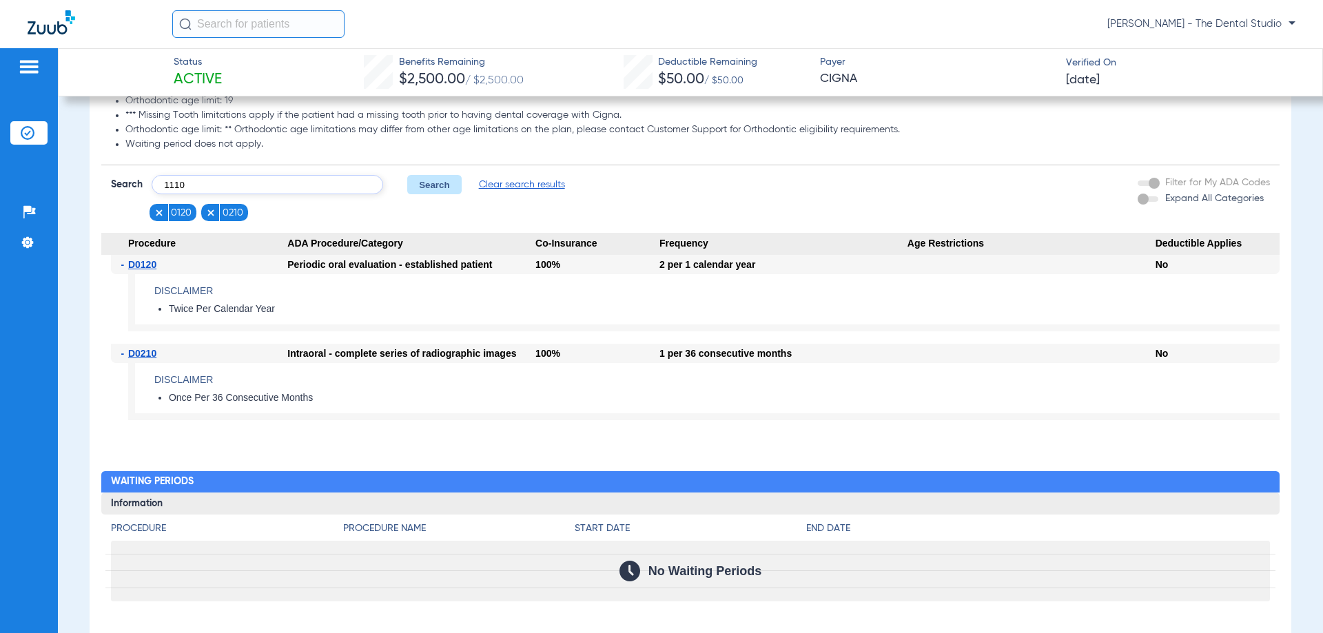
type input "1110"
click button "Search" at bounding box center [434, 184] width 54 height 19
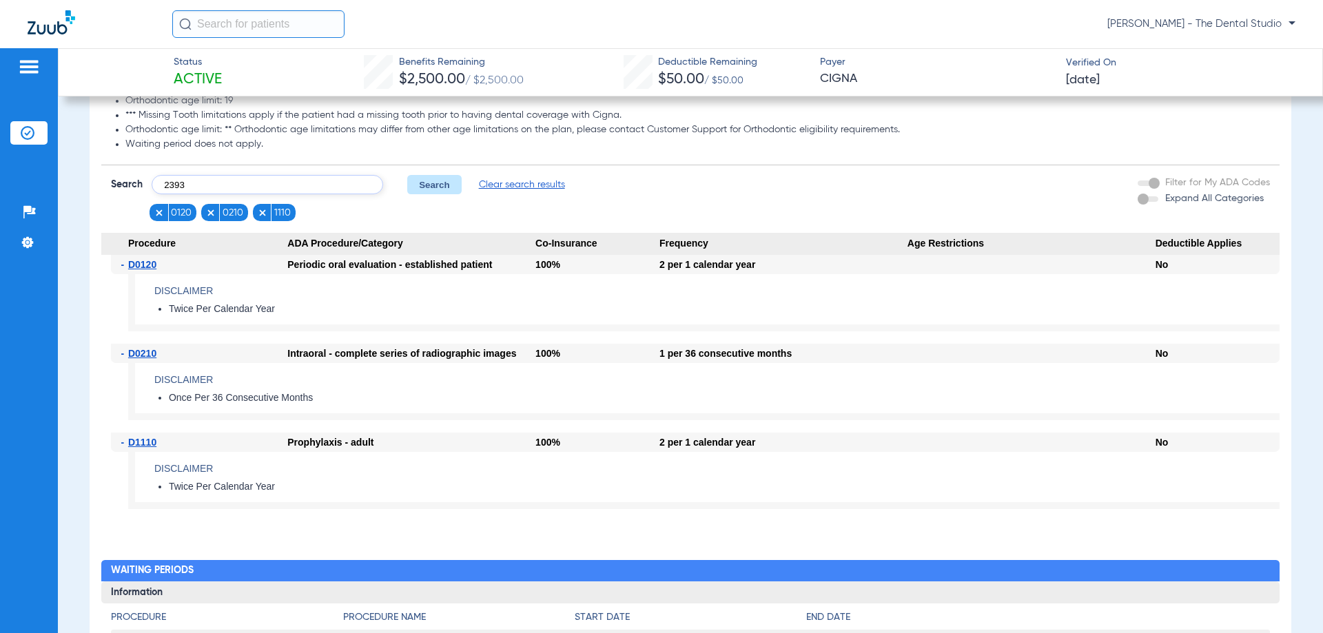
type input "2393"
click button "Search" at bounding box center [434, 184] width 54 height 19
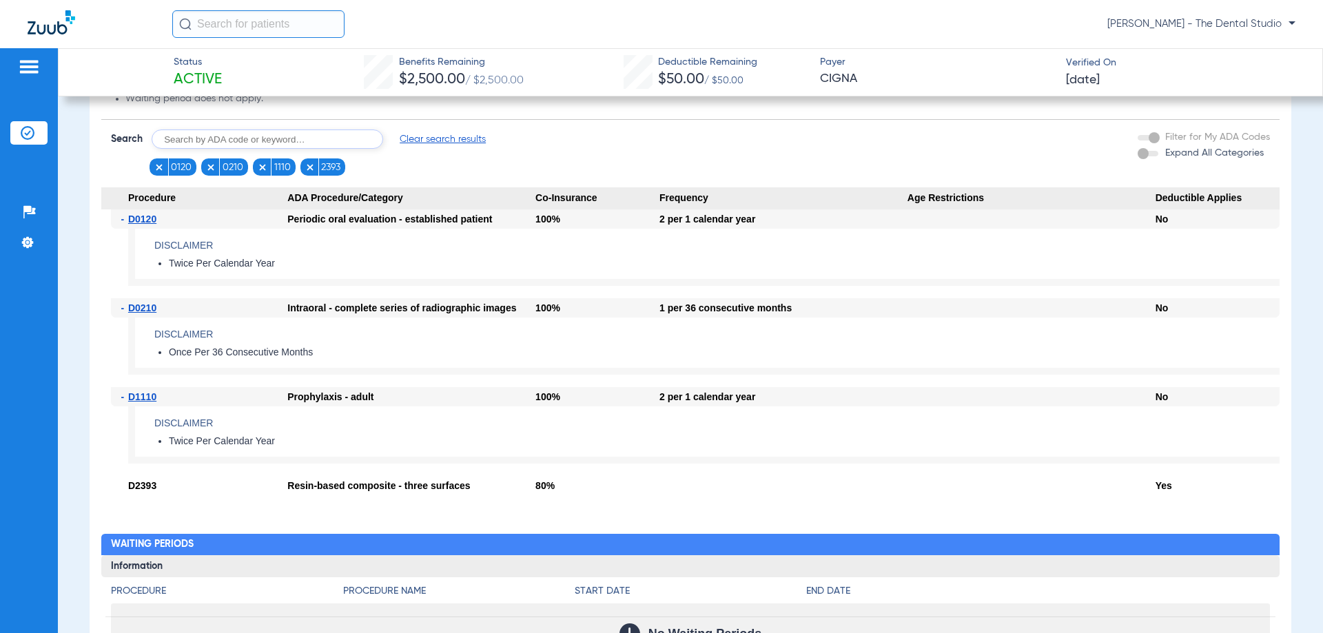
scroll to position [827, 0]
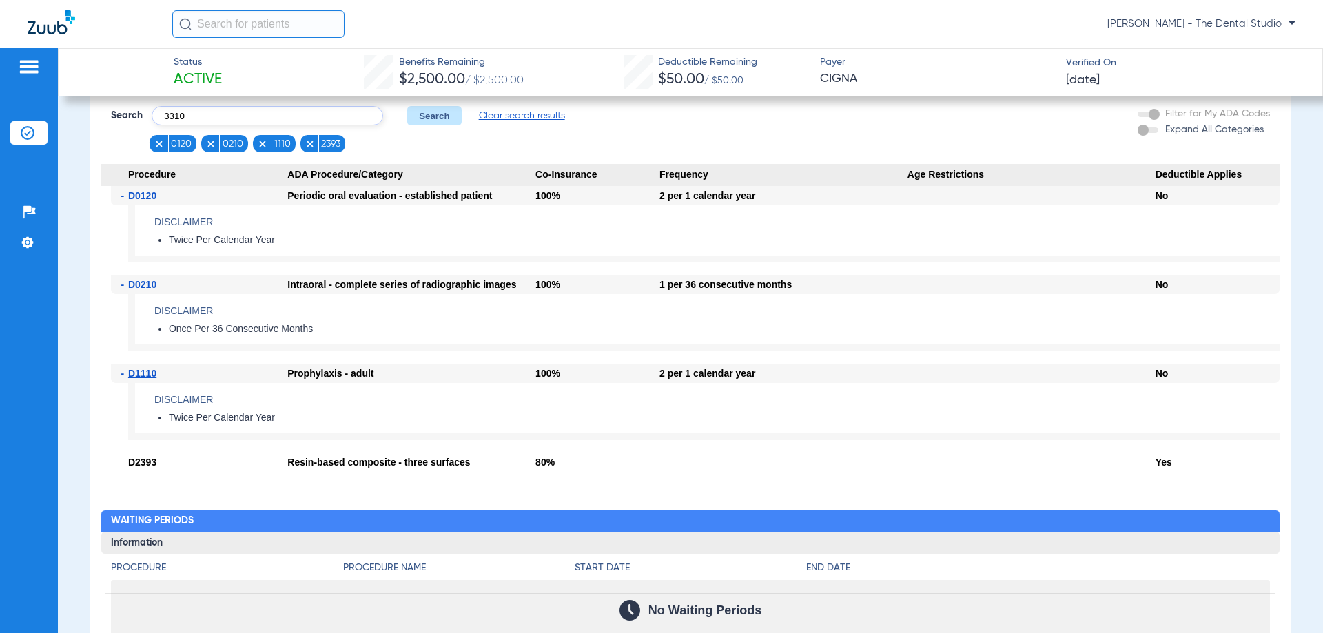
type input "3310"
click button "Search" at bounding box center [434, 115] width 54 height 19
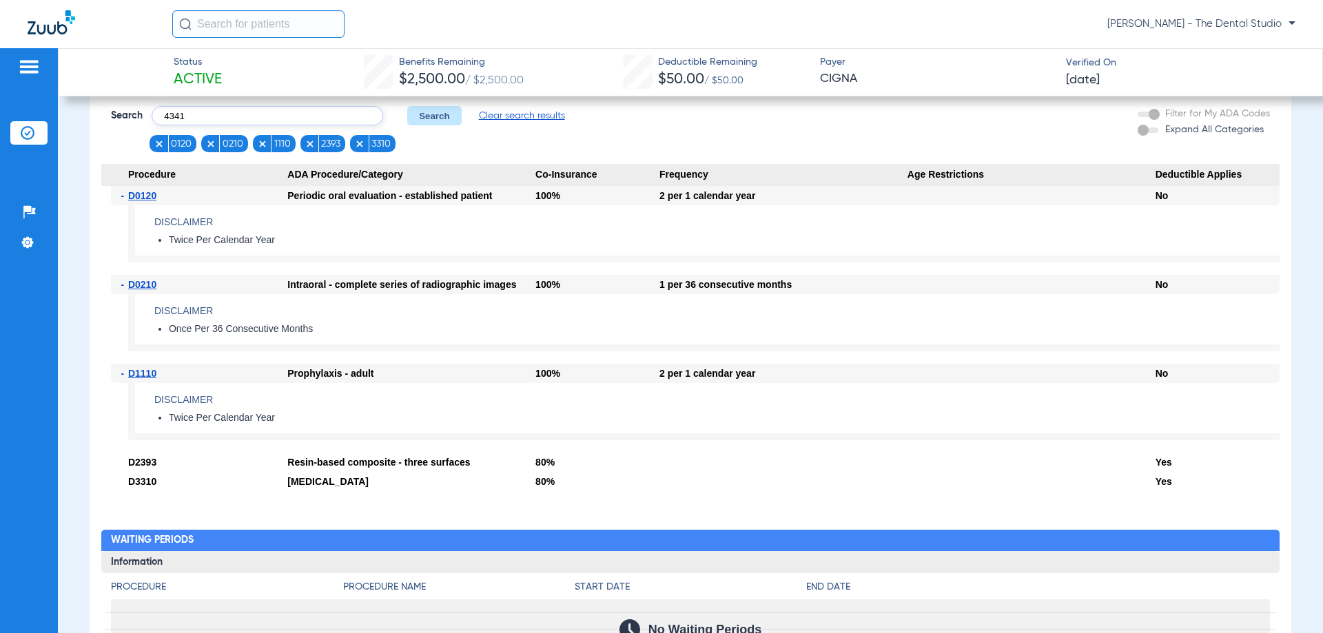
type input "4341"
click button "Search" at bounding box center [434, 115] width 54 height 19
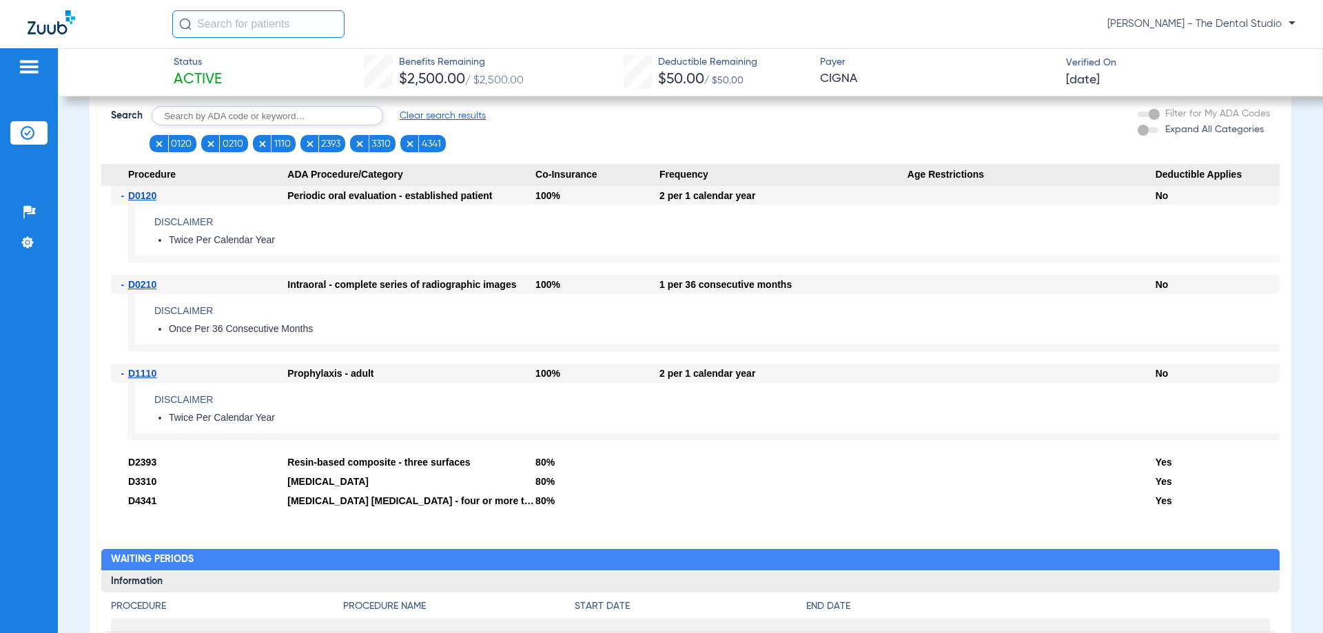
click at [265, 125] on input "text" at bounding box center [268, 115] width 232 height 19
type input "7210"
click button "Search" at bounding box center [434, 115] width 54 height 19
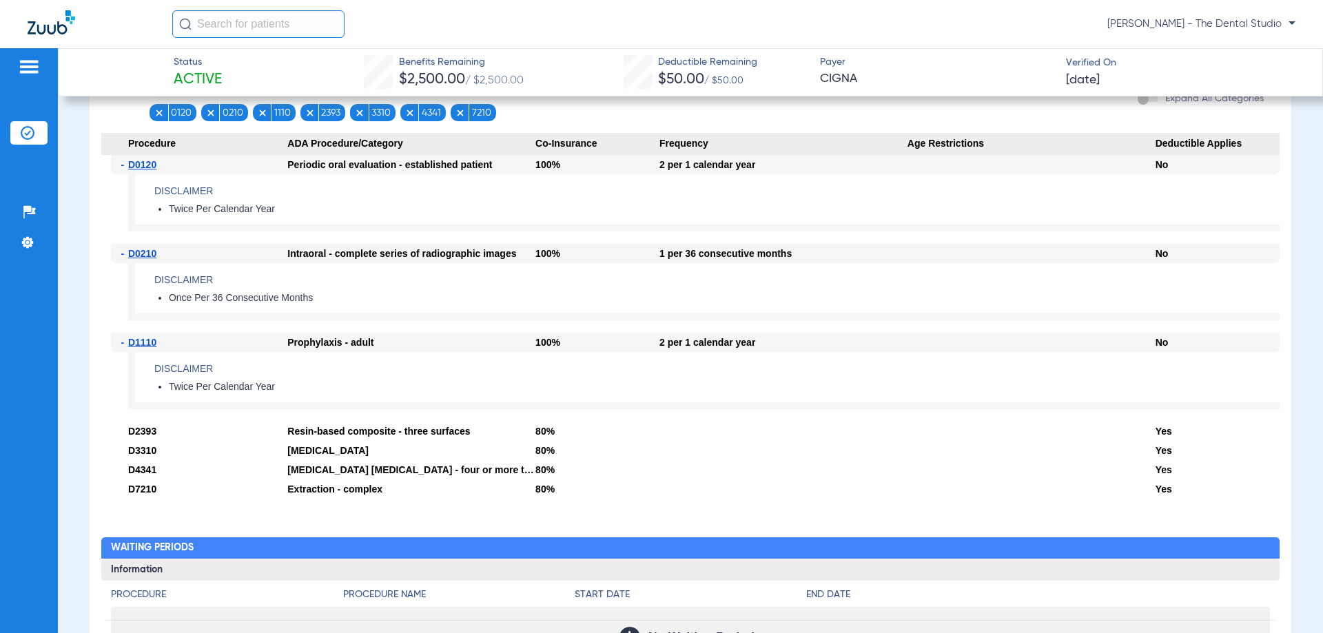
scroll to position [758, 0]
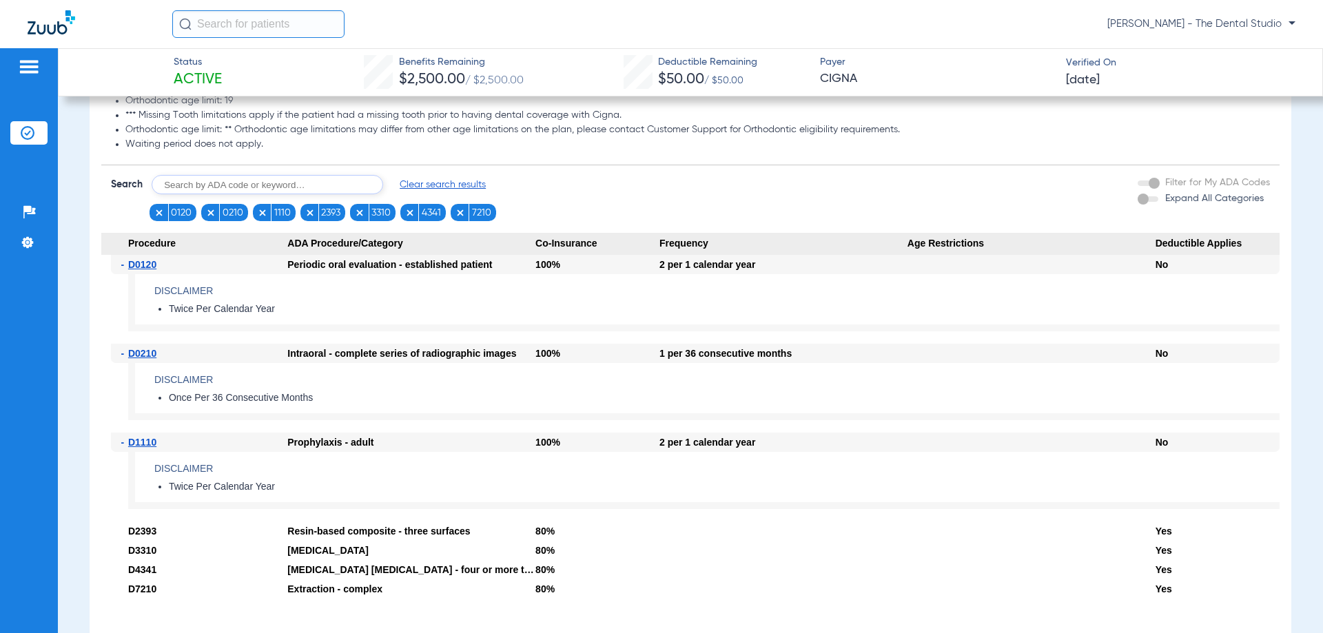
click at [263, 190] on input "text" at bounding box center [268, 184] width 232 height 19
type input "2740"
click button "Search" at bounding box center [434, 184] width 54 height 19
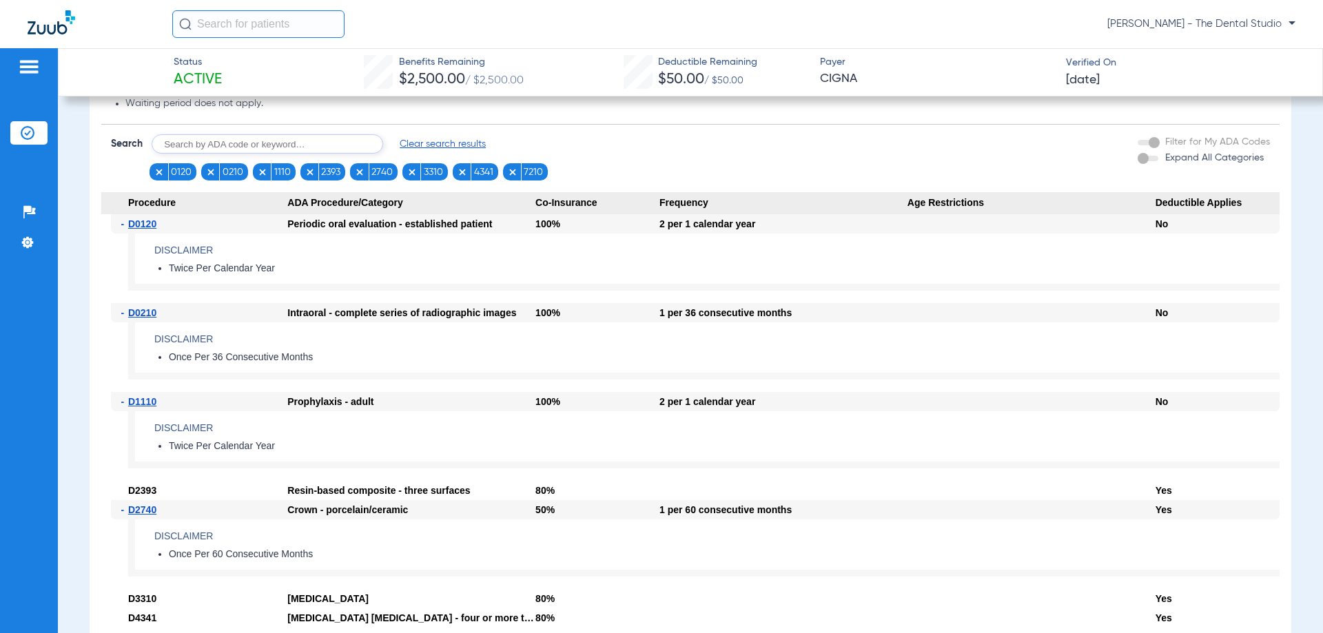
scroll to position [551, 0]
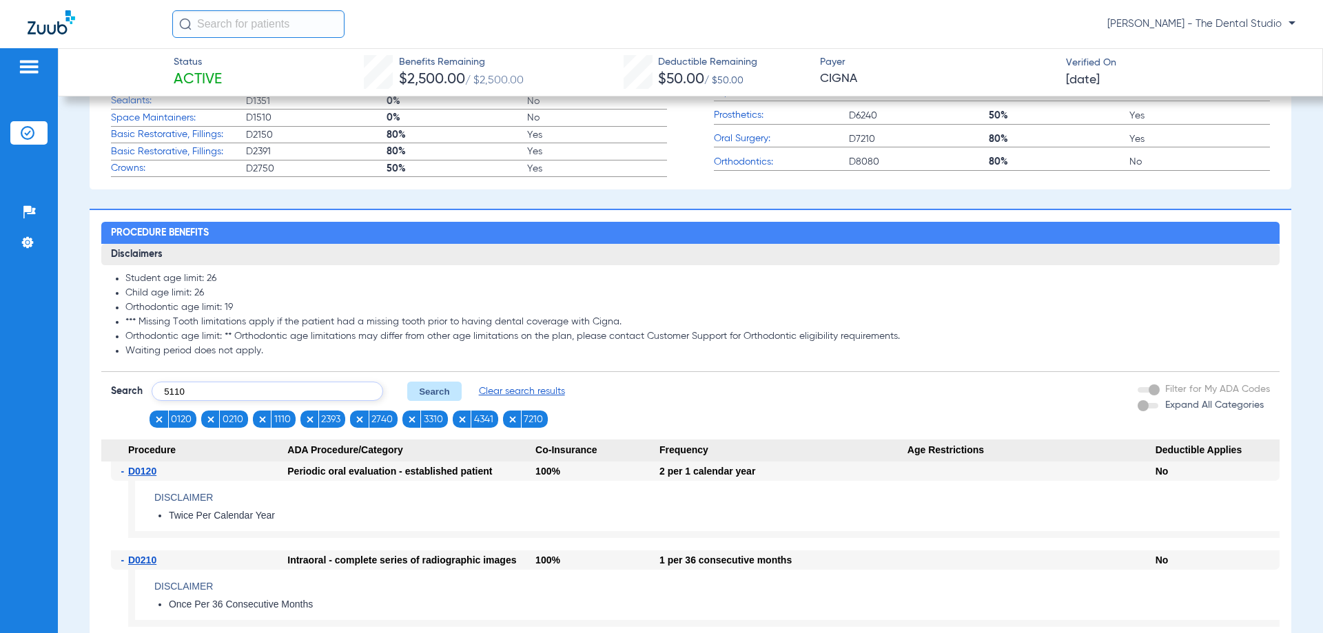
type input "5110"
click button "Search" at bounding box center [434, 391] width 54 height 19
type input "6010"
click button "Search" at bounding box center [434, 391] width 54 height 19
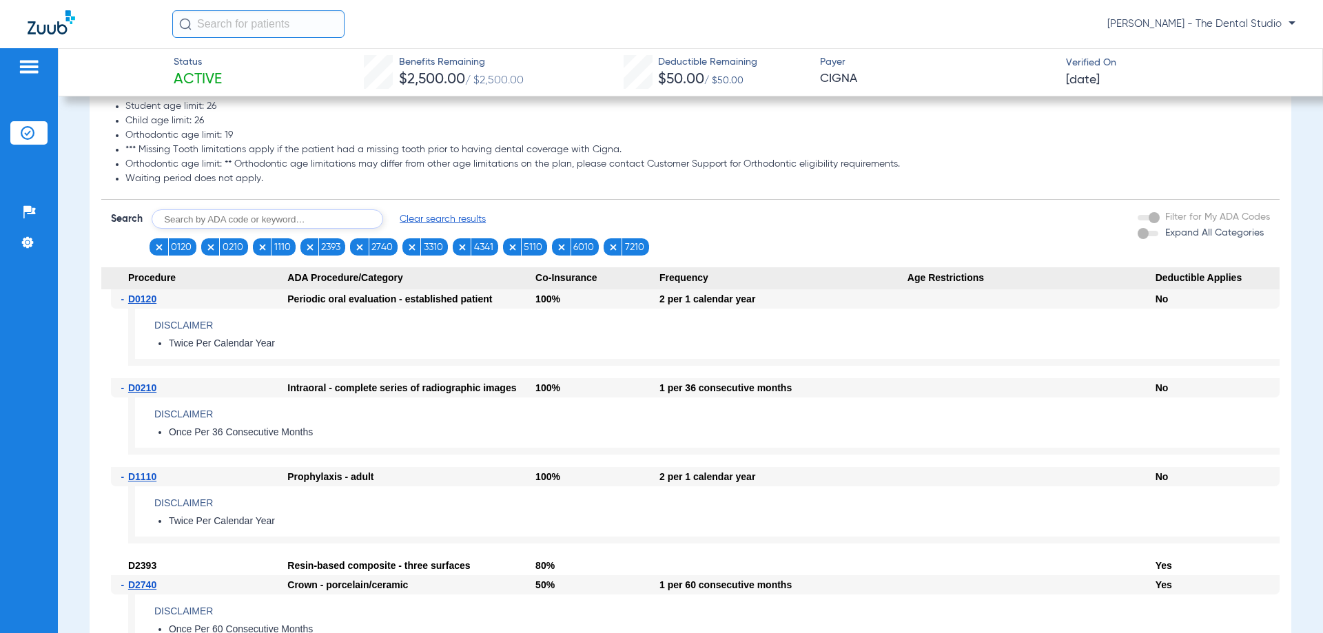
scroll to position [620, 0]
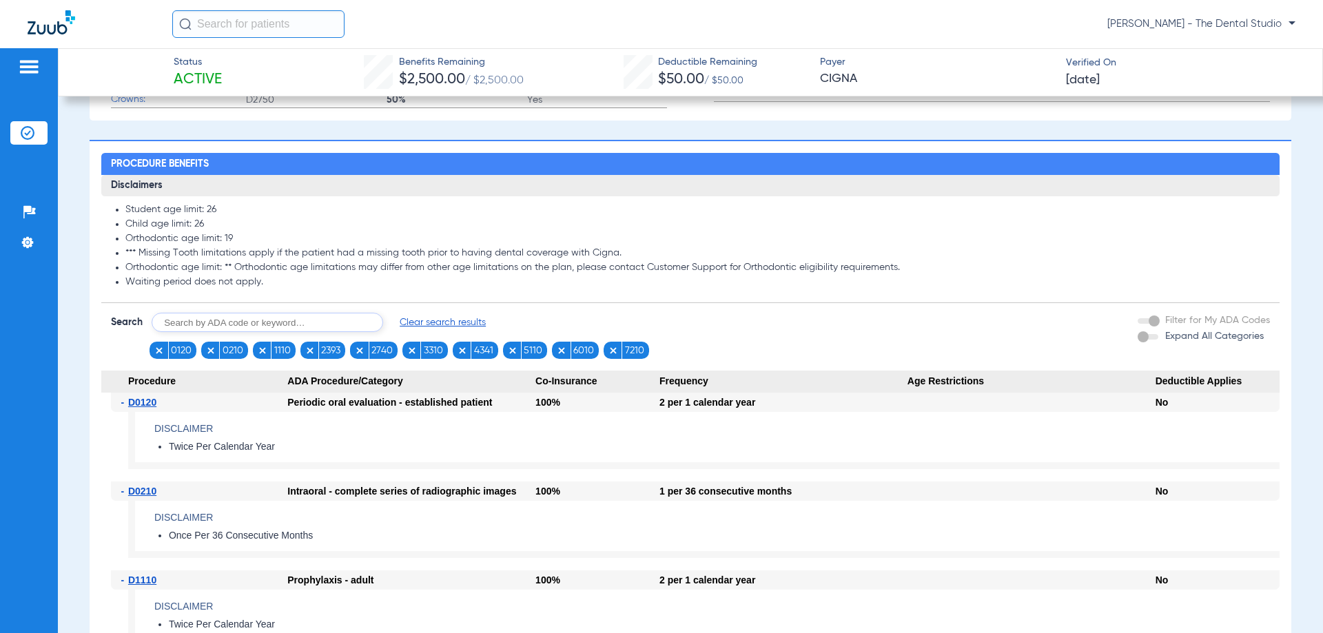
click at [349, 355] on ul "0120 0210 1110 2393 2740 3310 4341 5110 6010 7210" at bounding box center [400, 350] width 500 height 17
click at [322, 332] on input "text" at bounding box center [268, 322] width 232 height 19
type input "4910"
click button "Search" at bounding box center [434, 322] width 54 height 19
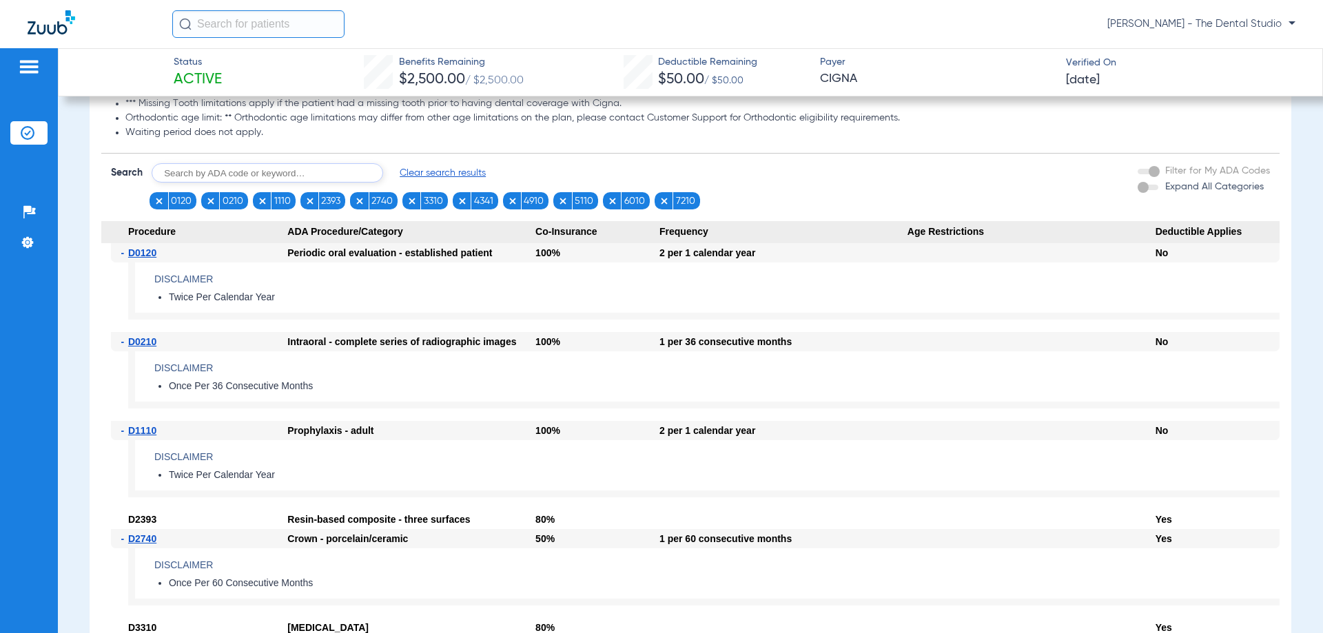
scroll to position [689, 0]
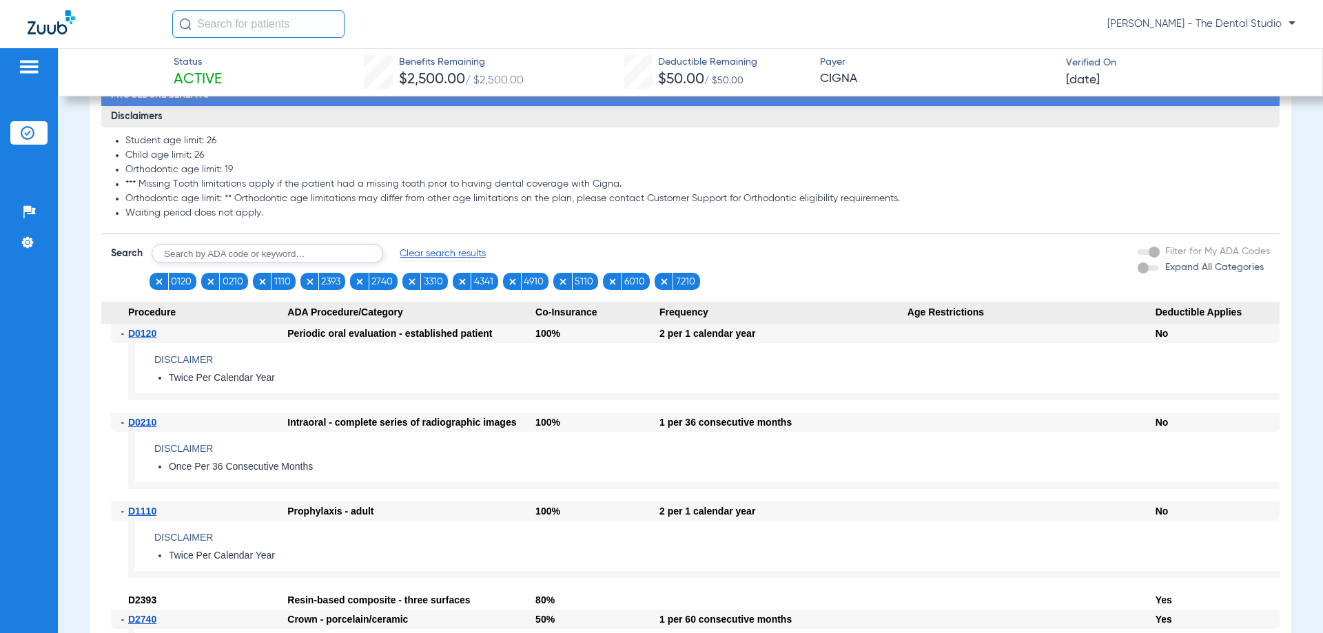
click at [267, 258] on input "text" at bounding box center [268, 253] width 232 height 19
type input "4355"
click button "Search" at bounding box center [434, 253] width 54 height 19
drag, startPoint x: 314, startPoint y: 263, endPoint x: 329, endPoint y: 229, distance: 37.0
click at [314, 257] on input "text" at bounding box center [268, 253] width 232 height 19
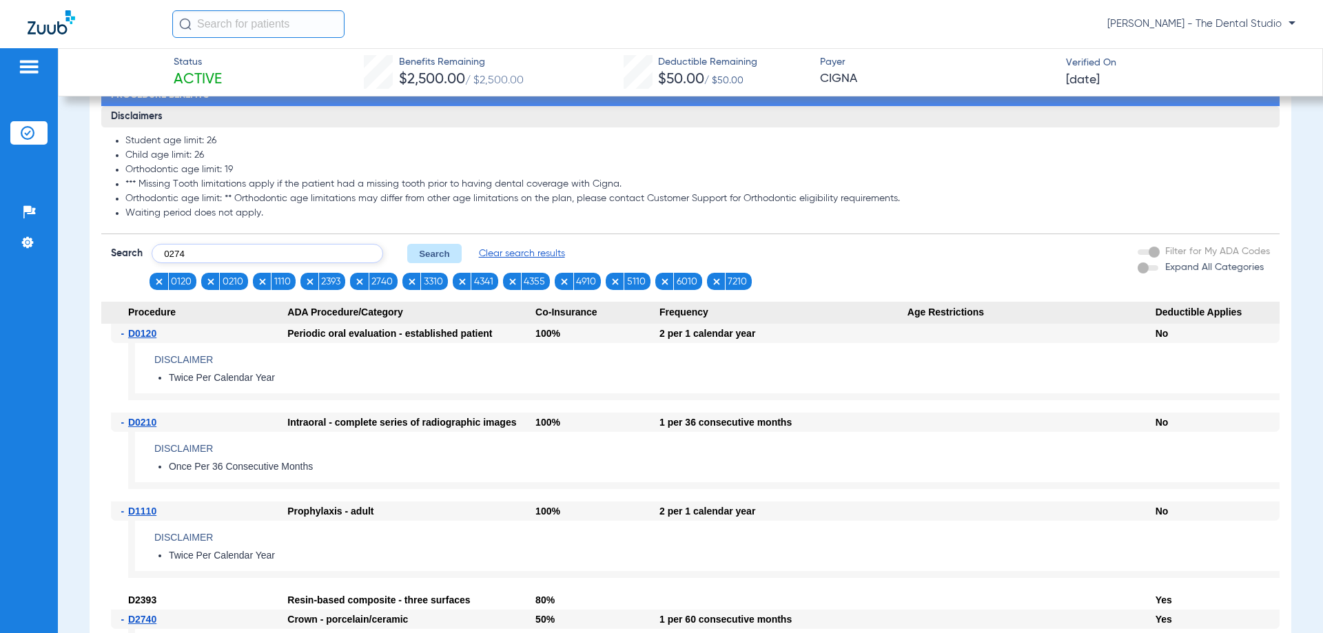
type input "0274"
click button "Search" at bounding box center [434, 253] width 54 height 19
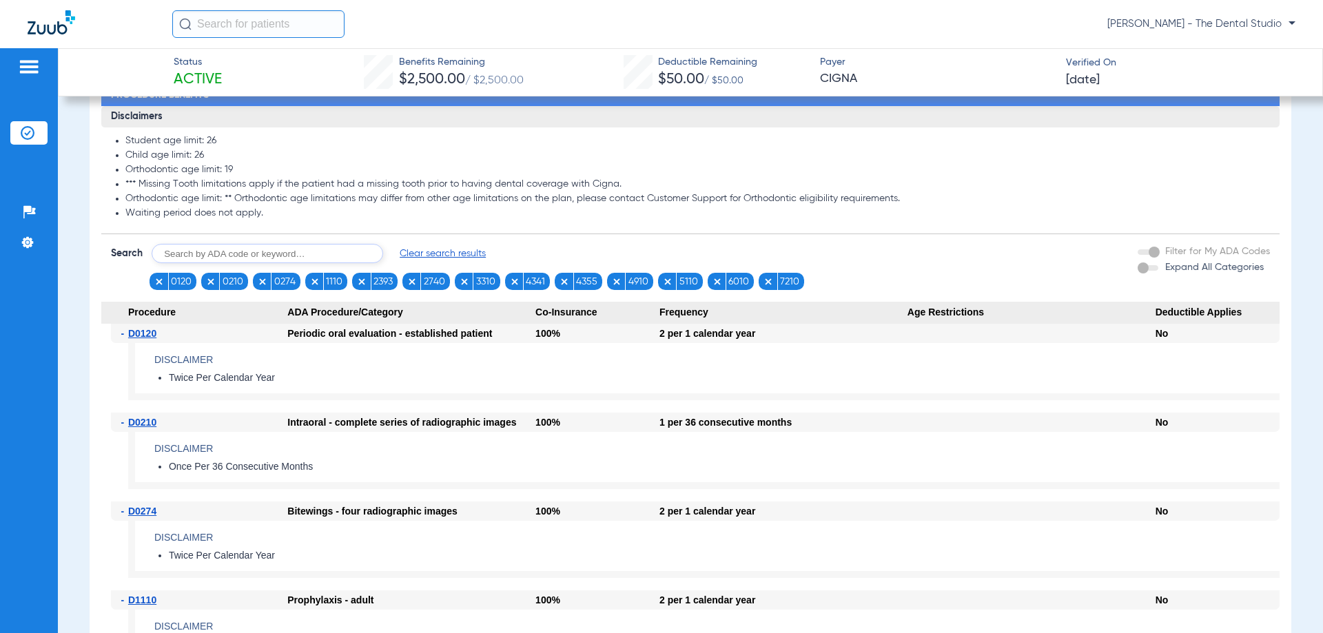
click at [234, 256] on input "text" at bounding box center [268, 253] width 232 height 19
click at [243, 259] on input "text" at bounding box center [268, 253] width 232 height 19
type input "1206"
click button "Search" at bounding box center [434, 253] width 54 height 19
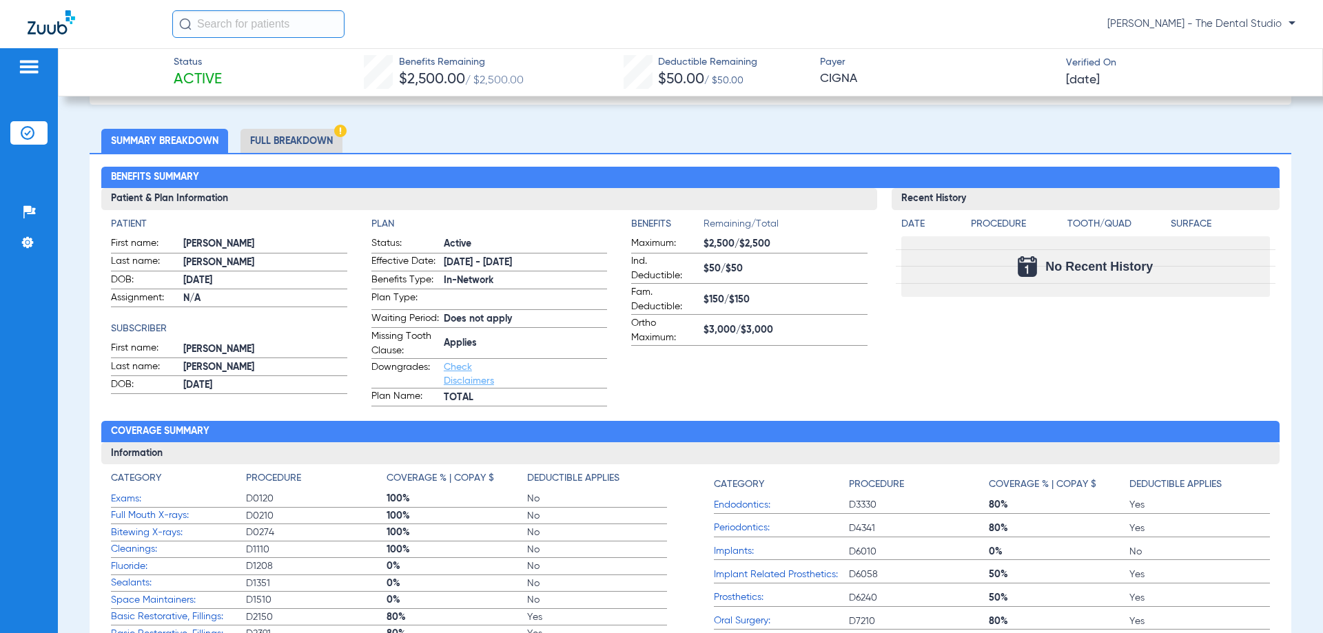
scroll to position [0, 0]
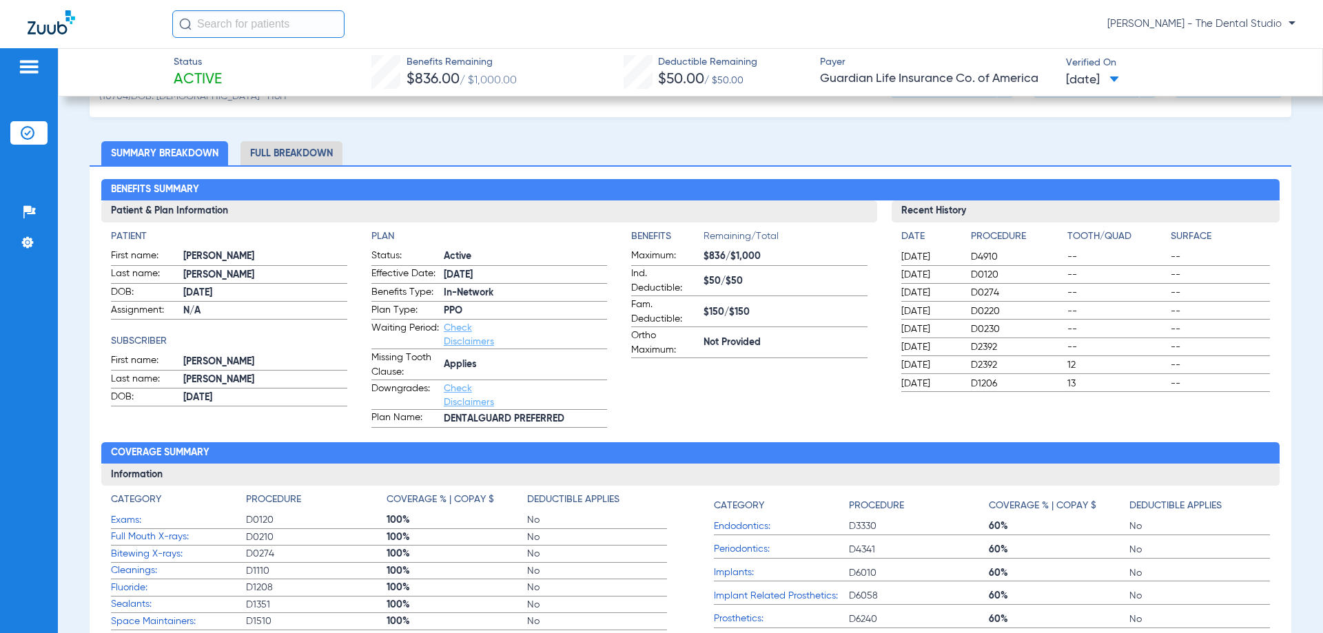
scroll to position [138, 0]
